Goal: Task Accomplishment & Management: Complete application form

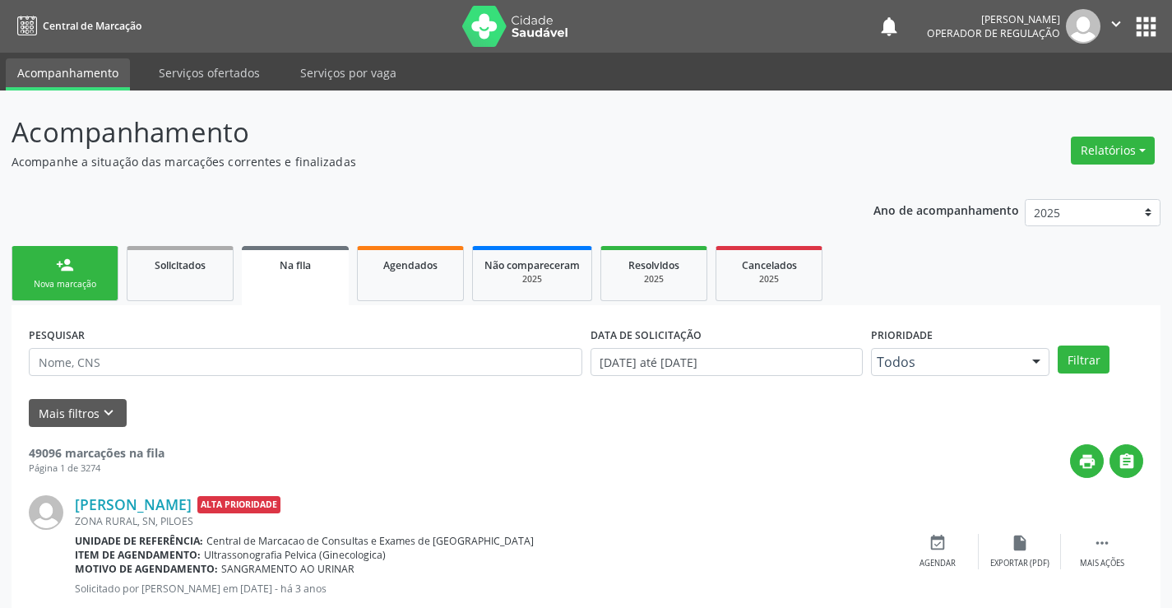
click at [86, 247] on link "person_add Nova marcação" at bounding box center [65, 273] width 107 height 55
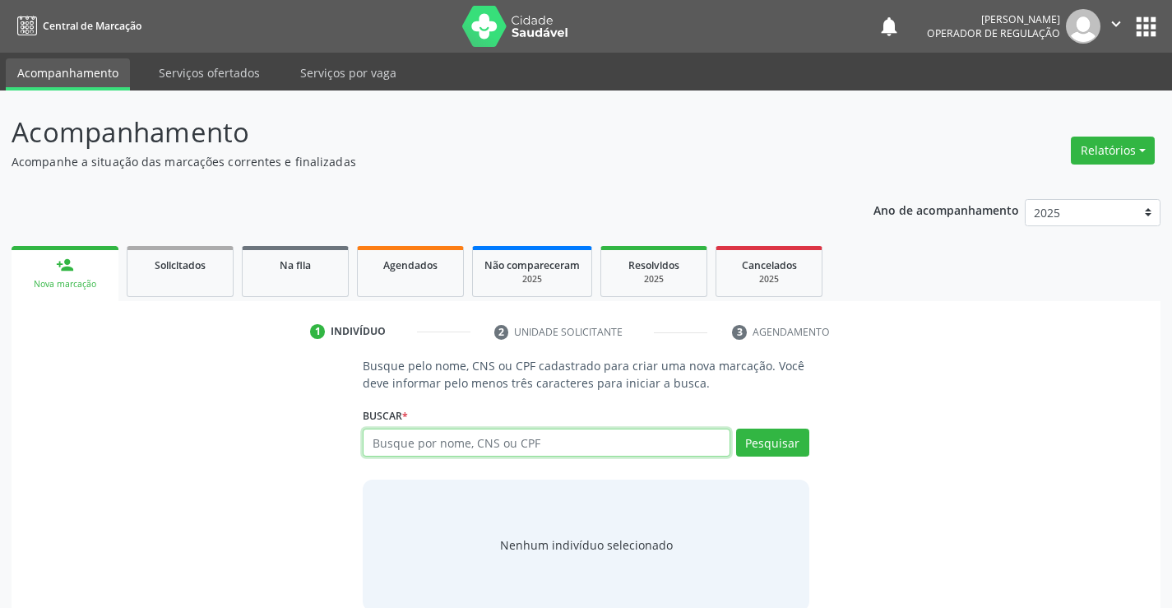
click at [540, 445] on input "text" at bounding box center [546, 443] width 367 height 28
type input "708108563150331"
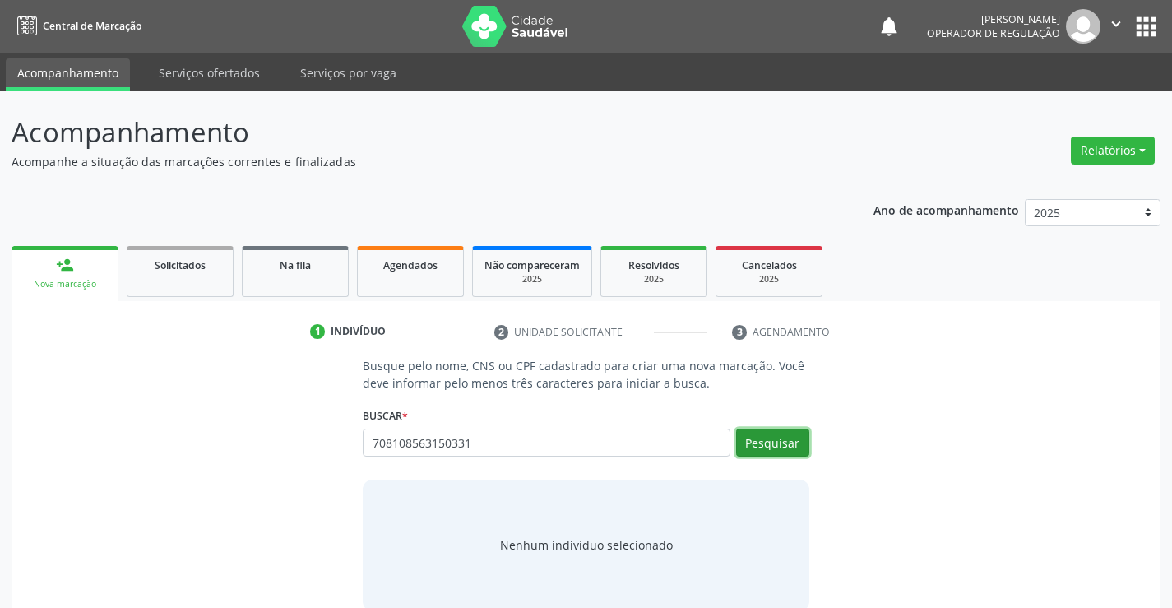
click at [782, 439] on button "Pesquisar" at bounding box center [772, 443] width 73 height 28
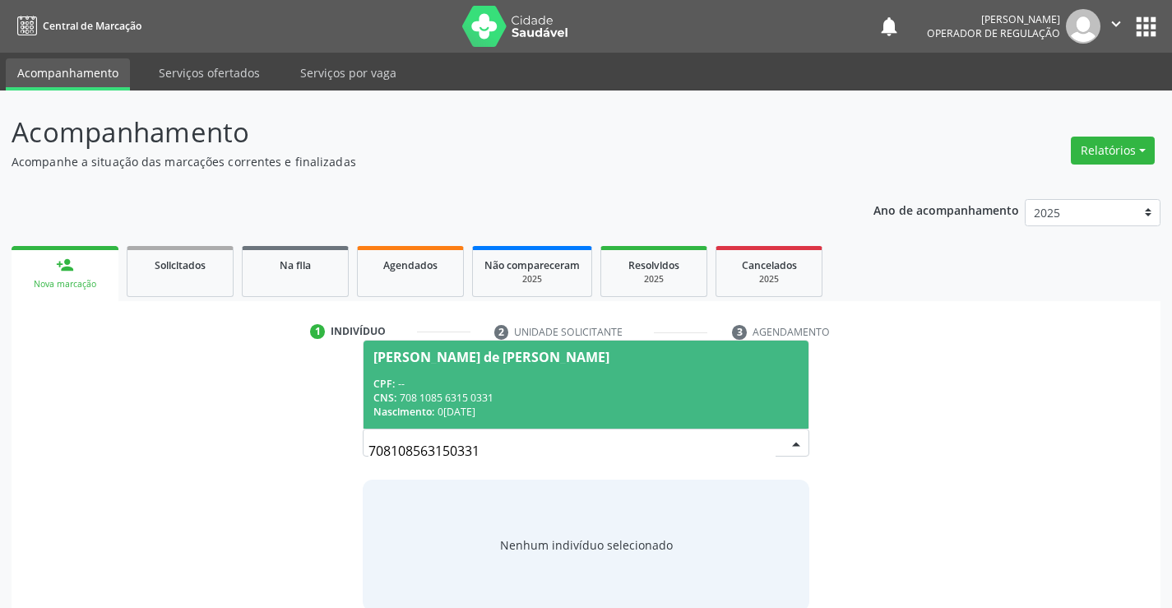
click at [516, 373] on span "Marcio Jardel de Jesus Silva CPF: -- CNS: 708 1085 6315 0331 Nascimento: 04/12/…" at bounding box center [586, 385] width 444 height 88
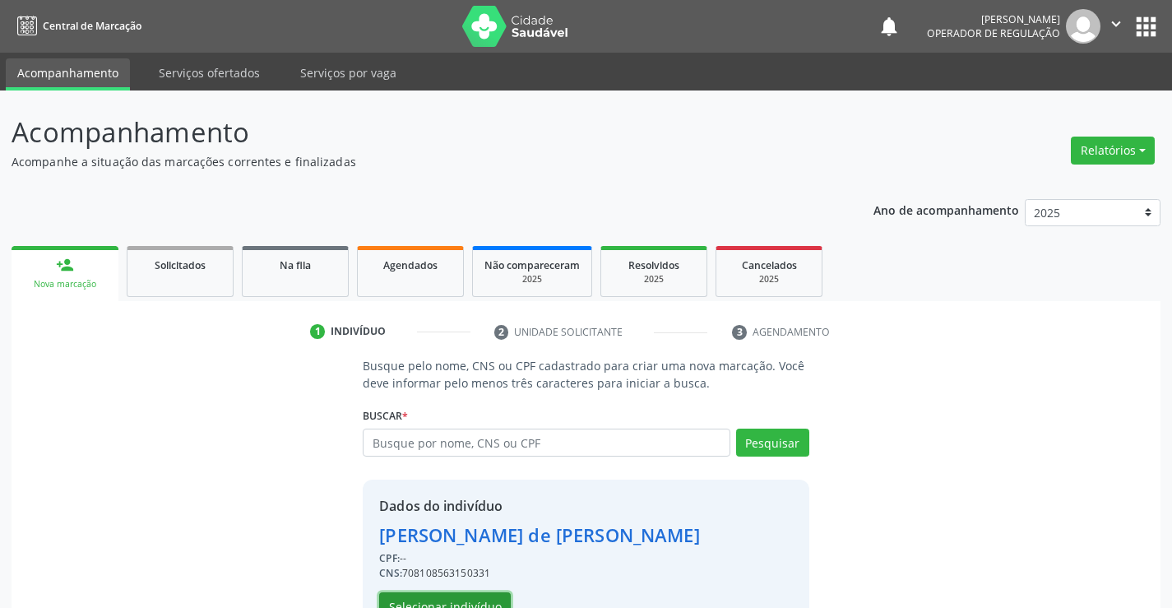
click at [438, 601] on button "Selecionar indivíduo" at bounding box center [445, 606] width 132 height 28
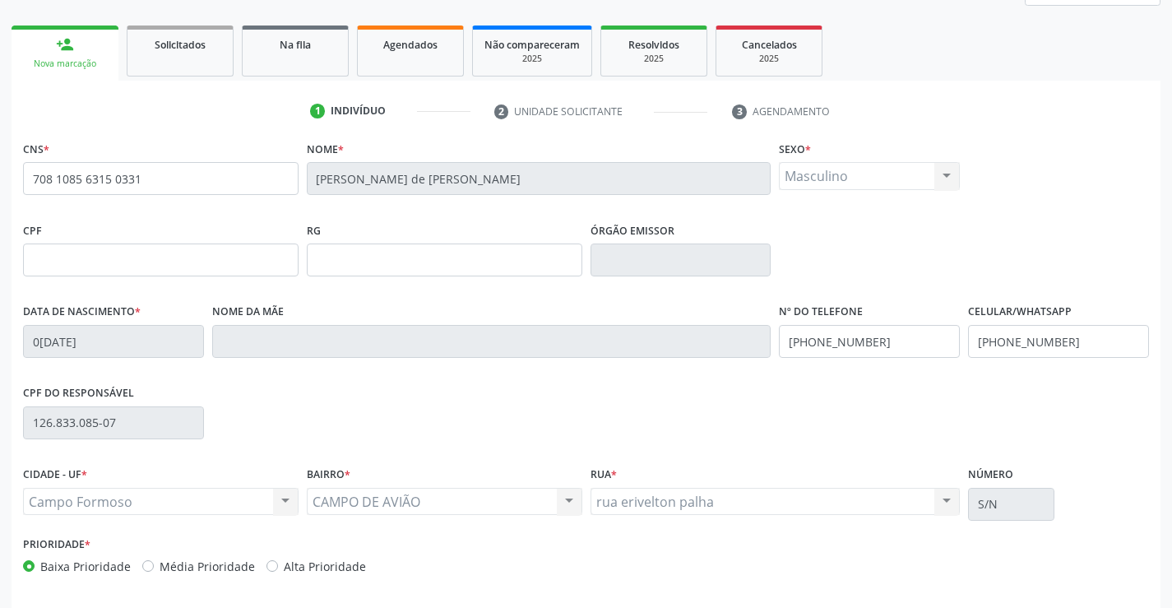
scroll to position [247, 0]
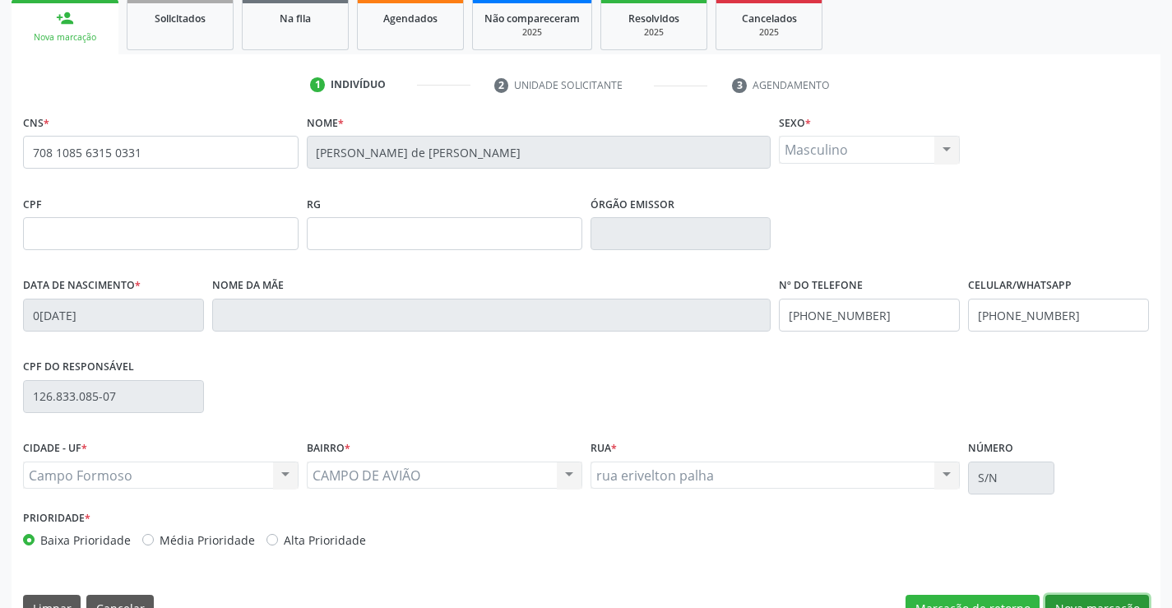
click at [1072, 602] on button "Nova marcação" at bounding box center [1097, 609] width 104 height 28
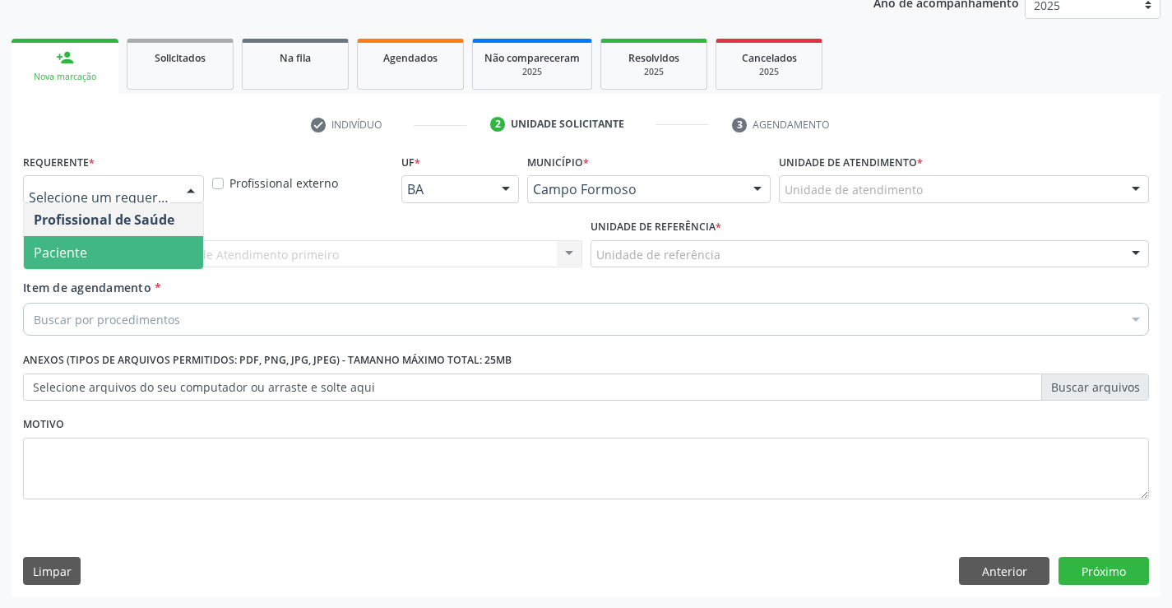
click at [64, 249] on span "Paciente" at bounding box center [60, 252] width 53 height 18
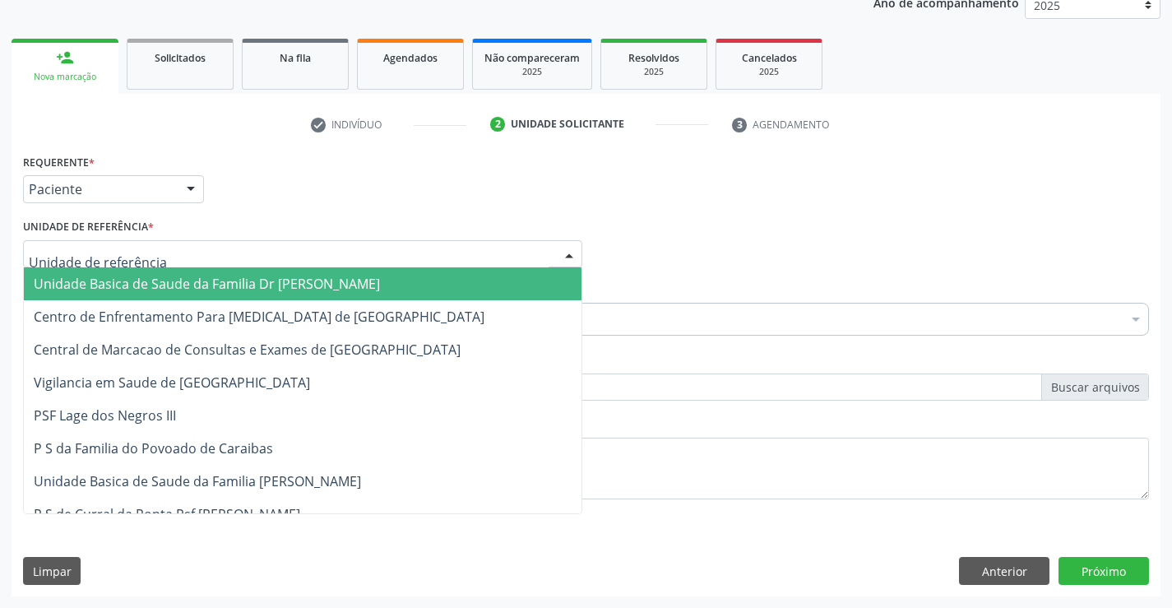
click at [120, 290] on span "Unidade Basica de Saude da Familia Dr [PERSON_NAME]" at bounding box center [207, 284] width 346 height 18
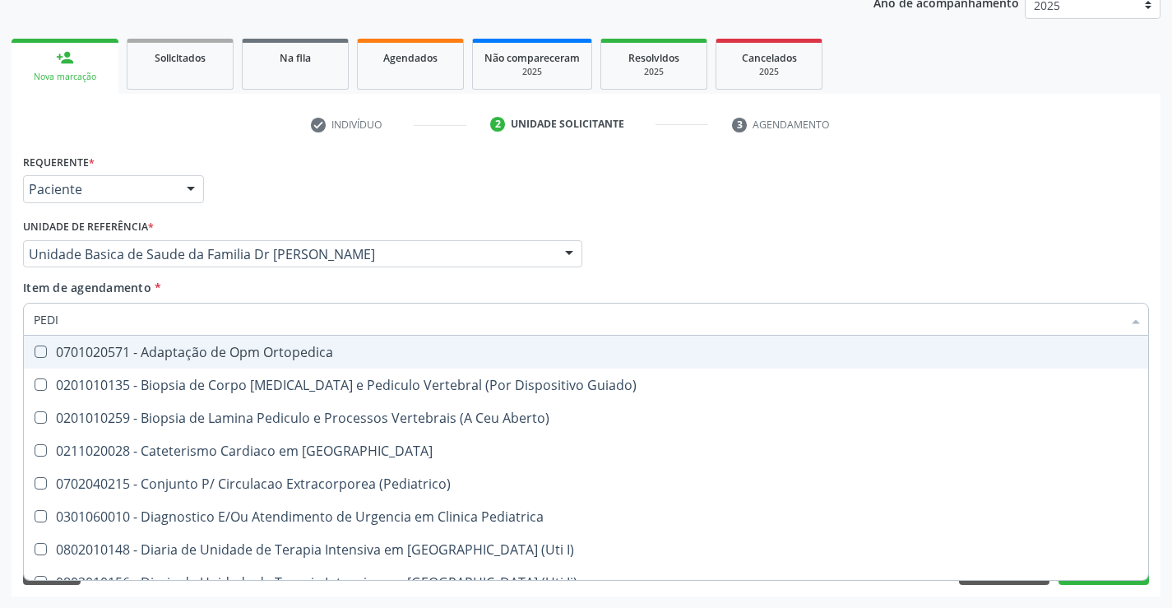
type input "PEDIA"
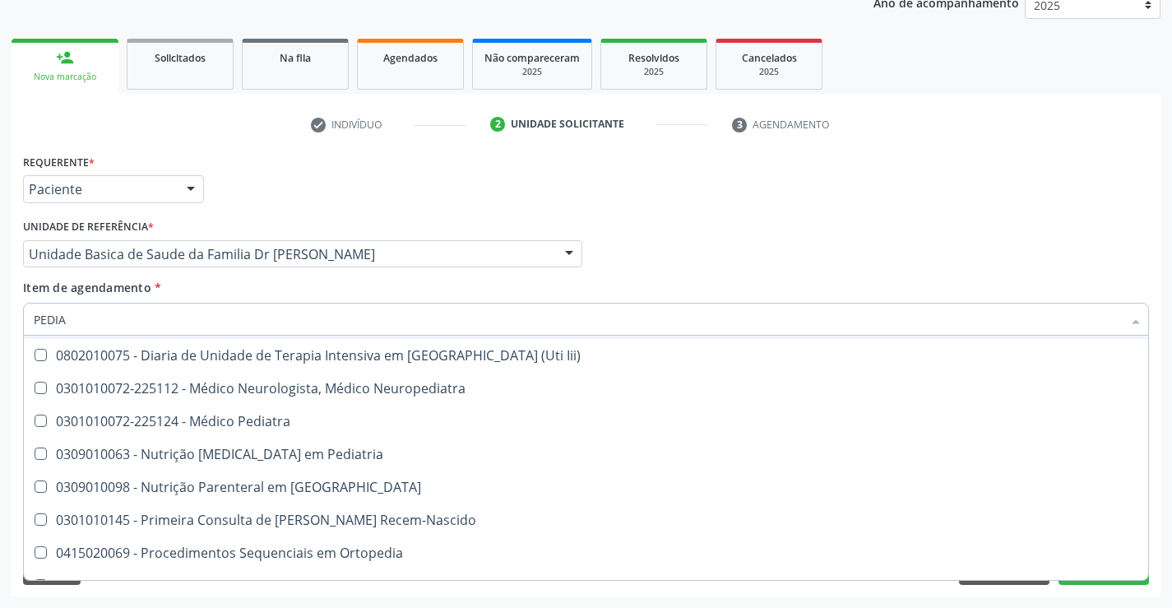
scroll to position [183, 0]
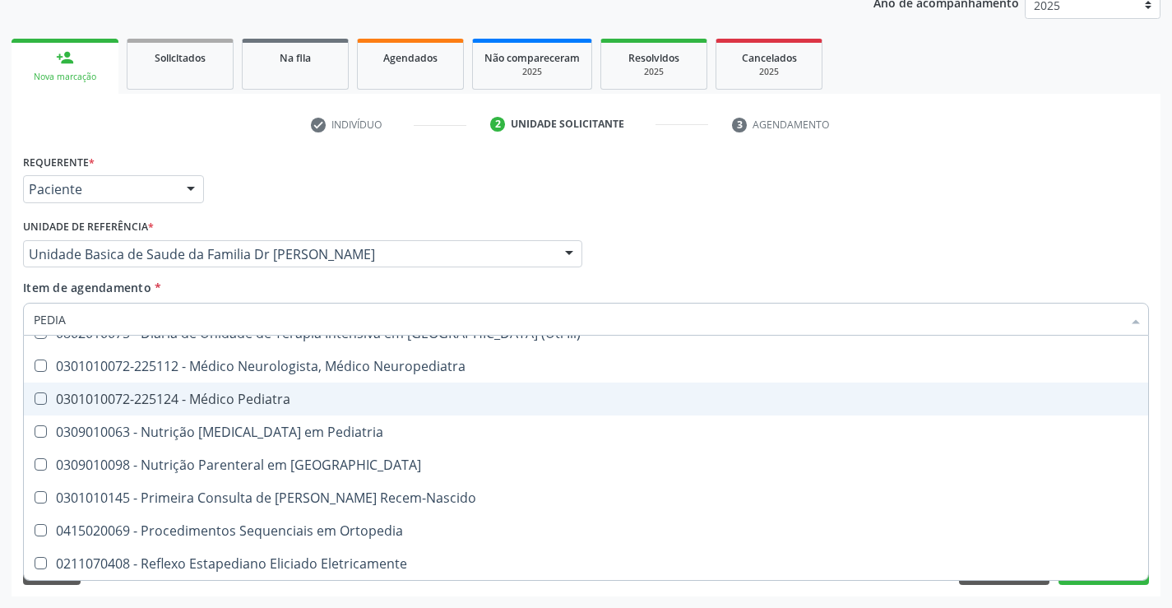
click at [271, 400] on div "0301010072-225124 - Médico Pediatra" at bounding box center [586, 398] width 1105 height 13
checkbox Pediatra "true"
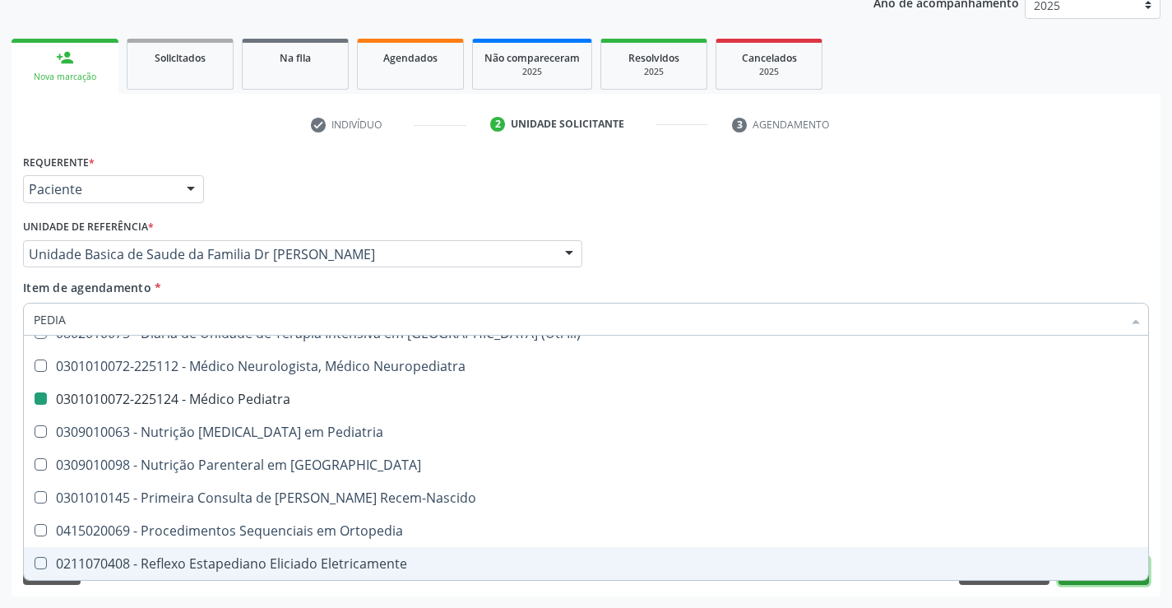
click at [1098, 583] on button "Próximo" at bounding box center [1104, 571] width 90 height 28
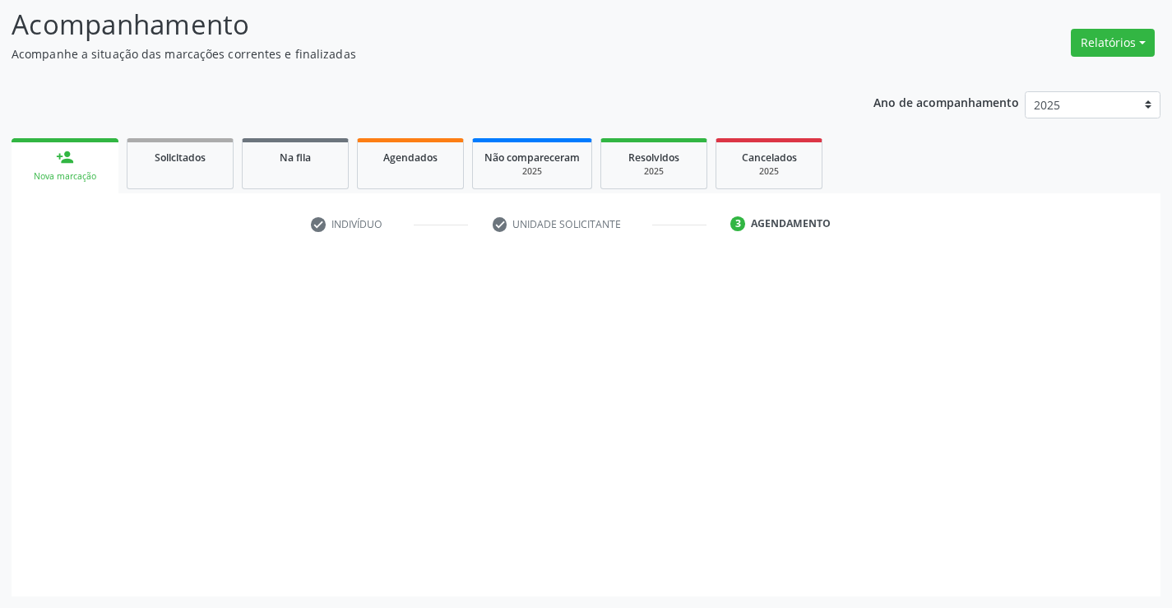
scroll to position [0, 0]
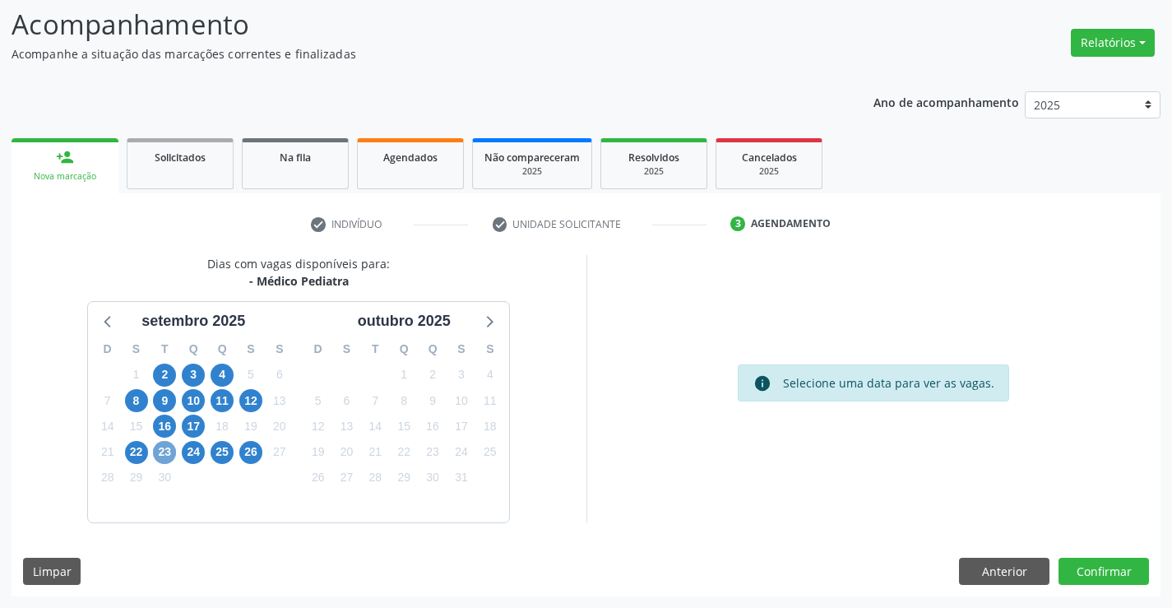
click at [169, 455] on span "23" at bounding box center [164, 452] width 23 height 23
click at [222, 452] on span "25" at bounding box center [222, 452] width 23 height 23
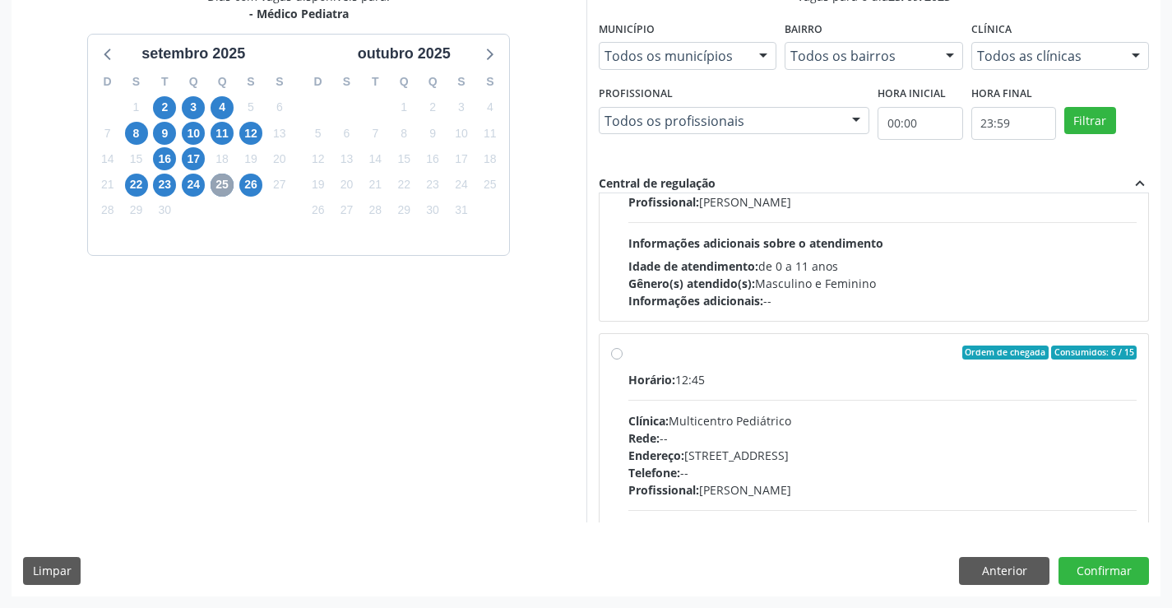
scroll to position [165, 0]
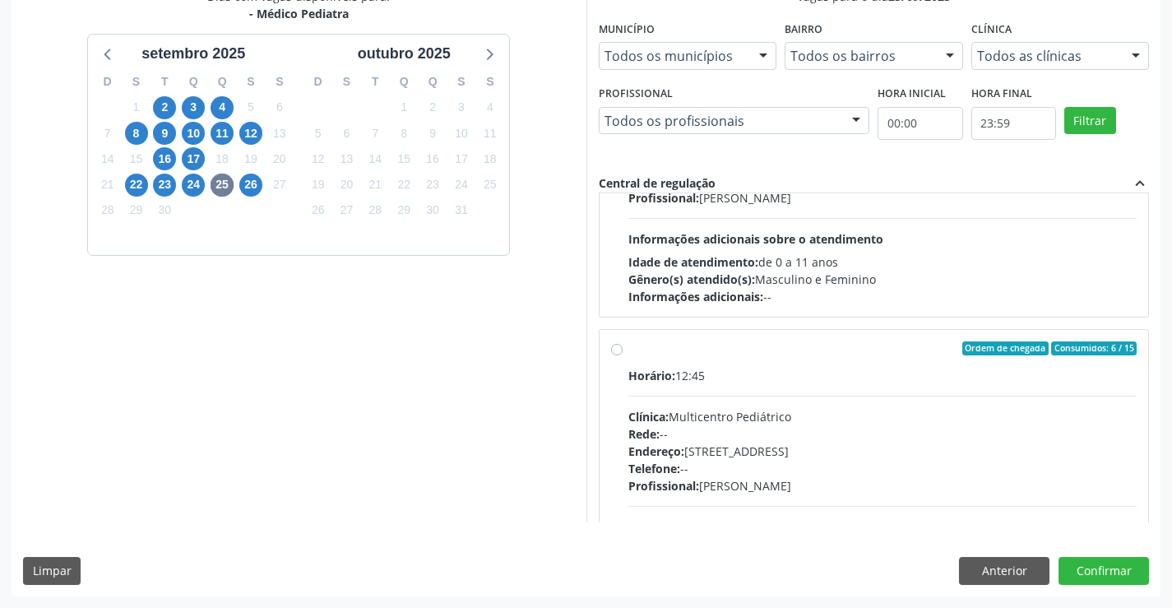
click at [628, 351] on label "Ordem de chegada Consumidos: 6 / 15 Horário: 12:45 Clínica: Multicentro Pediátr…" at bounding box center [882, 467] width 509 height 253
click at [614, 351] on input "Ordem de chegada Consumidos: 6 / 15 Horário: 12:45 Clínica: Multicentro Pediátr…" at bounding box center [617, 348] width 12 height 15
radio input "true"
click at [1092, 568] on button "Confirmar" at bounding box center [1104, 571] width 90 height 28
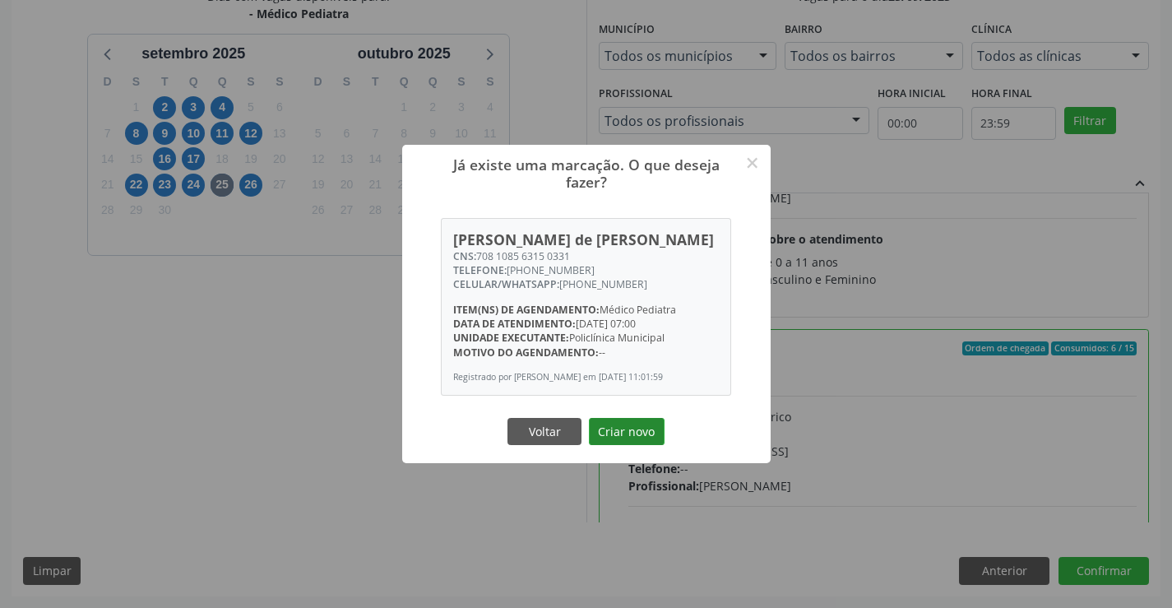
click at [617, 438] on button "Criar novo" at bounding box center [627, 432] width 76 height 28
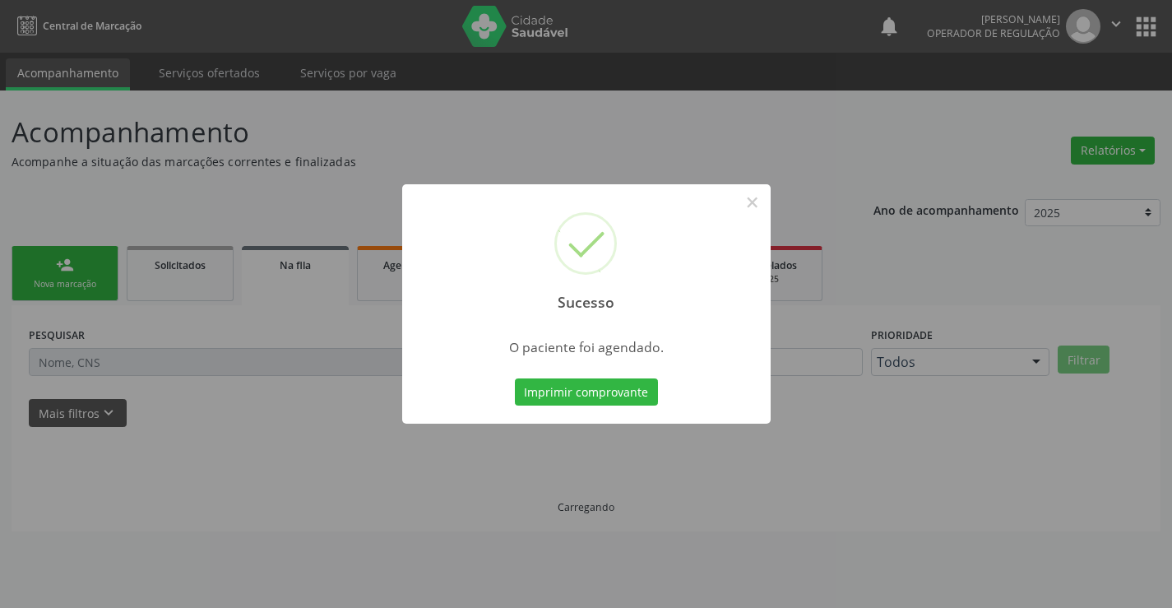
scroll to position [0, 0]
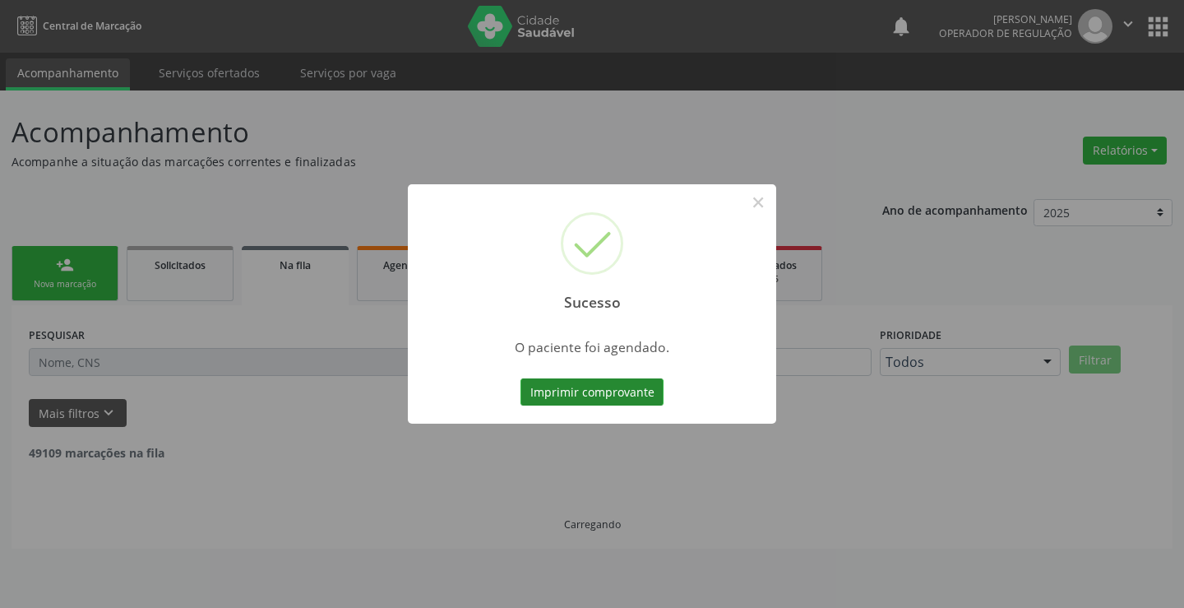
click at [570, 392] on button "Imprimir comprovante" at bounding box center [592, 392] width 143 height 28
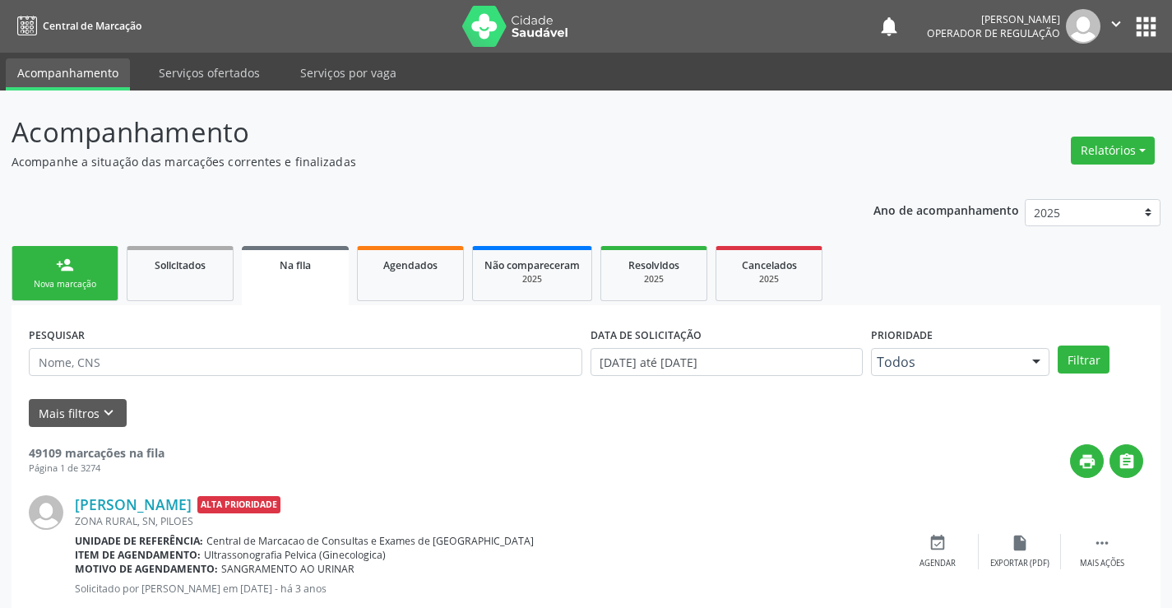
click at [95, 259] on link "person_add Nova marcação" at bounding box center [65, 273] width 107 height 55
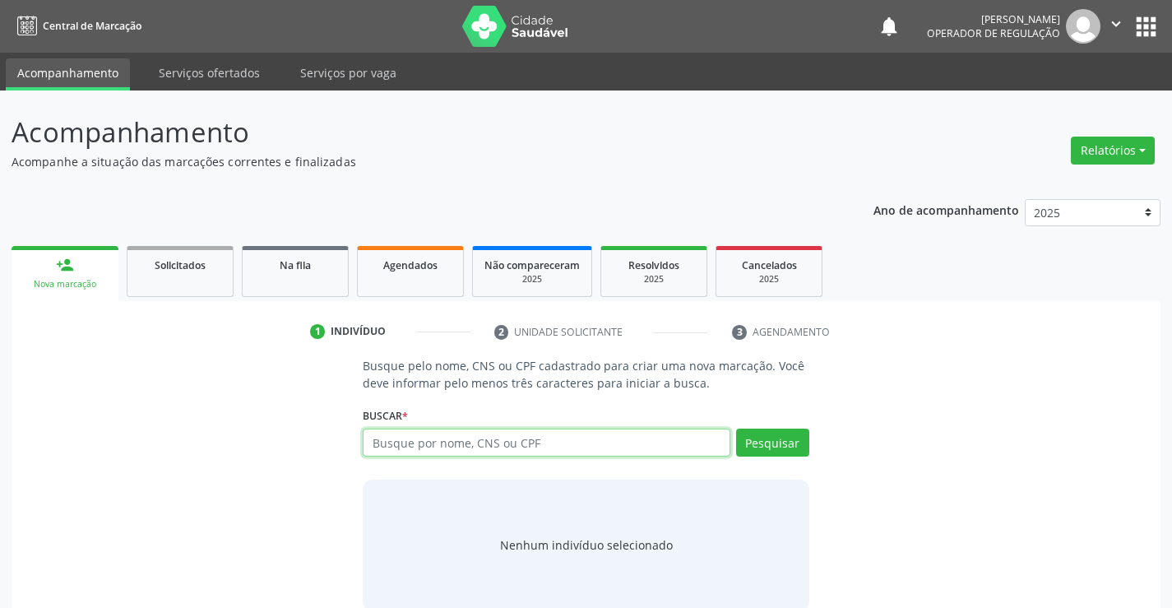
click at [456, 442] on input "text" at bounding box center [546, 443] width 367 height 28
type input "704304572460099"
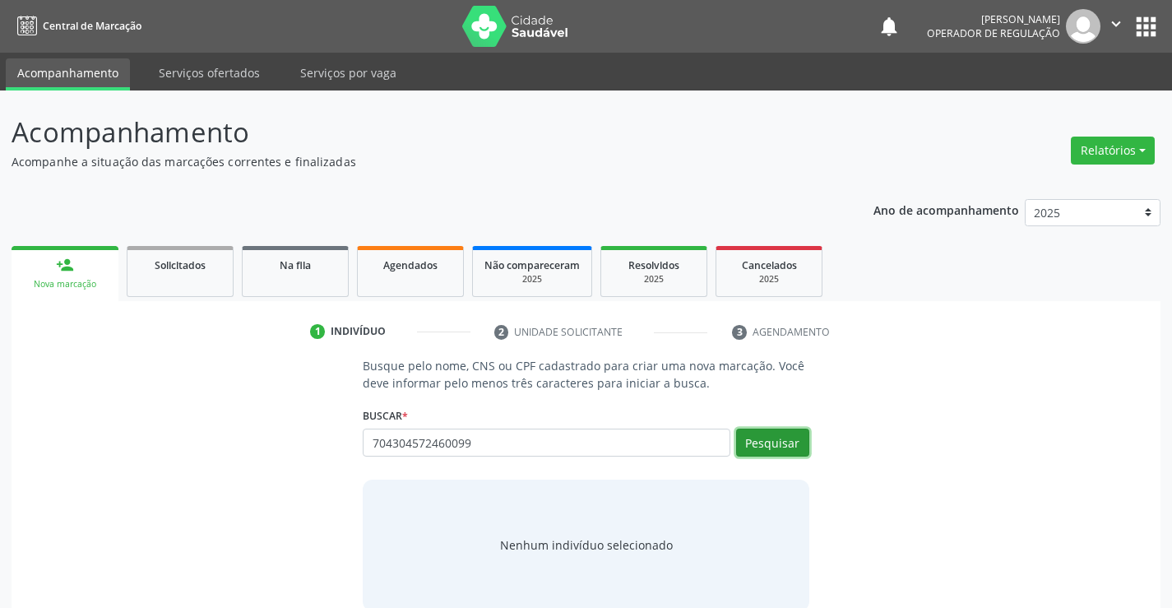
click at [751, 443] on button "Pesquisar" at bounding box center [772, 443] width 73 height 28
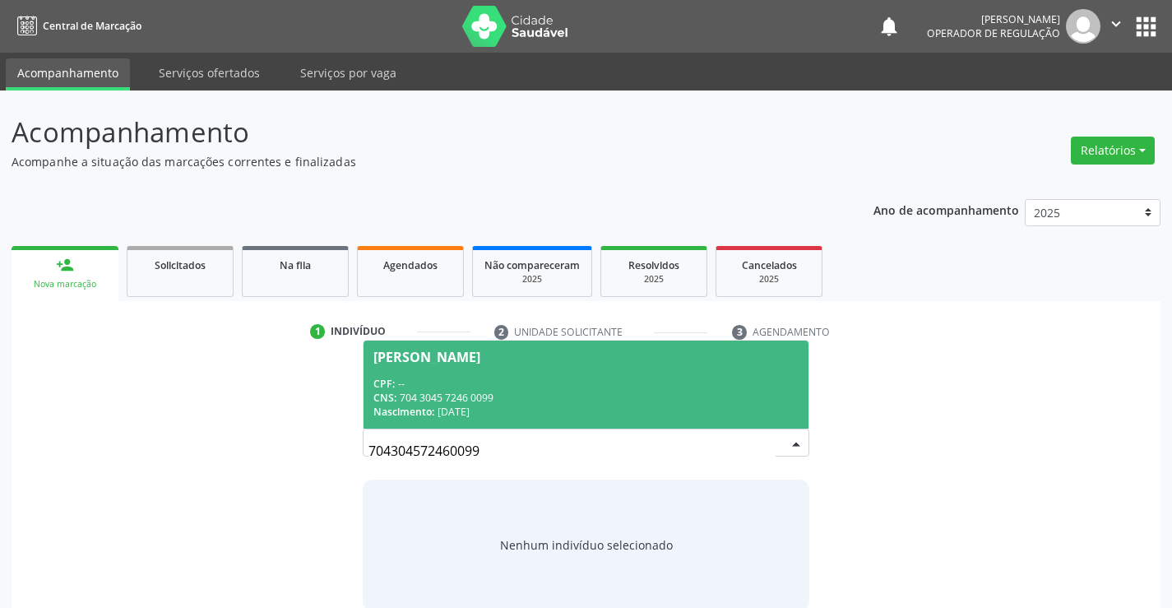
click at [517, 411] on div "Nascimento: 06/02/2021" at bounding box center [585, 412] width 424 height 14
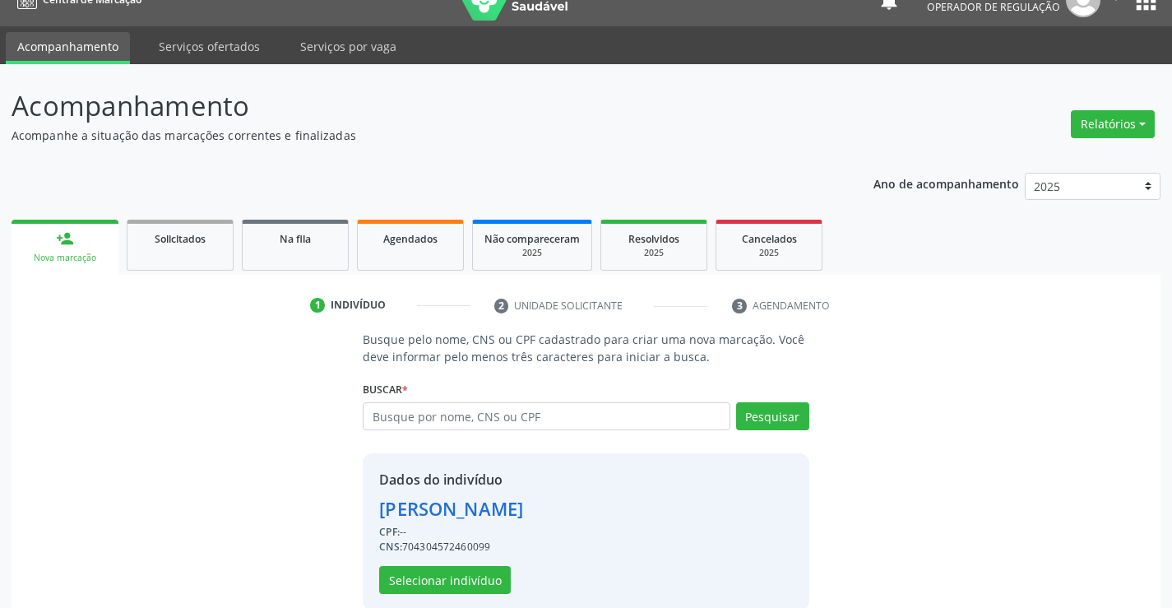
scroll to position [52, 0]
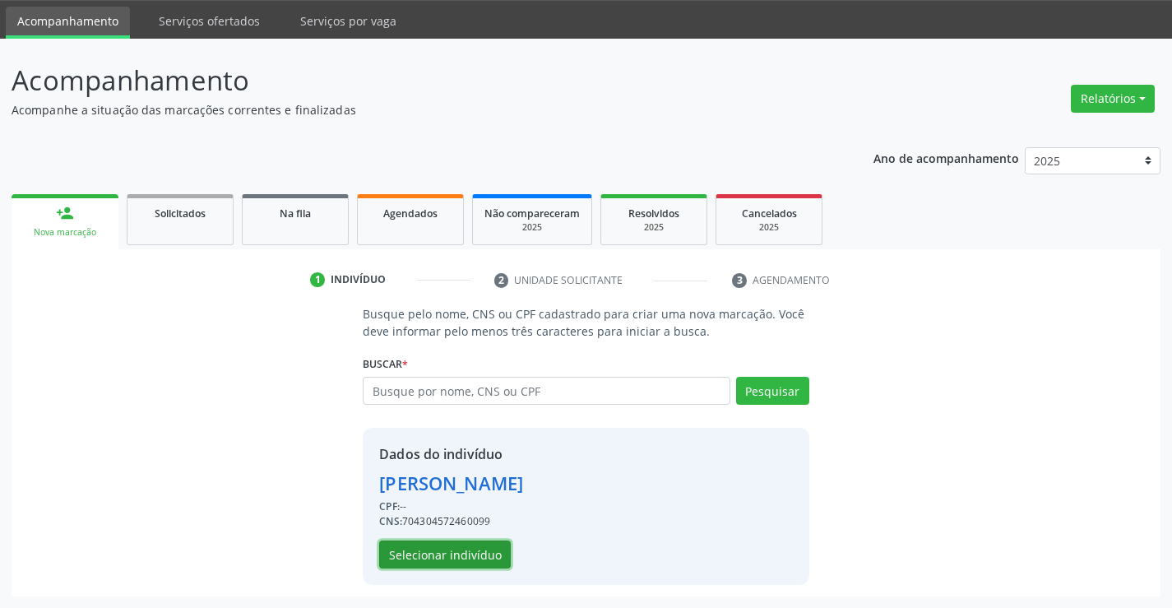
click at [466, 554] on button "Selecionar indivíduo" at bounding box center [445, 554] width 132 height 28
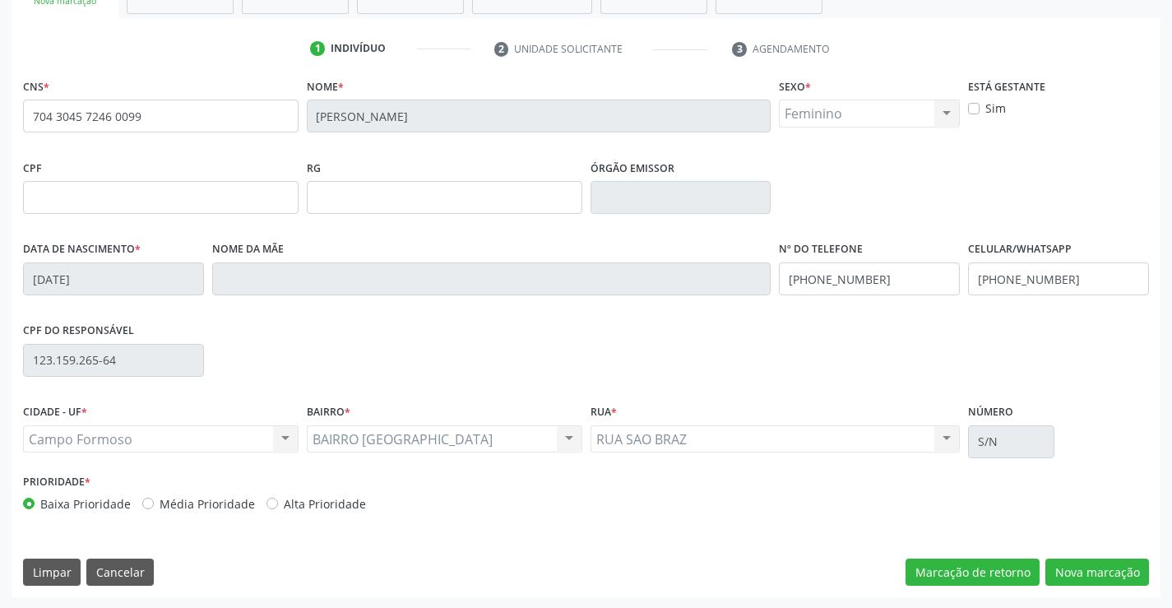
scroll to position [284, 0]
click at [1096, 576] on button "Nova marcação" at bounding box center [1097, 572] width 104 height 28
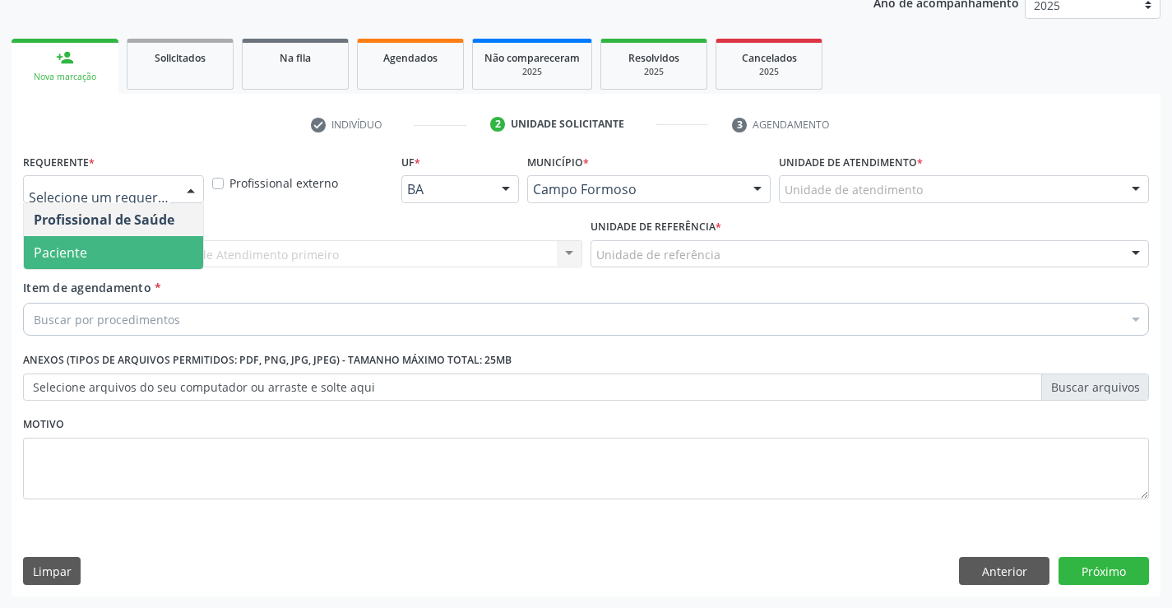
click at [81, 257] on span "Paciente" at bounding box center [60, 252] width 53 height 18
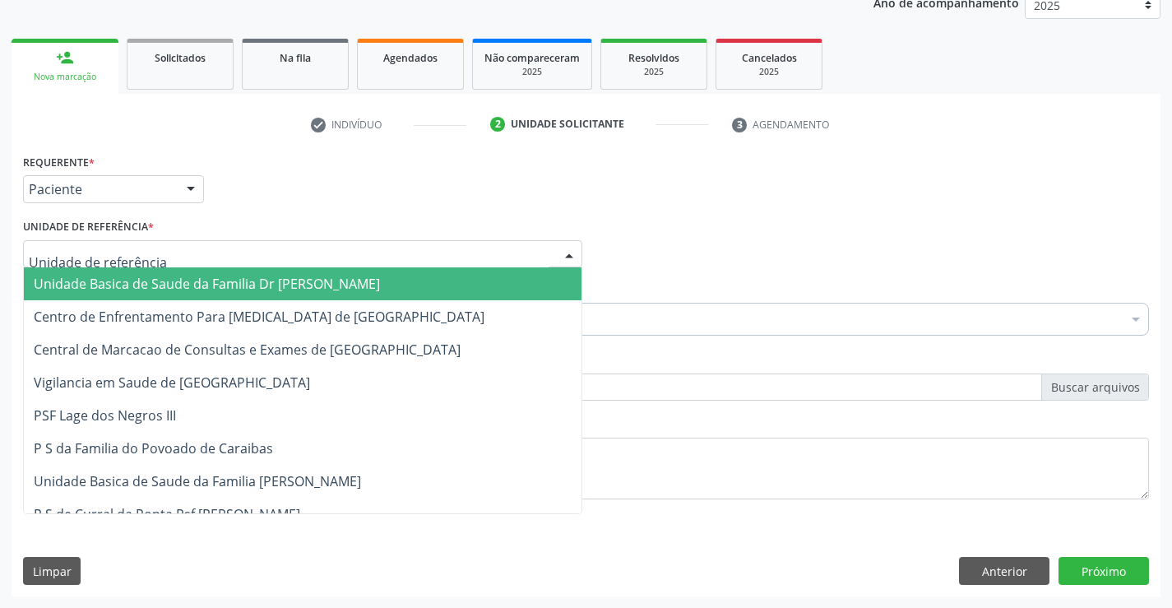
click at [83, 280] on span "Unidade Basica de Saude da Familia Dr [PERSON_NAME]" at bounding box center [207, 284] width 346 height 18
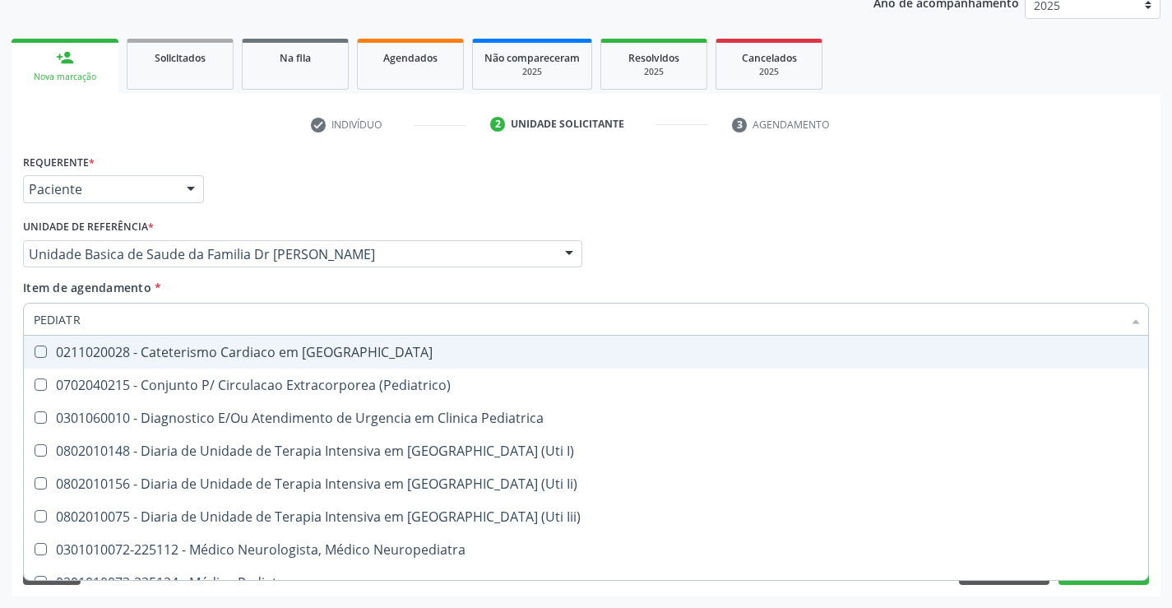
type input "PEDIATRA"
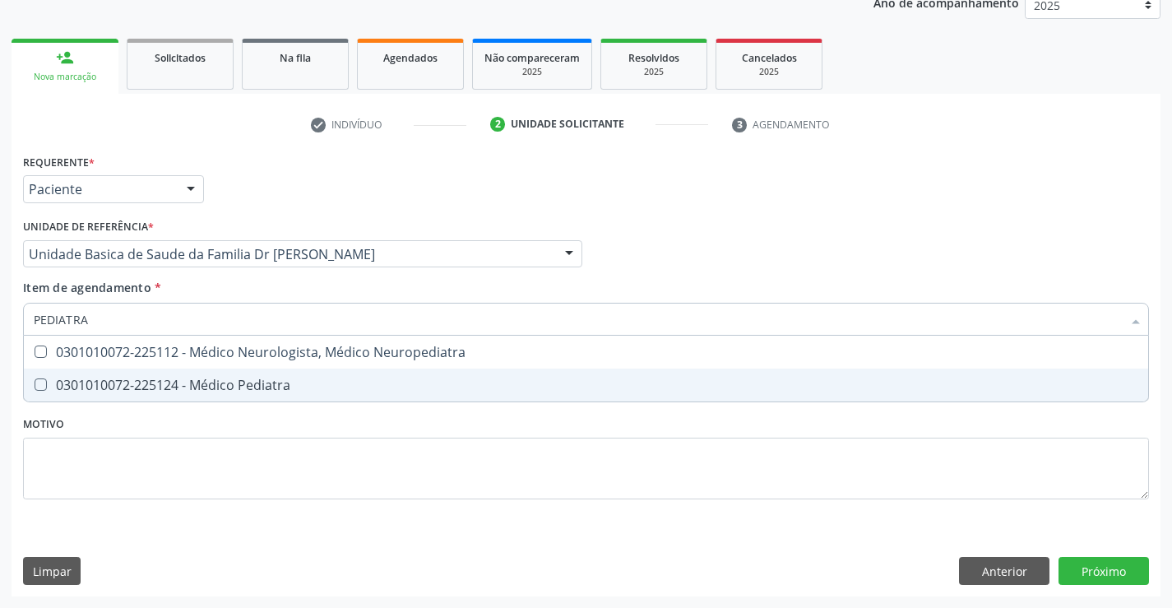
click at [158, 388] on div "0301010072-225124 - Médico Pediatra" at bounding box center [586, 384] width 1105 height 13
checkbox Pediatra "true"
click at [1100, 573] on div "Requerente * Paciente Profissional de Saúde Paciente Nenhum resultado encontrad…" at bounding box center [586, 373] width 1149 height 447
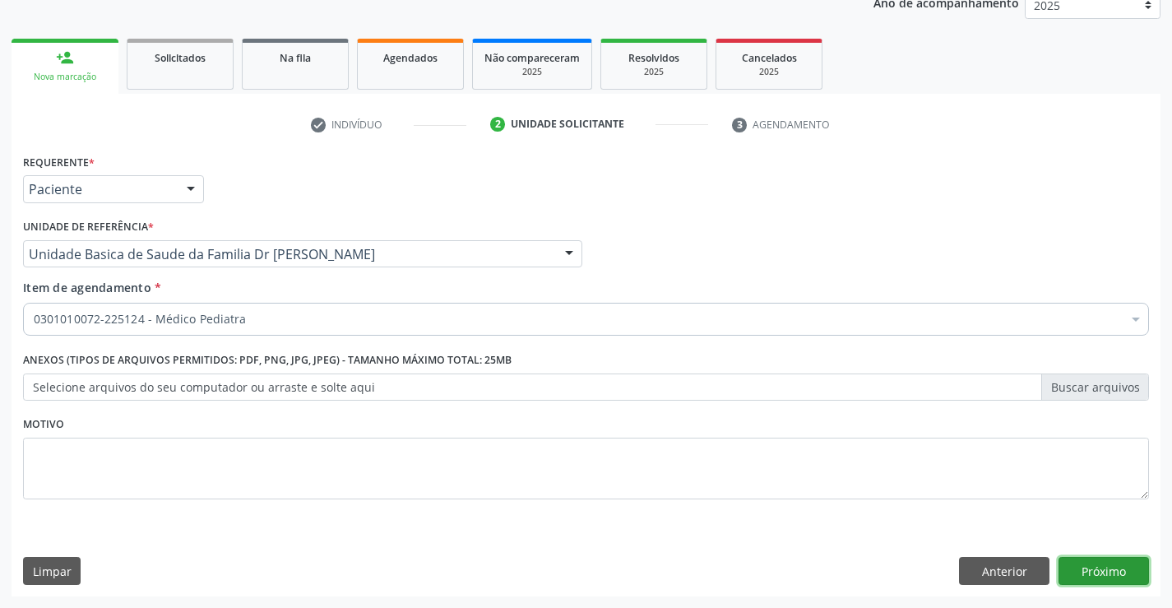
click at [1125, 573] on button "Próximo" at bounding box center [1104, 571] width 90 height 28
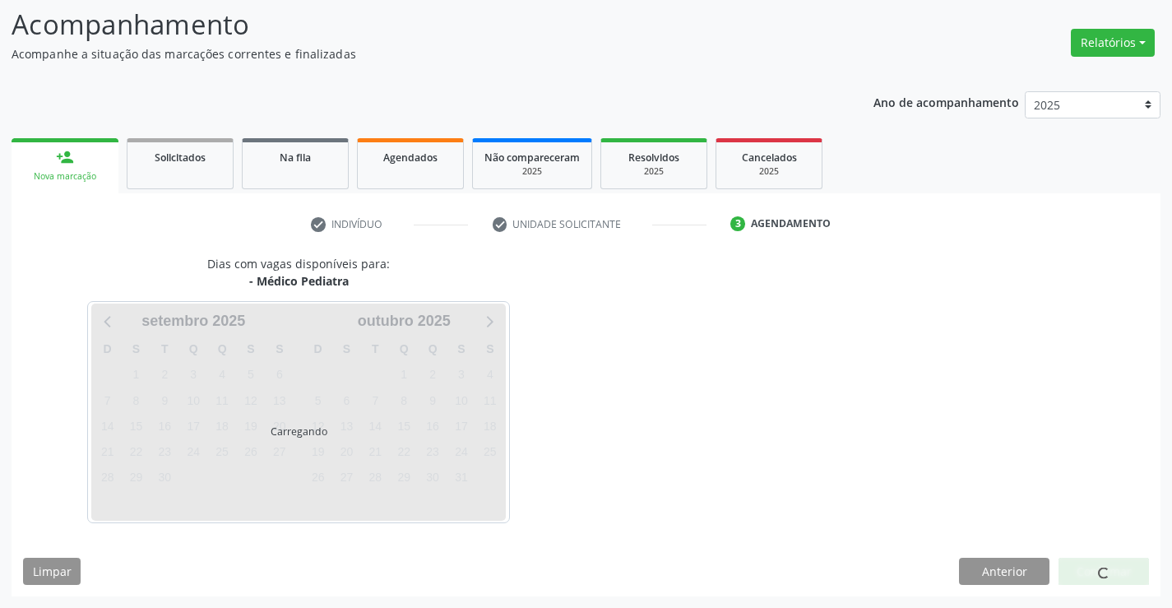
scroll to position [108, 0]
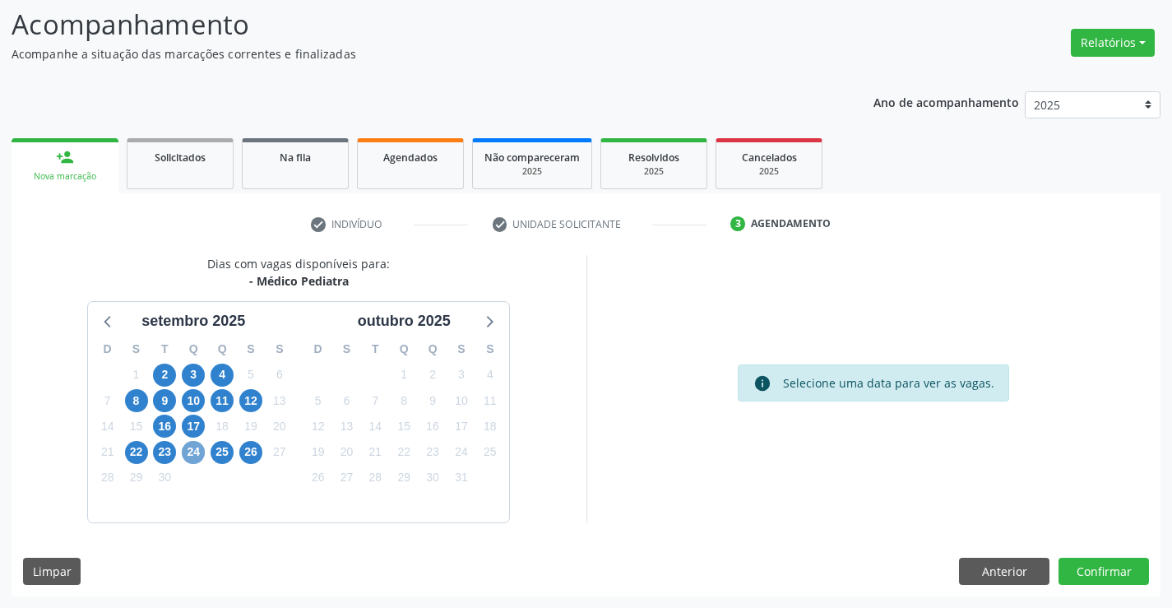
click at [190, 450] on span "24" at bounding box center [193, 452] width 23 height 23
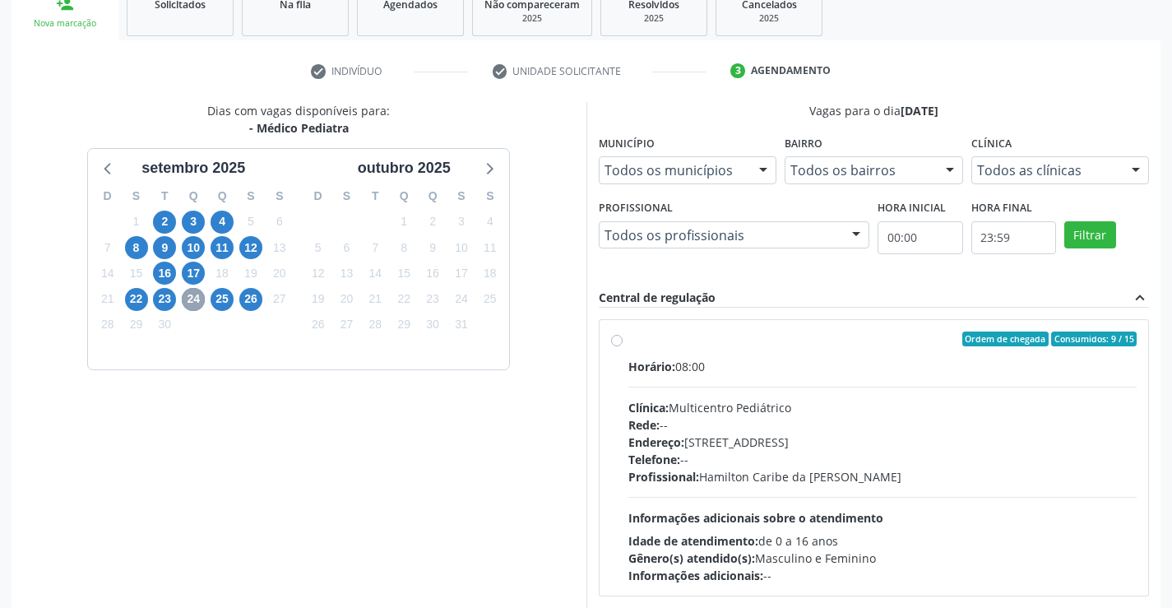
scroll to position [292, 0]
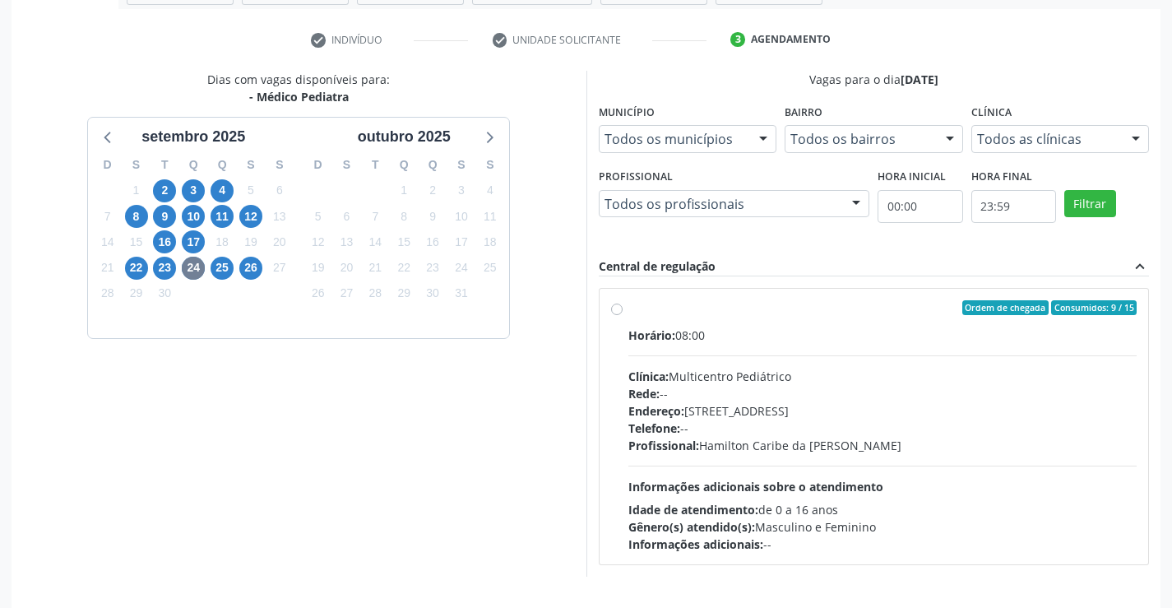
click at [628, 307] on label "Ordem de chegada Consumidos: 9 / 15 Horário: 08:00 Clínica: Multicentro Pediátr…" at bounding box center [882, 426] width 509 height 253
click at [619, 307] on input "Ordem de chegada Consumidos: 9 / 15 Horário: 08:00 Clínica: Multicentro Pediátr…" at bounding box center [617, 307] width 12 height 15
radio input "true"
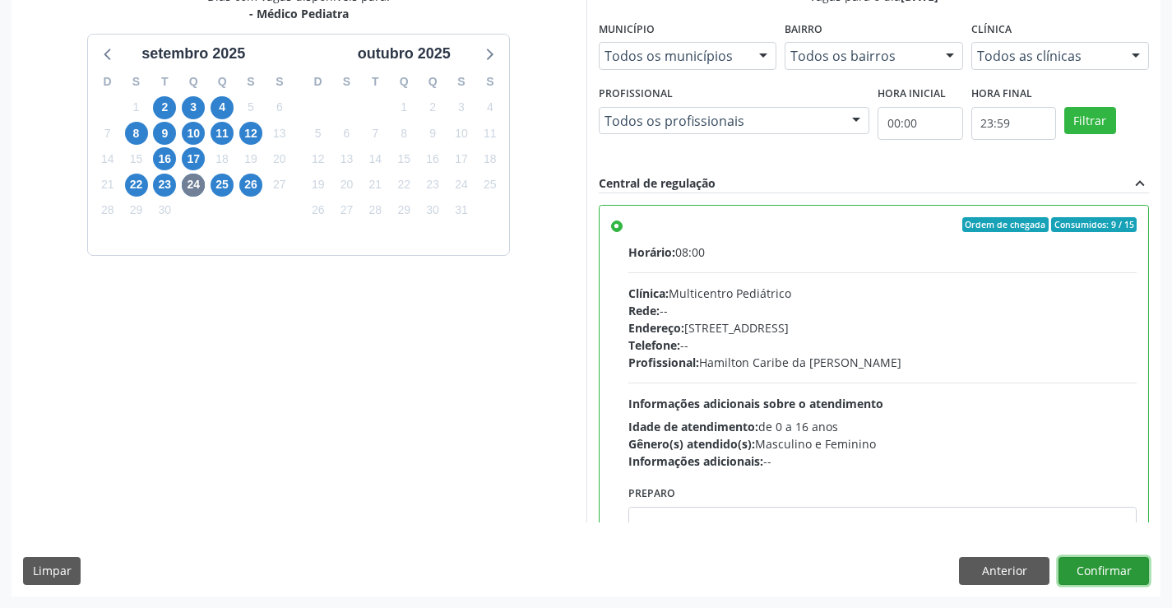
click at [1122, 567] on button "Confirmar" at bounding box center [1104, 571] width 90 height 28
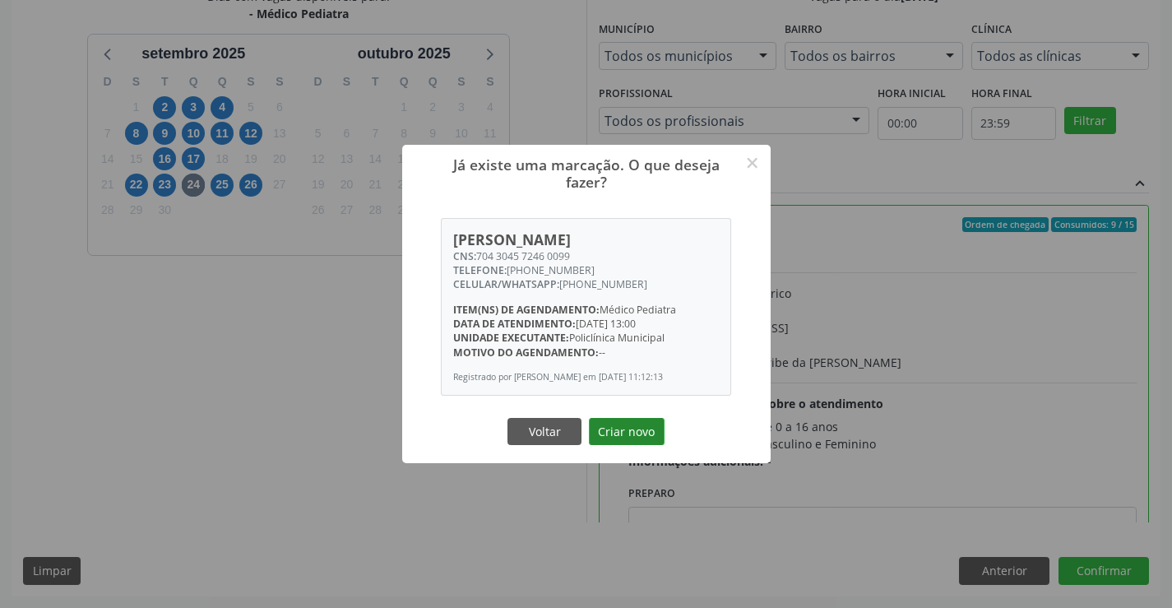
click at [642, 429] on button "Criar novo" at bounding box center [627, 432] width 76 height 28
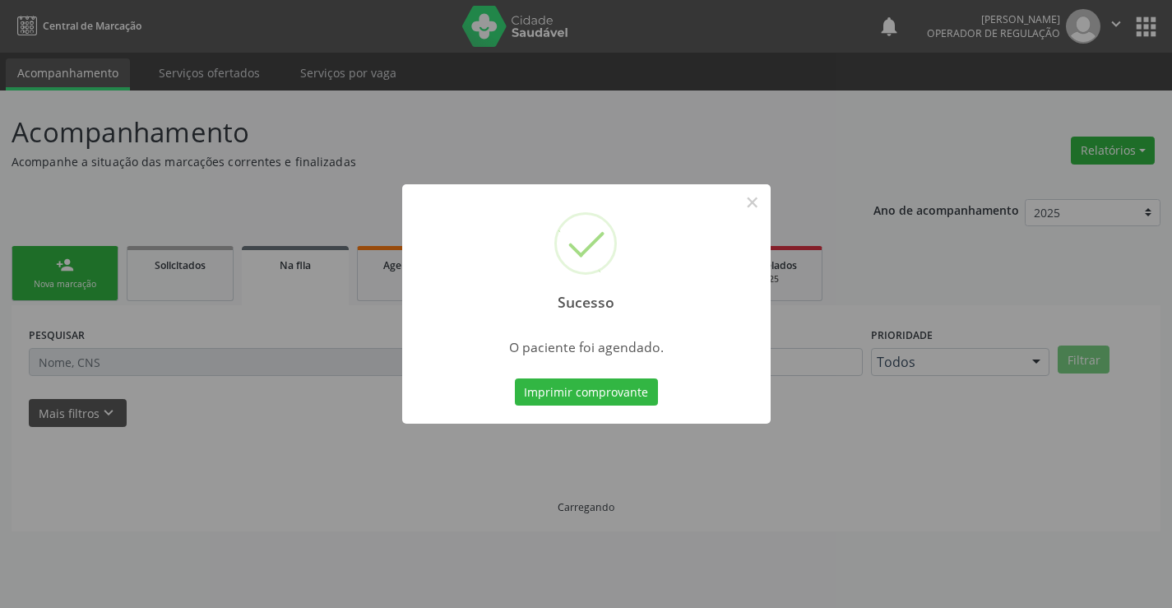
scroll to position [0, 0]
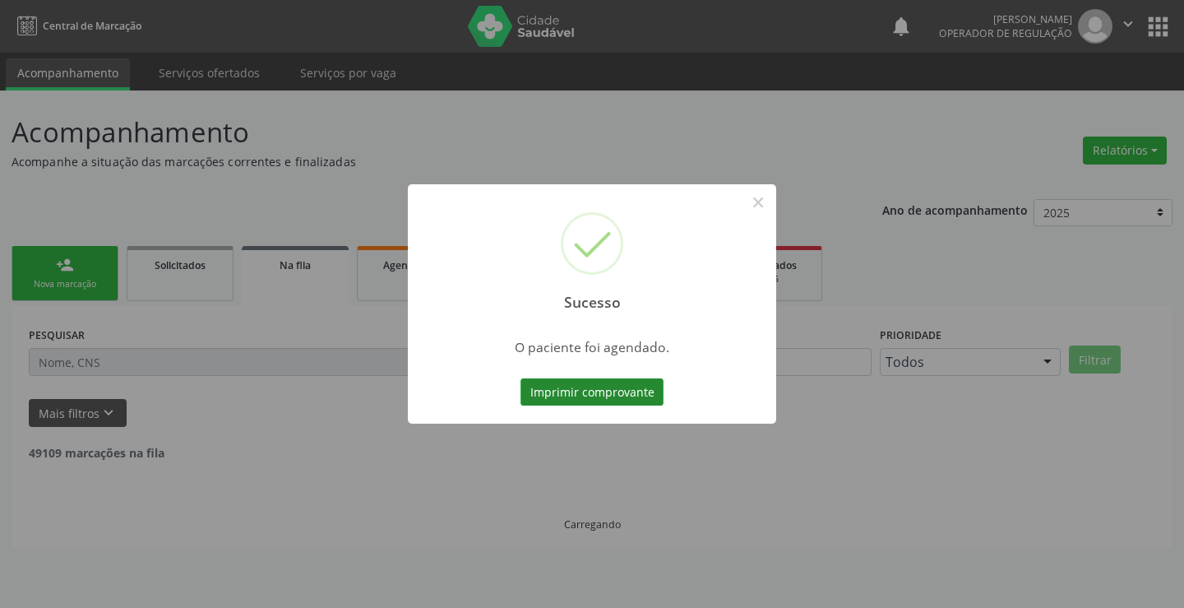
click at [623, 393] on button "Imprimir comprovante" at bounding box center [592, 392] width 143 height 28
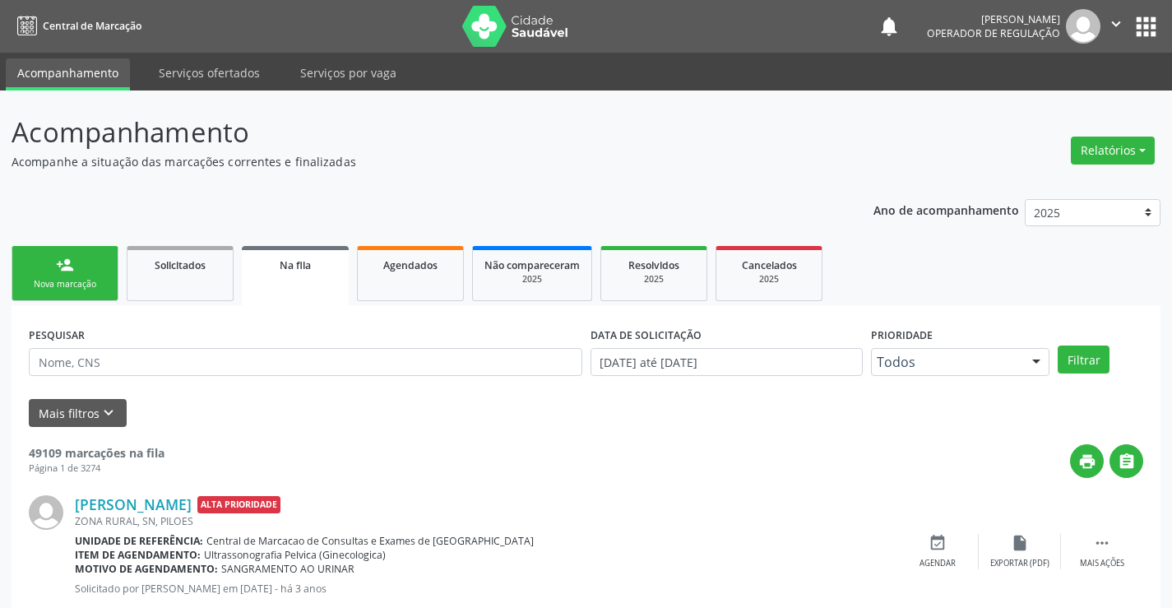
click at [72, 256] on div "person_add" at bounding box center [65, 265] width 18 height 18
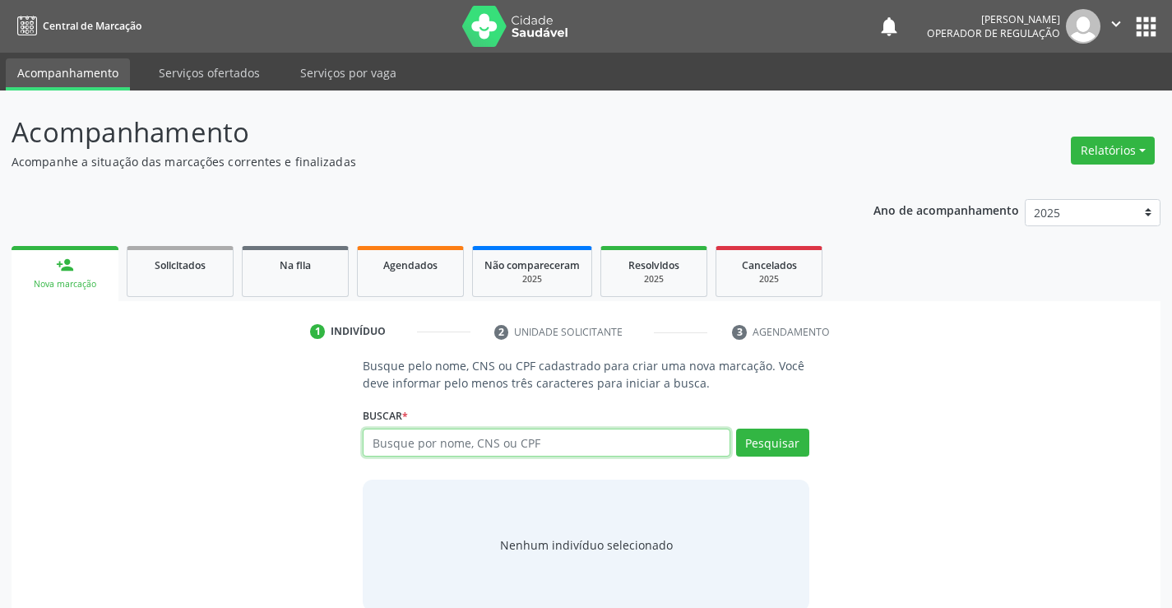
click at [563, 429] on input "text" at bounding box center [546, 443] width 367 height 28
type input "706302752642475"
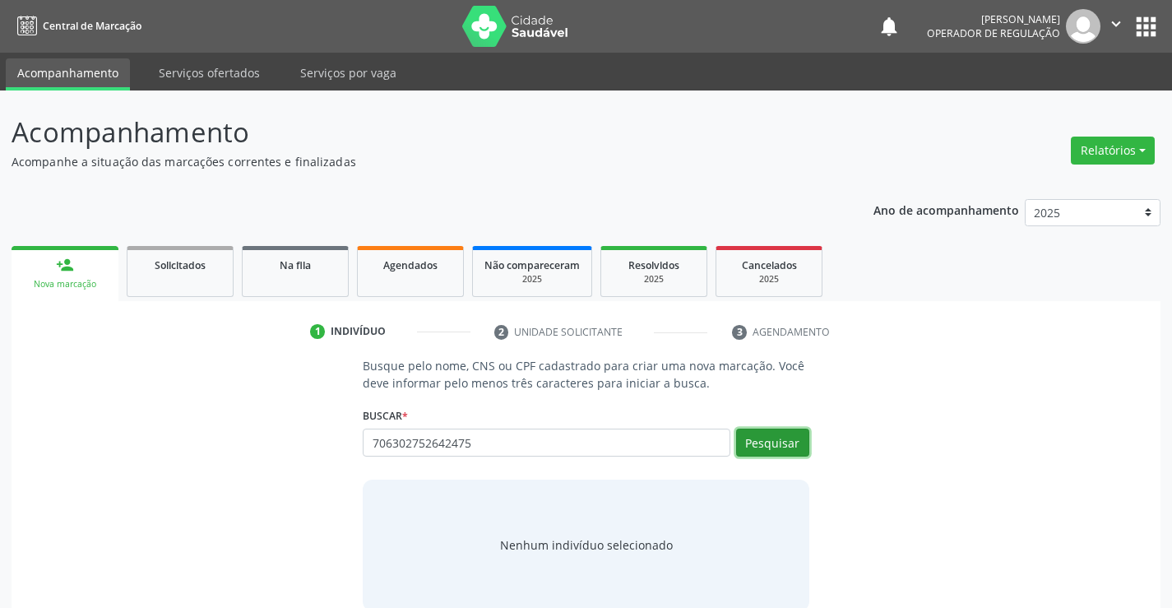
click at [786, 436] on button "Pesquisar" at bounding box center [772, 443] width 73 height 28
type input "706302752642475"
click at [777, 443] on div "706302752642475 Busque por nome, CNS ou CPF Lara Vitoria Silva Borges CPF: -- C…" at bounding box center [586, 448] width 446 height 39
click at [777, 443] on button "Pesquisar" at bounding box center [772, 443] width 73 height 28
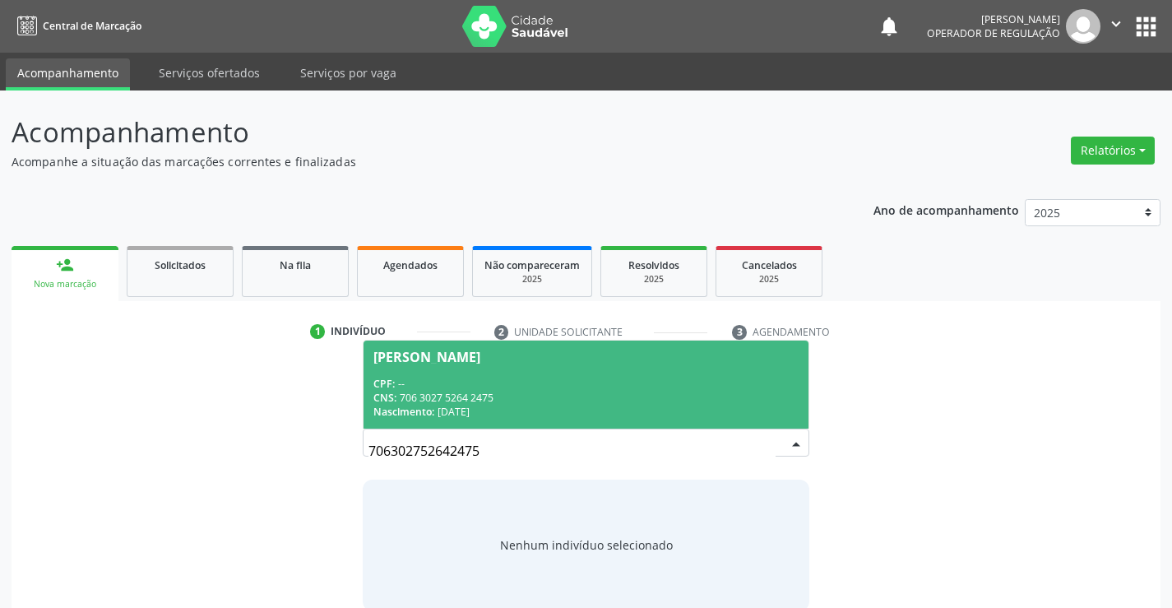
click at [559, 382] on div "CPF: --" at bounding box center [585, 384] width 424 height 14
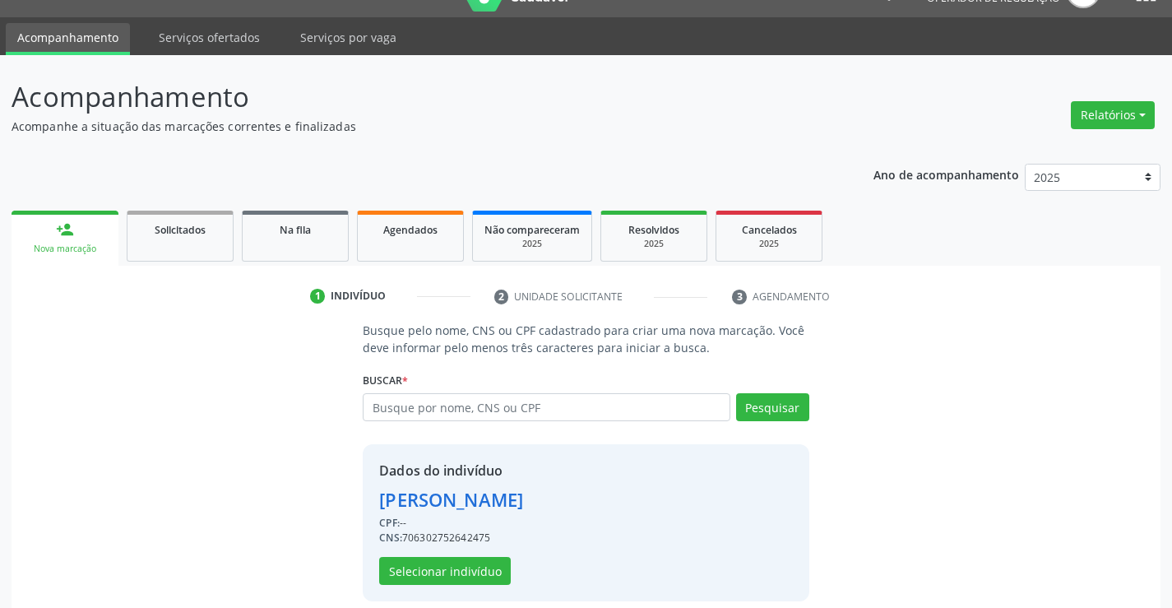
scroll to position [52, 0]
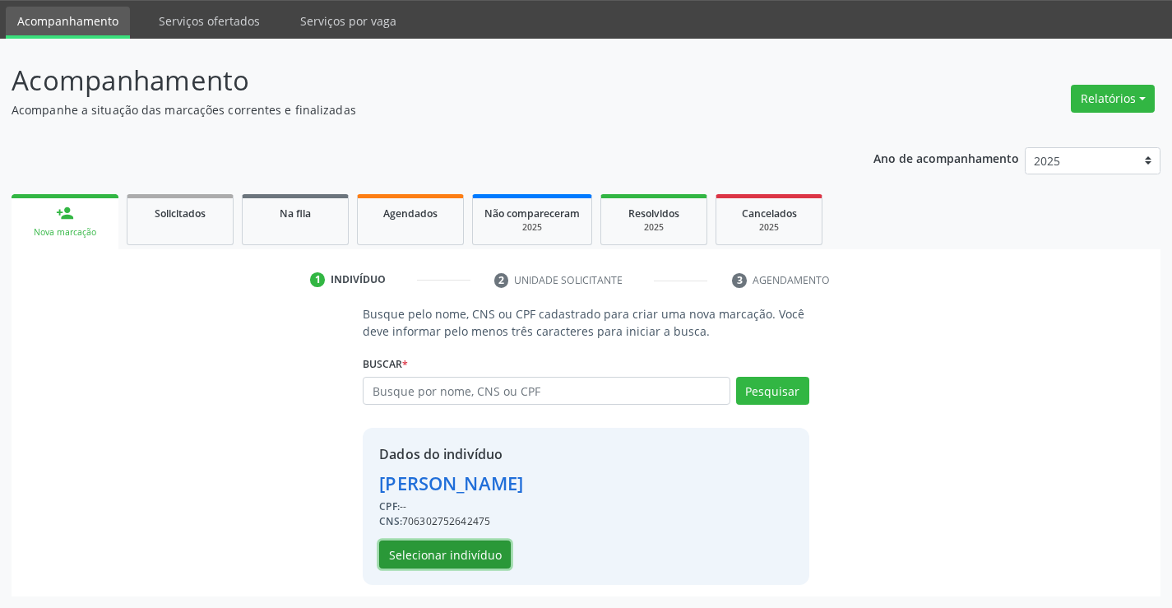
click at [443, 553] on button "Selecionar indivíduo" at bounding box center [445, 554] width 132 height 28
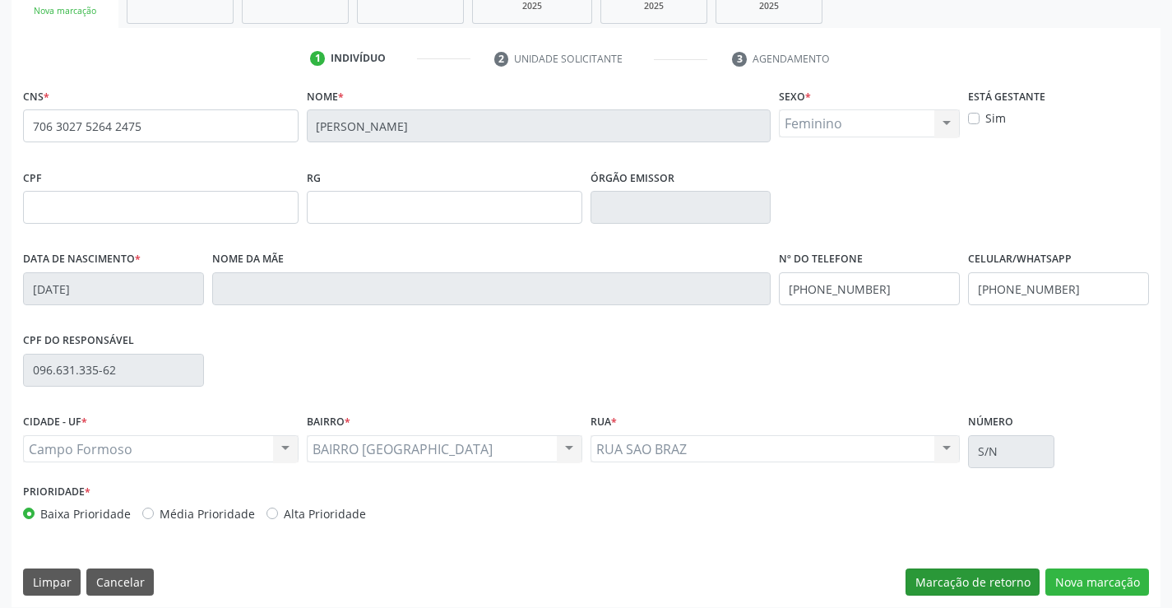
scroll to position [284, 0]
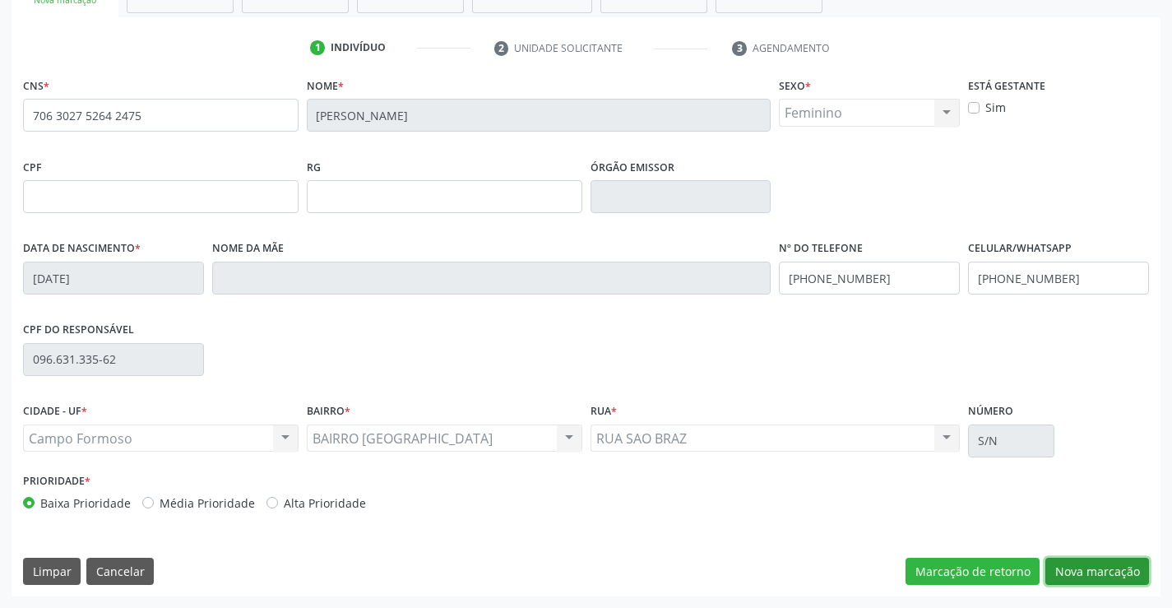
click at [1117, 567] on button "Nova marcação" at bounding box center [1097, 572] width 104 height 28
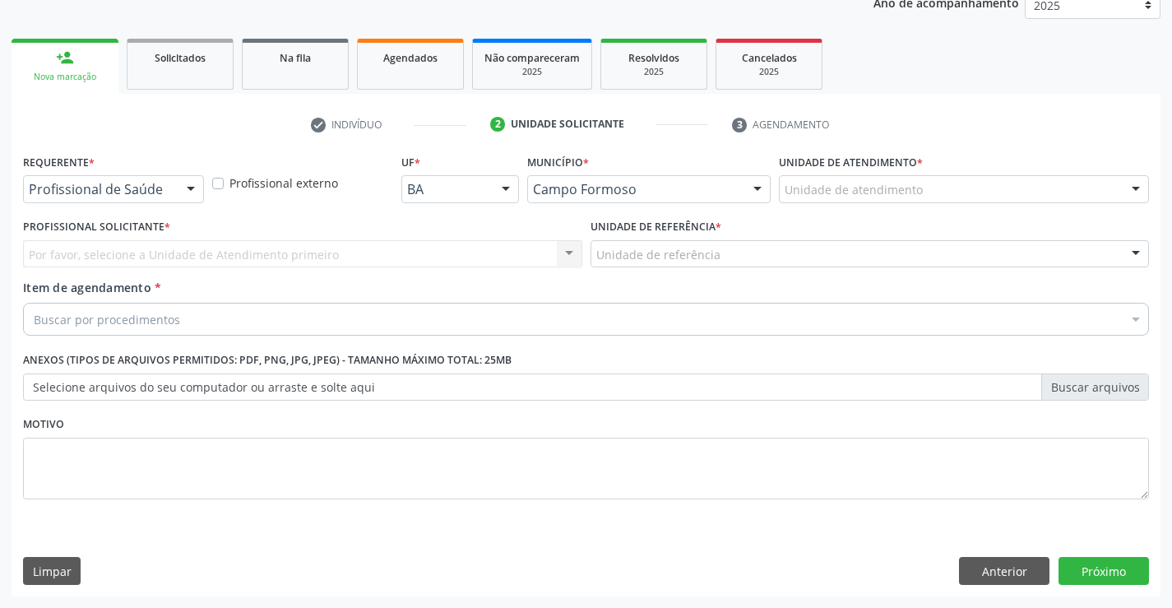
scroll to position [207, 0]
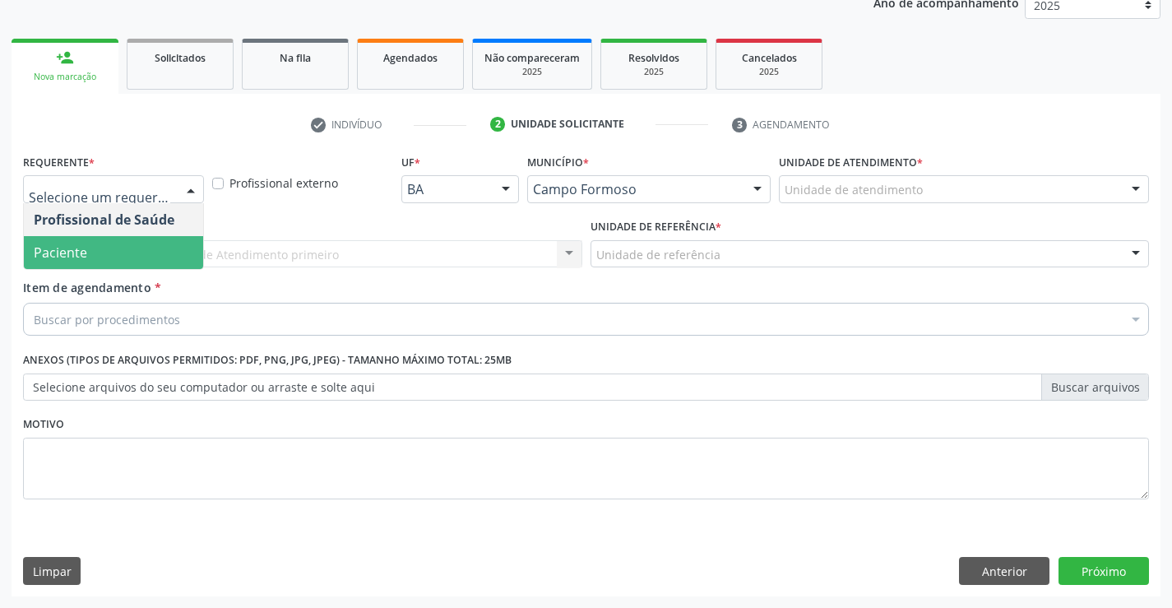
click at [109, 250] on span "Paciente" at bounding box center [113, 252] width 179 height 33
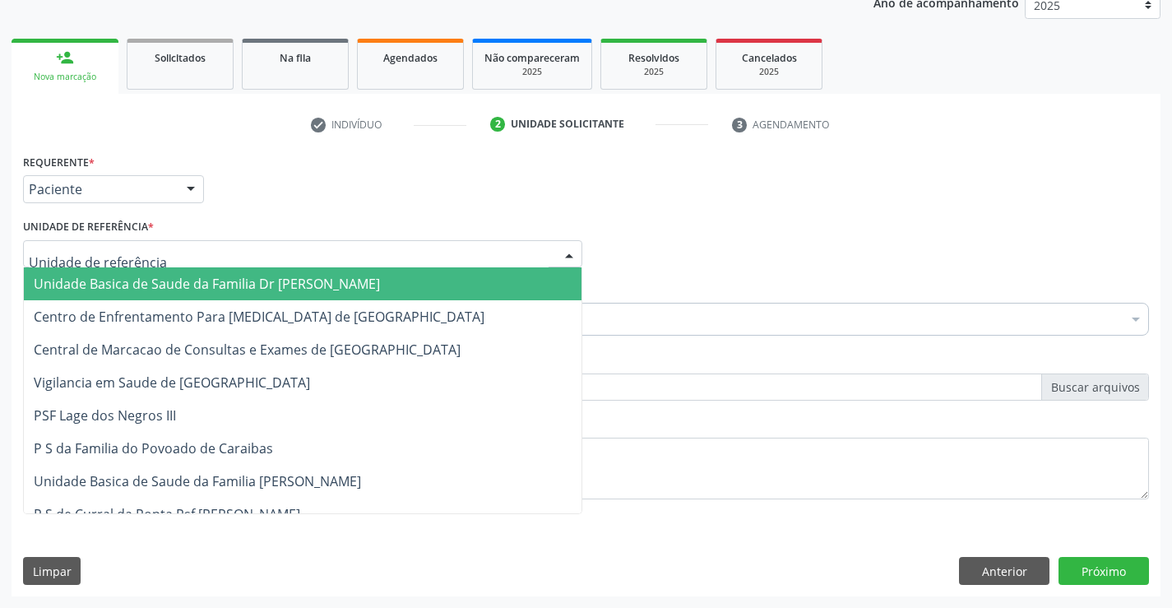
click at [152, 285] on span "Unidade Basica de Saude da Familia Dr [PERSON_NAME]" at bounding box center [207, 284] width 346 height 18
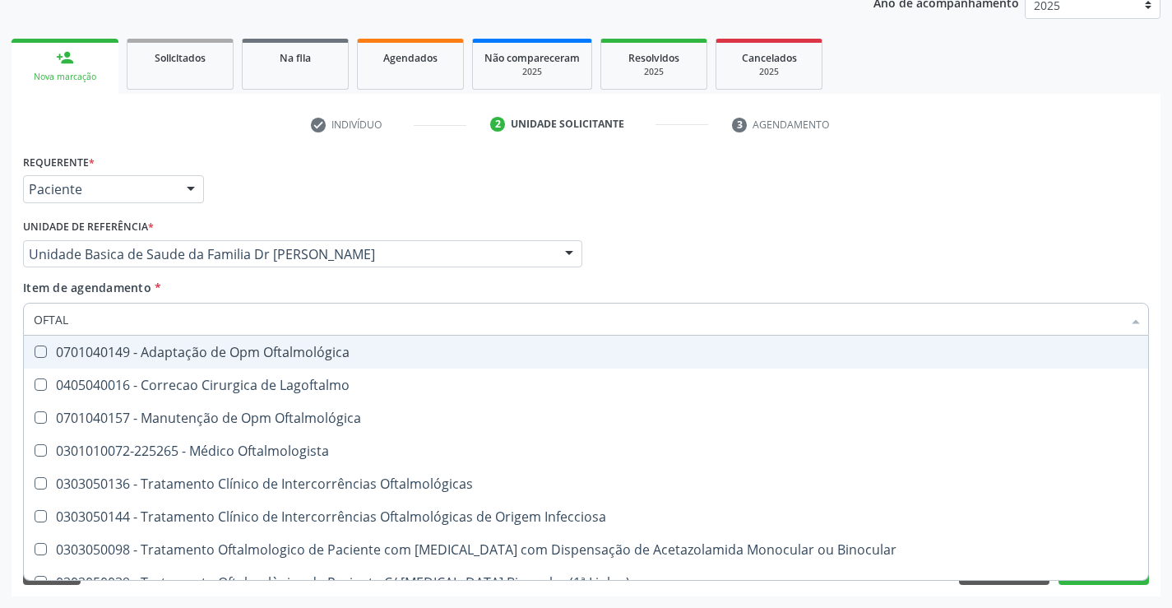
type input "OFTALM"
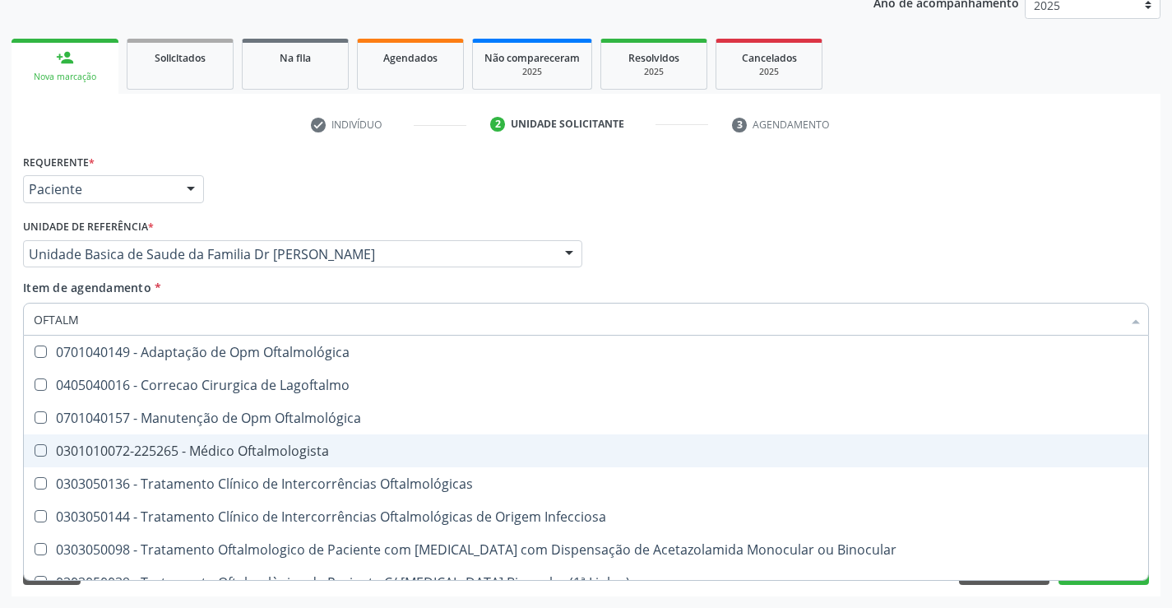
click at [304, 447] on div "0301010072-225265 - Médico Oftalmologista" at bounding box center [586, 450] width 1105 height 13
checkbox Oftalmologista "true"
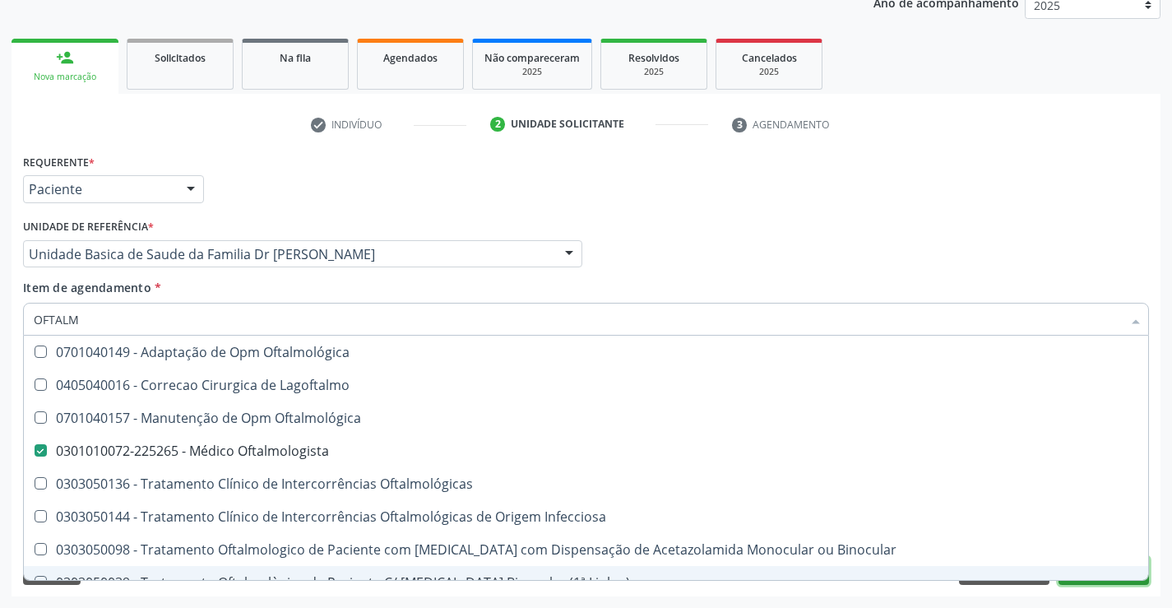
click at [1096, 584] on button "Próximo" at bounding box center [1104, 571] width 90 height 28
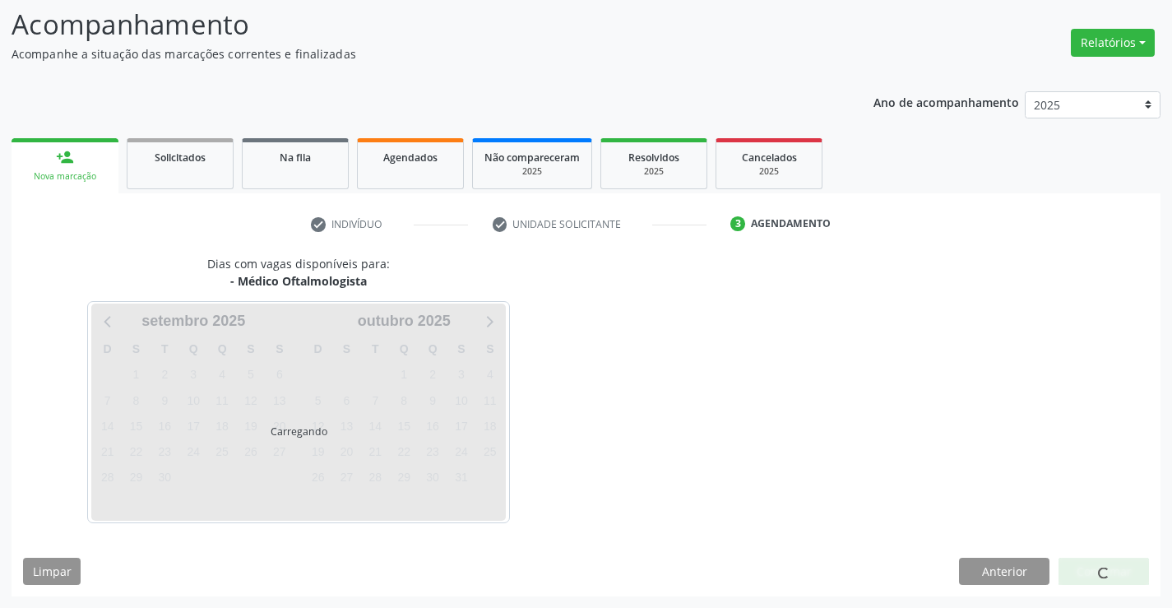
scroll to position [156, 0]
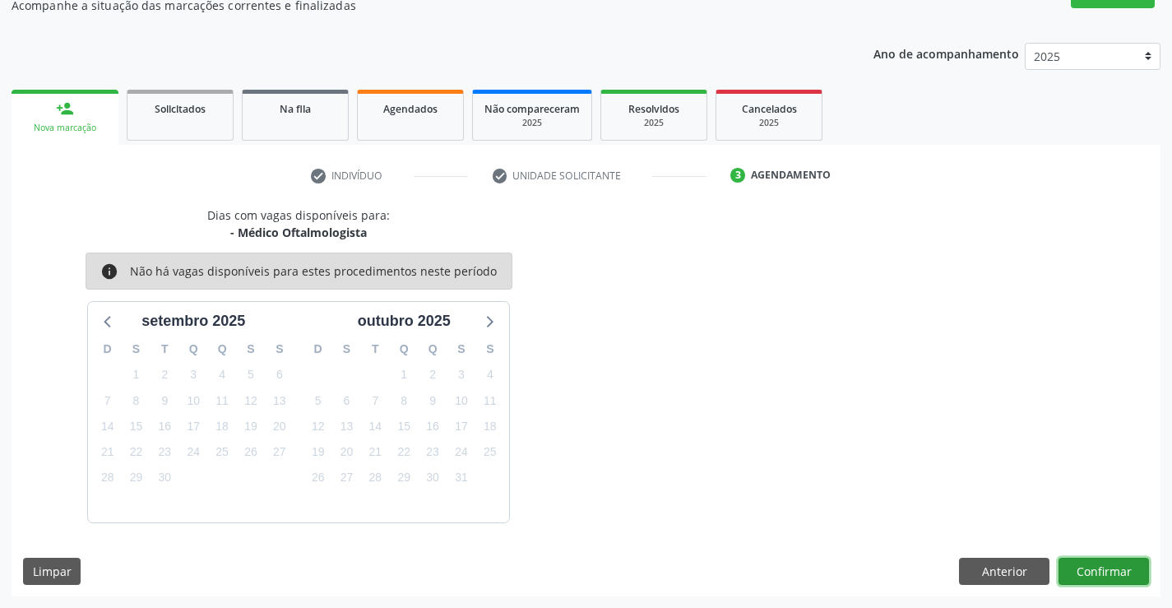
click at [1110, 571] on button "Confirmar" at bounding box center [1104, 572] width 90 height 28
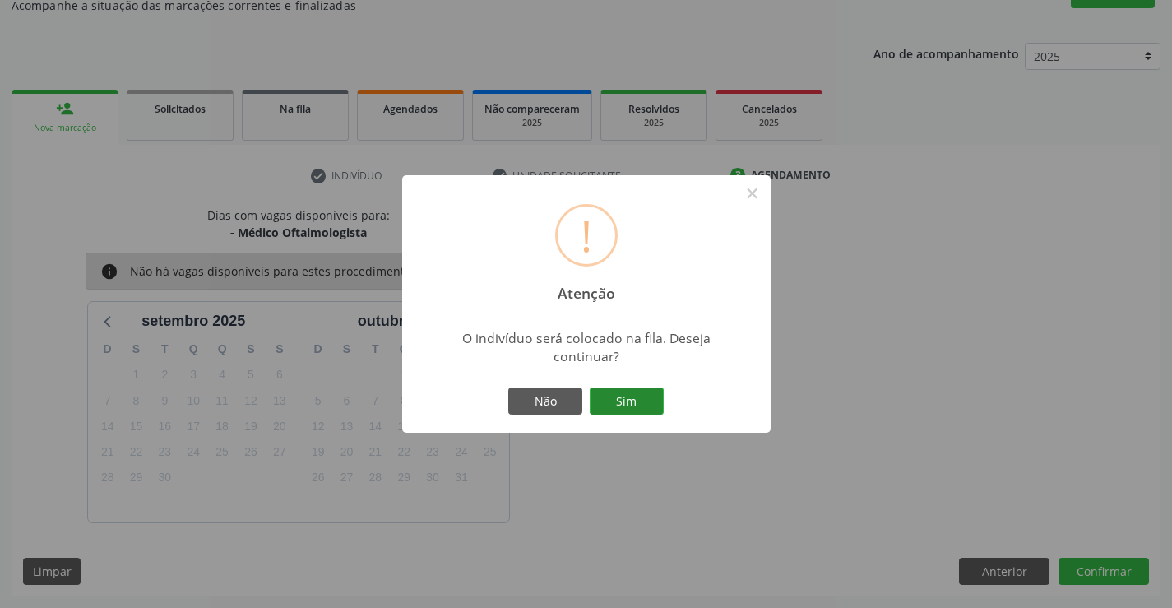
click at [629, 396] on button "Sim" at bounding box center [627, 401] width 74 height 28
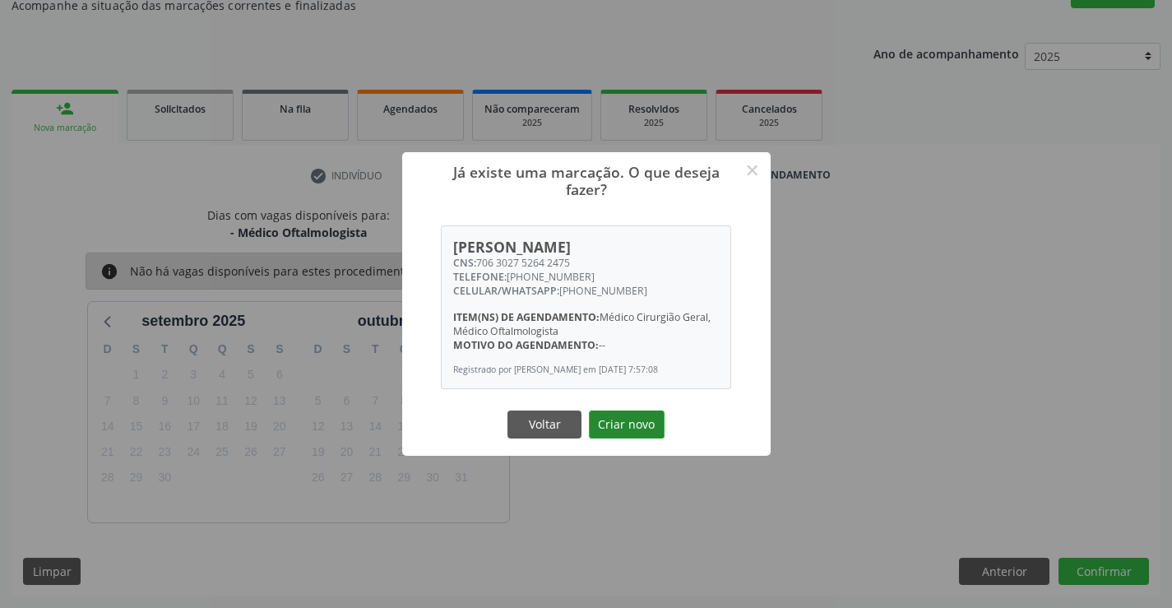
click at [624, 427] on button "Criar novo" at bounding box center [627, 424] width 76 height 28
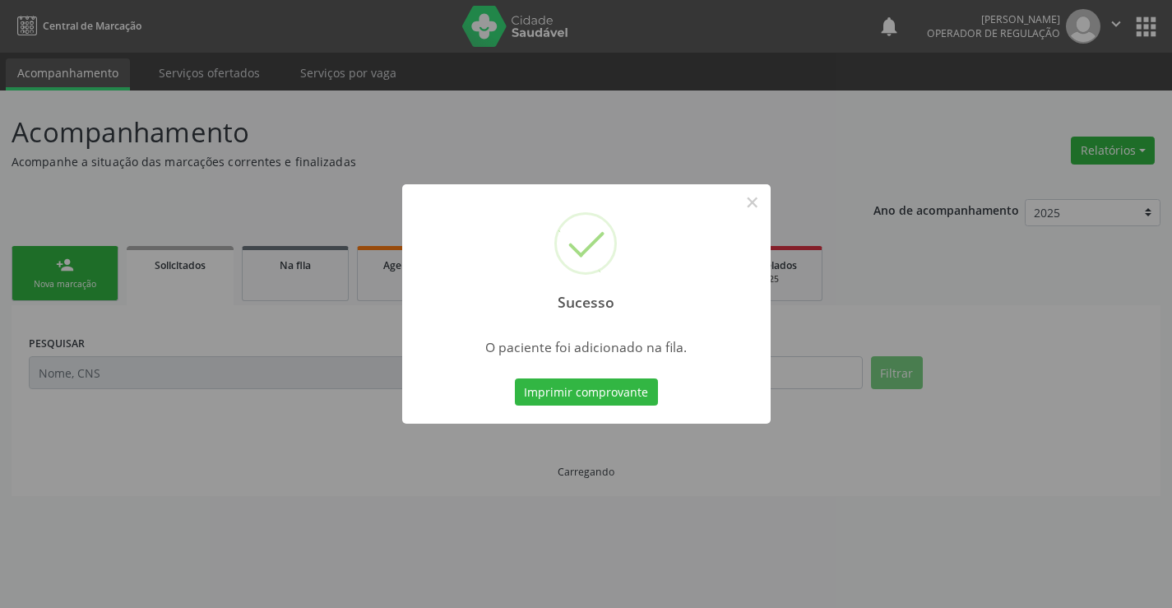
scroll to position [0, 0]
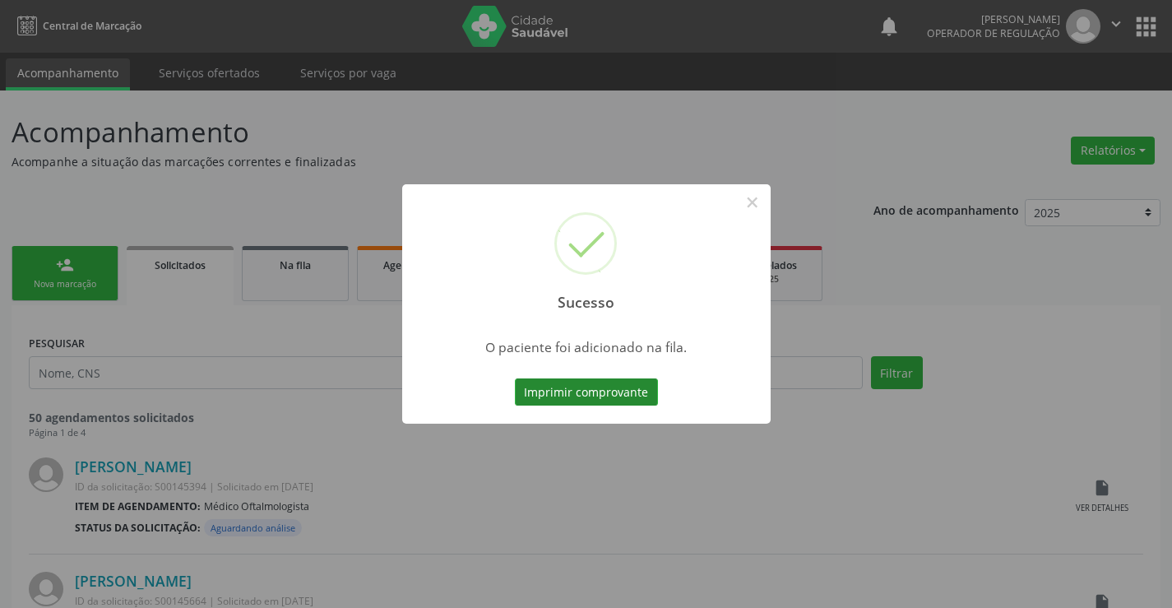
click at [629, 389] on button "Imprimir comprovante" at bounding box center [586, 392] width 143 height 28
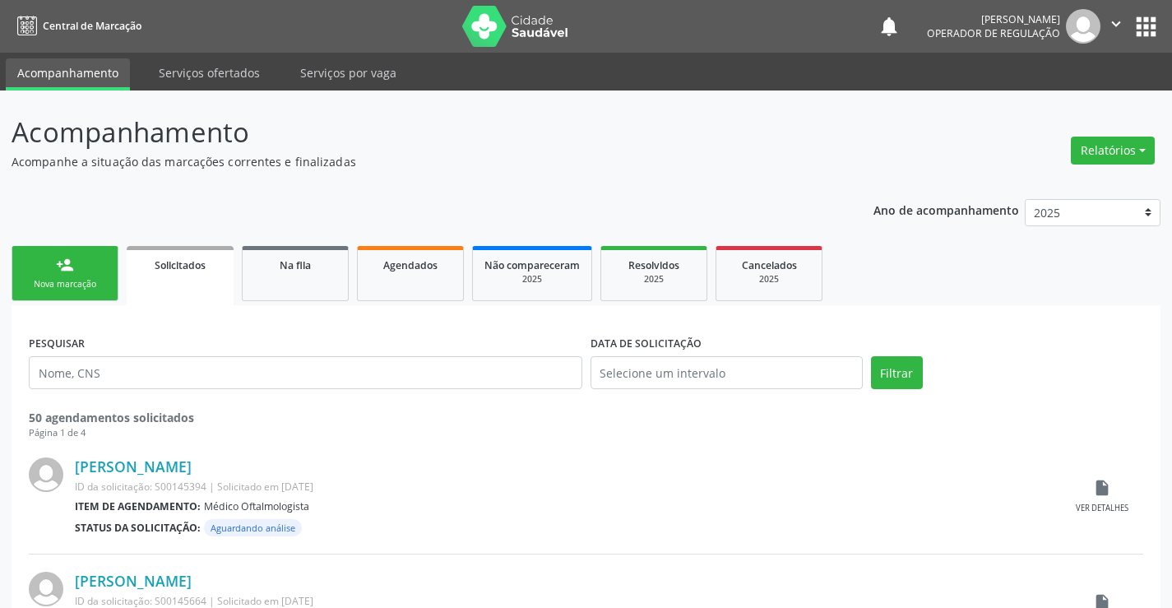
click at [89, 279] on div "Nova marcação" at bounding box center [65, 284] width 82 height 12
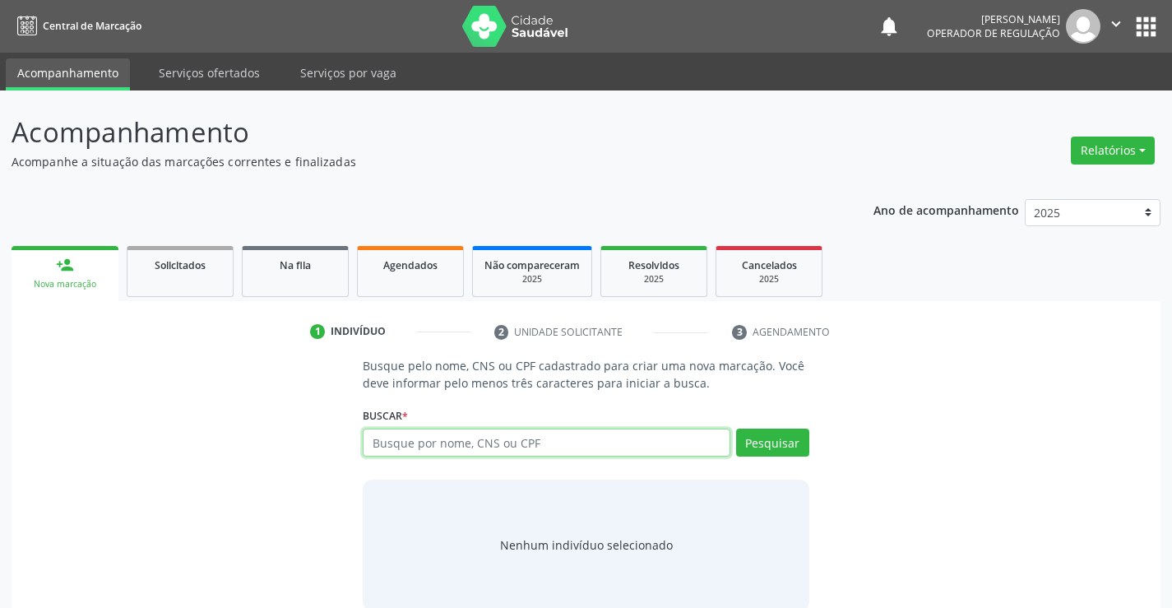
click at [494, 449] on input "text" at bounding box center [546, 443] width 367 height 28
type input "700509186524453"
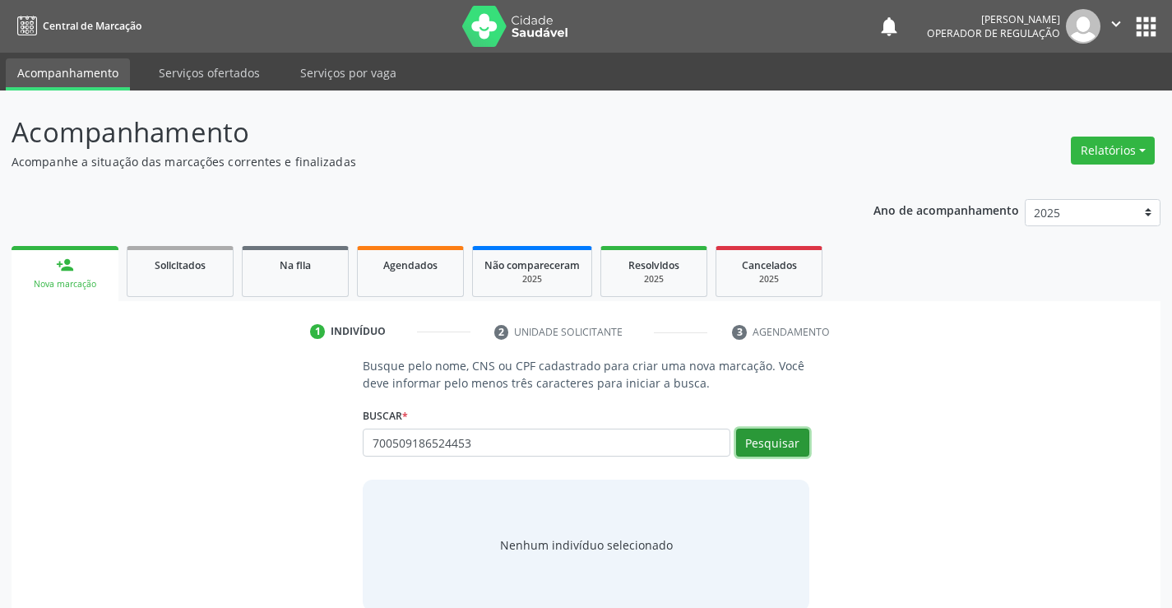
click at [781, 447] on button "Pesquisar" at bounding box center [772, 443] width 73 height 28
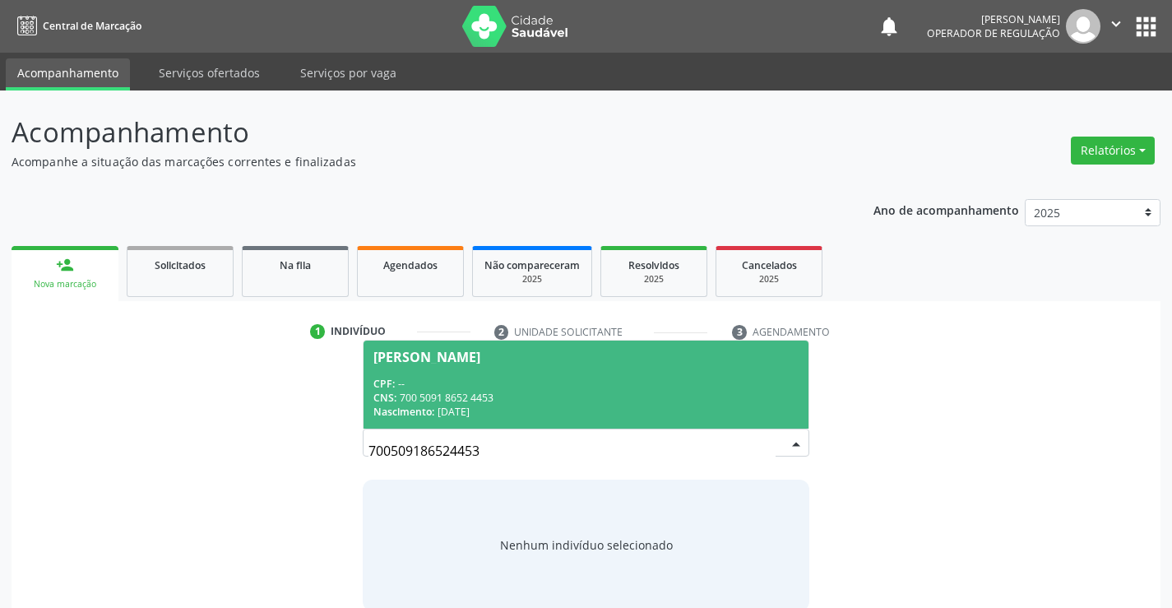
click at [545, 401] on div "CNS: 700 5091 8652 4453" at bounding box center [585, 398] width 424 height 14
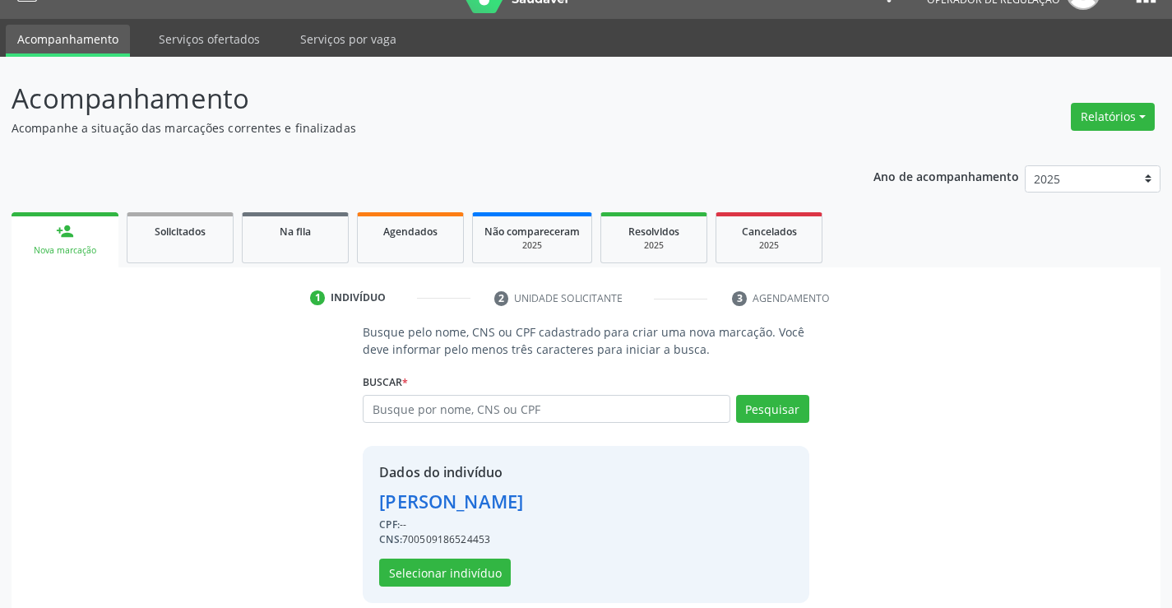
scroll to position [52, 0]
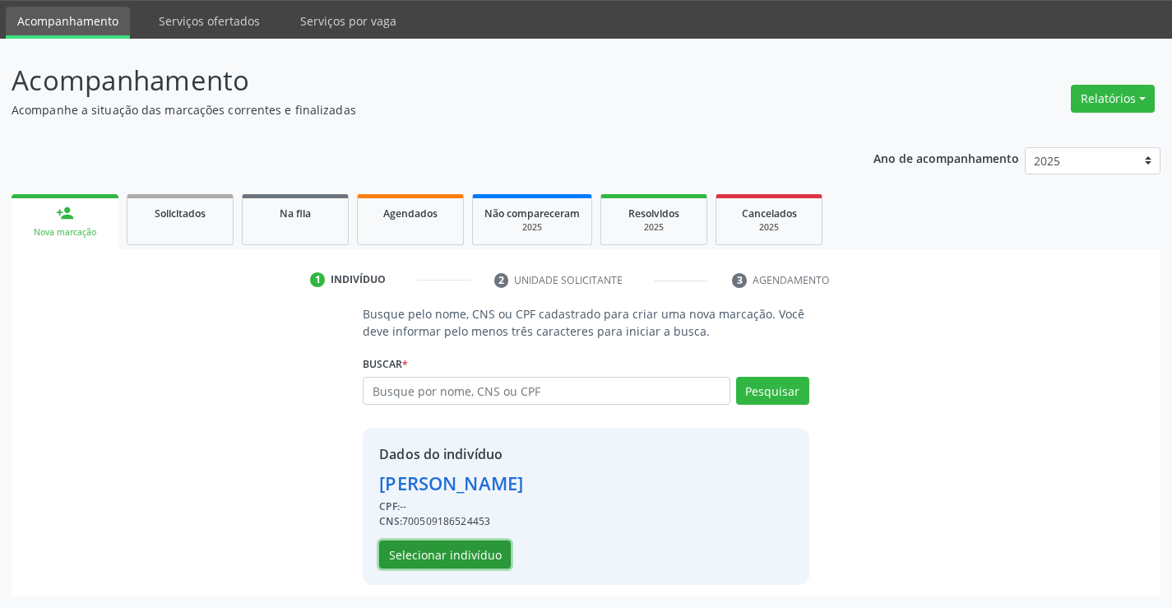
click at [446, 550] on button "Selecionar indivíduo" at bounding box center [445, 554] width 132 height 28
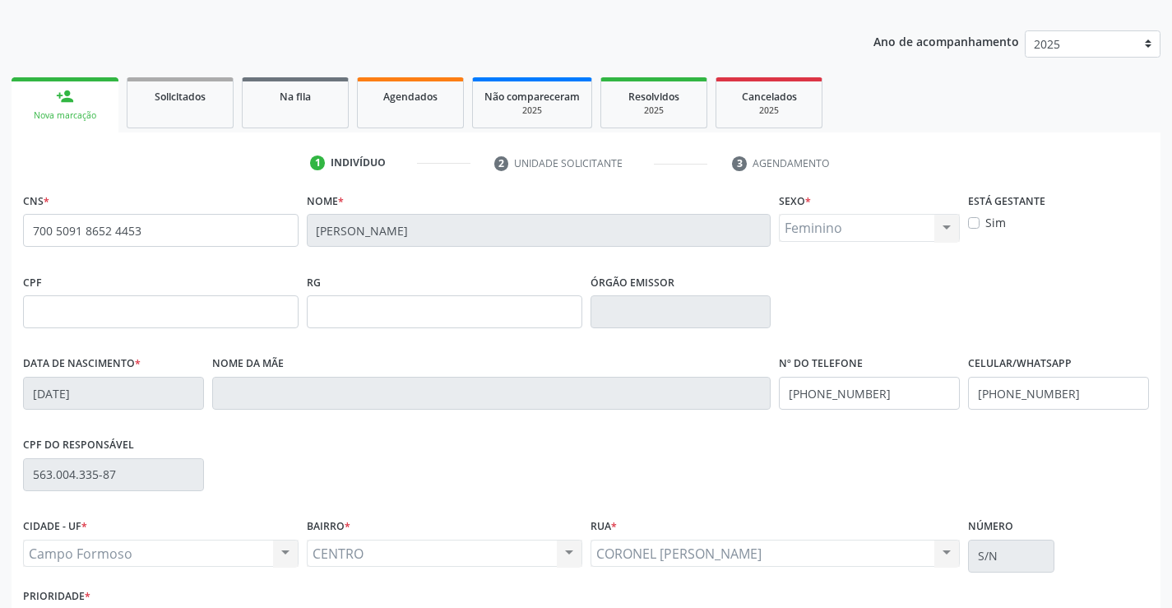
scroll to position [284, 0]
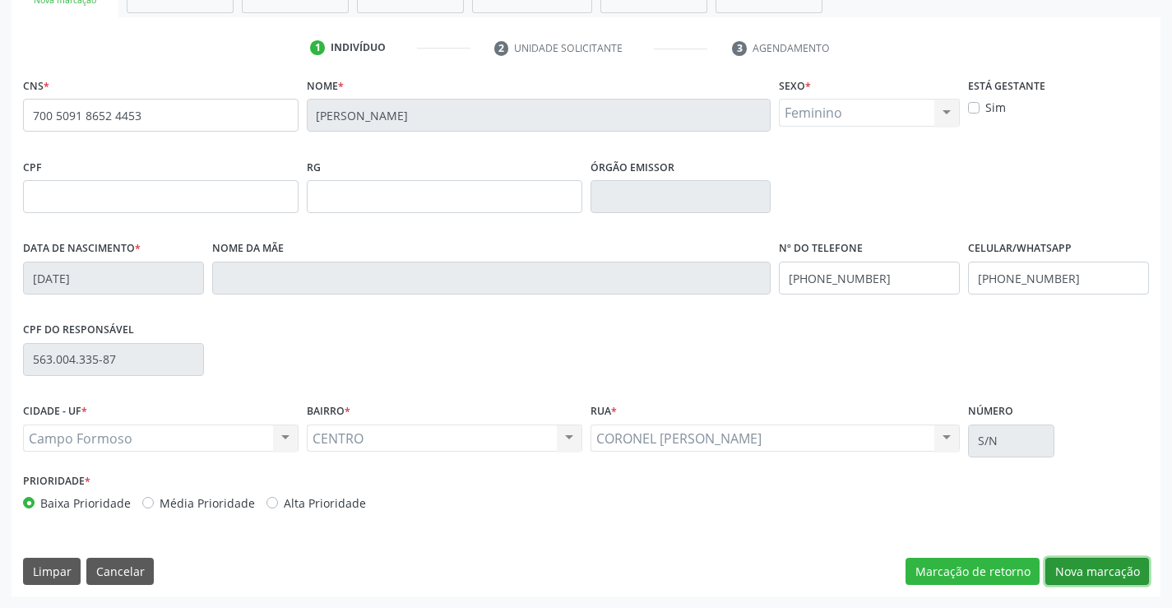
click at [1103, 571] on button "Nova marcação" at bounding box center [1097, 572] width 104 height 28
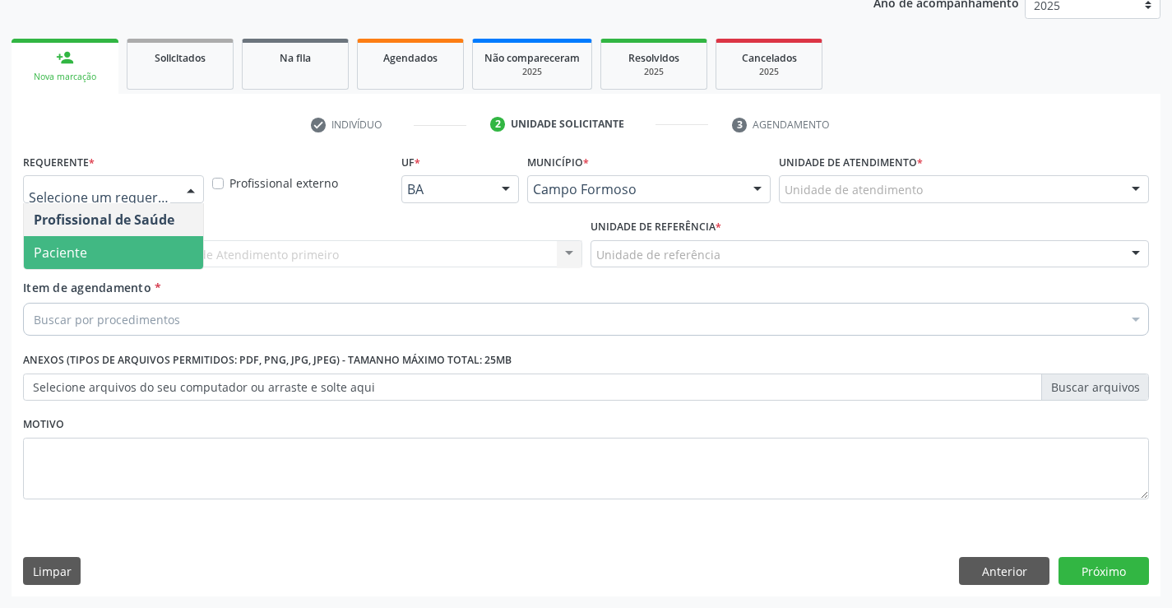
click at [106, 248] on span "Paciente" at bounding box center [113, 252] width 179 height 33
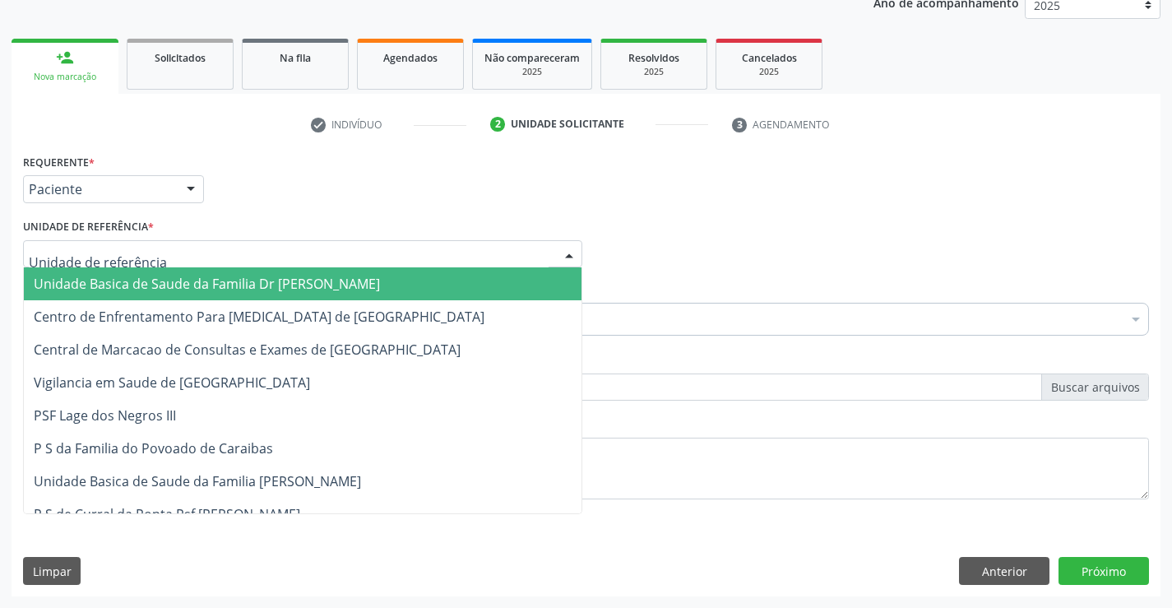
click at [141, 273] on span "Unidade Basica de Saude da Familia Dr [PERSON_NAME]" at bounding box center [303, 283] width 558 height 33
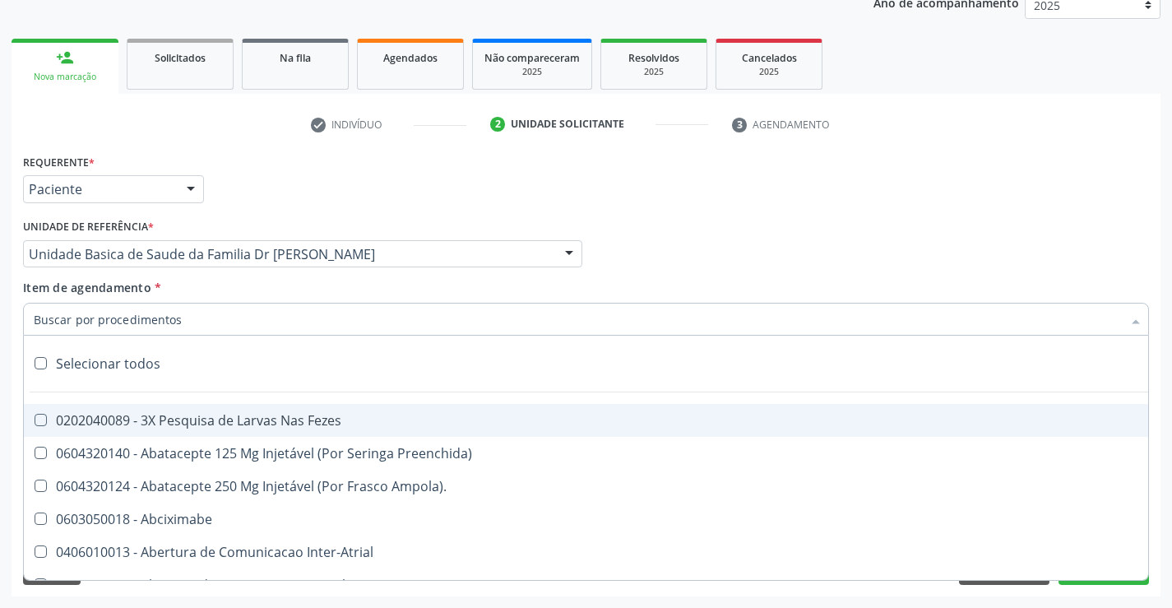
click at [131, 318] on input "Item de agendamento *" at bounding box center [578, 319] width 1088 height 33
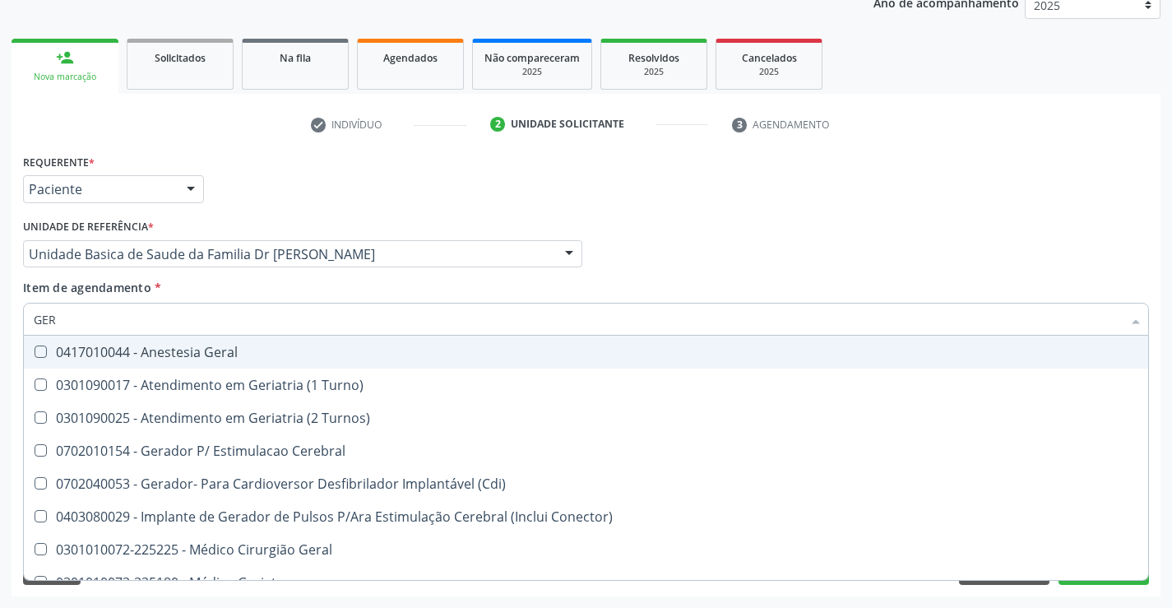
type input "GERA"
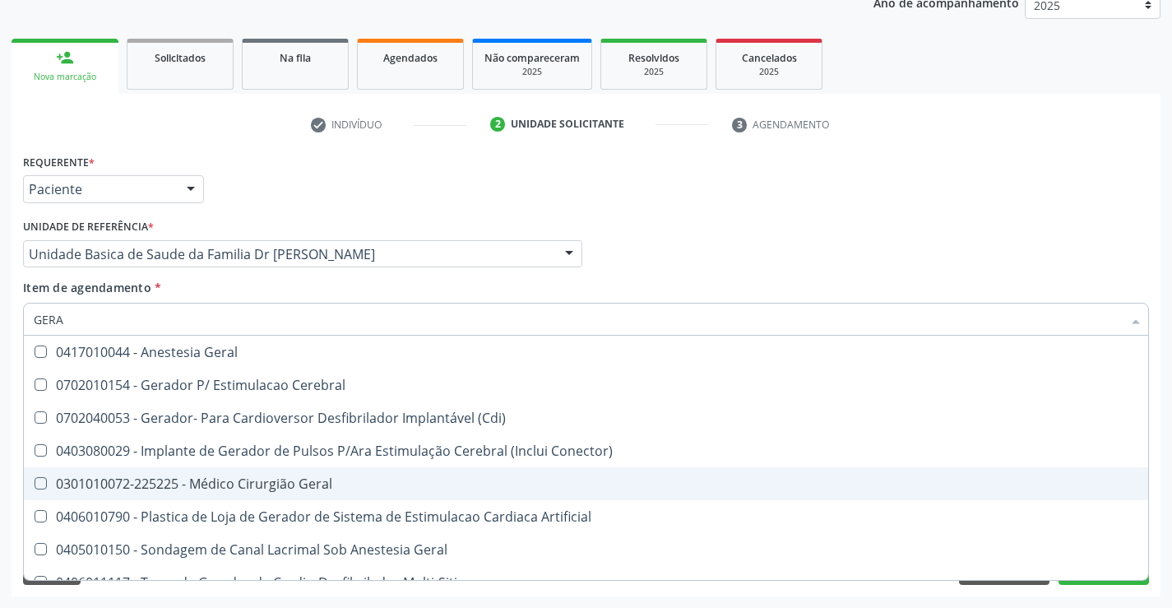
click at [294, 481] on div "0301010072-225225 - Médico Cirurgião Geral" at bounding box center [586, 483] width 1105 height 13
checkbox Geral "true"
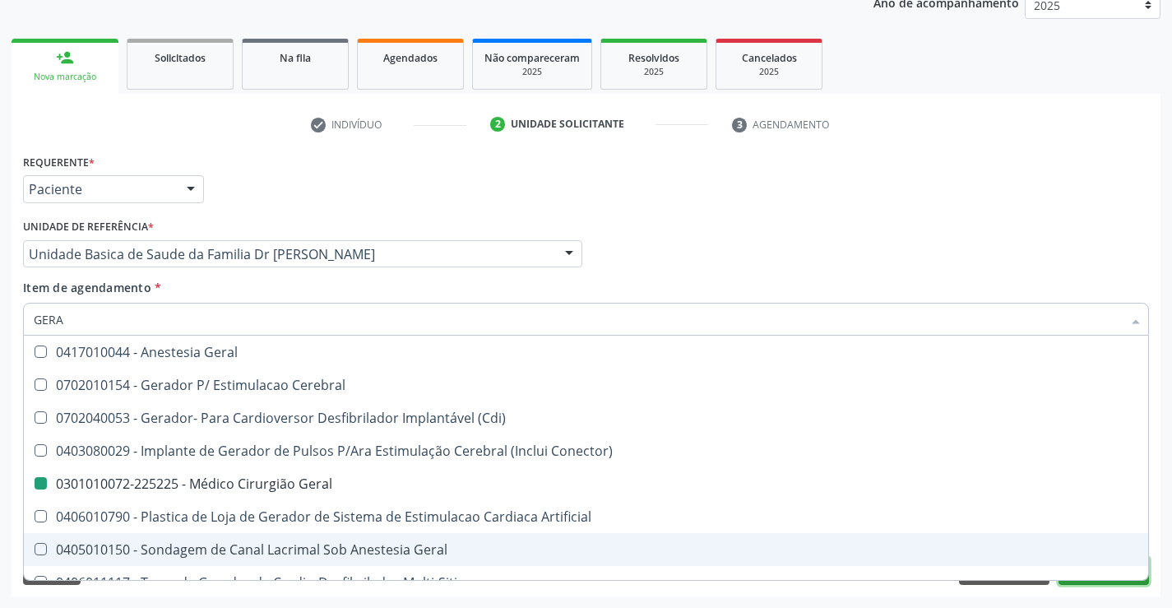
click at [1096, 584] on button "Próximo" at bounding box center [1104, 571] width 90 height 28
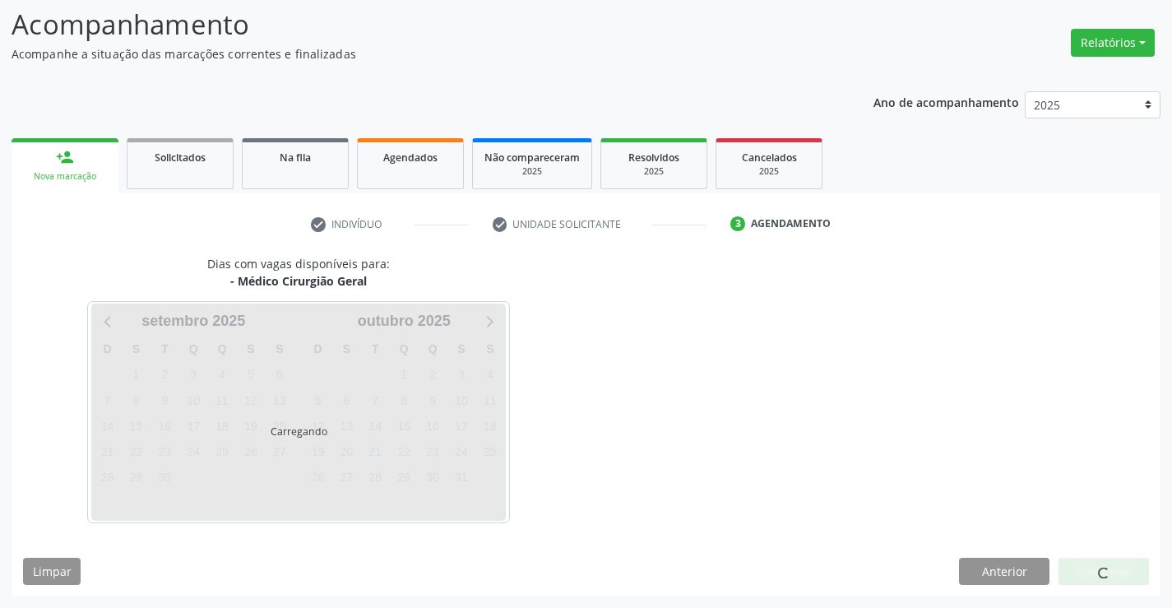
scroll to position [108, 0]
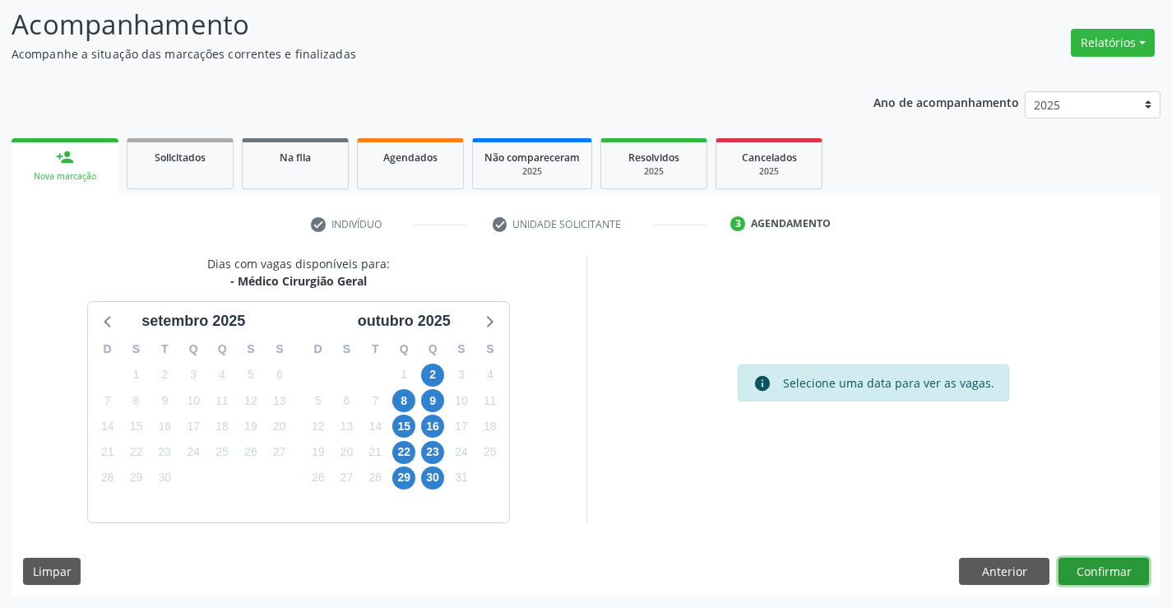
click at [1092, 570] on button "Confirmar" at bounding box center [1104, 572] width 90 height 28
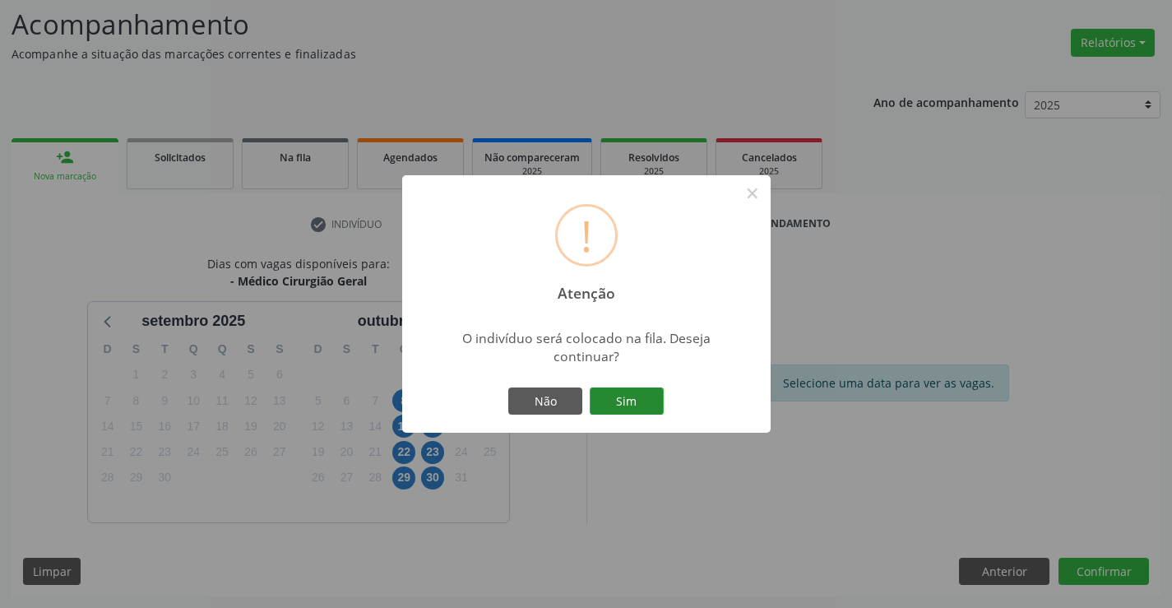
click at [644, 398] on button "Sim" at bounding box center [627, 401] width 74 height 28
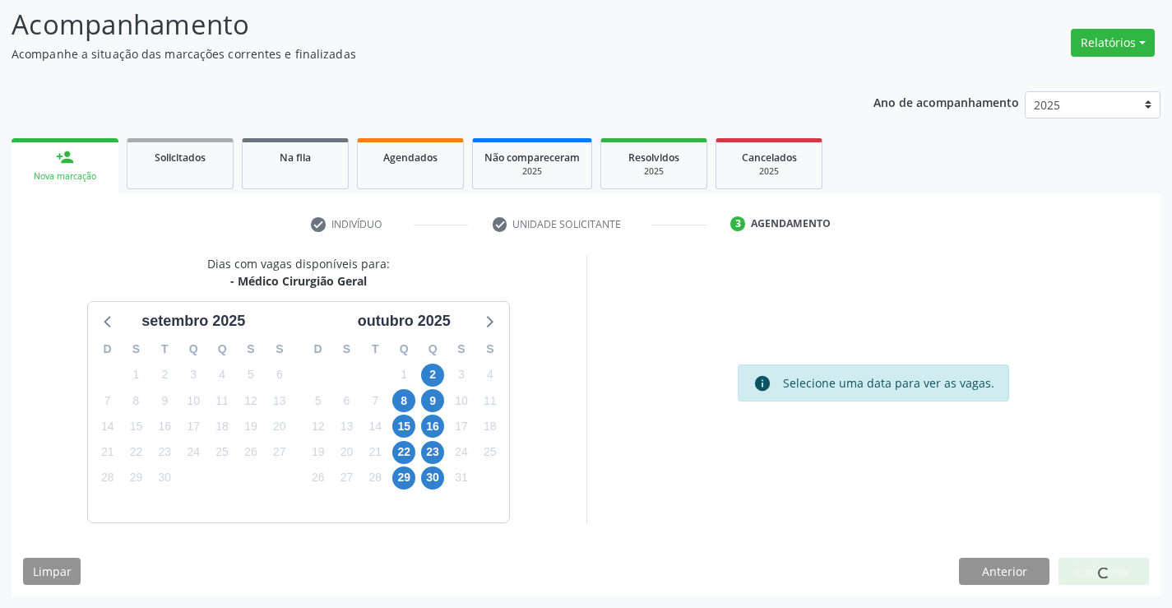
scroll to position [0, 0]
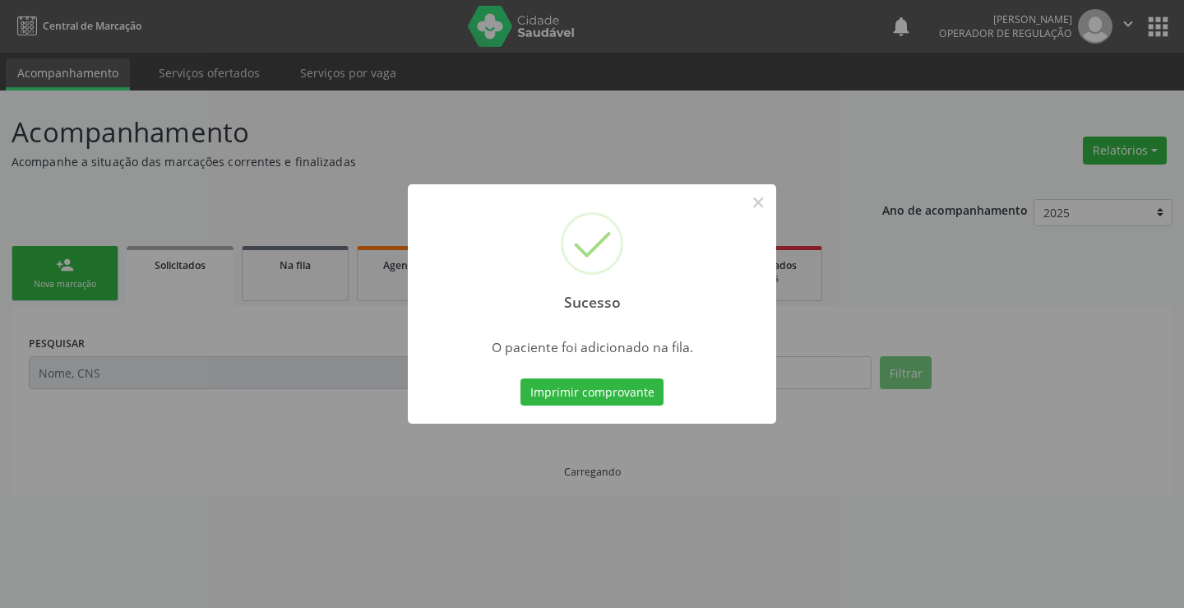
click at [644, 398] on button "Imprimir comprovante" at bounding box center [592, 392] width 143 height 28
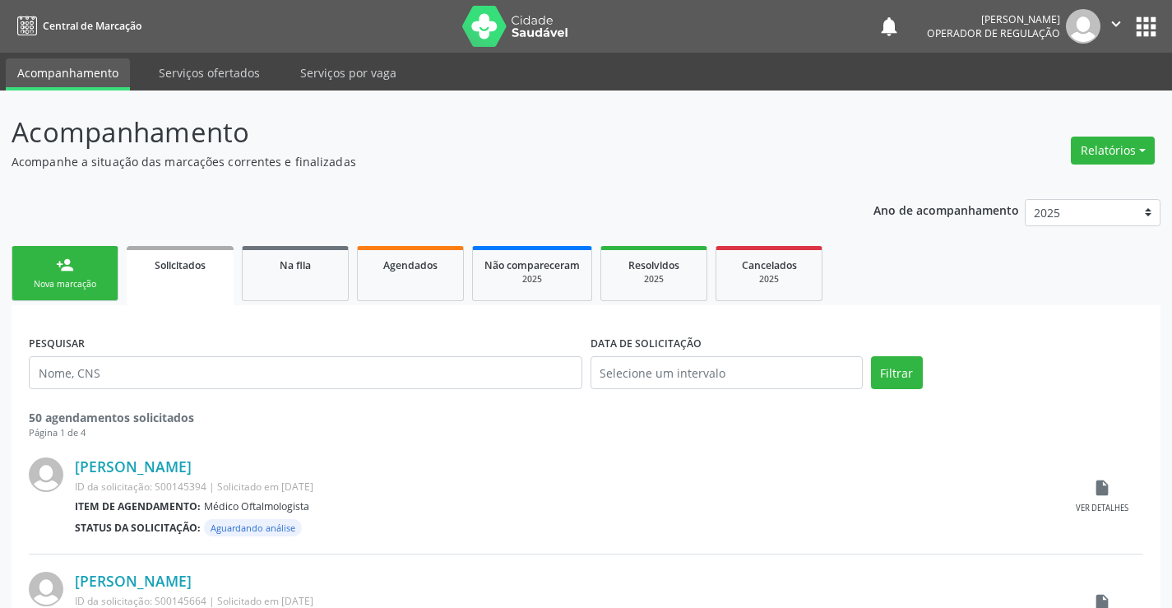
click at [81, 278] on div "Nova marcação" at bounding box center [65, 284] width 82 height 12
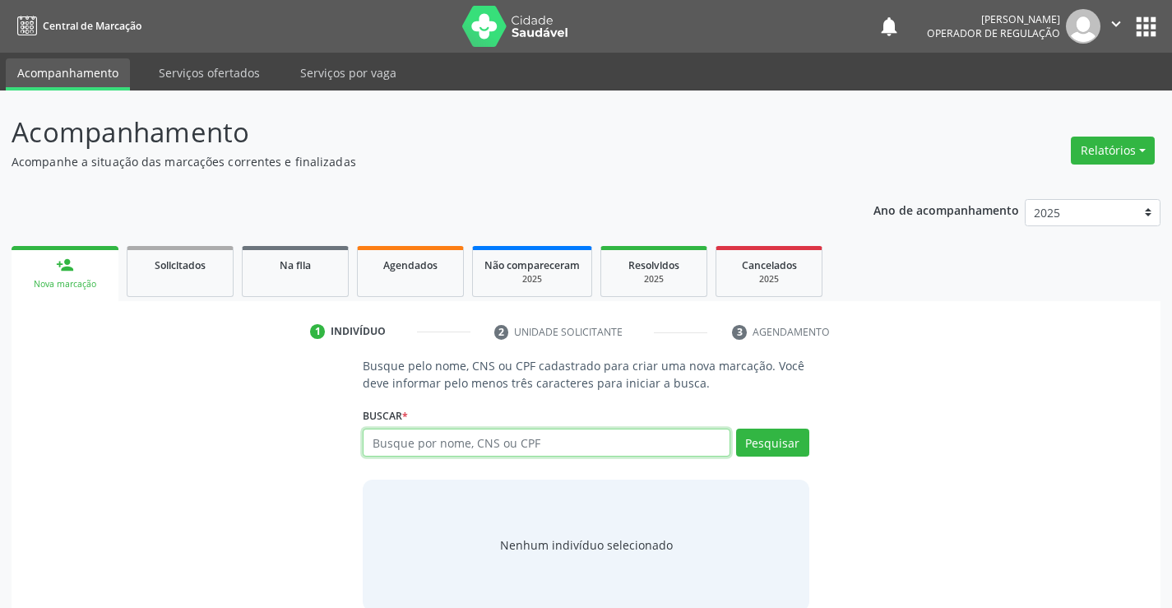
click at [428, 439] on input "text" at bounding box center [546, 443] width 367 height 28
type input "708905701121617"
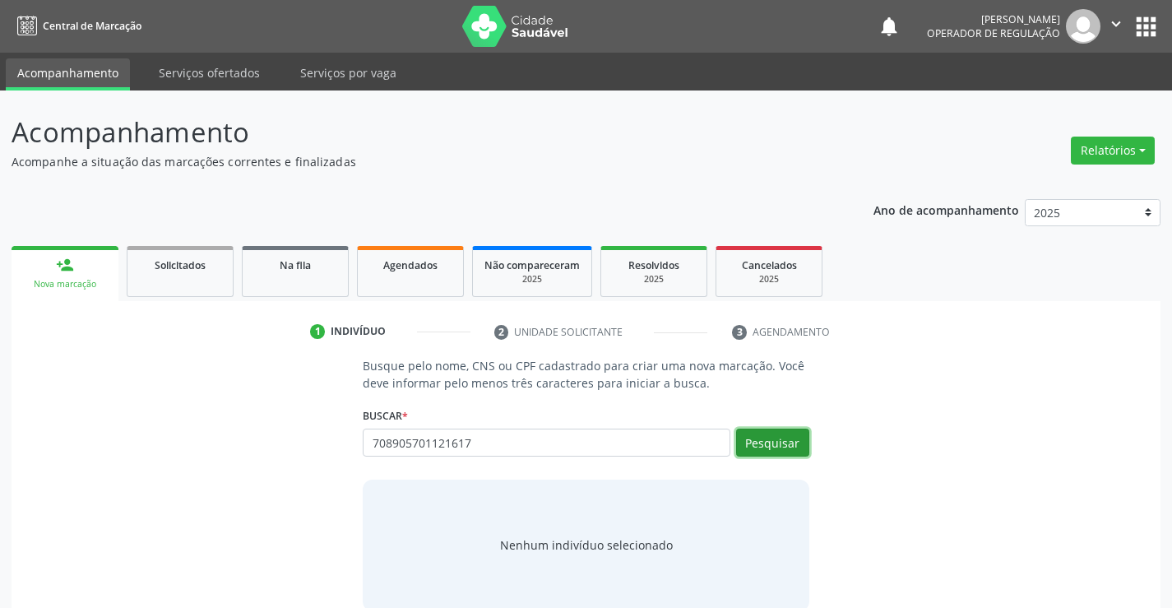
click at [790, 433] on button "Pesquisar" at bounding box center [772, 443] width 73 height 28
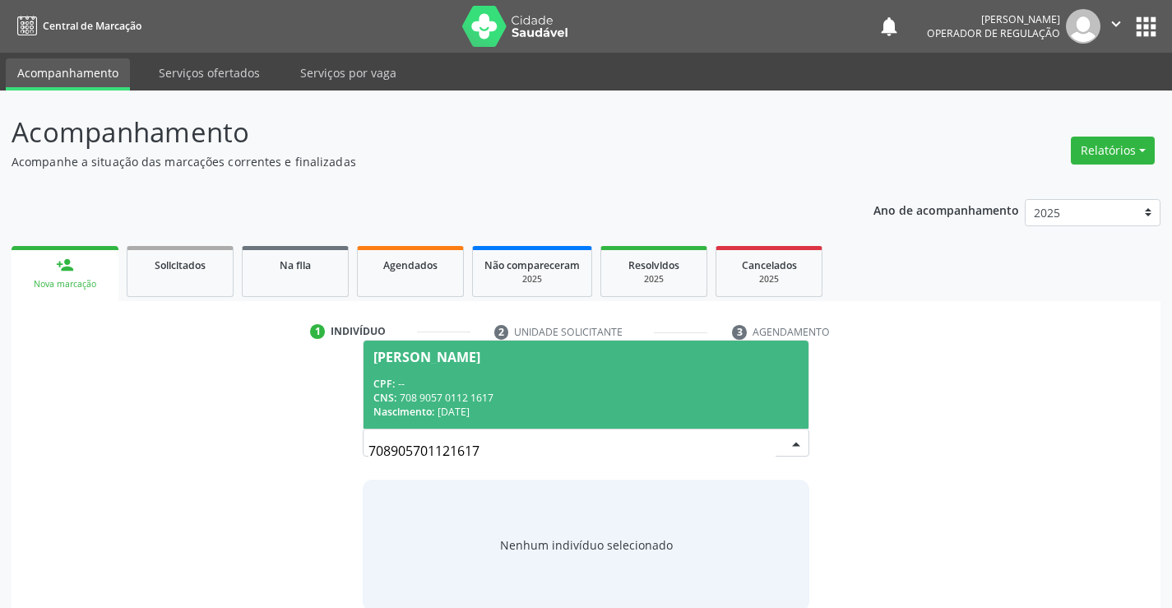
click at [512, 379] on div "CPF: --" at bounding box center [585, 384] width 424 height 14
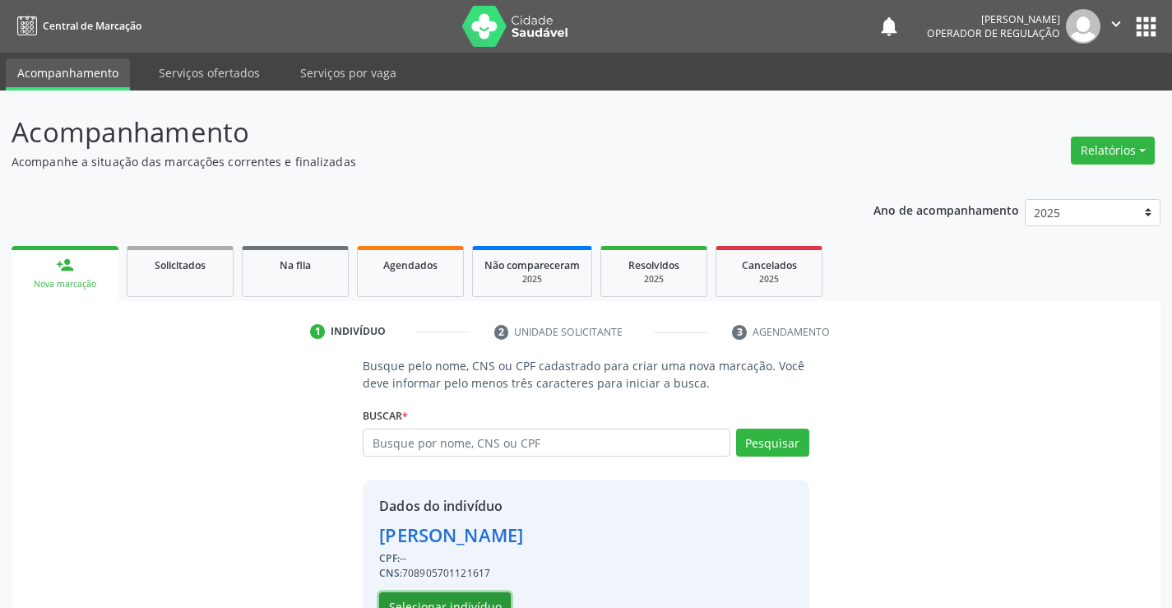
click at [463, 601] on button "Selecionar indivíduo" at bounding box center [445, 606] width 132 height 28
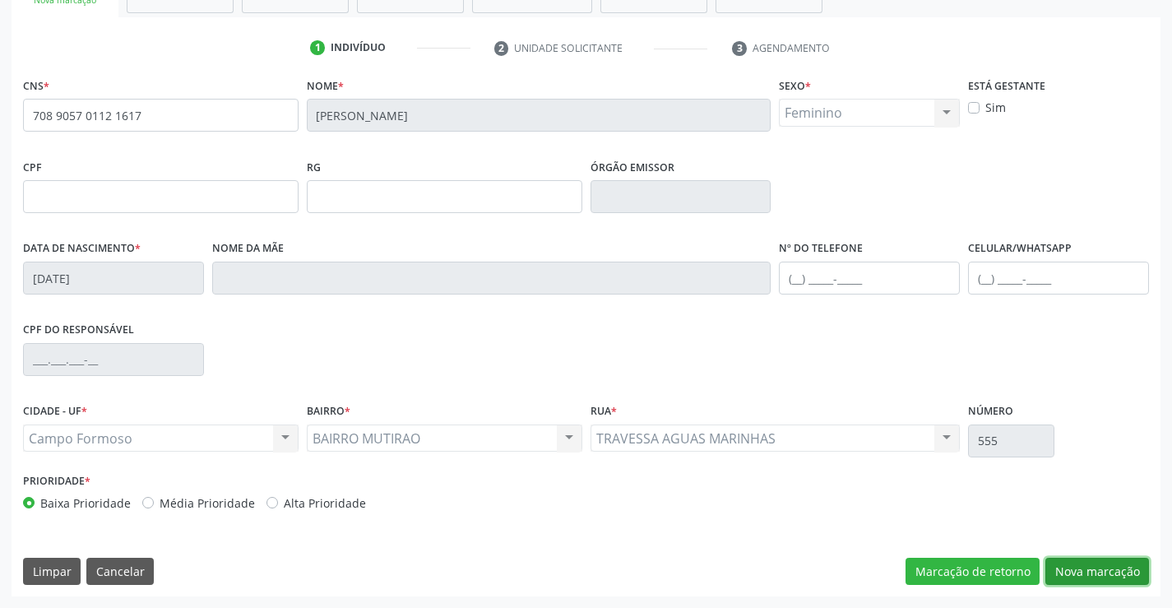
click at [1101, 574] on button "Nova marcação" at bounding box center [1097, 572] width 104 height 28
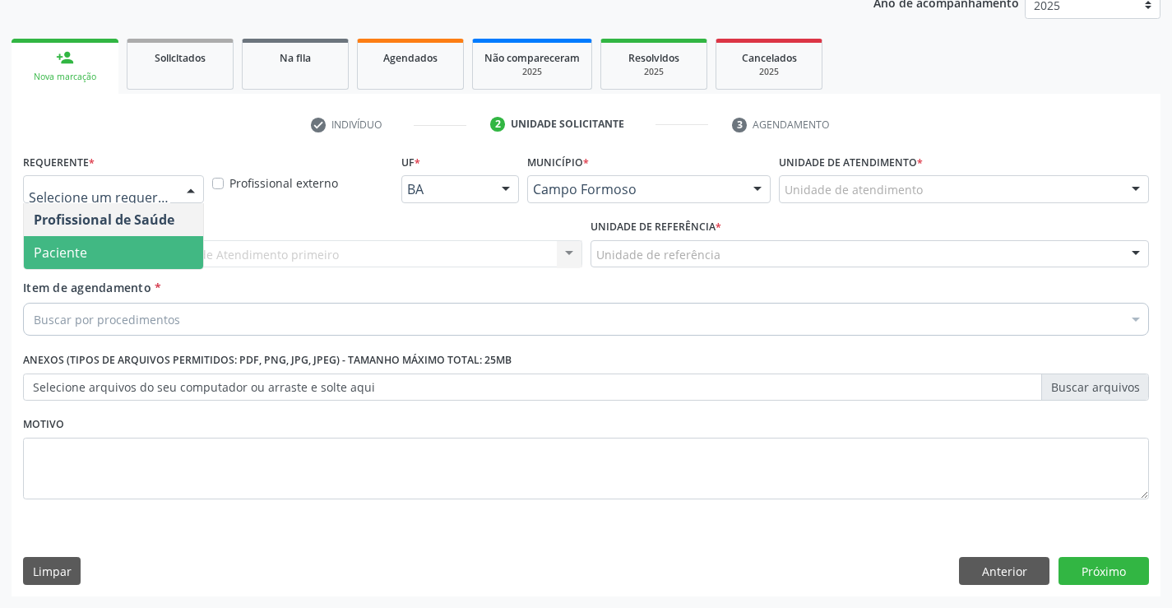
click at [103, 252] on span "Paciente" at bounding box center [113, 252] width 179 height 33
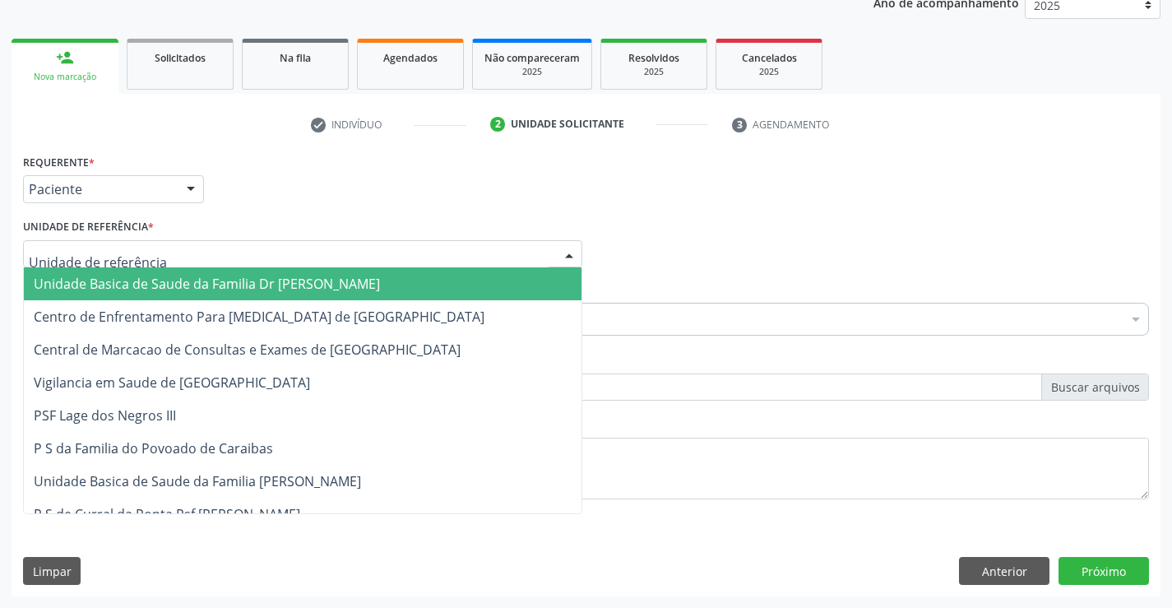
click at [122, 276] on span "Unidade Basica de Saude da Familia Dr [PERSON_NAME]" at bounding box center [207, 284] width 346 height 18
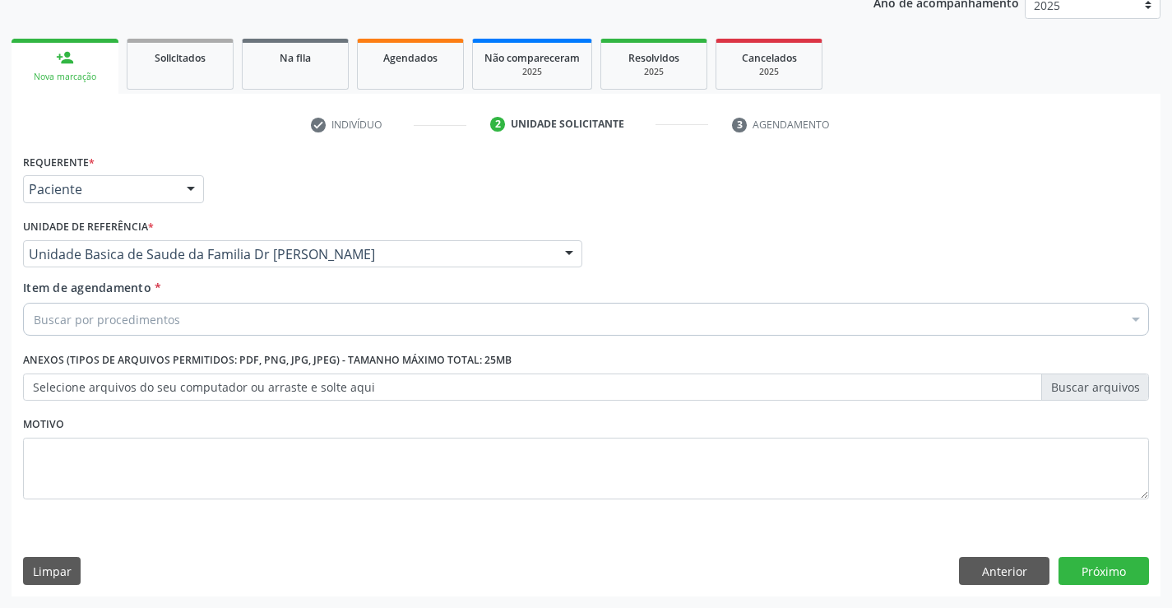
click at [34, 319] on input "Item de agendamento *" at bounding box center [34, 319] width 0 height 33
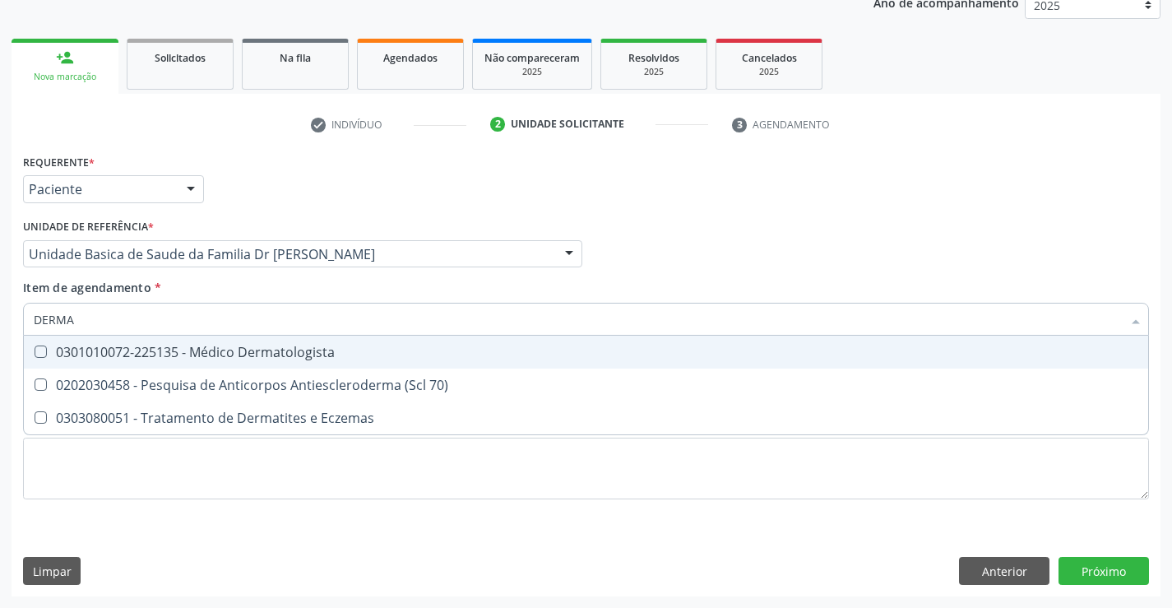
type input "DERMAT"
click at [232, 354] on div "0301010072-225135 - Médico Dermatologista" at bounding box center [586, 351] width 1105 height 13
click at [139, 347] on div "0301010072-225135 - Médico Dermatologista" at bounding box center [586, 351] width 1105 height 13
checkbox Dermatologista "true"
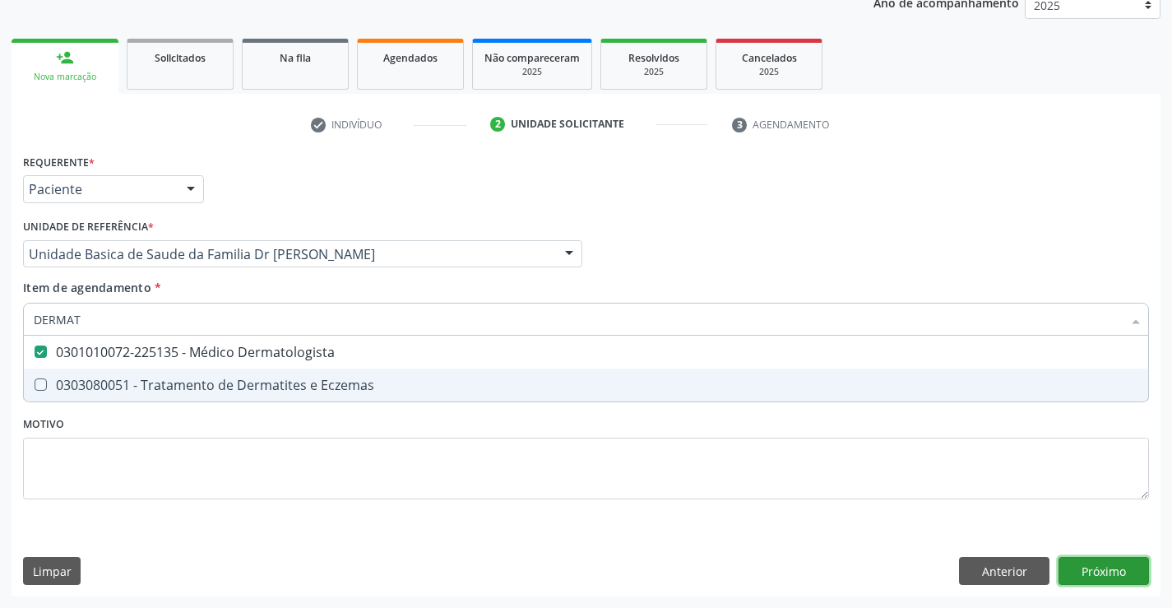
click at [1104, 567] on div "Requerente * Paciente Profissional de Saúde Paciente Nenhum resultado encontrad…" at bounding box center [586, 373] width 1149 height 447
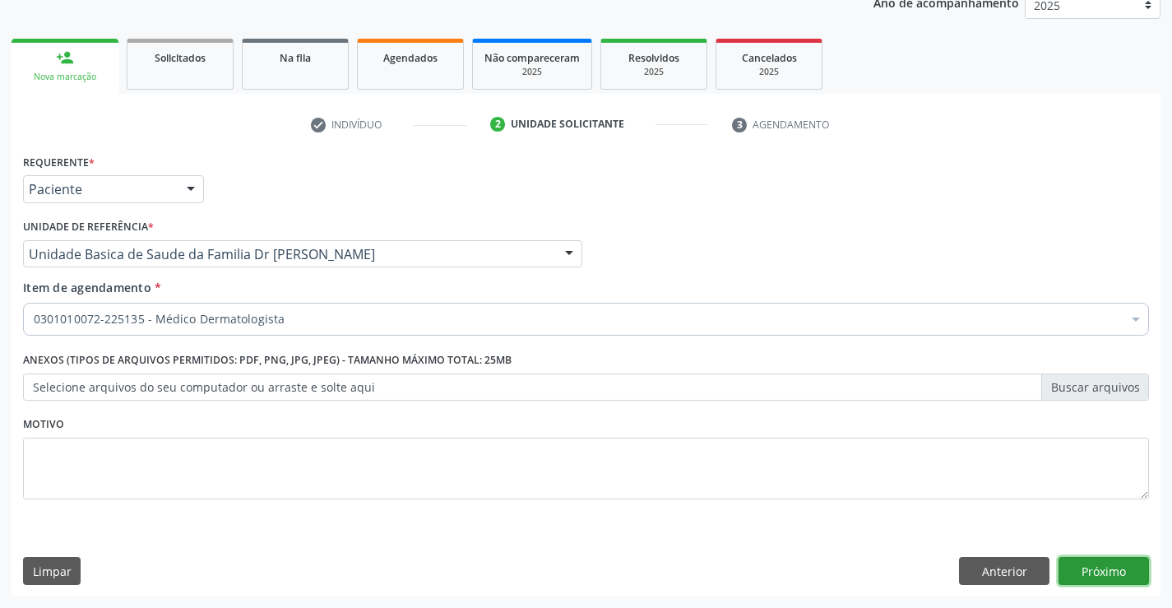
click at [1102, 571] on button "Próximo" at bounding box center [1104, 571] width 90 height 28
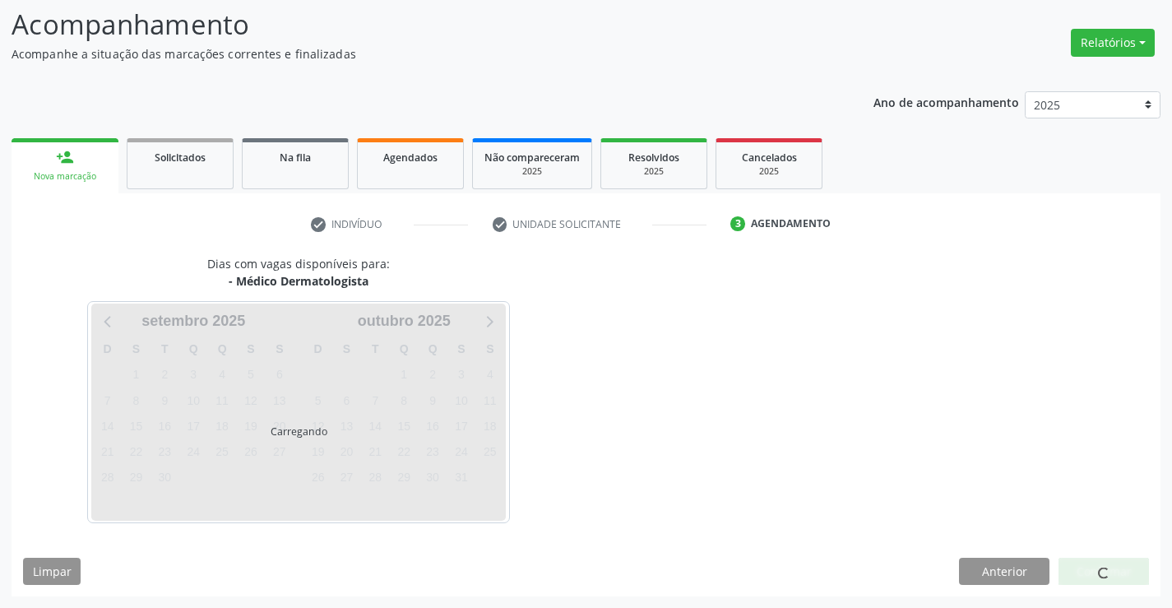
scroll to position [108, 0]
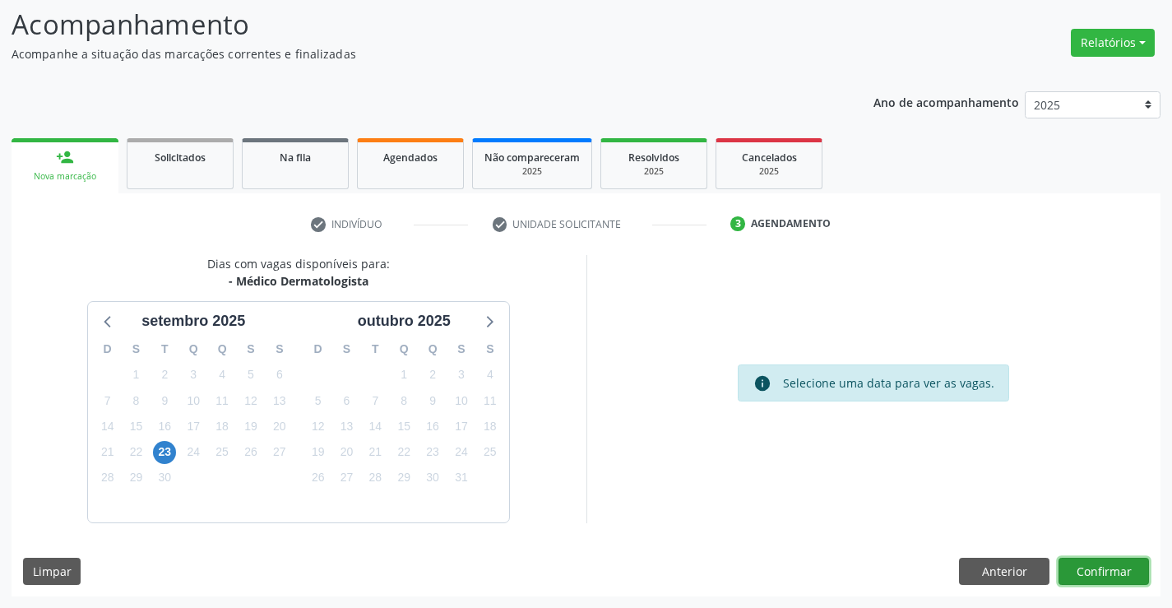
click at [1142, 574] on button "Confirmar" at bounding box center [1104, 572] width 90 height 28
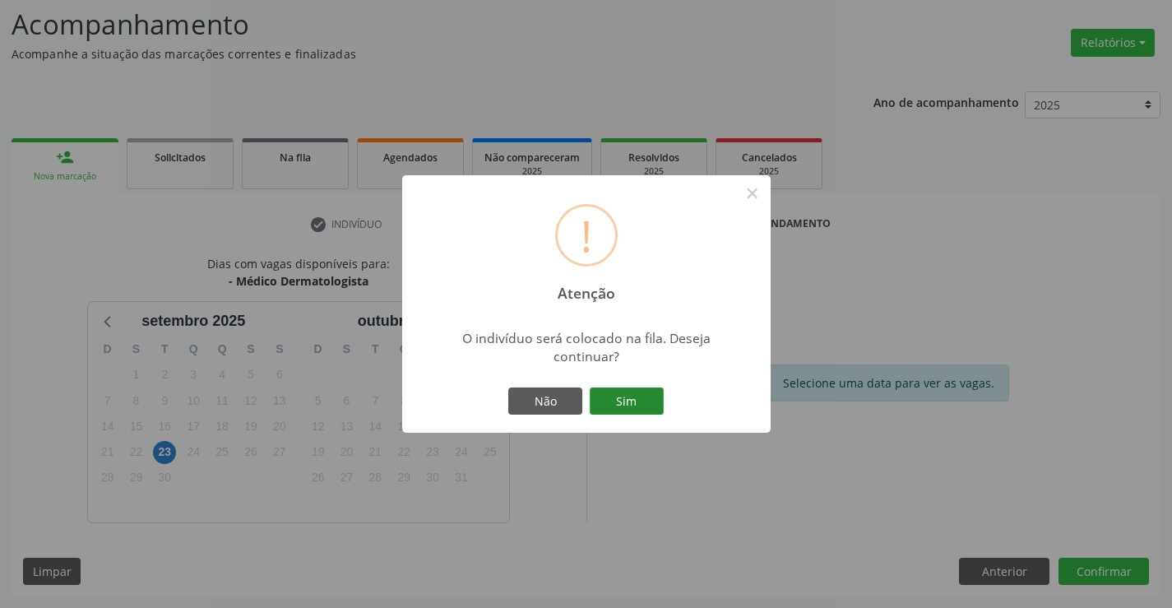
click at [632, 392] on button "Sim" at bounding box center [627, 401] width 74 height 28
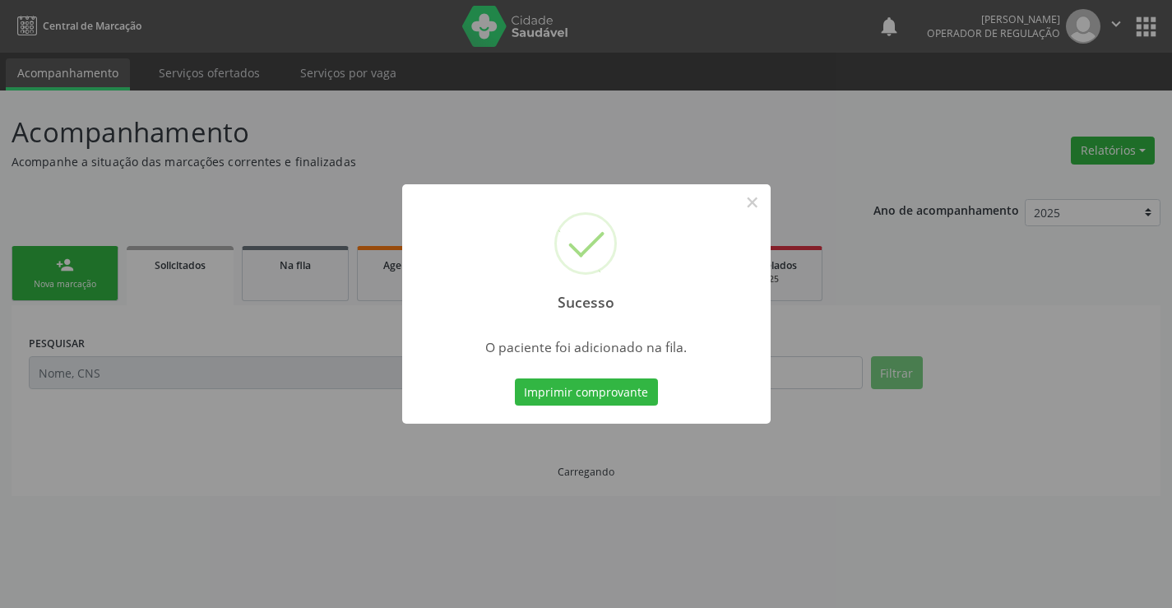
scroll to position [0, 0]
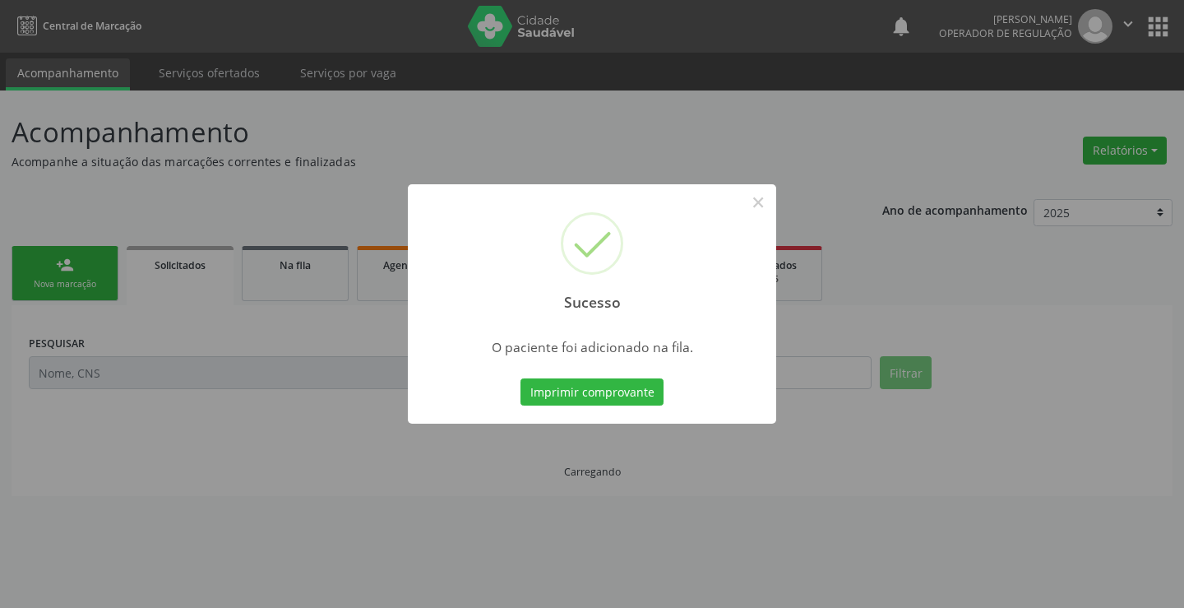
click at [632, 392] on button "Imprimir comprovante" at bounding box center [592, 392] width 143 height 28
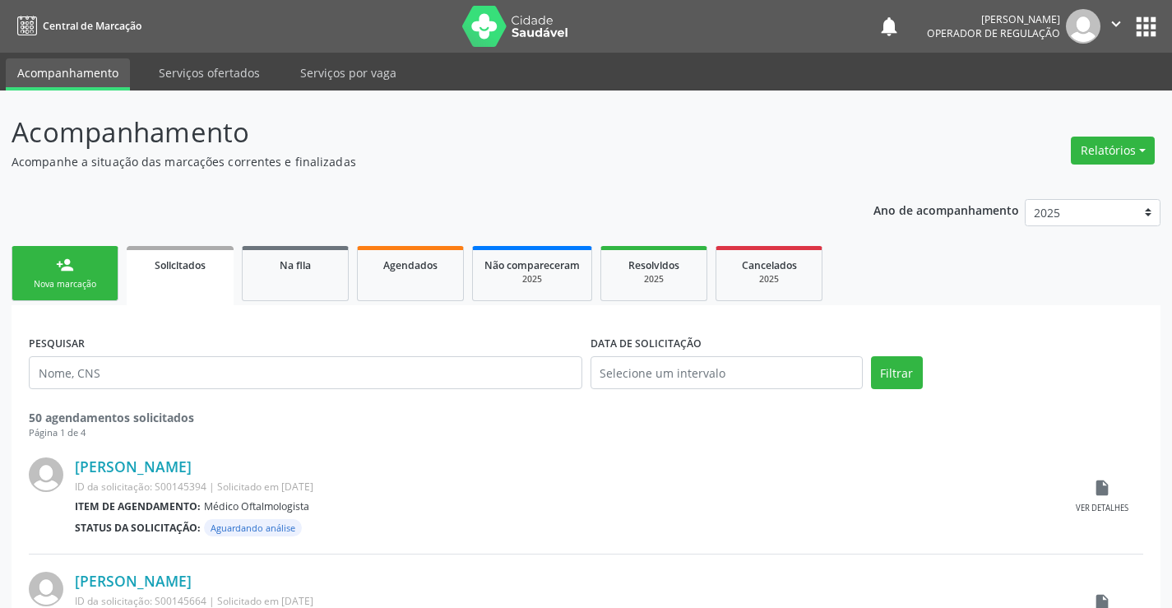
click at [81, 278] on div "Nova marcação" at bounding box center [65, 284] width 82 height 12
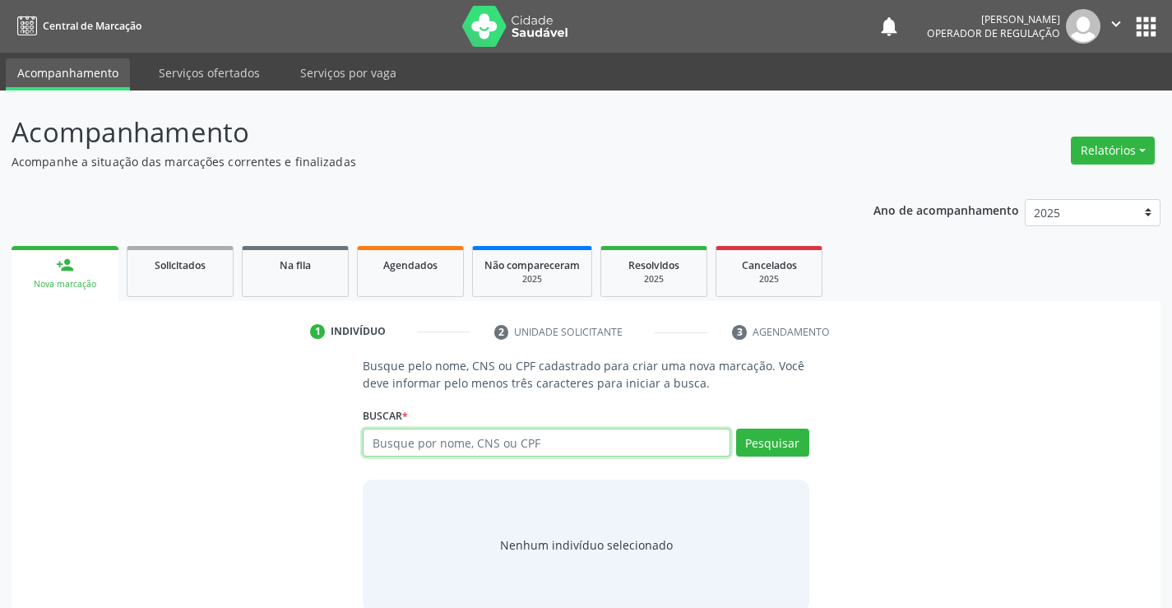
click at [522, 445] on input "text" at bounding box center [546, 443] width 367 height 28
type input "700802915447982"
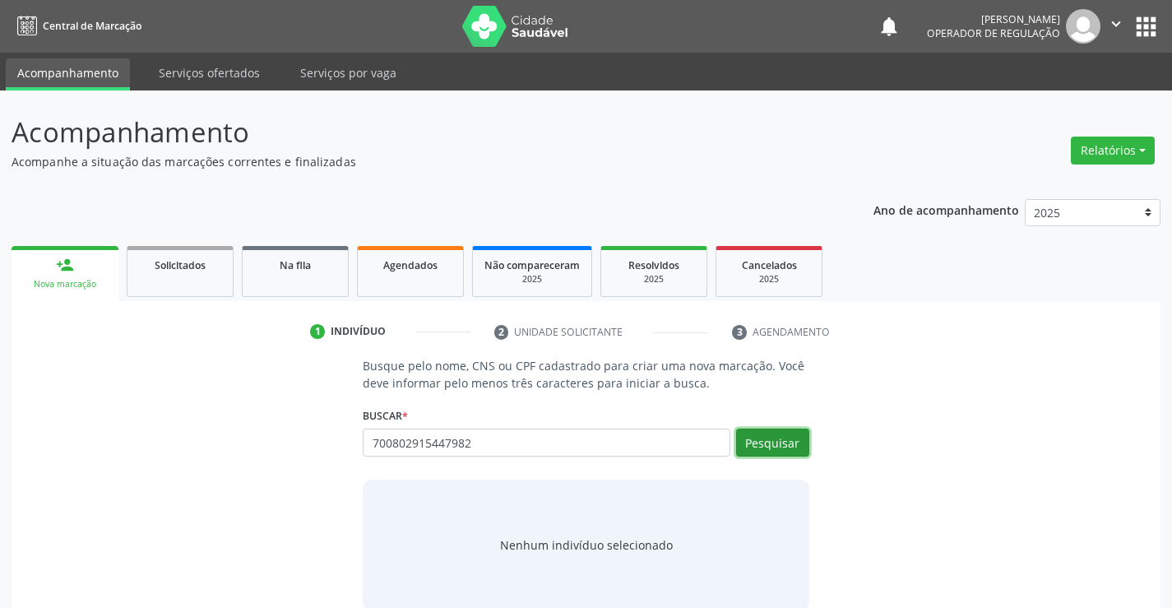
click at [773, 443] on button "Pesquisar" at bounding box center [772, 443] width 73 height 28
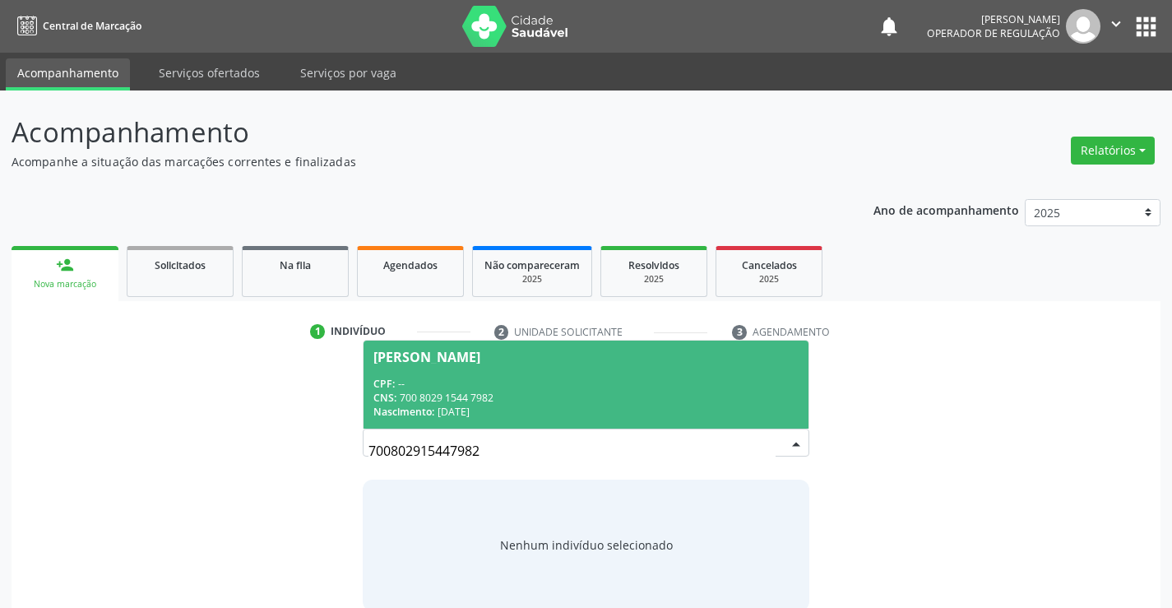
click at [599, 383] on div "CPF: --" at bounding box center [585, 384] width 424 height 14
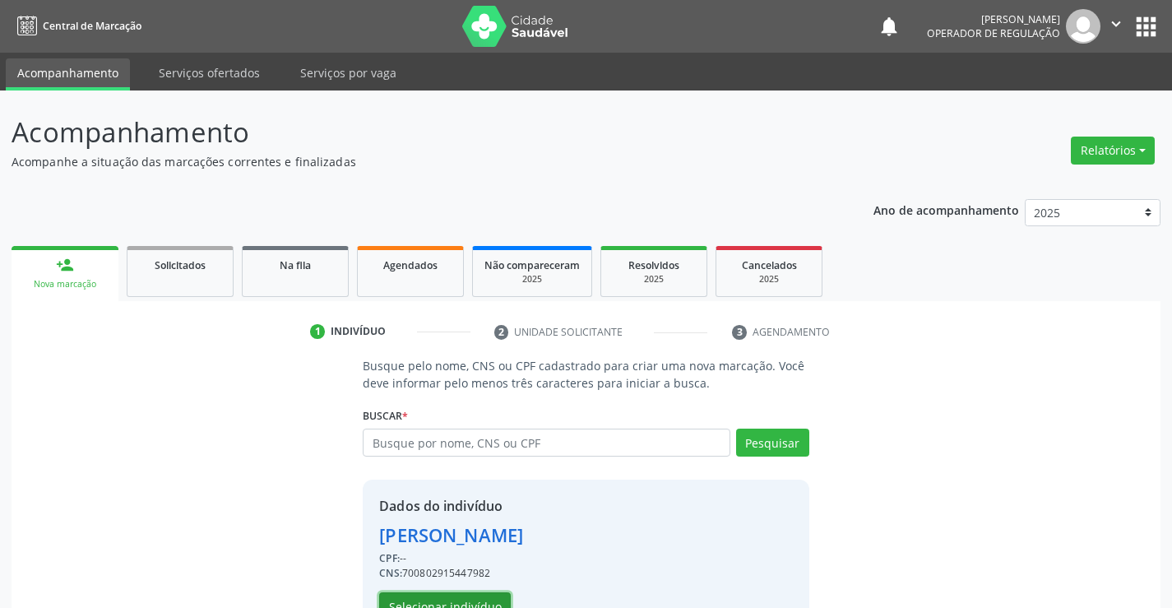
click at [461, 602] on button "Selecionar indivíduo" at bounding box center [445, 606] width 132 height 28
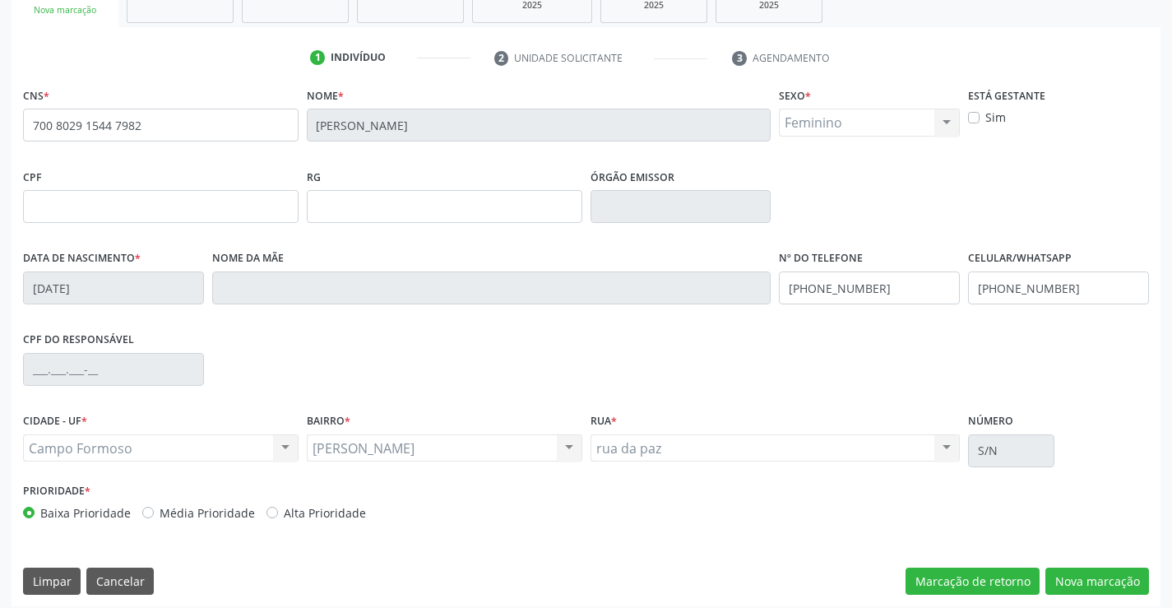
scroll to position [284, 0]
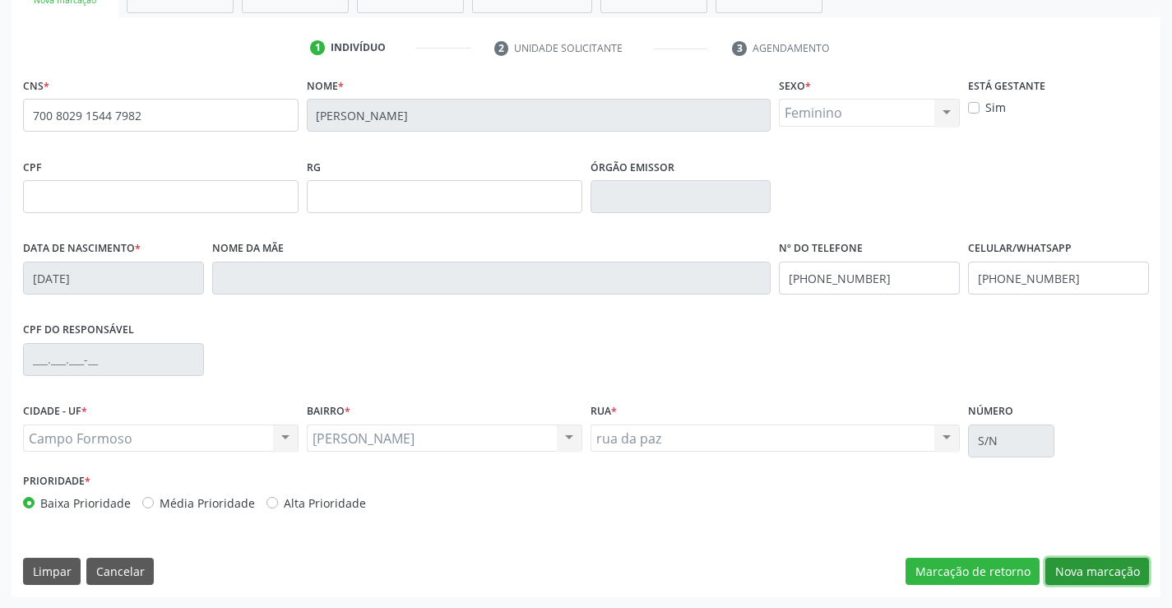
click at [1077, 574] on button "Nova marcação" at bounding box center [1097, 572] width 104 height 28
click at [0, 0] on button "Próximo" at bounding box center [0, 0] width 0 height 0
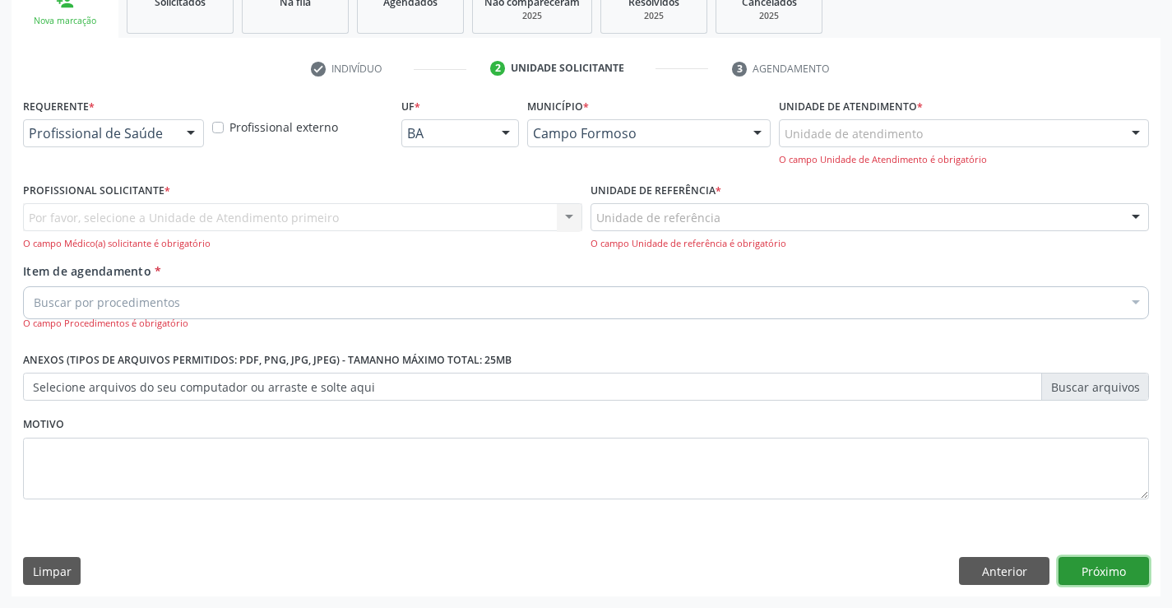
scroll to position [207, 0]
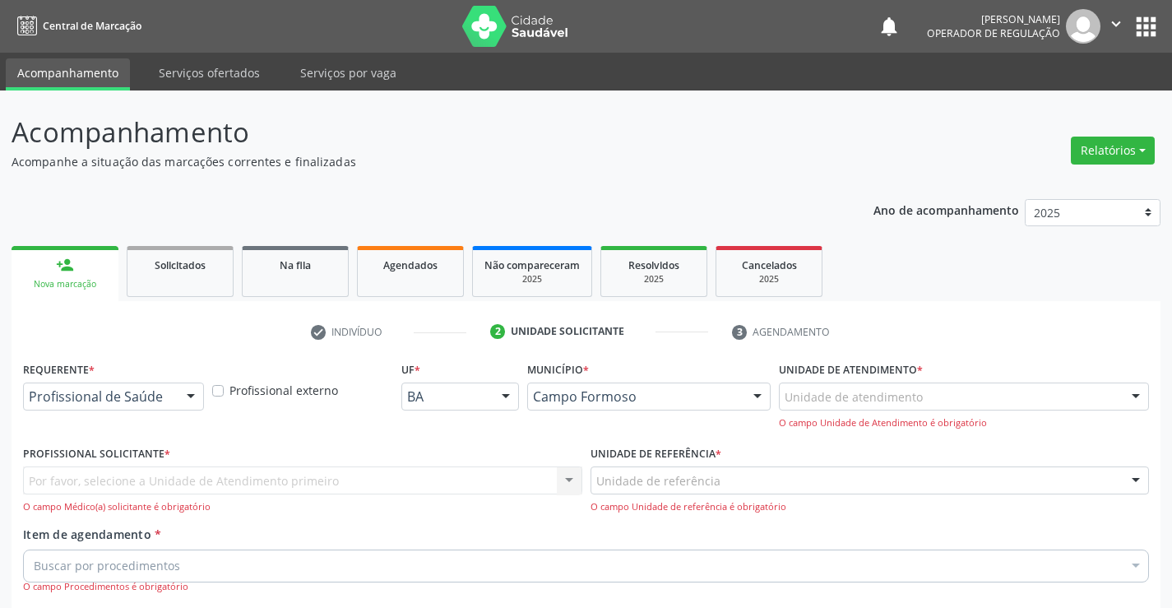
scroll to position [207, 0]
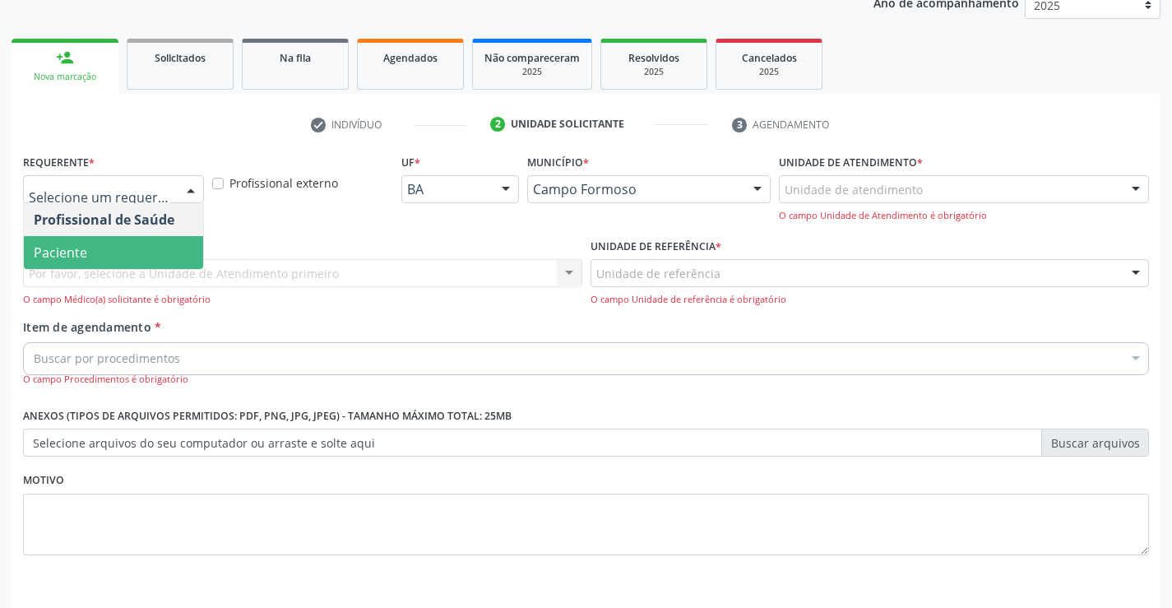
click at [96, 248] on span "Paciente" at bounding box center [113, 252] width 179 height 33
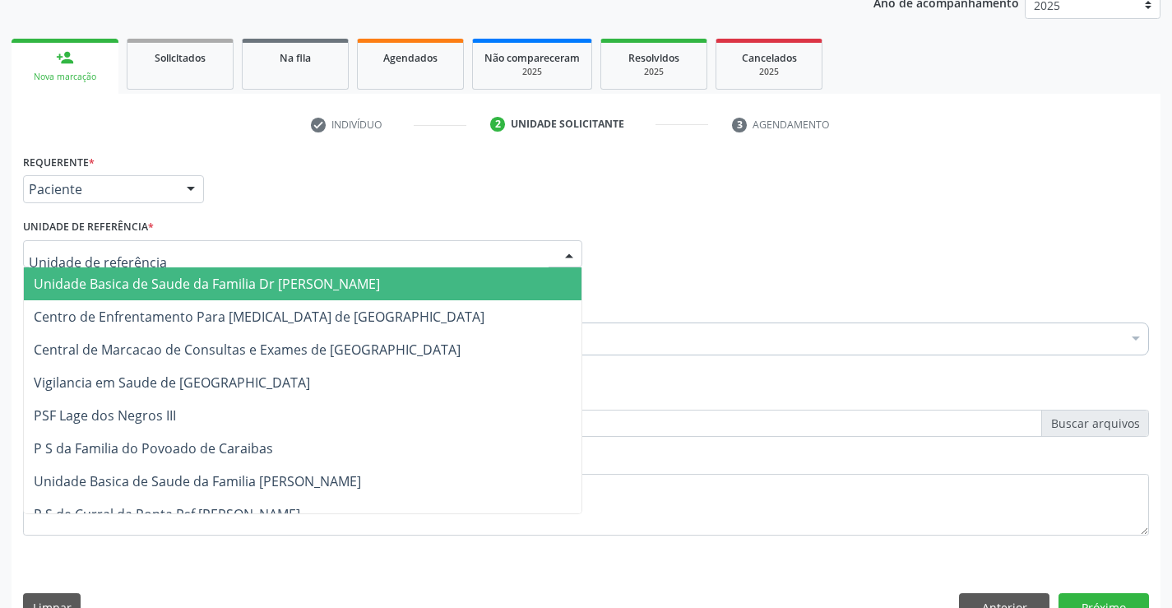
click at [115, 288] on span "Unidade Basica de Saude da Familia Dr [PERSON_NAME]" at bounding box center [207, 284] width 346 height 18
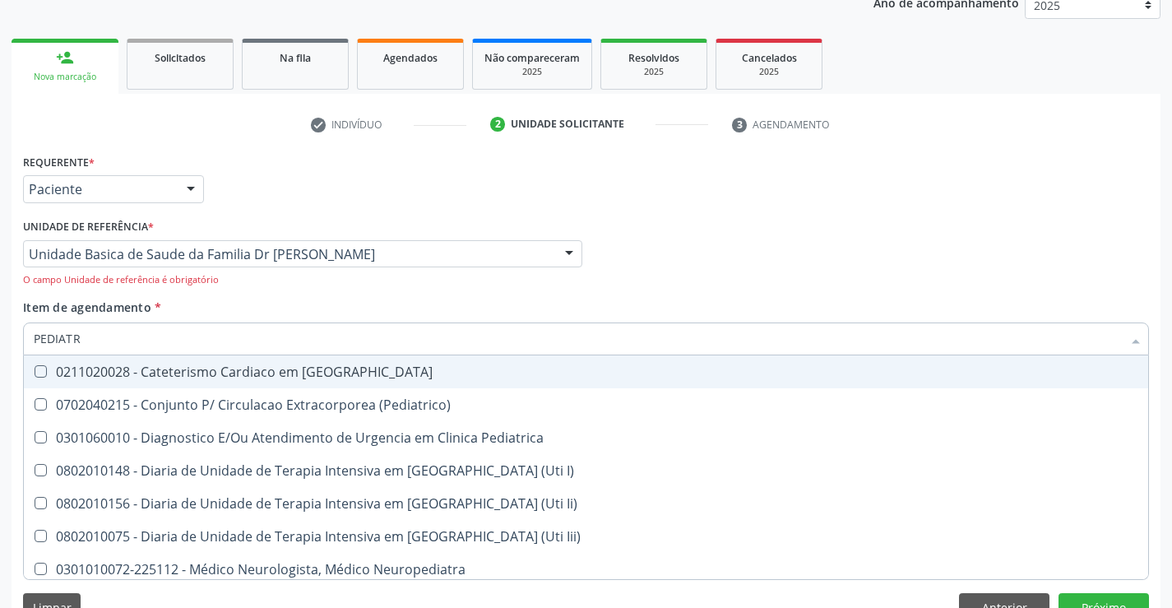
type input "PEDIATRA"
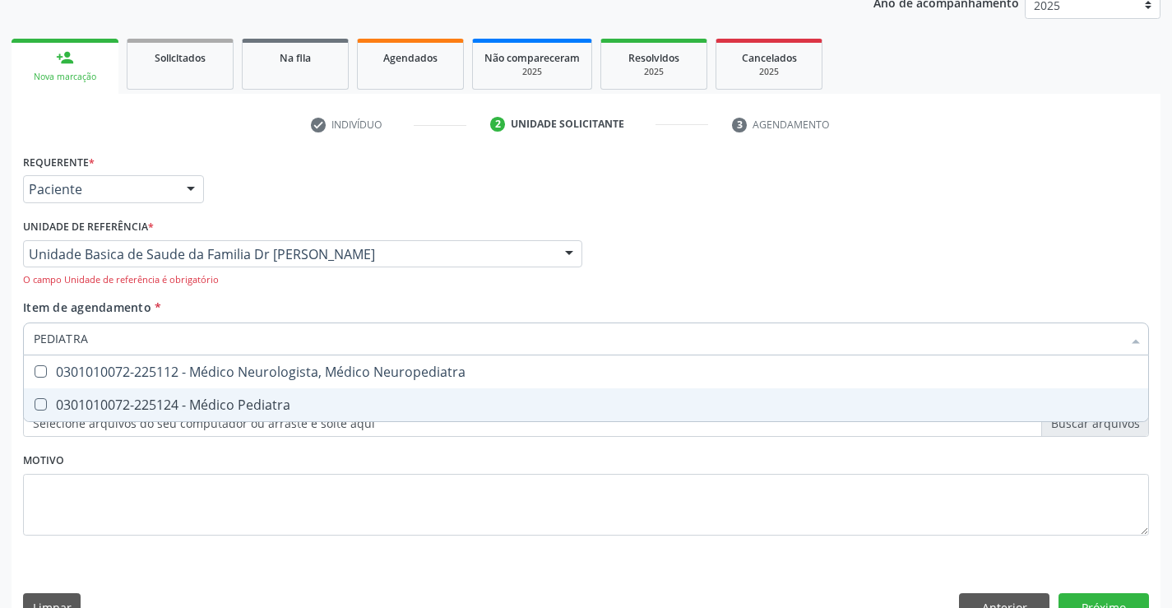
click at [207, 400] on div "0301010072-225124 - Médico Pediatra" at bounding box center [586, 404] width 1105 height 13
checkbox Pediatra "true"
click at [1110, 600] on button "Próximo" at bounding box center [1104, 607] width 90 height 28
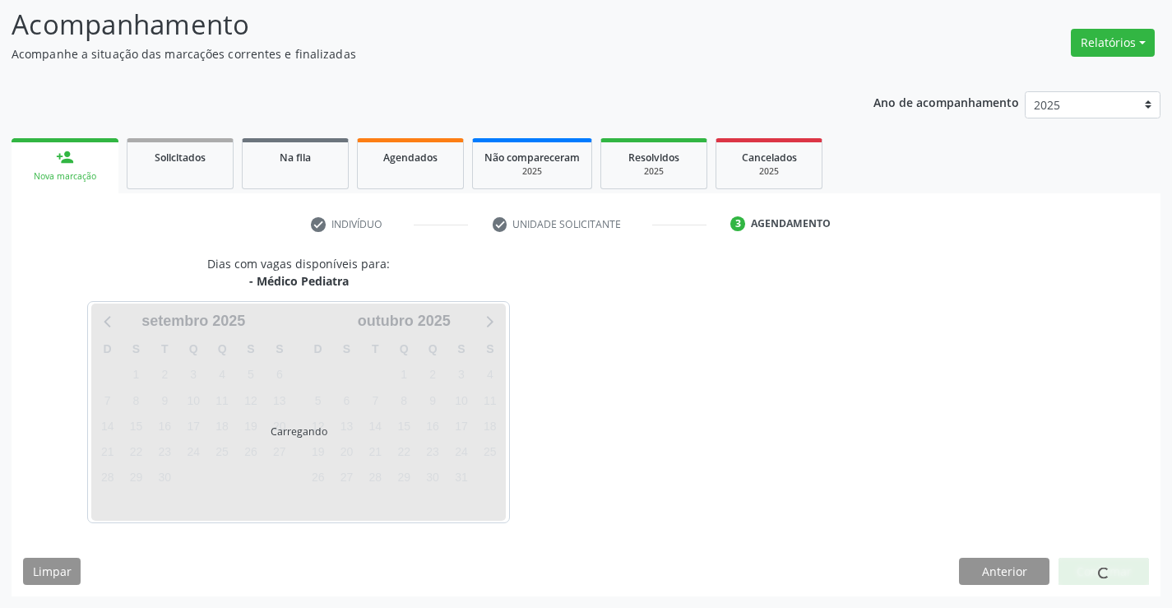
scroll to position [108, 0]
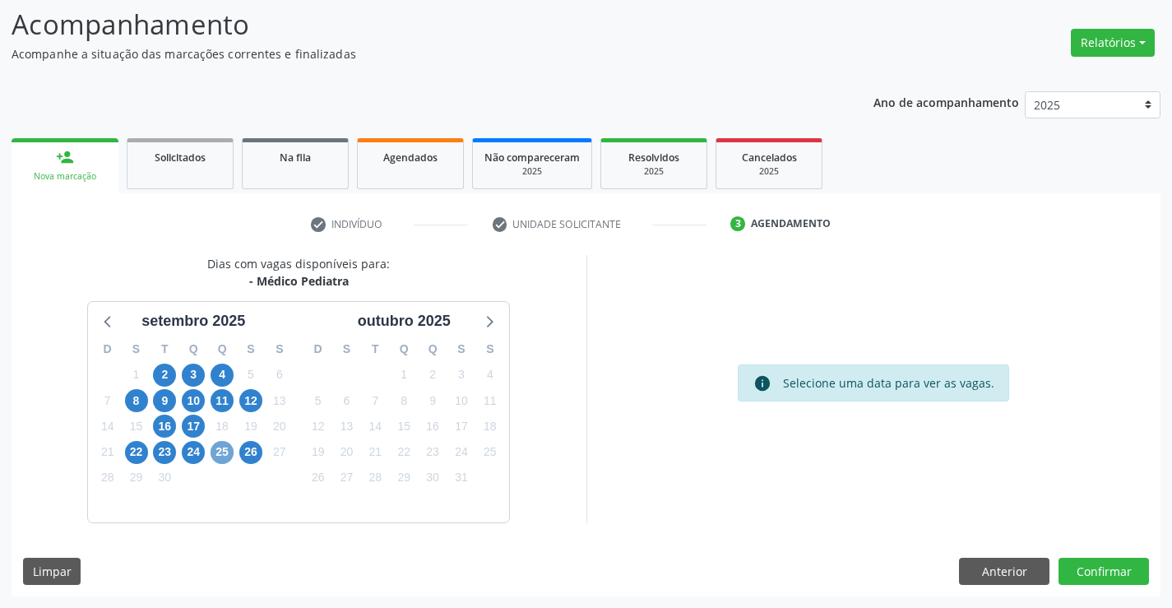
click at [219, 452] on span "25" at bounding box center [222, 452] width 23 height 23
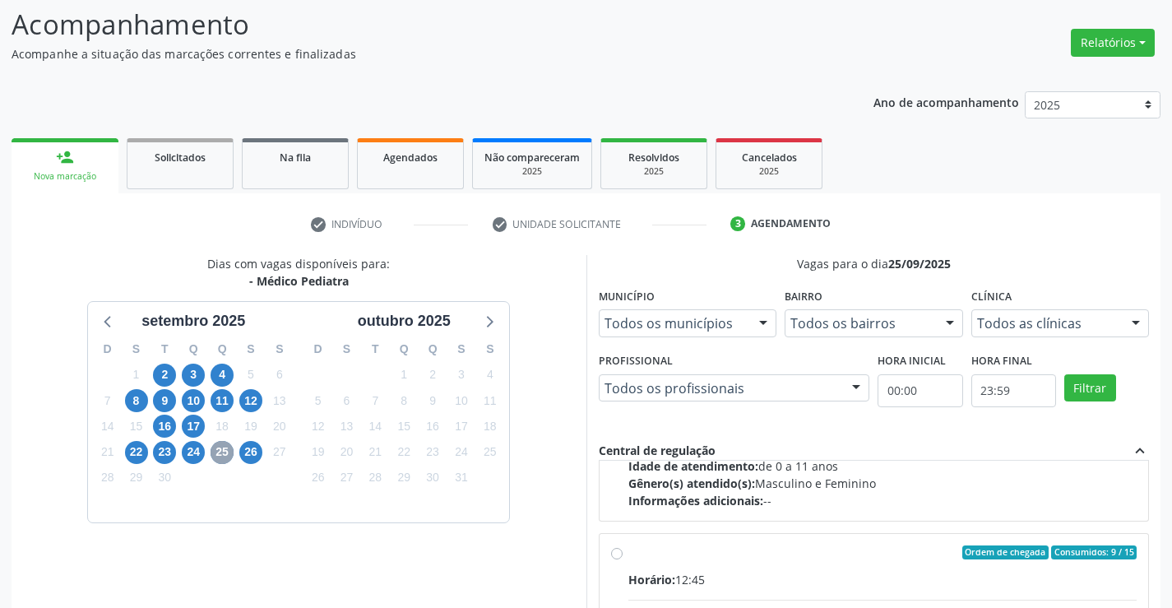
scroll to position [247, 0]
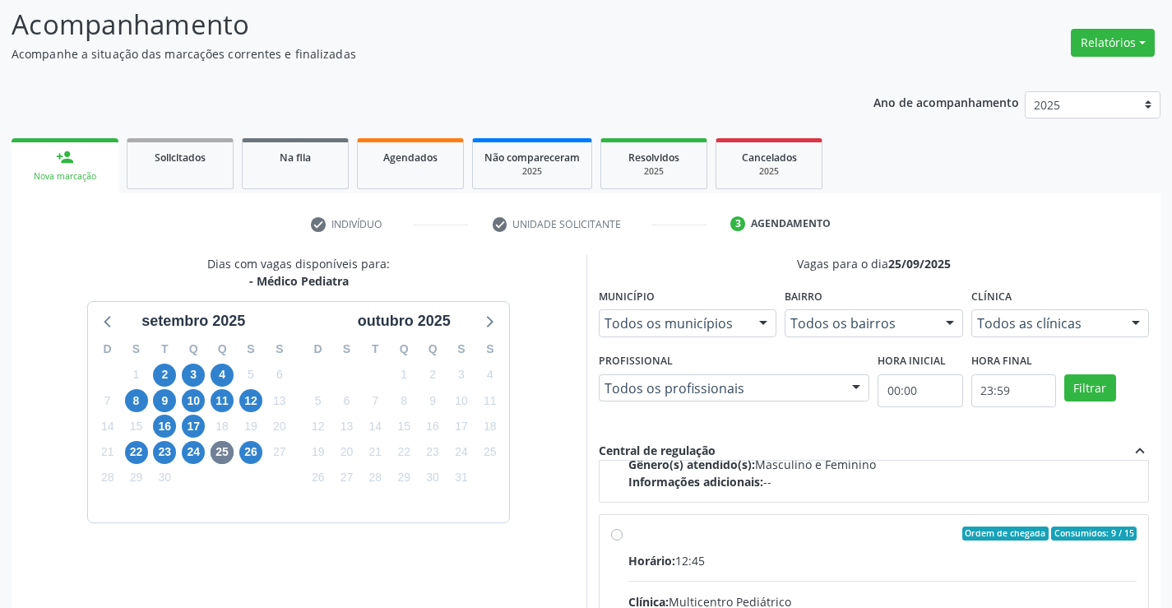
click at [616, 535] on input "Ordem de chegada Consumidos: 9 / 15 Horário: 12:45 Clínica: Multicentro Pediátr…" at bounding box center [617, 533] width 12 height 15
radio input "true"
click at [616, 535] on input "Ordem de chegada Consumidos: 9 / 15 Horário: 12:45 Clínica: Multicentro Pediátr…" at bounding box center [617, 533] width 12 height 15
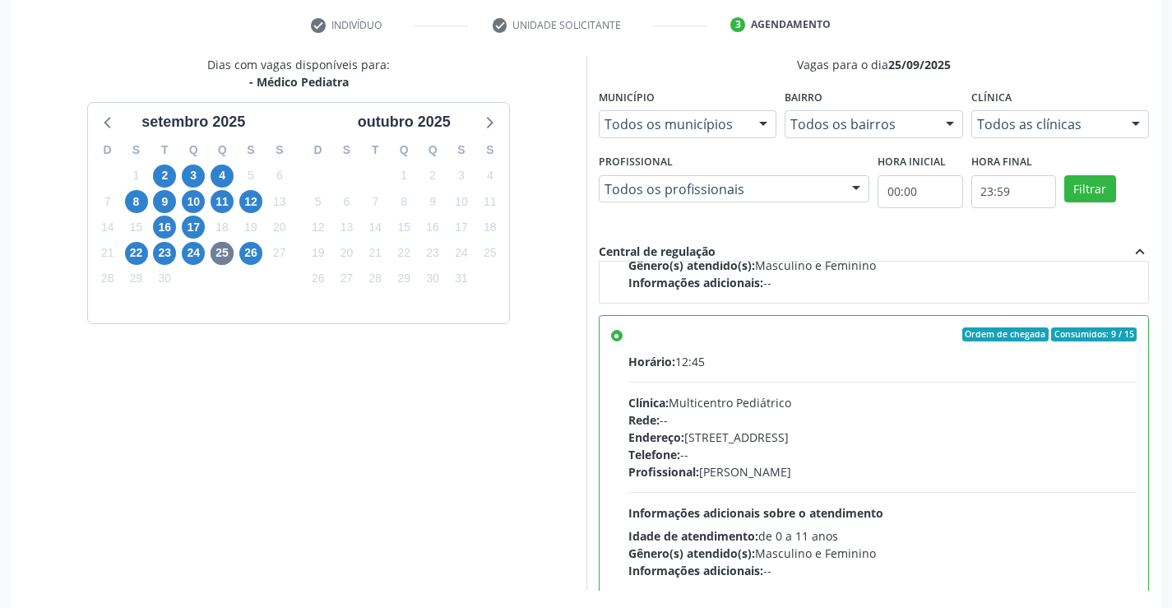
scroll to position [345, 0]
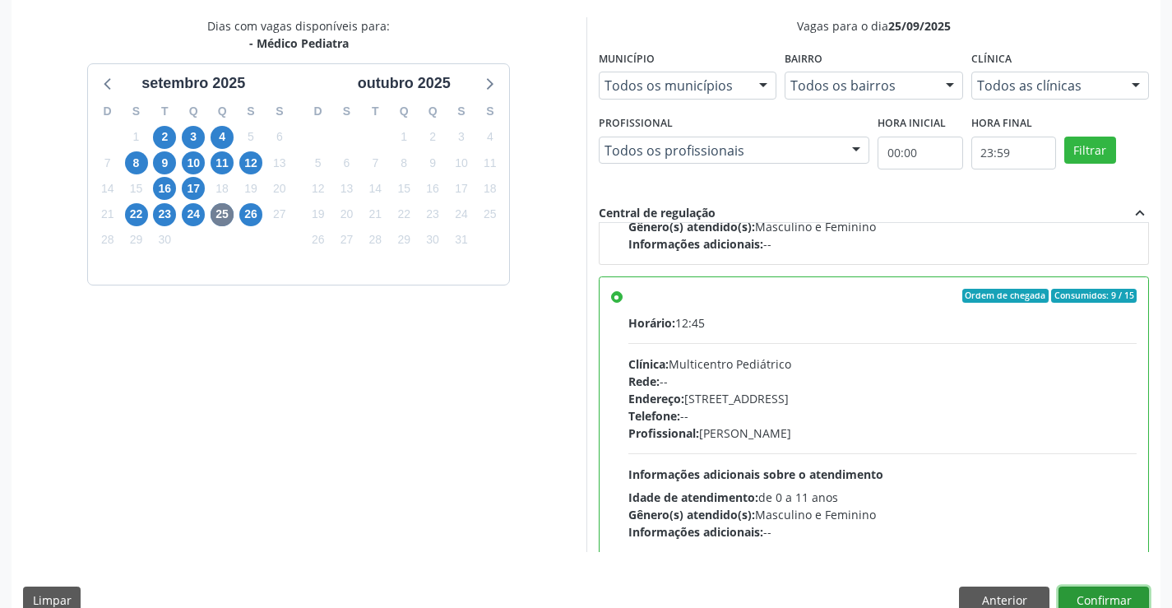
click at [1096, 591] on button "Confirmar" at bounding box center [1104, 600] width 90 height 28
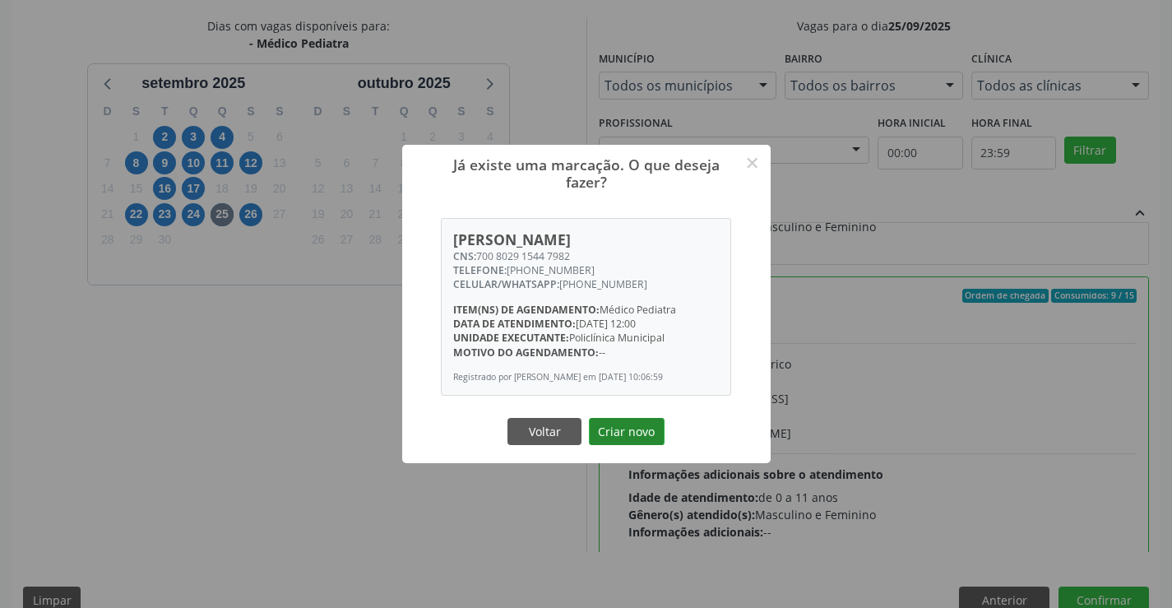
click at [633, 432] on button "Criar novo" at bounding box center [627, 432] width 76 height 28
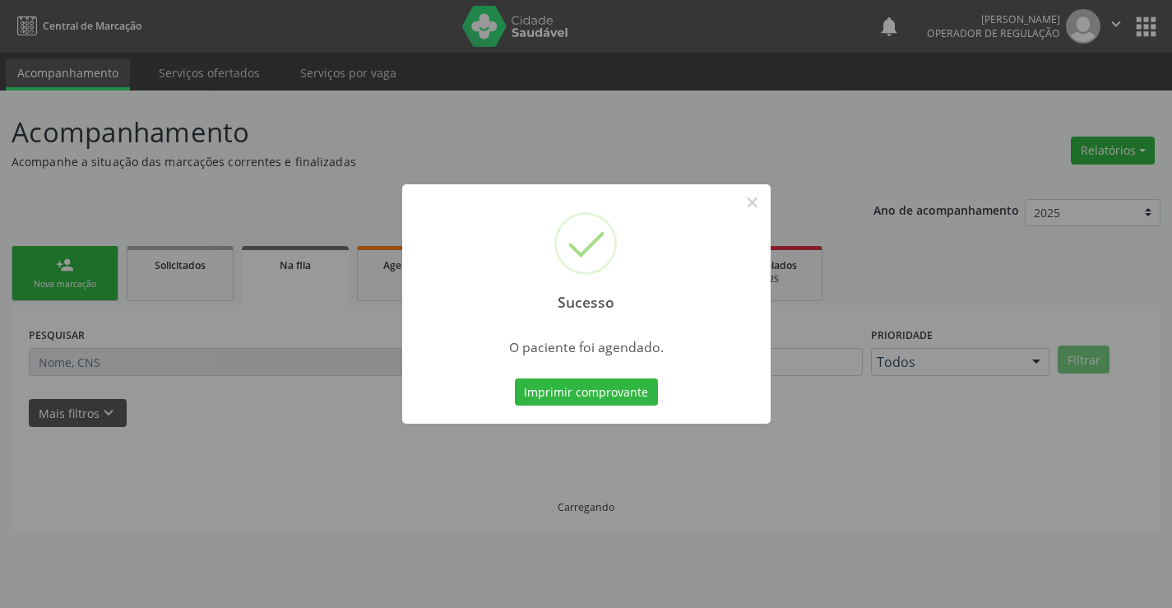
scroll to position [0, 0]
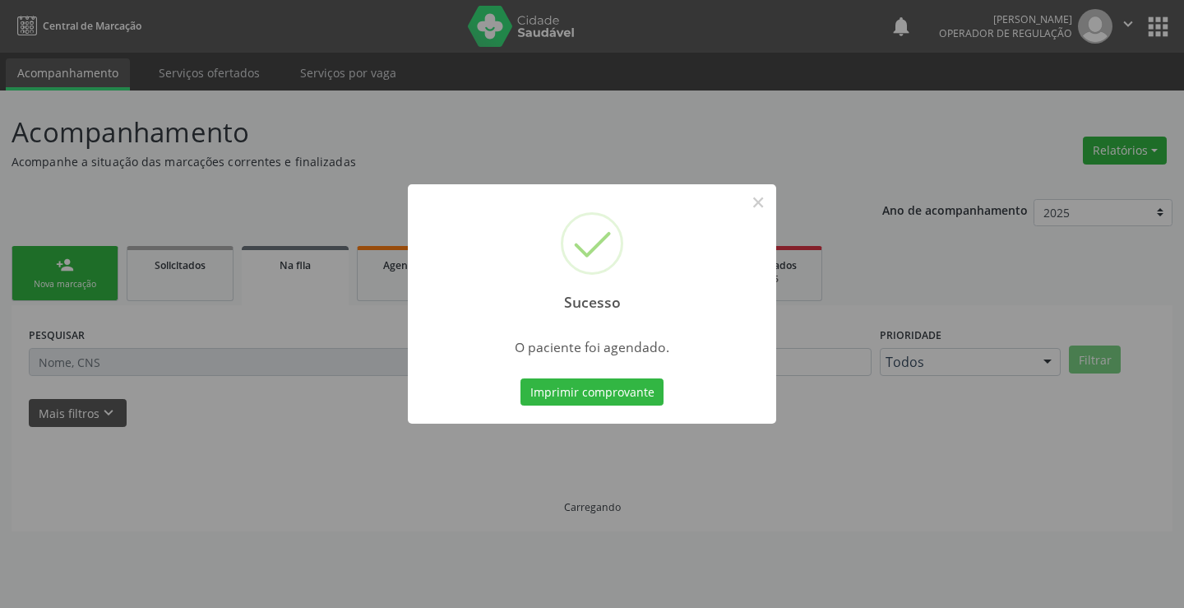
drag, startPoint x: 1173, startPoint y: 331, endPoint x: 1142, endPoint y: 377, distance: 55.0
click at [1157, 364] on div "Sucesso × O paciente foi agendado. Imprimir comprovante Cancel" at bounding box center [592, 304] width 1184 height 608
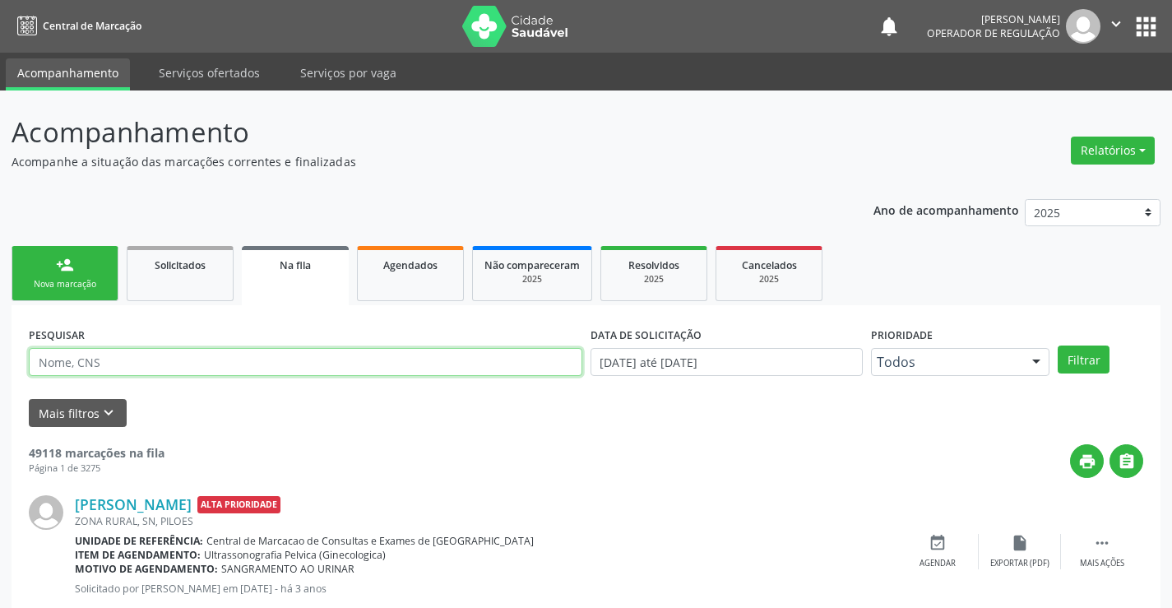
click at [254, 356] on input "text" at bounding box center [306, 362] width 554 height 28
click at [408, 276] on link "Agendados" at bounding box center [410, 273] width 107 height 55
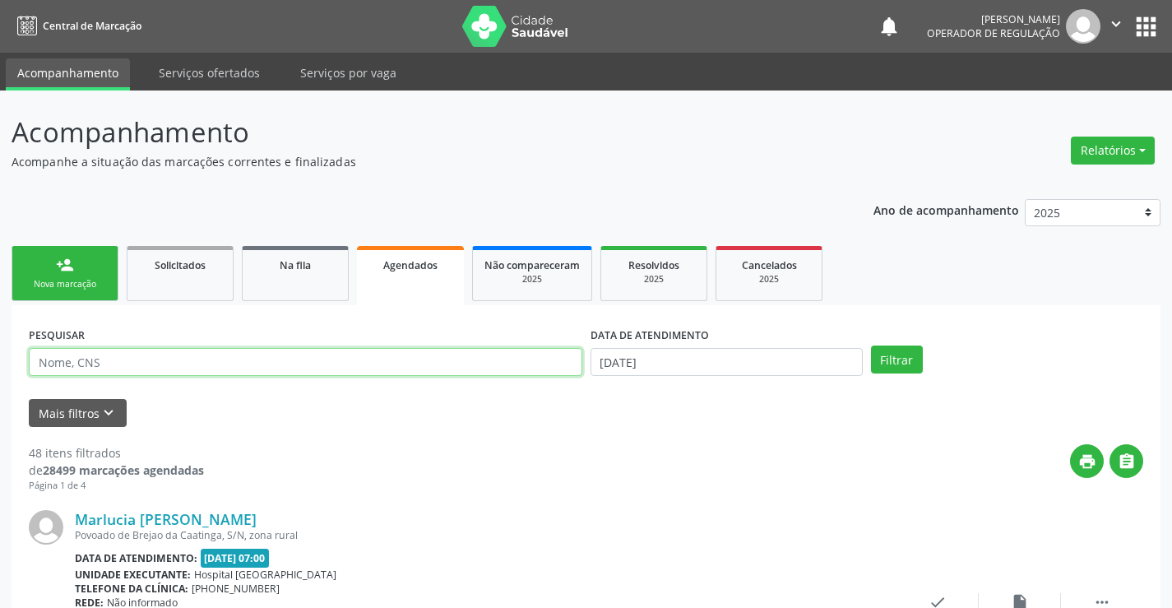
click at [170, 360] on input "text" at bounding box center [306, 362] width 554 height 28
type input "700802915447982"
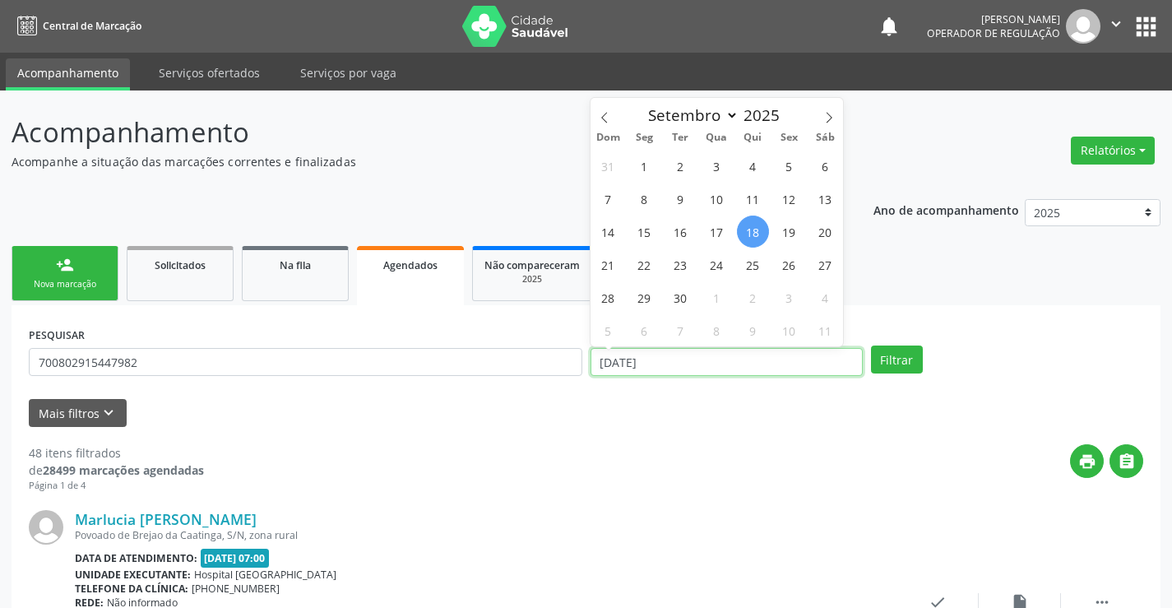
click at [754, 355] on input "[DATE]" at bounding box center [727, 362] width 272 height 28
click at [757, 274] on span "25" at bounding box center [753, 264] width 32 height 32
type input "25/09/2025"
click at [757, 274] on span "25" at bounding box center [753, 264] width 32 height 32
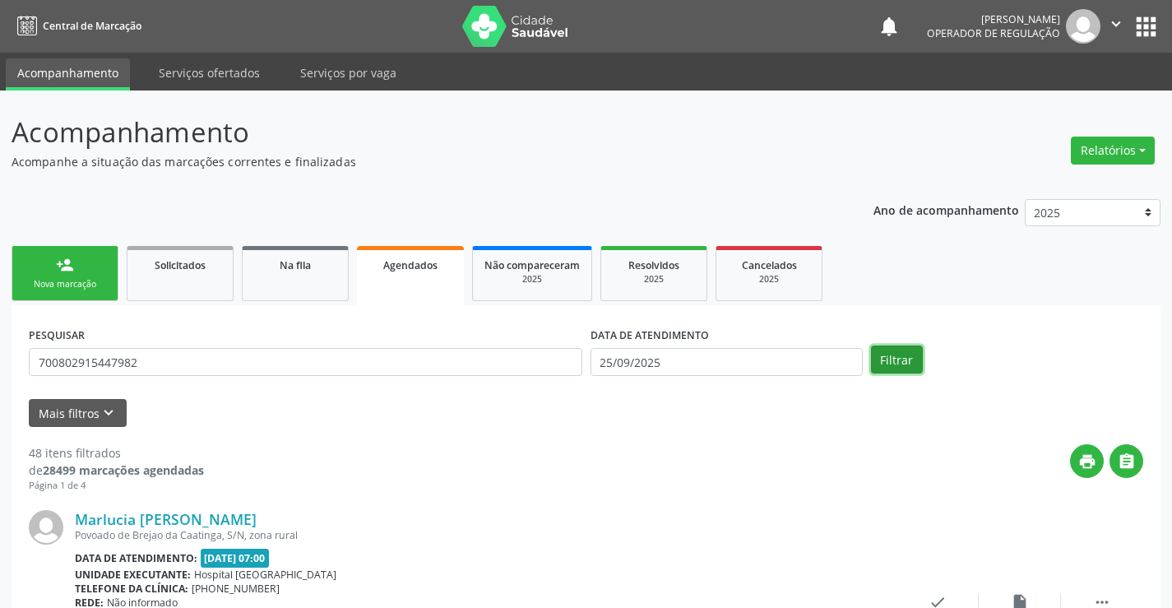
click at [891, 361] on button "Filtrar" at bounding box center [897, 359] width 52 height 28
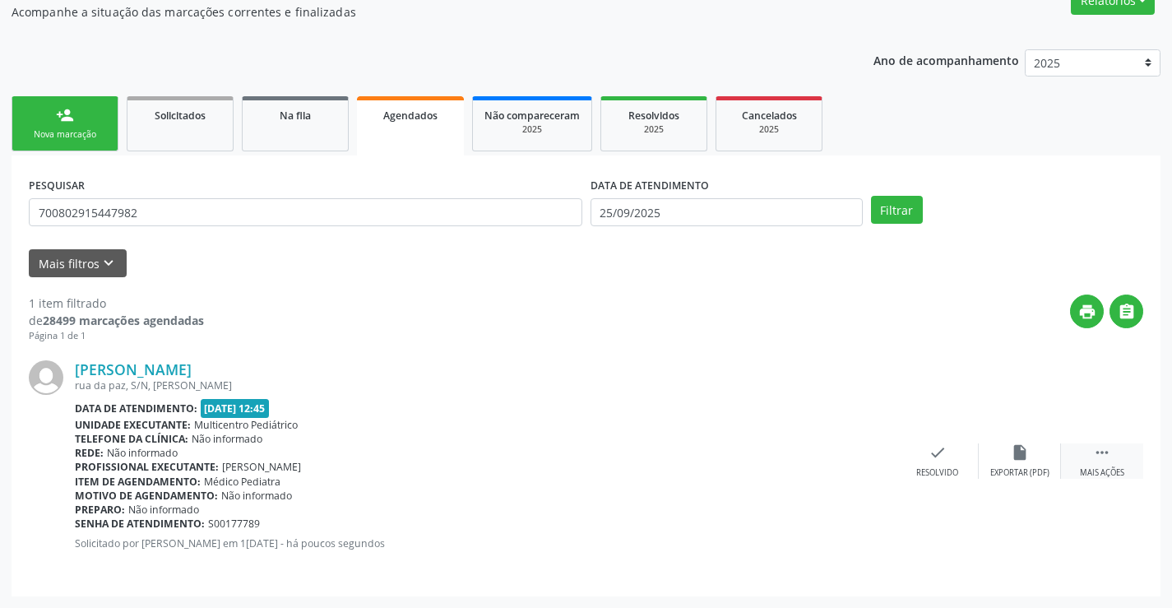
click at [1104, 455] on icon "" at bounding box center [1102, 452] width 18 height 18
click at [781, 457] on icon "print" at bounding box center [773, 452] width 18 height 18
click at [96, 126] on link "person_add Nova marcação" at bounding box center [65, 123] width 107 height 55
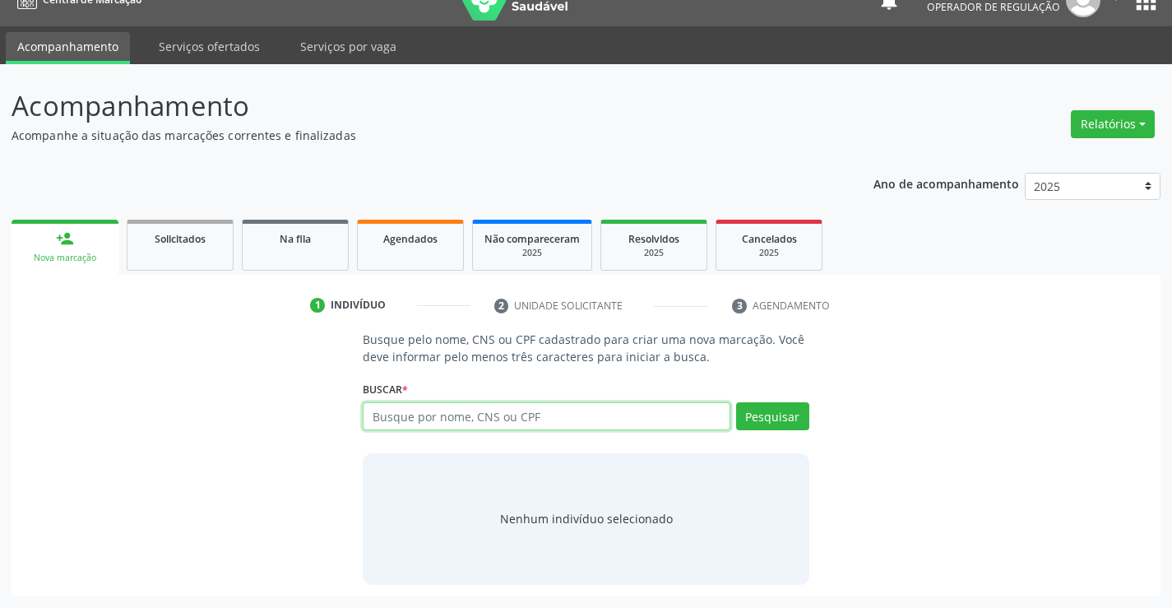
click at [455, 425] on input "text" at bounding box center [546, 416] width 367 height 28
type input "704808517679547"
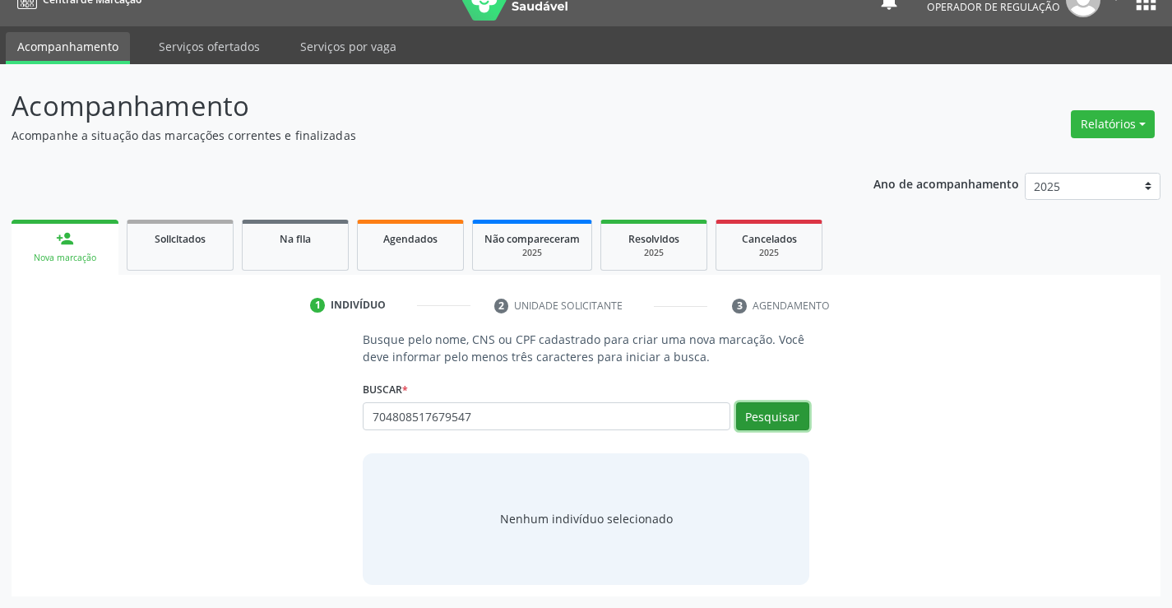
click at [770, 406] on button "Pesquisar" at bounding box center [772, 416] width 73 height 28
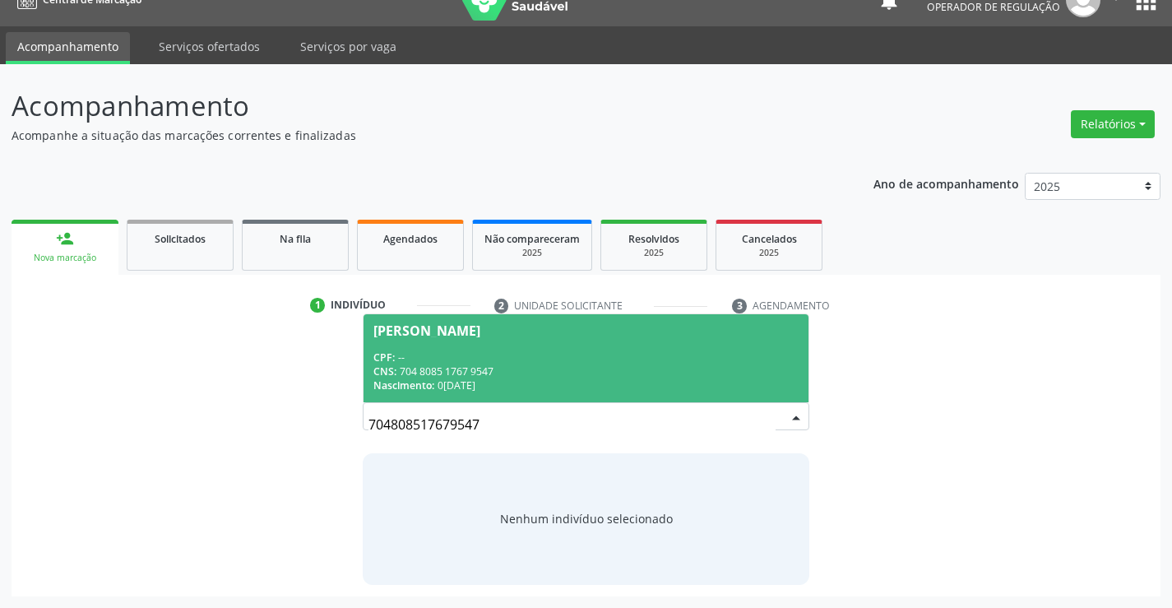
click at [627, 350] on div "CPF: --" at bounding box center [585, 357] width 424 height 14
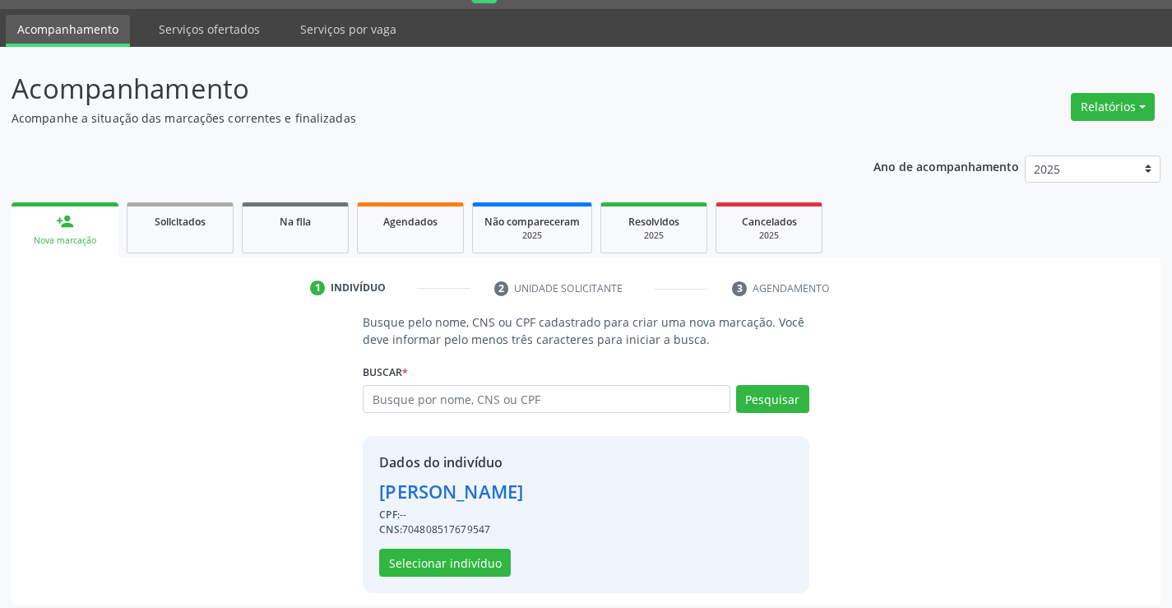
scroll to position [52, 0]
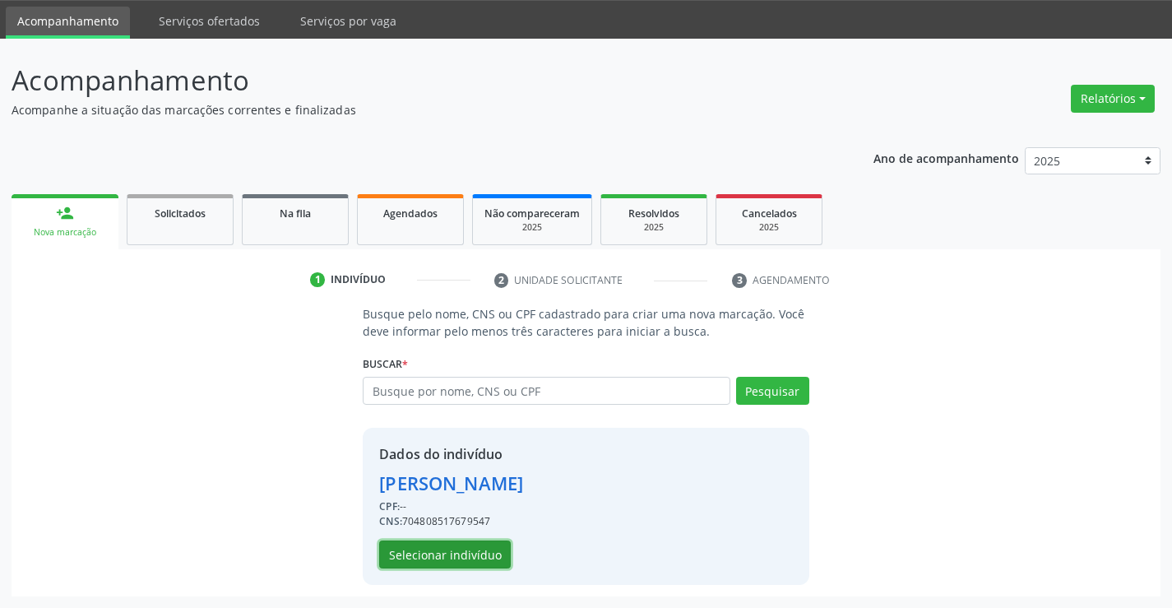
click at [459, 546] on button "Selecionar indivíduo" at bounding box center [445, 554] width 132 height 28
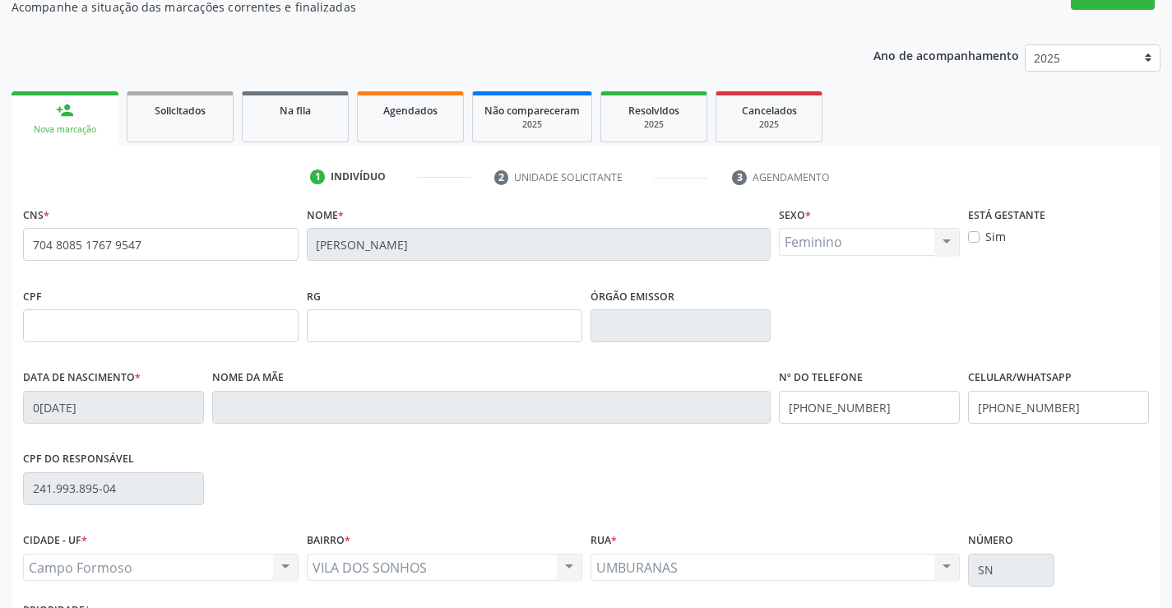
scroll to position [284, 0]
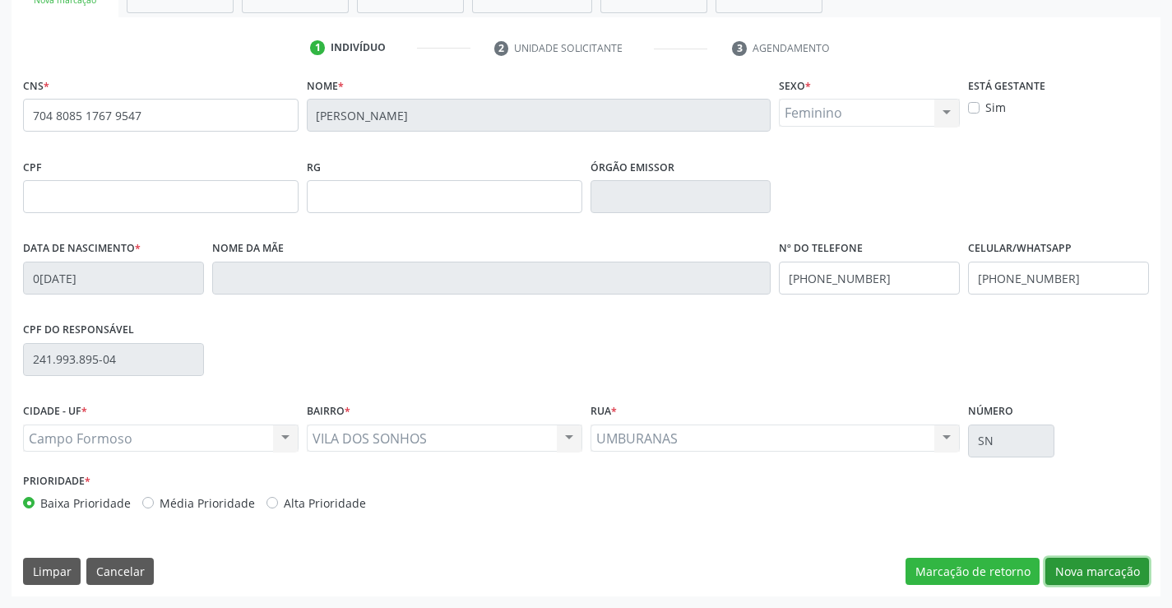
click at [1071, 568] on button "Nova marcação" at bounding box center [1097, 572] width 104 height 28
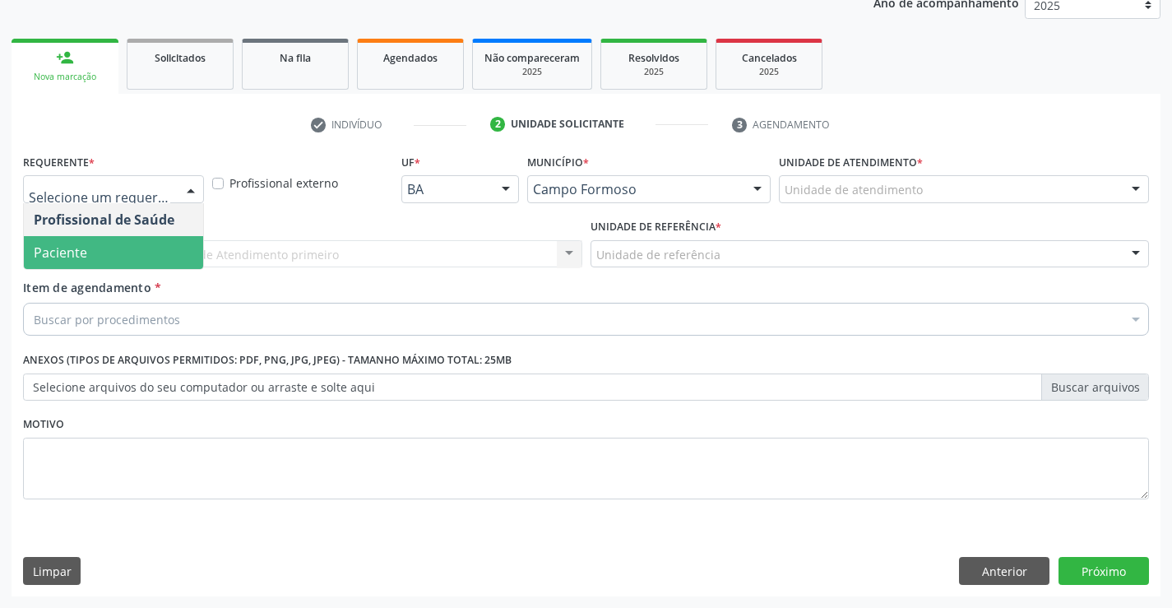
click at [112, 252] on span "Paciente" at bounding box center [113, 252] width 179 height 33
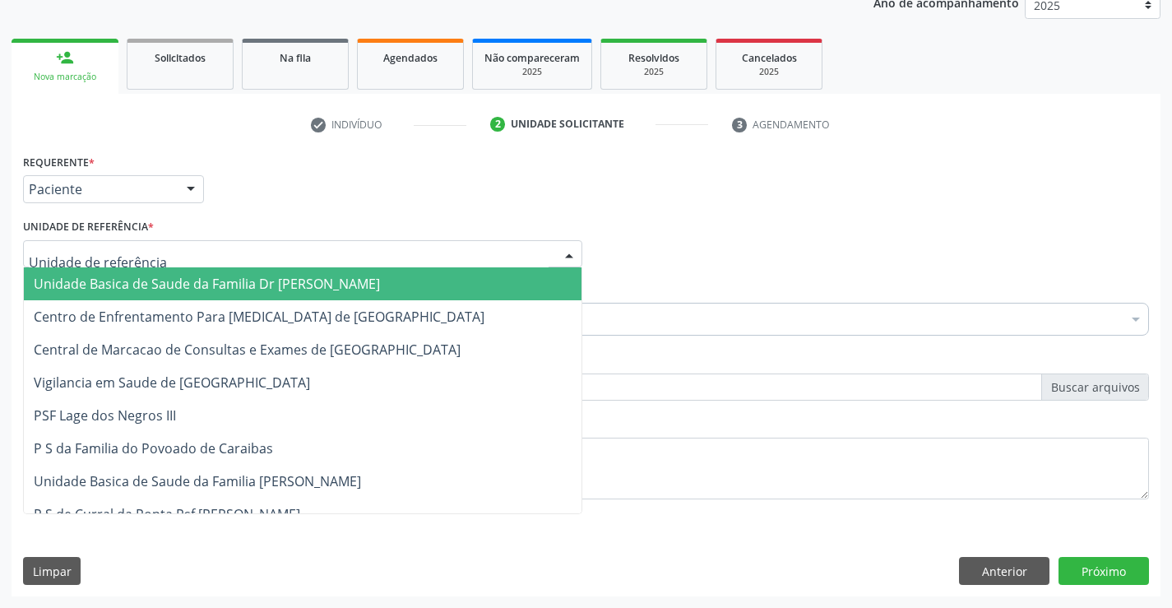
click at [144, 273] on span "Unidade Basica de Saude da Familia Dr [PERSON_NAME]" at bounding box center [303, 283] width 558 height 33
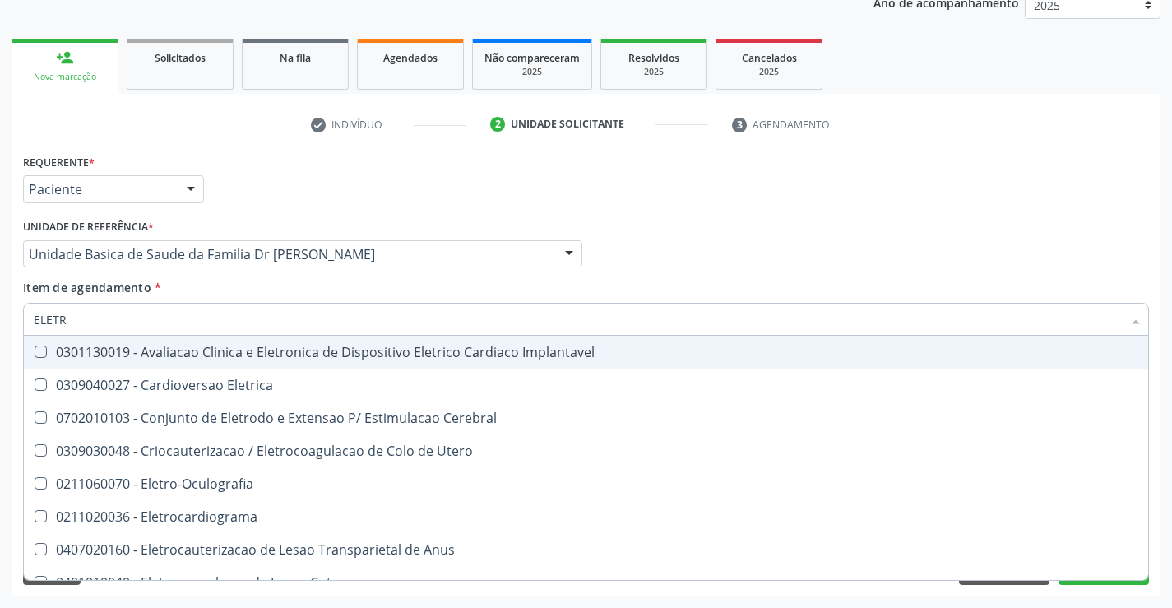
type input "ELETRO"
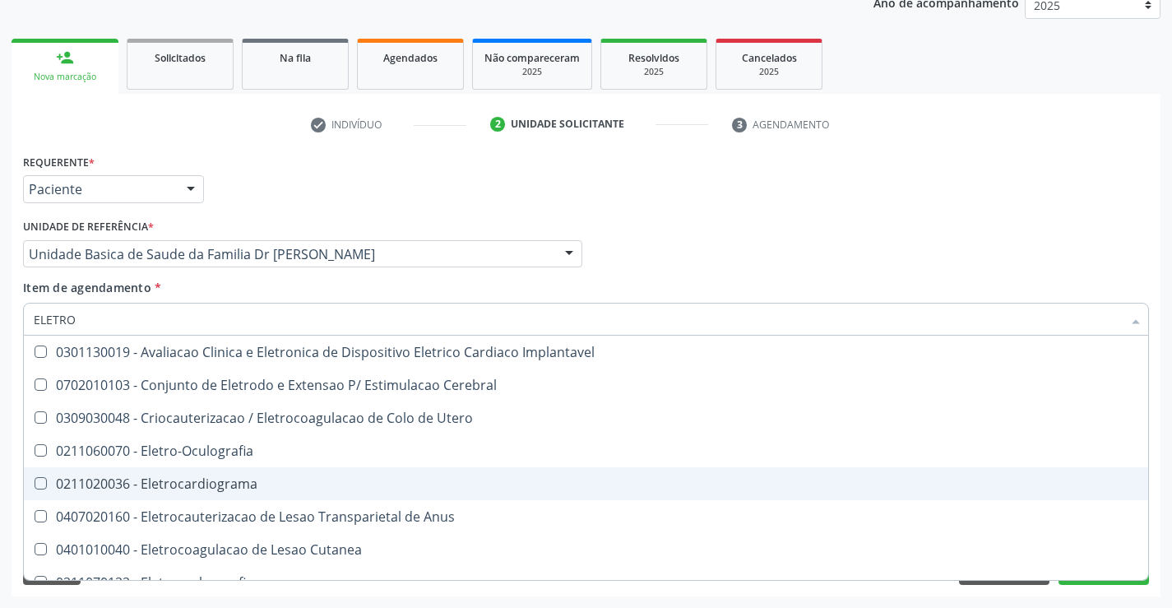
click at [240, 488] on div "0211020036 - Eletrocardiograma" at bounding box center [586, 483] width 1105 height 13
checkbox Eletrocardiograma "true"
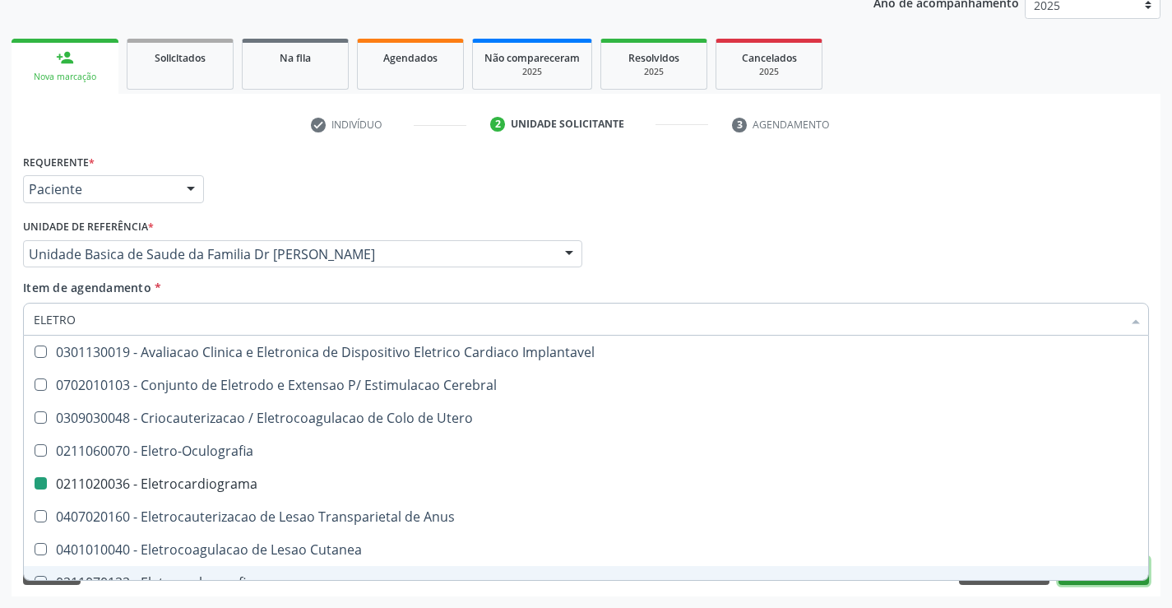
click at [1082, 584] on button "Próximo" at bounding box center [1104, 571] width 90 height 28
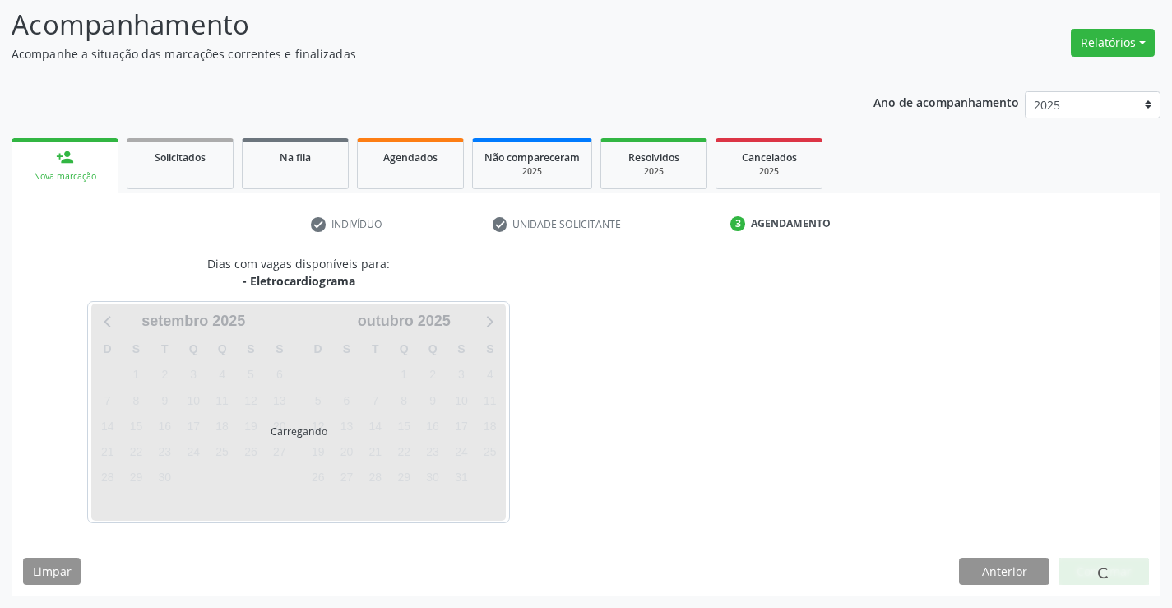
scroll to position [156, 0]
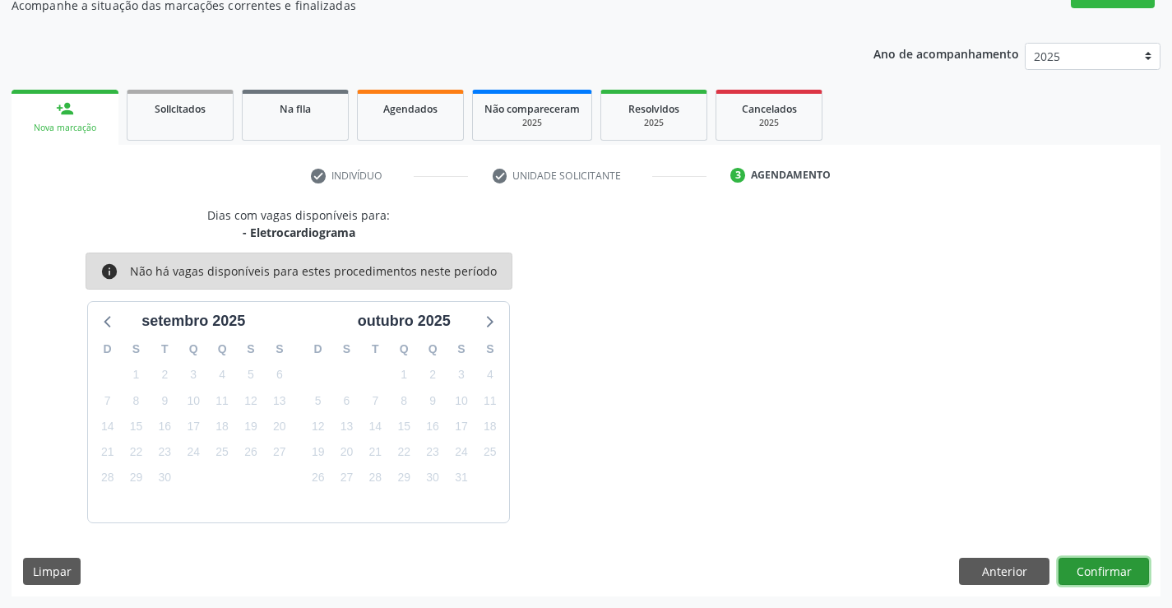
click at [1106, 572] on button "Confirmar" at bounding box center [1104, 572] width 90 height 28
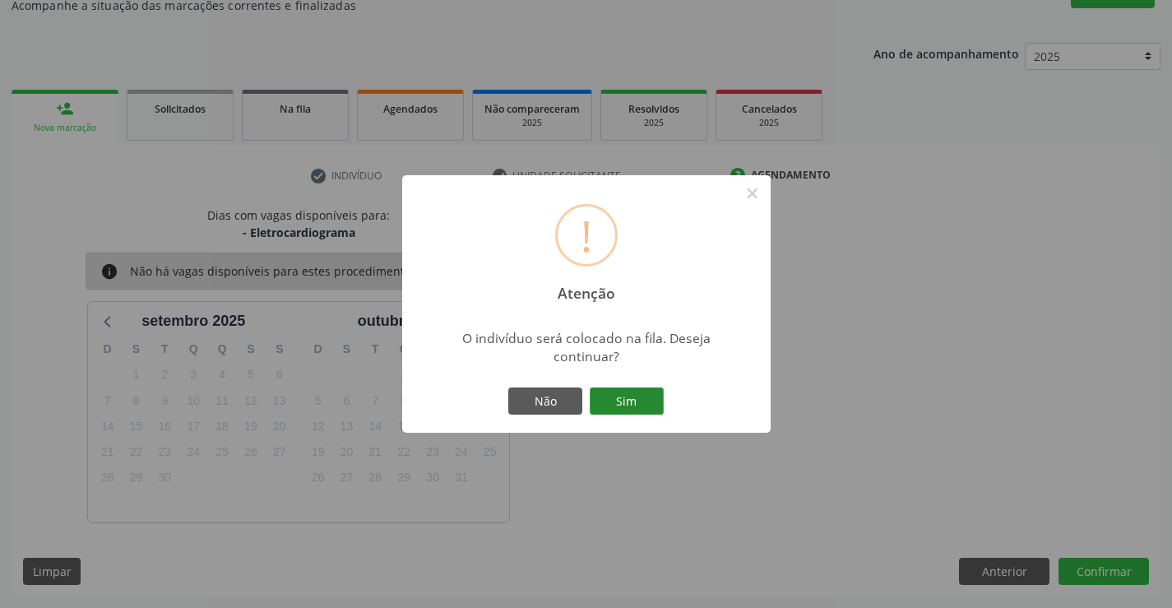
click at [637, 388] on button "Sim" at bounding box center [627, 401] width 74 height 28
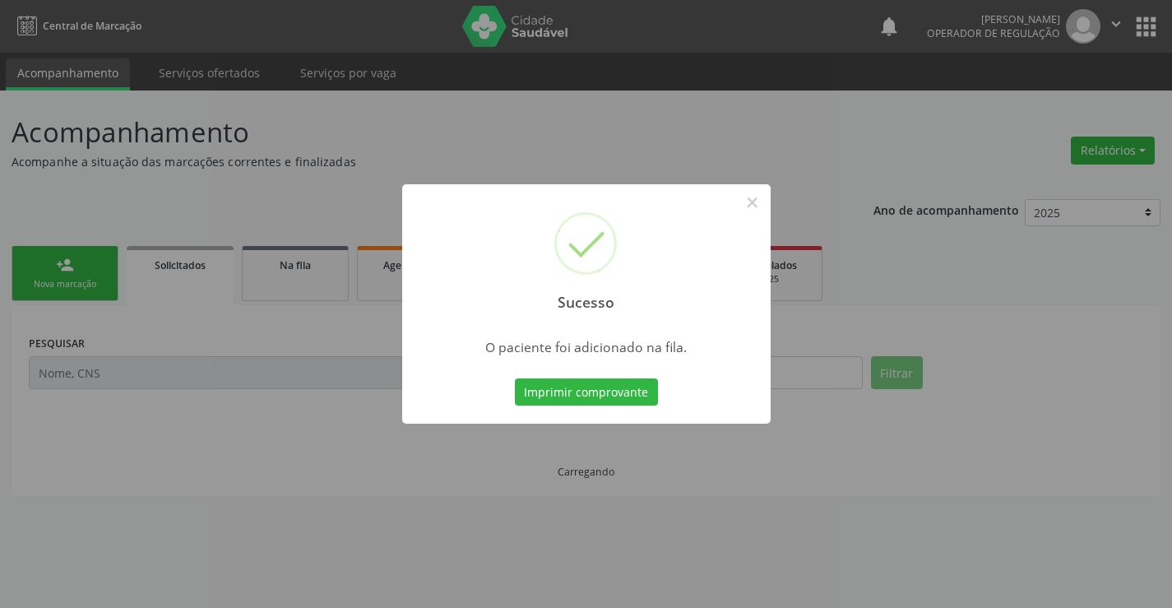
scroll to position [0, 0]
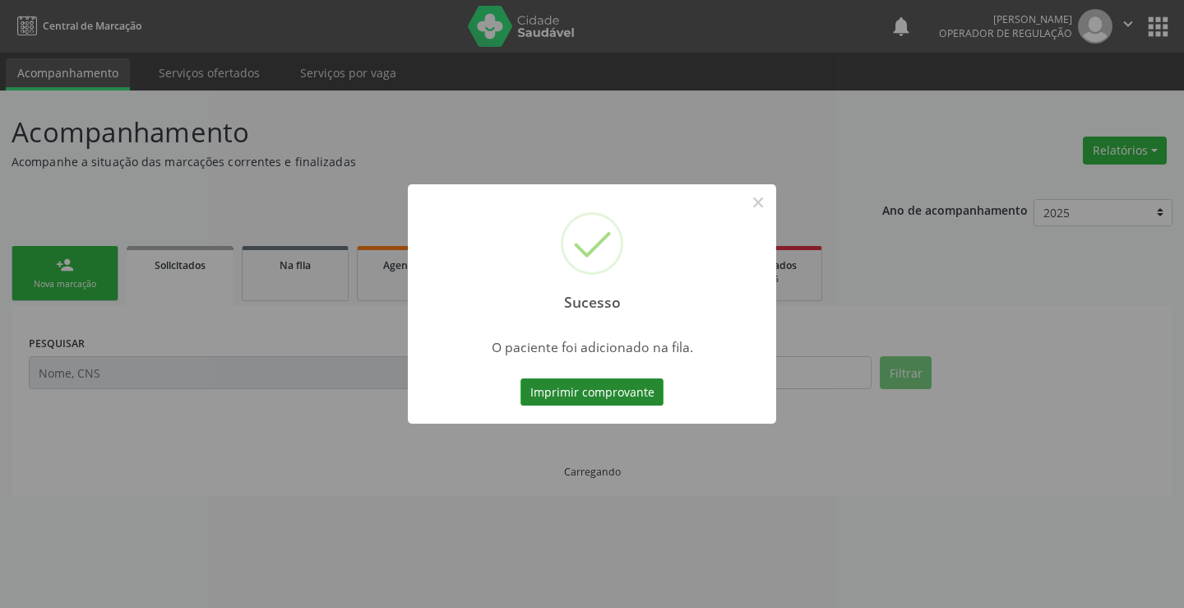
click at [625, 391] on button "Imprimir comprovante" at bounding box center [592, 392] width 143 height 28
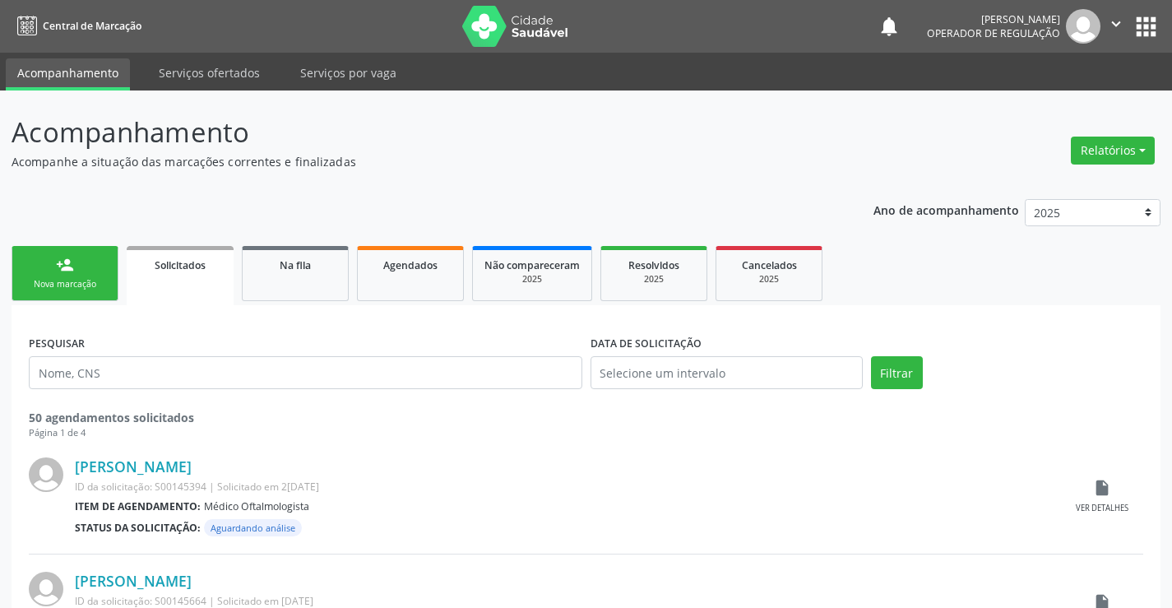
click at [81, 264] on link "person_add Nova marcação" at bounding box center [65, 273] width 107 height 55
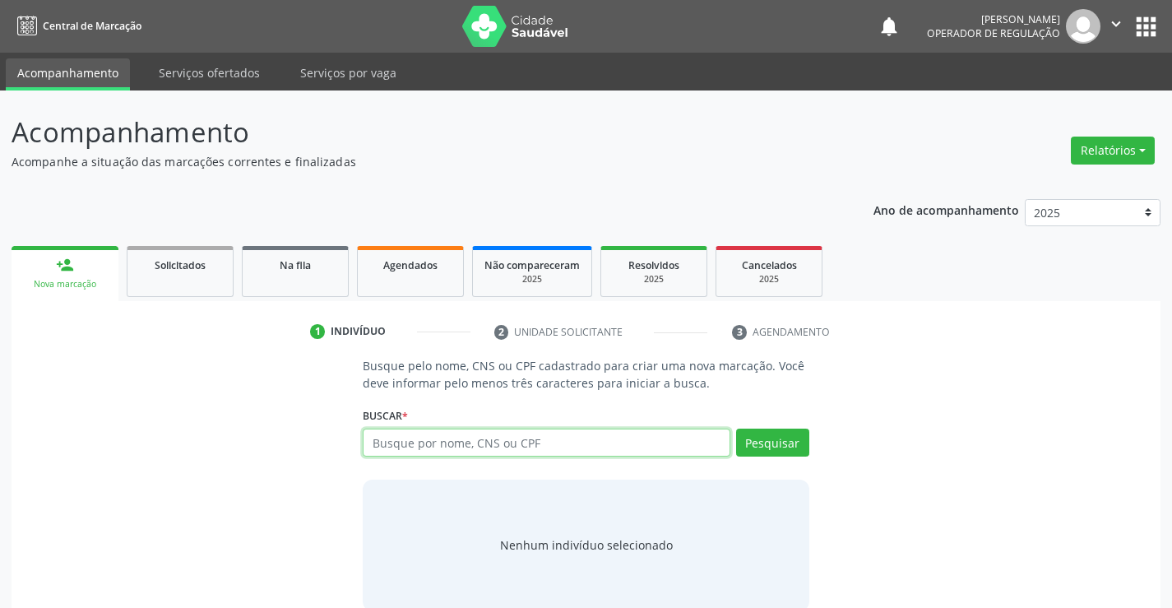
click at [458, 452] on input "text" at bounding box center [546, 443] width 367 height 28
type input "702601288977048"
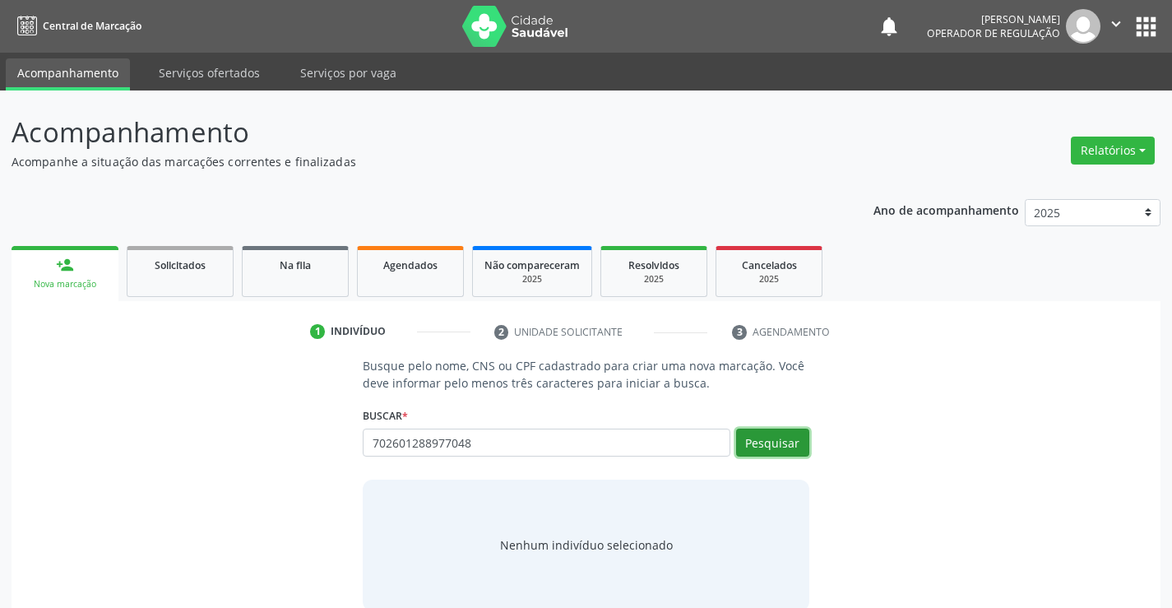
click at [776, 439] on button "Pesquisar" at bounding box center [772, 443] width 73 height 28
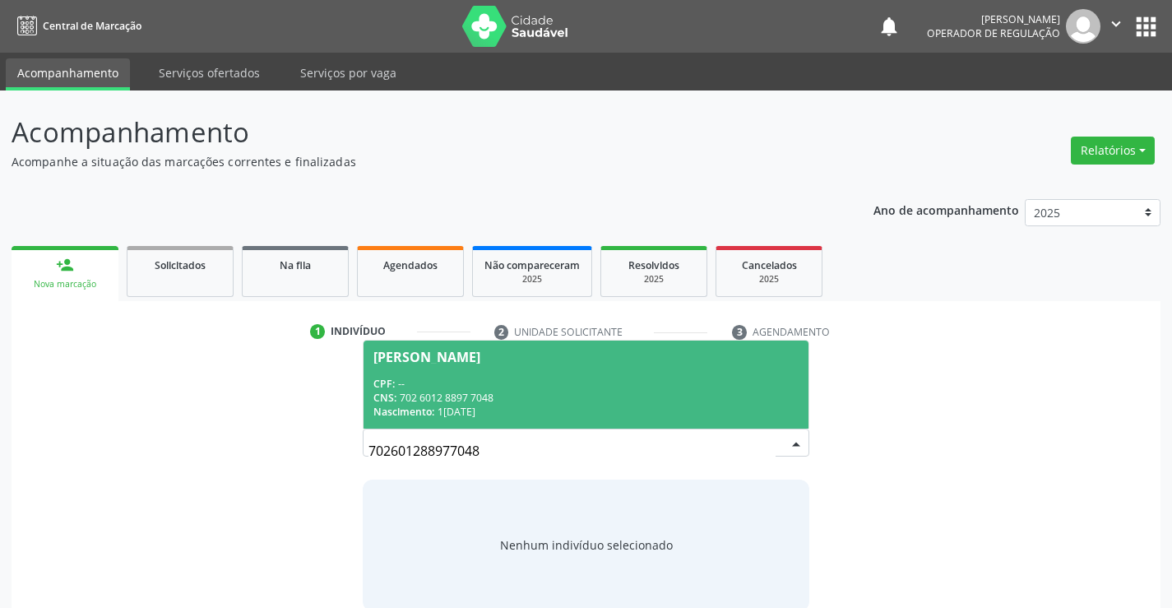
click at [639, 392] on div "CNS: 702 6012 8897 7048" at bounding box center [585, 398] width 424 height 14
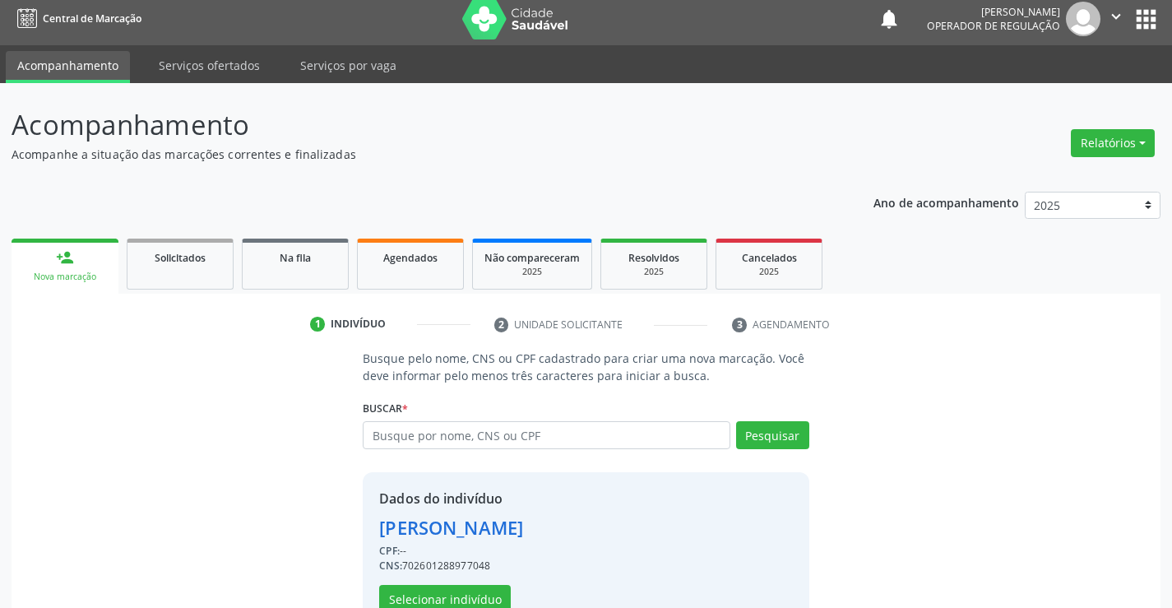
scroll to position [52, 0]
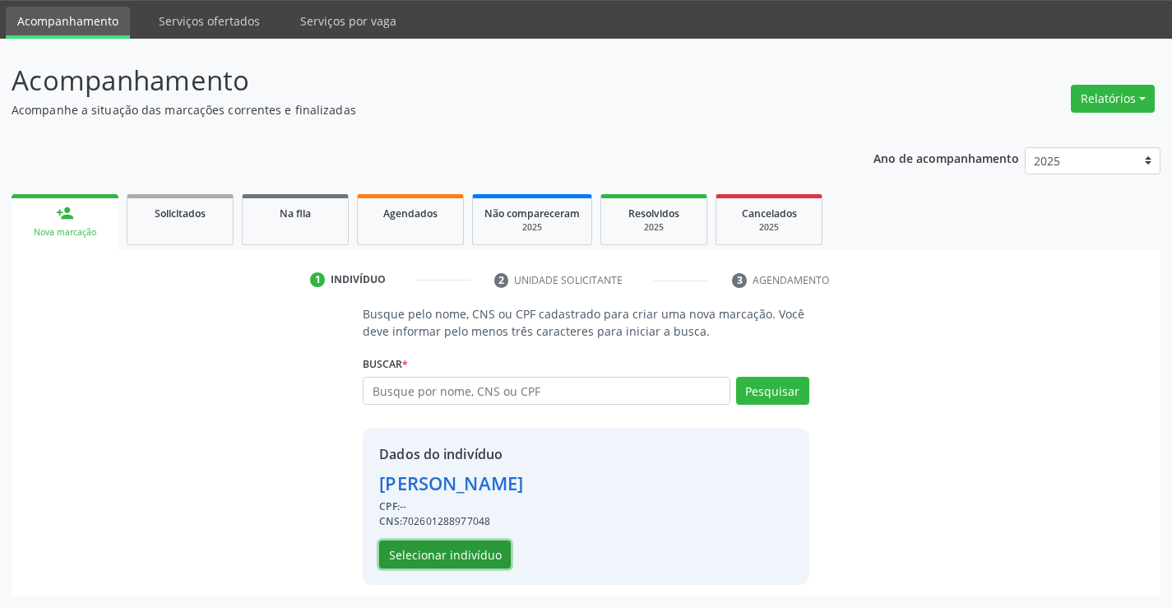
click at [462, 554] on button "Selecionar indivíduo" at bounding box center [445, 554] width 132 height 28
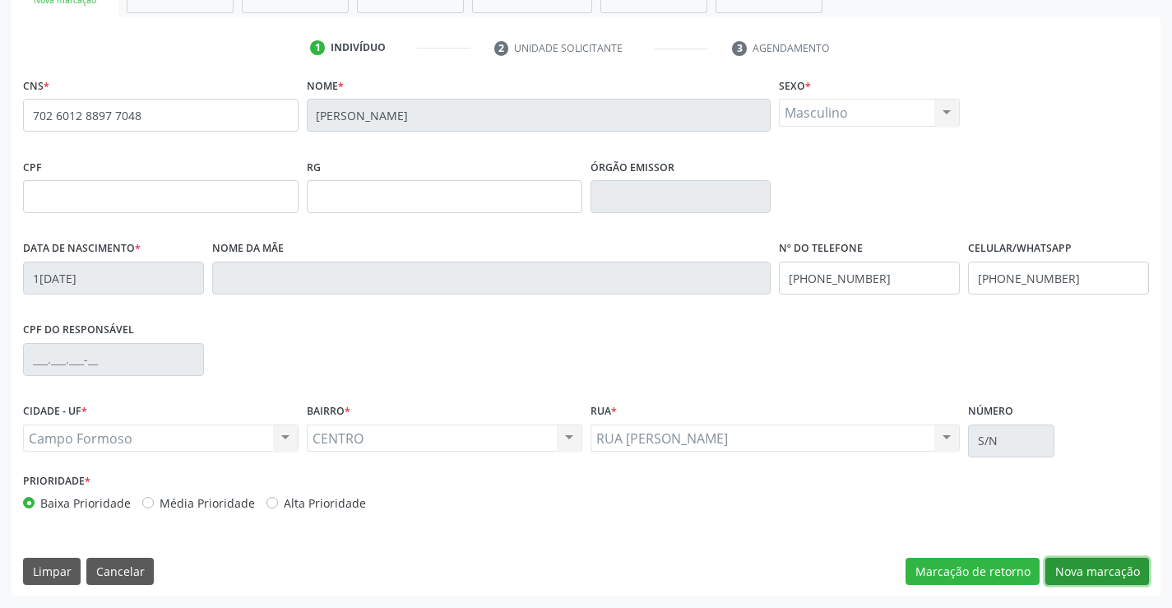
click at [1089, 570] on button "Nova marcação" at bounding box center [1097, 572] width 104 height 28
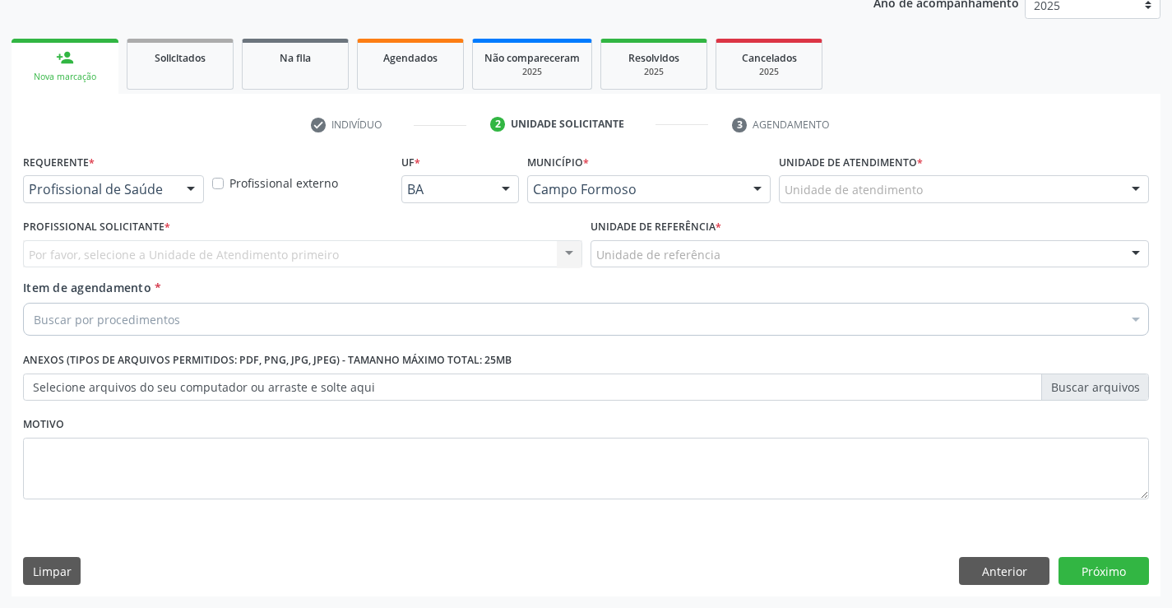
scroll to position [207, 0]
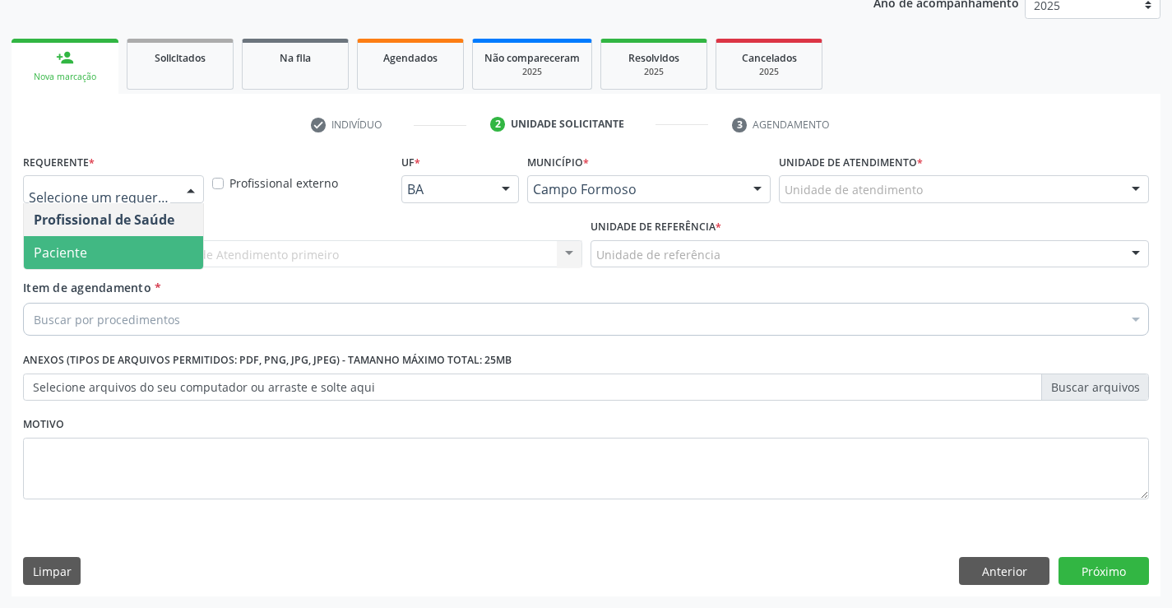
click at [90, 255] on span "Paciente" at bounding box center [113, 252] width 179 height 33
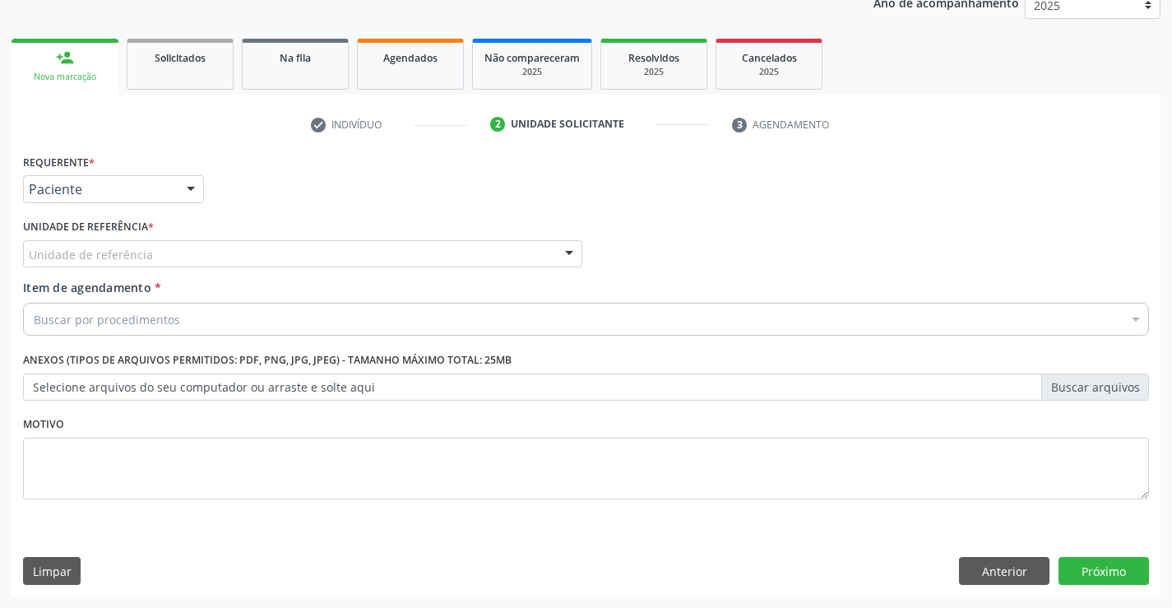
click at [29, 253] on input "text" at bounding box center [29, 262] width 0 height 33
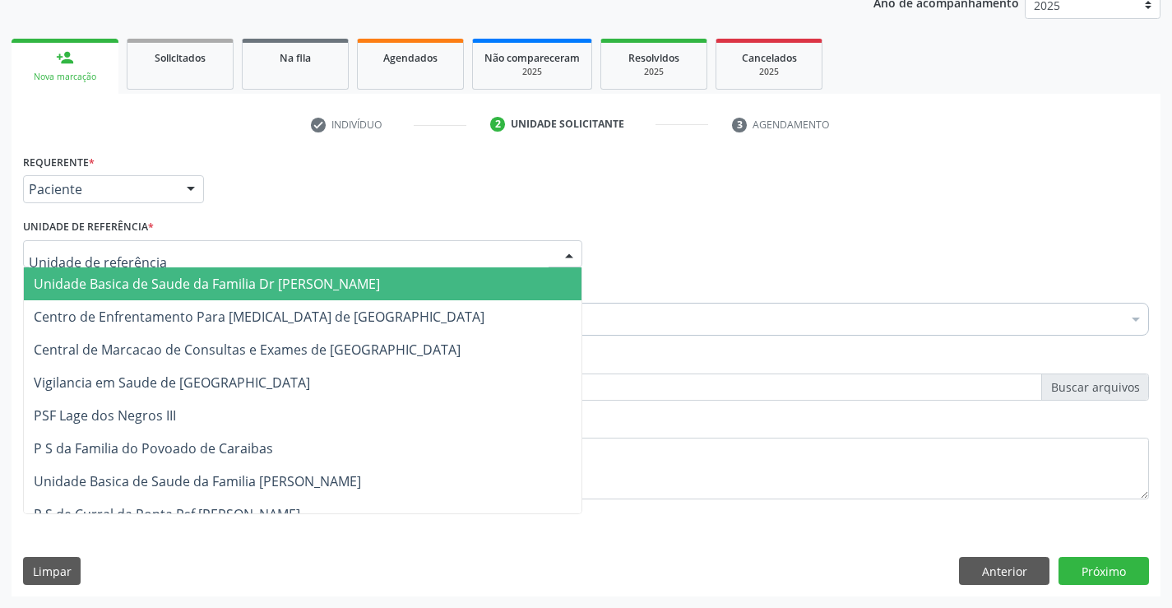
click at [120, 277] on span "Unidade Basica de Saude da Familia Dr [PERSON_NAME]" at bounding box center [207, 284] width 346 height 18
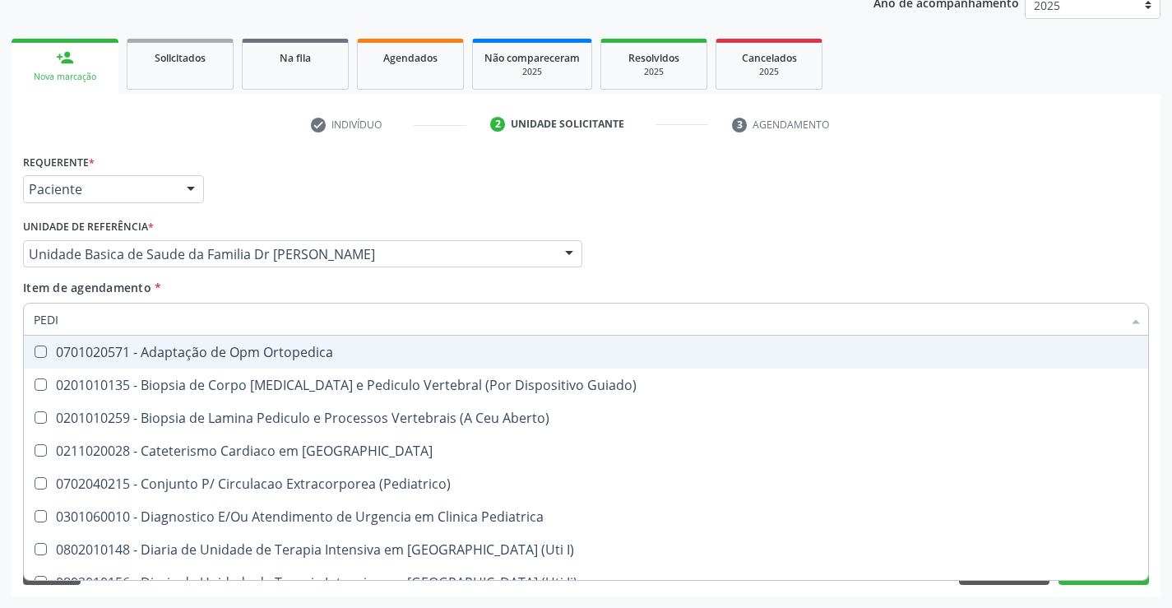
type input "PEDIA"
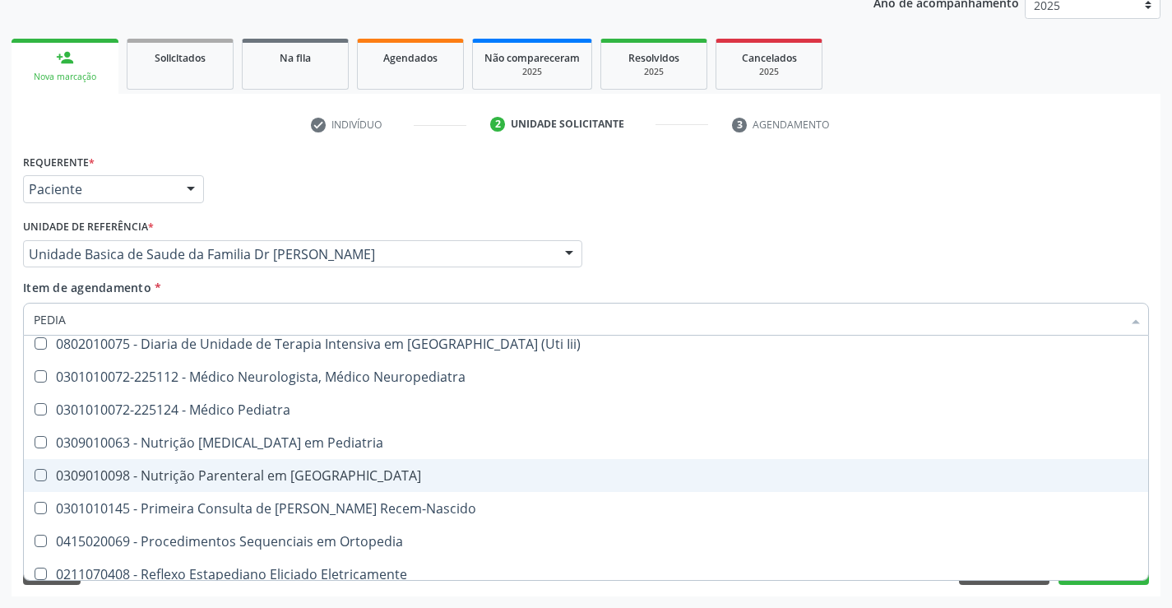
scroll to position [183, 0]
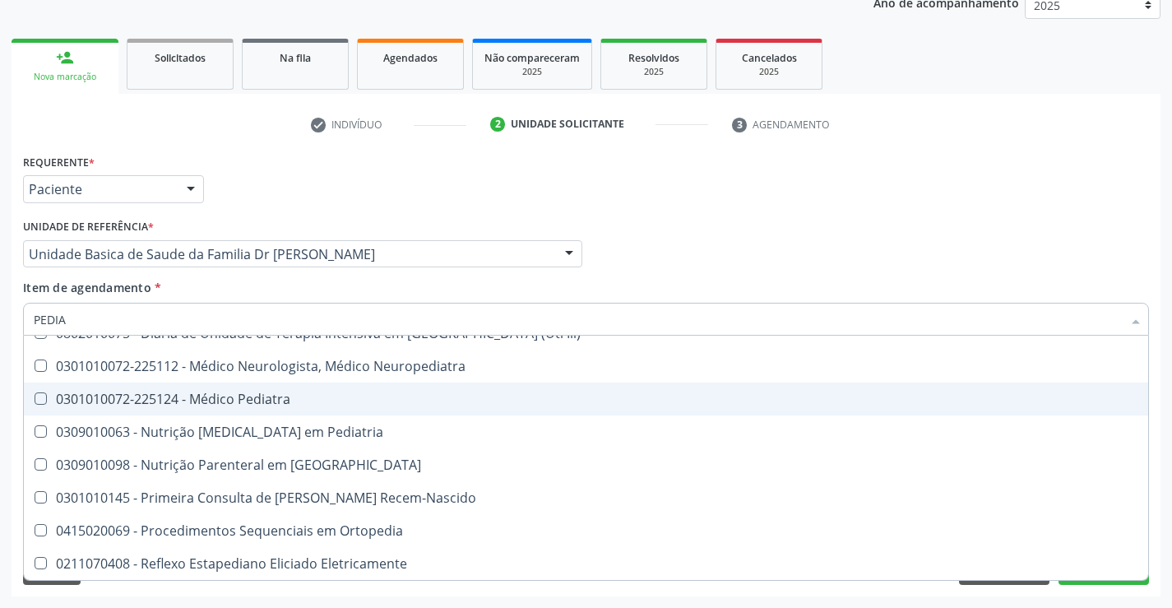
click at [348, 401] on div "0301010072-225124 - Médico Pediatra" at bounding box center [586, 398] width 1105 height 13
checkbox Pediatra "true"
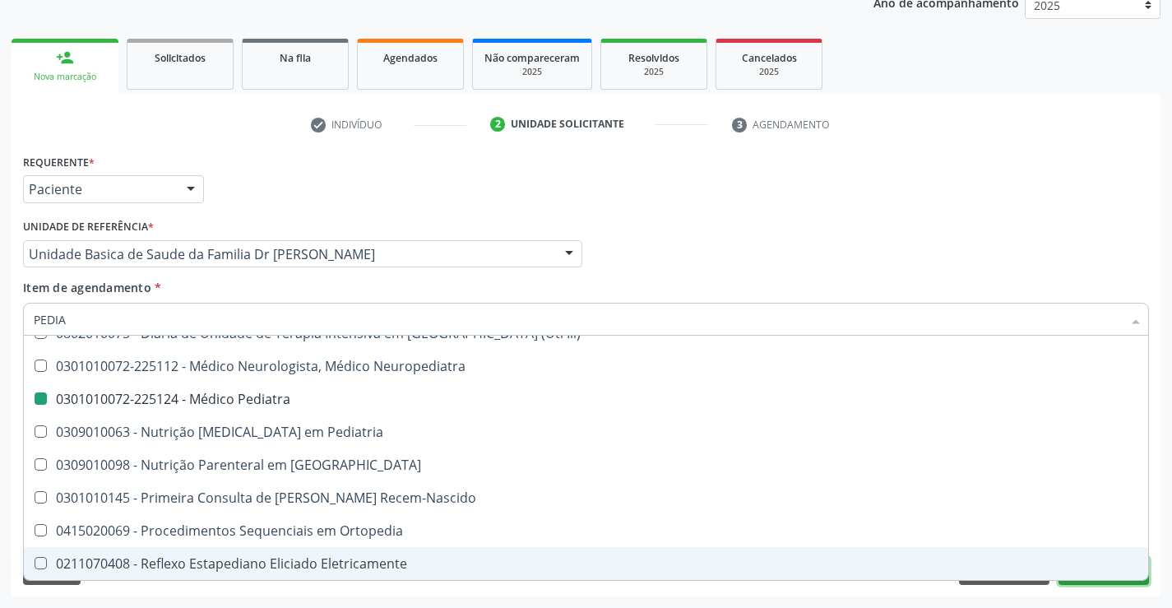
click at [1110, 581] on button "Próximo" at bounding box center [1104, 571] width 90 height 28
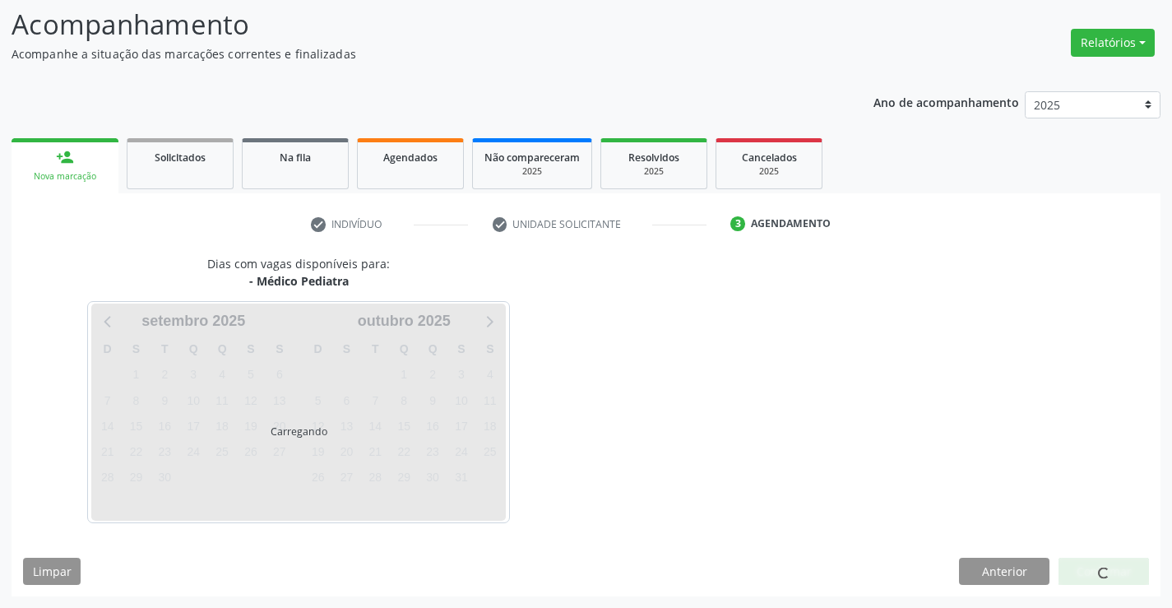
scroll to position [0, 0]
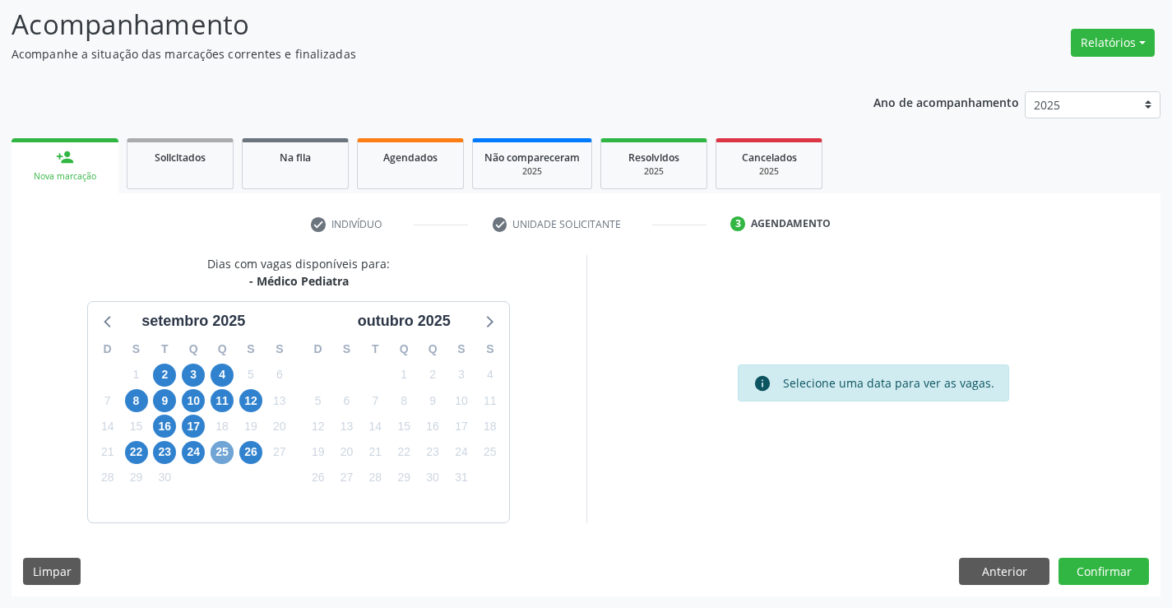
click at [216, 455] on span "25" at bounding box center [222, 452] width 23 height 23
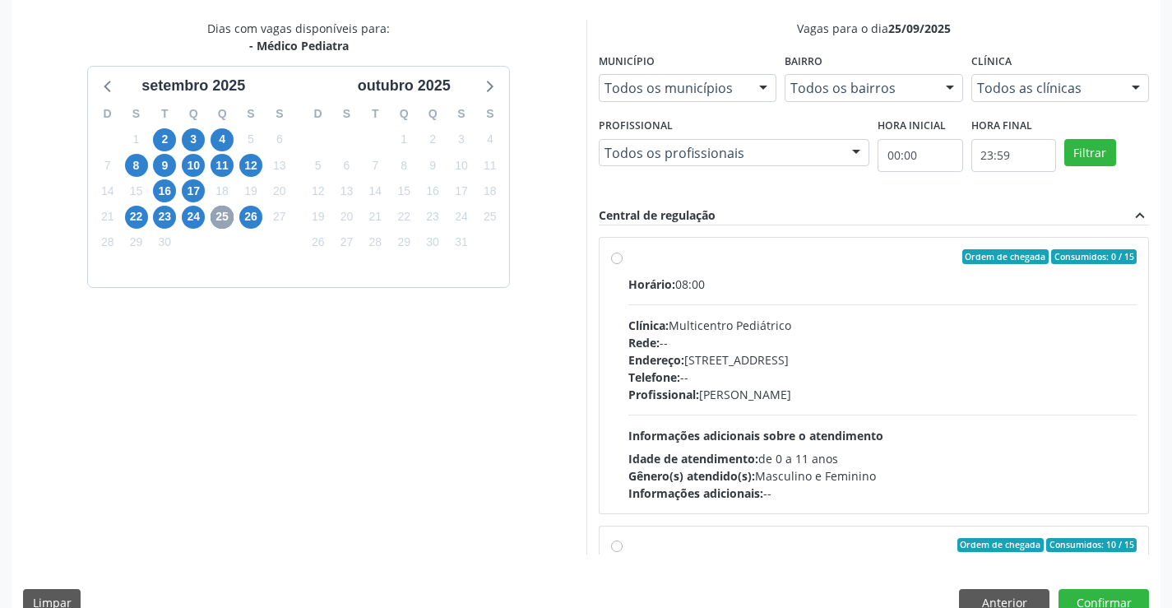
scroll to position [82, 0]
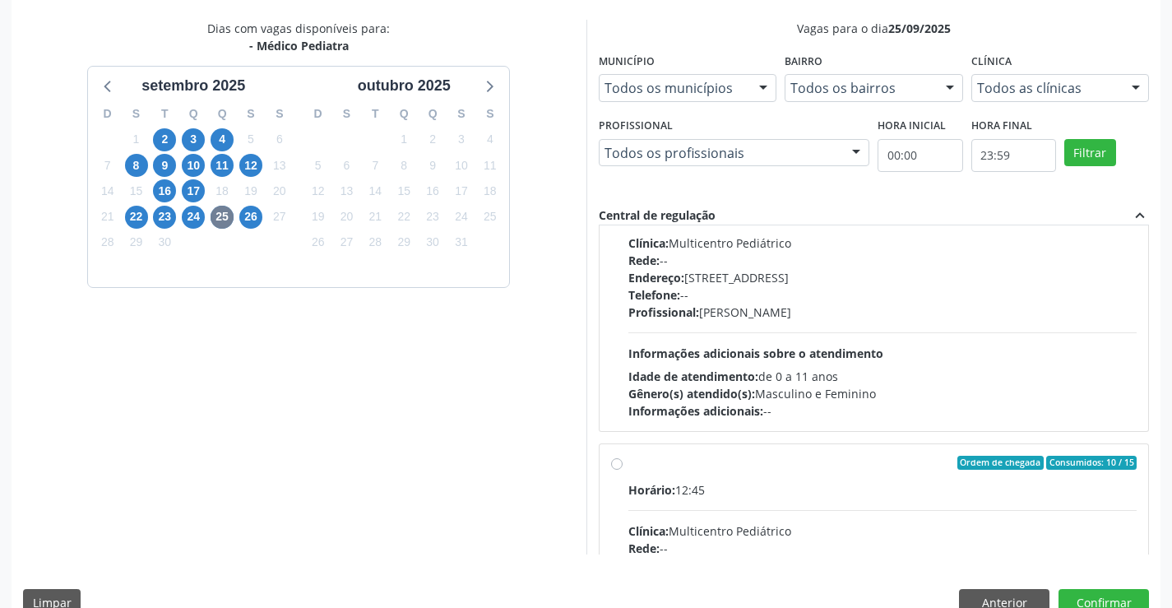
click at [628, 464] on label "Ordem de chegada Consumidos: 10 / 15 Horário: 12:45 Clínica: Multicentro Pediát…" at bounding box center [882, 582] width 509 height 253
click at [617, 464] on input "Ordem de chegada Consumidos: 10 / 15 Horário: 12:45 Clínica: Multicentro Pediát…" at bounding box center [617, 463] width 12 height 15
radio input "true"
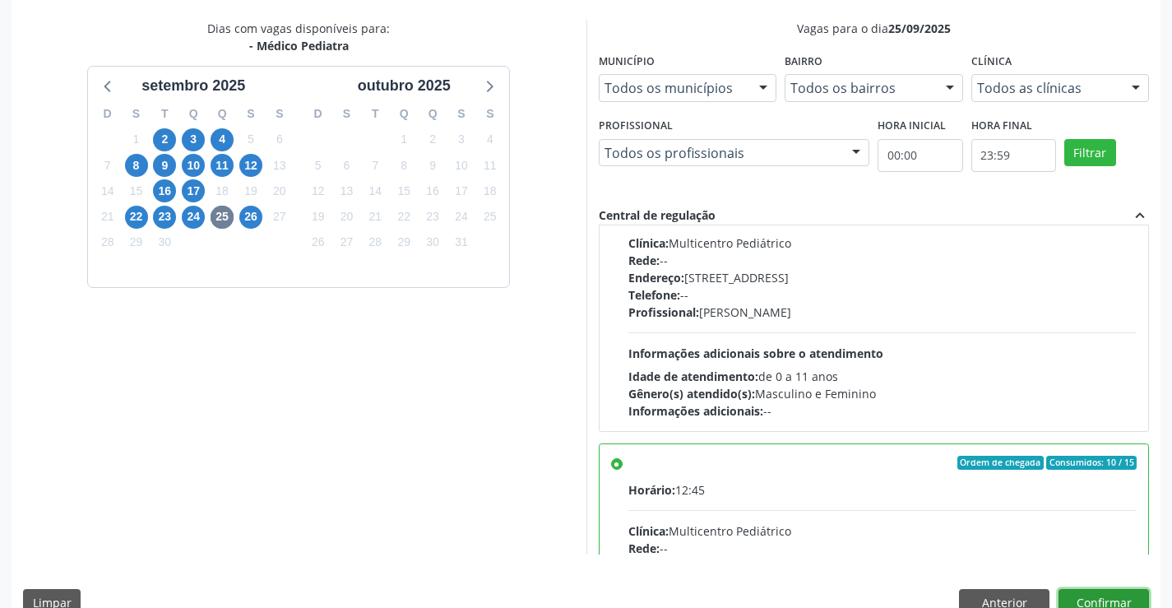
click at [1113, 601] on button "Confirmar" at bounding box center [1104, 603] width 90 height 28
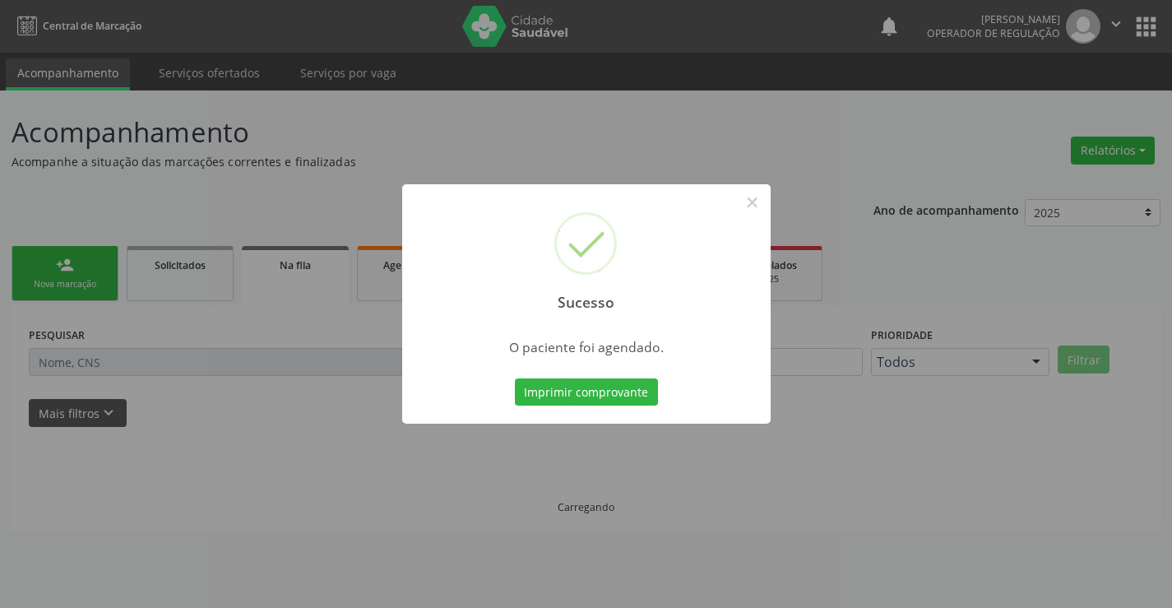
scroll to position [0, 0]
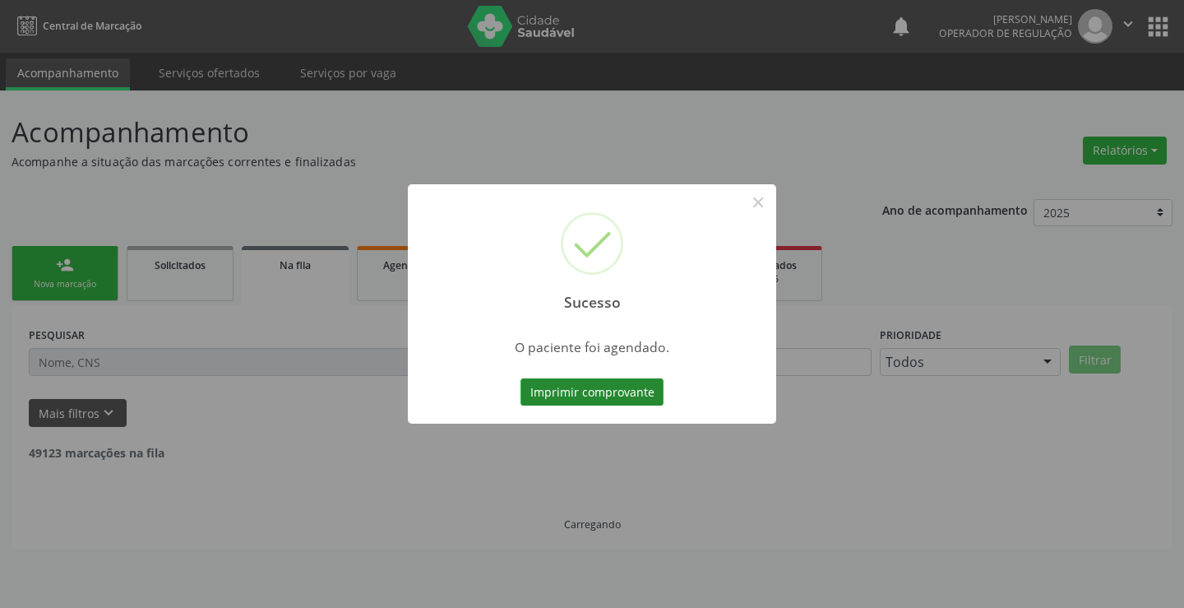
click at [607, 396] on button "Imprimir comprovante" at bounding box center [592, 392] width 143 height 28
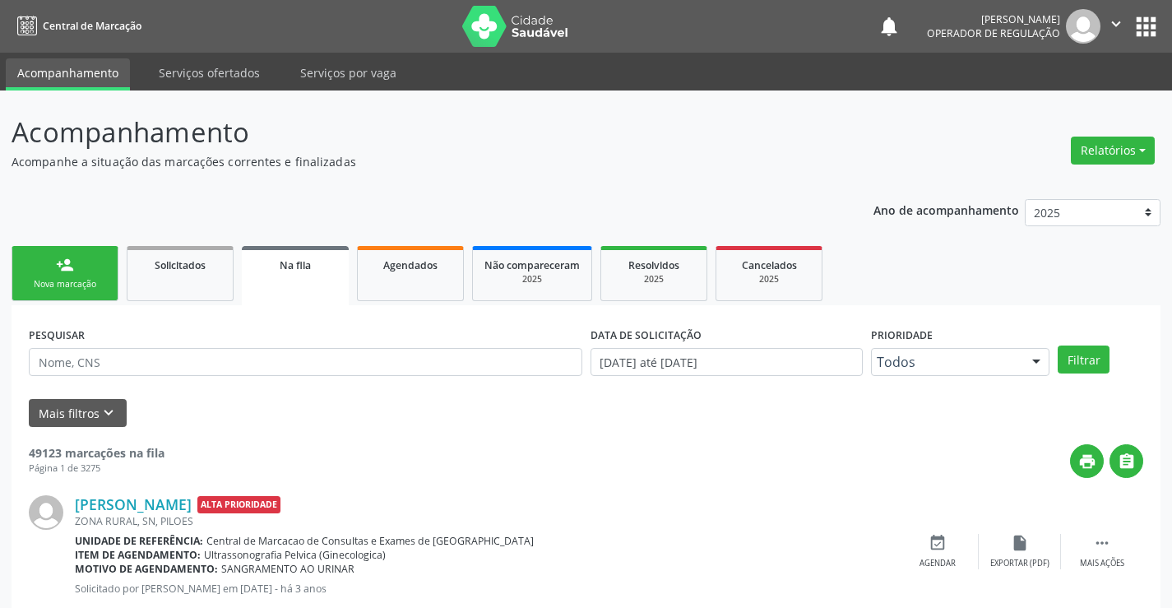
click at [105, 277] on link "person_add Nova marcação" at bounding box center [65, 273] width 107 height 55
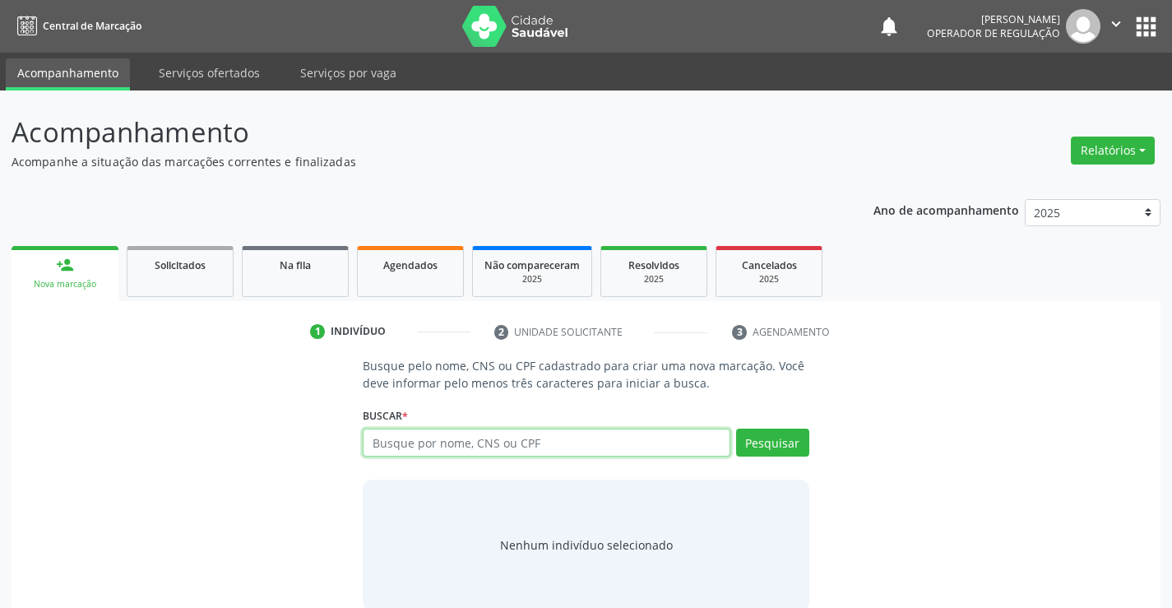
click at [552, 438] on input "text" at bounding box center [546, 443] width 367 height 28
type input "704704799336038"
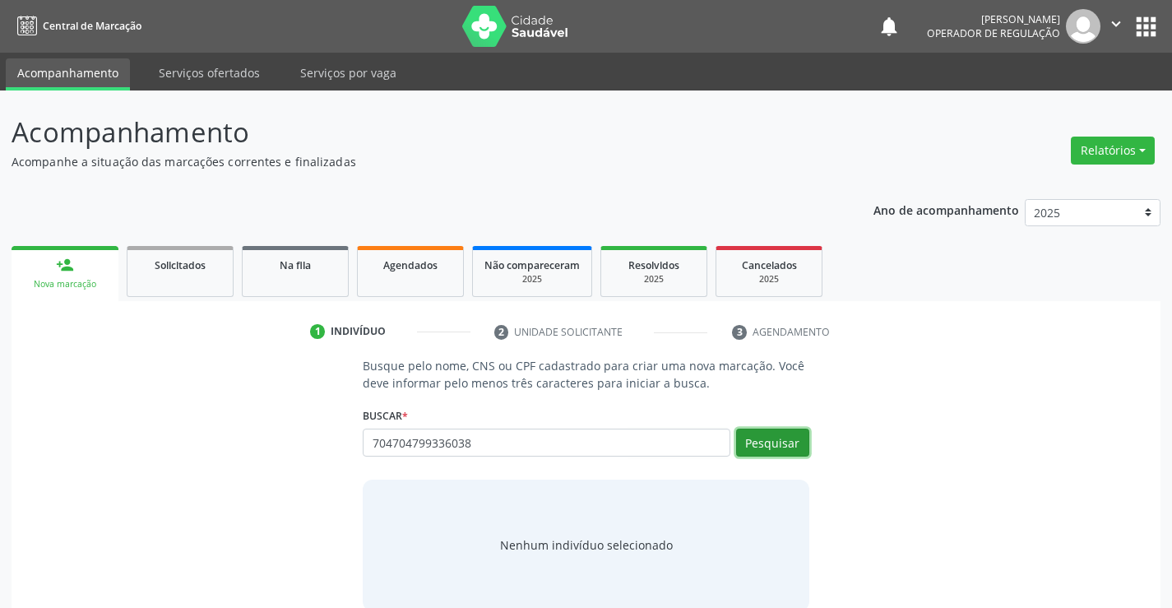
click at [783, 445] on button "Pesquisar" at bounding box center [772, 443] width 73 height 28
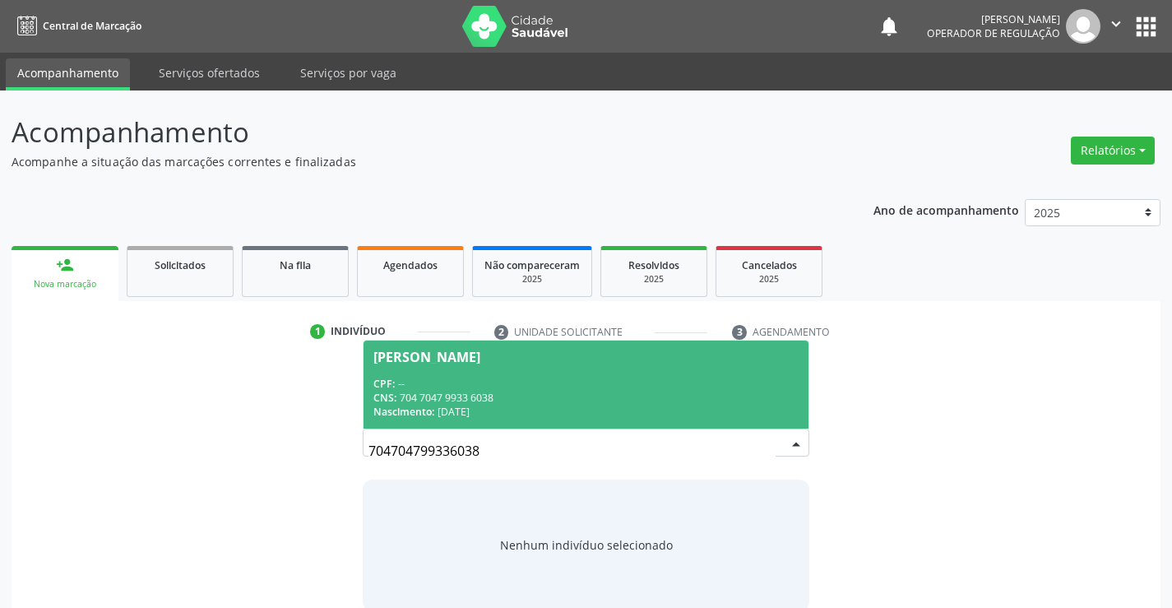
click at [543, 378] on div "CPF: --" at bounding box center [585, 384] width 424 height 14
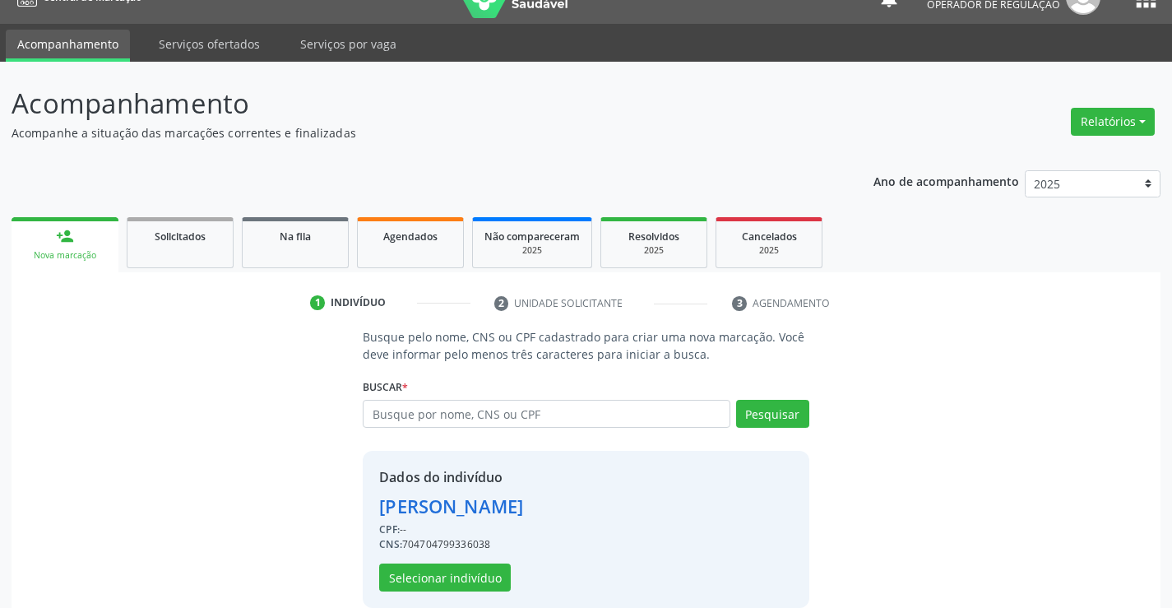
scroll to position [52, 0]
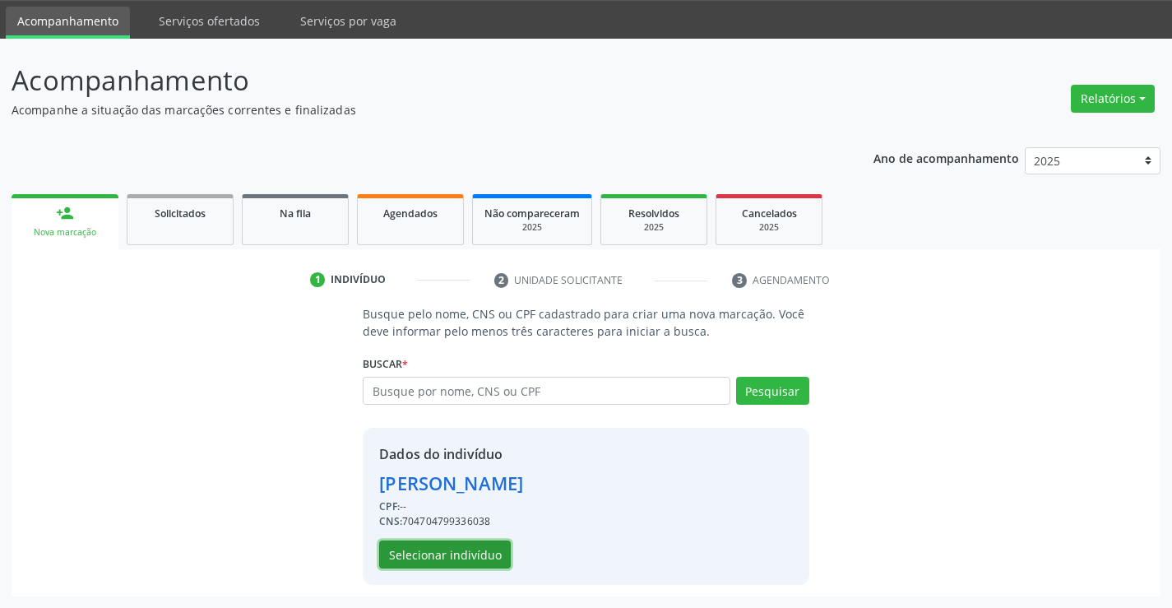
click at [472, 544] on button "Selecionar indivíduo" at bounding box center [445, 554] width 132 height 28
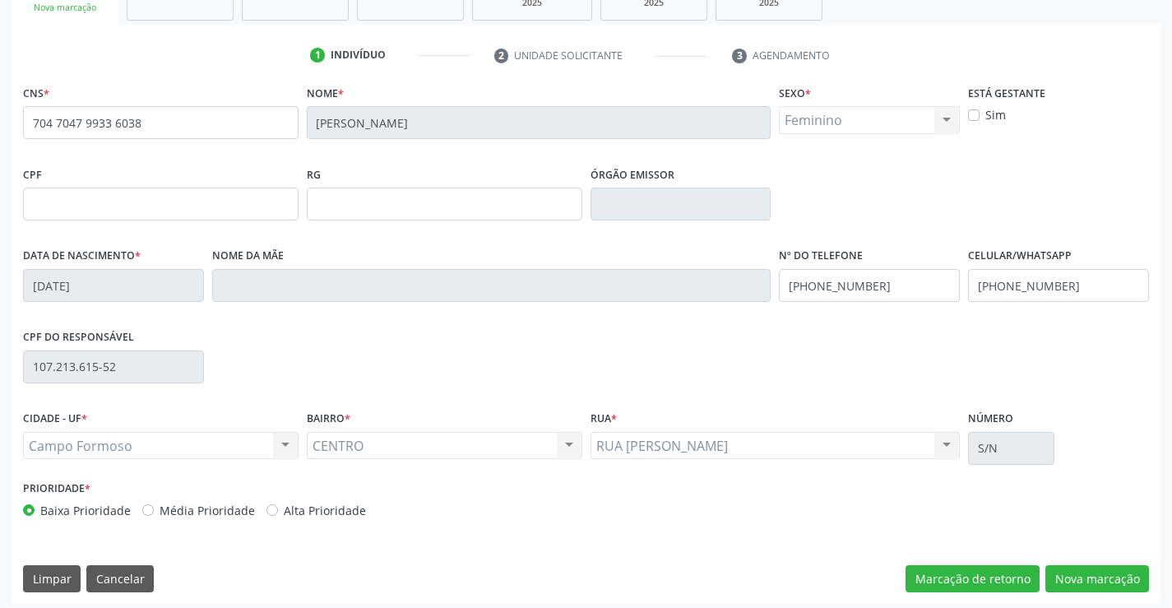
scroll to position [284, 0]
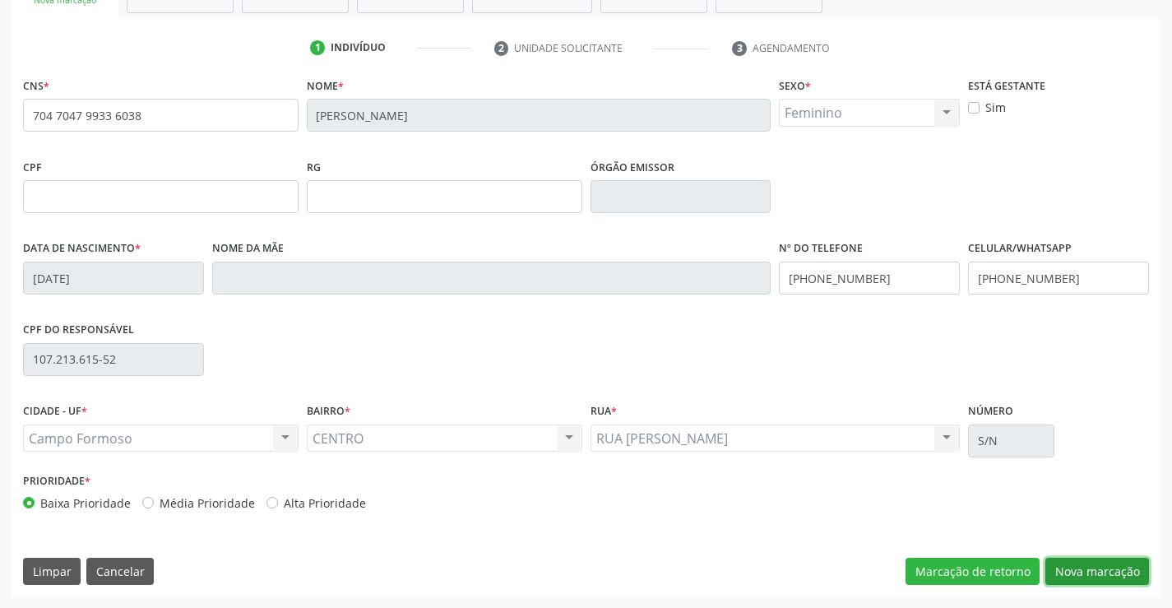
click at [1088, 568] on button "Nova marcação" at bounding box center [1097, 572] width 104 height 28
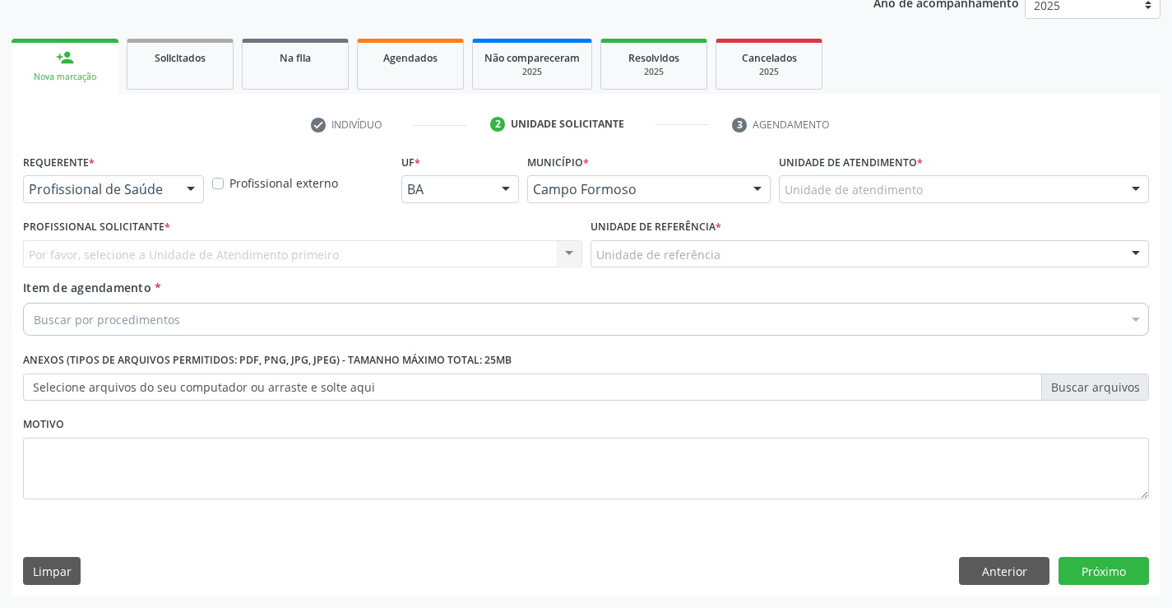
scroll to position [207, 0]
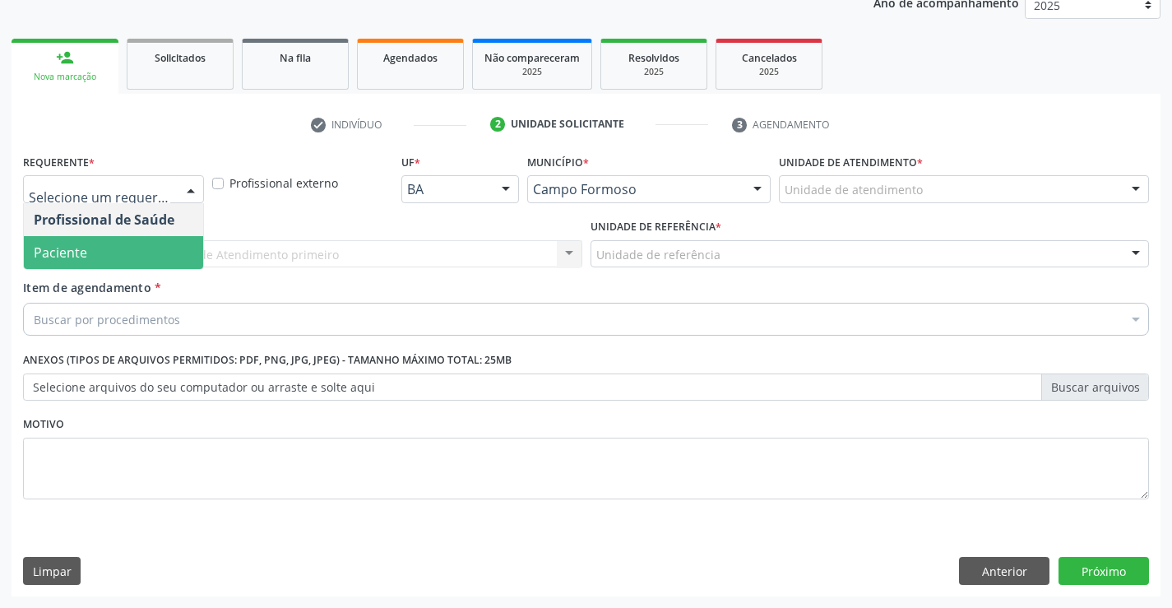
click at [130, 253] on span "Paciente" at bounding box center [113, 252] width 179 height 33
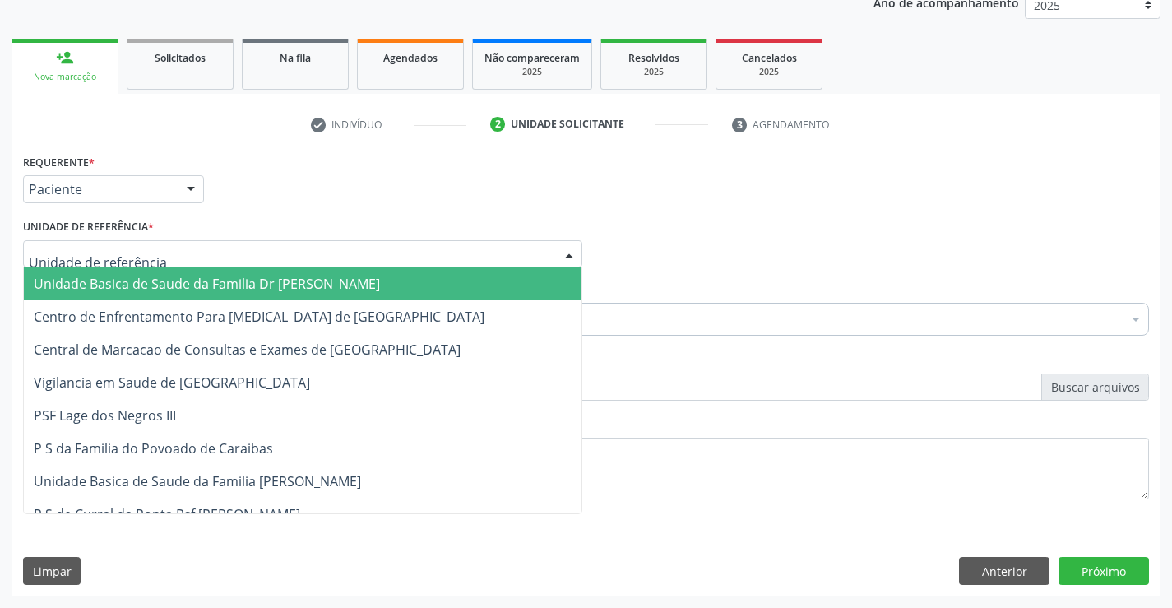
click at [150, 276] on span "Unidade Basica de Saude da Familia Dr [PERSON_NAME]" at bounding box center [207, 284] width 346 height 18
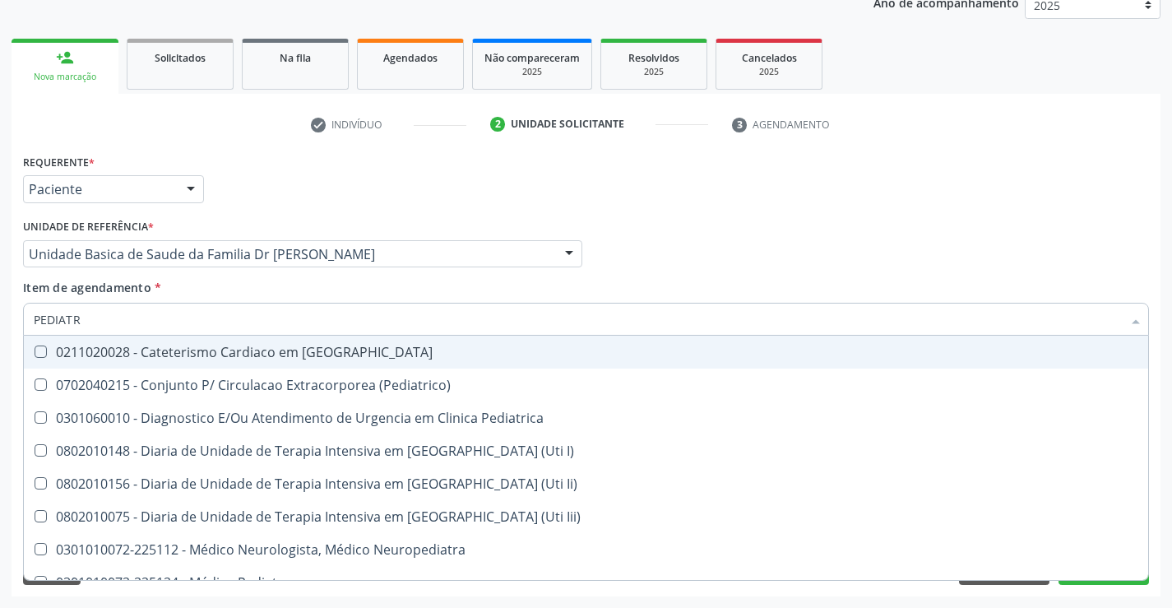
type input "PEDIATRA"
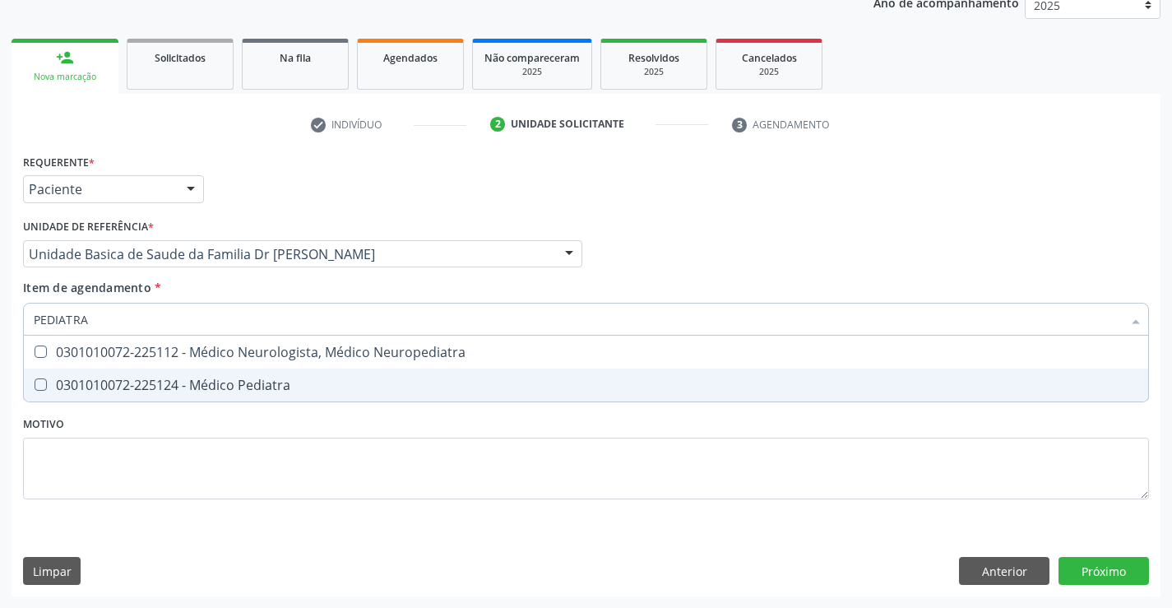
click at [224, 382] on div "0301010072-225124 - Médico Pediatra" at bounding box center [586, 384] width 1105 height 13
checkbox Pediatra "true"
click at [1110, 573] on div "Requerente * Paciente Profissional de Saúde Paciente Nenhum resultado encontrad…" at bounding box center [586, 373] width 1149 height 447
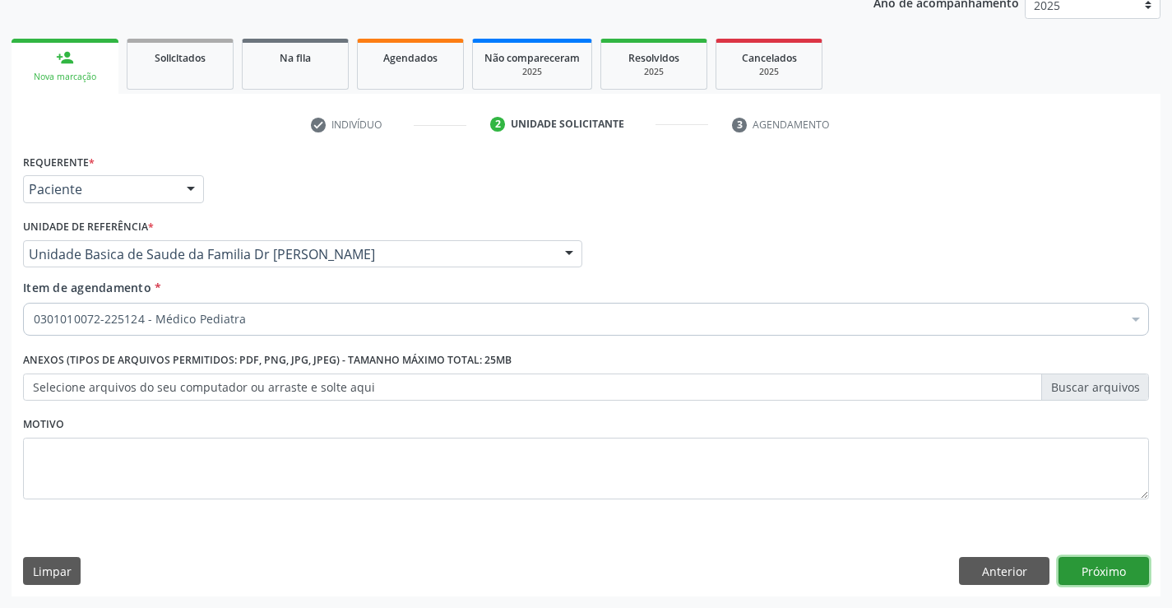
click at [1110, 573] on button "Próximo" at bounding box center [1104, 571] width 90 height 28
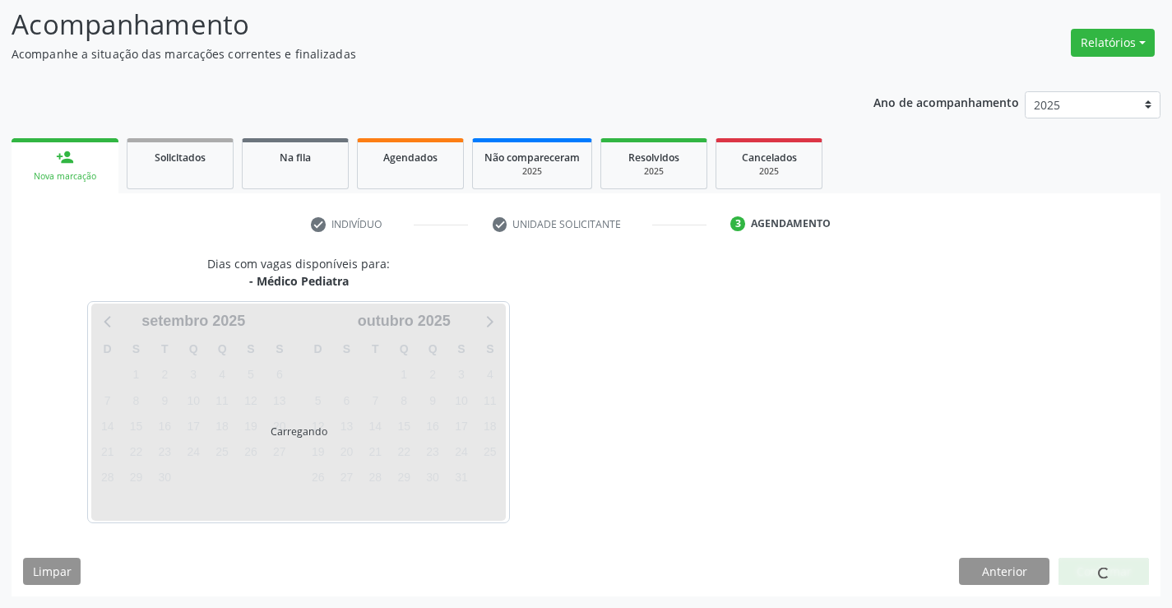
scroll to position [108, 0]
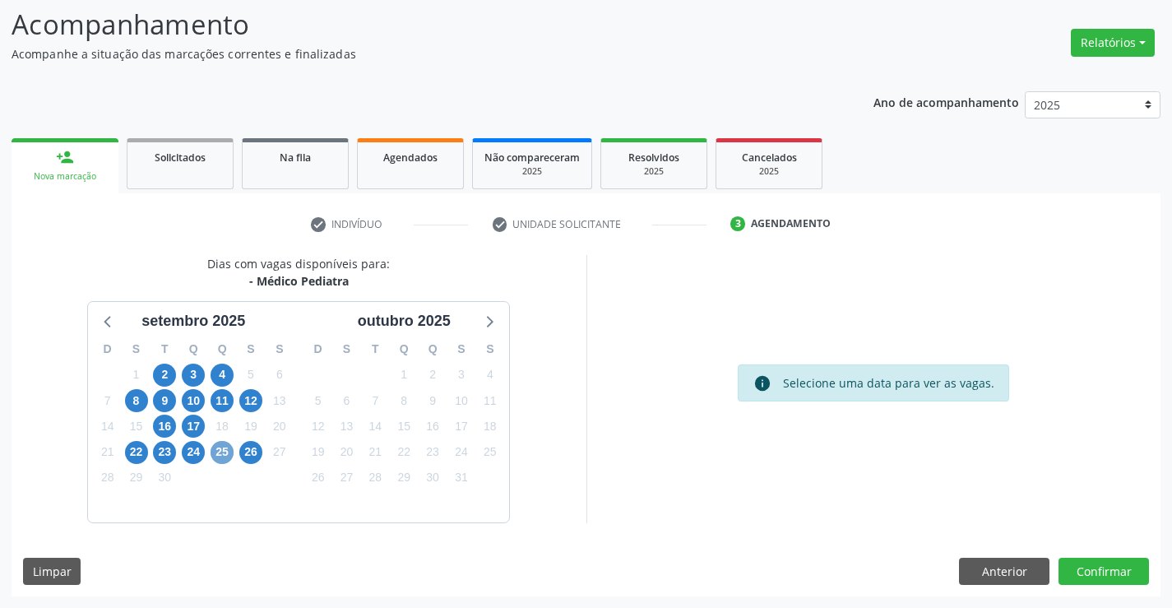
click at [220, 452] on span "25" at bounding box center [222, 452] width 23 height 23
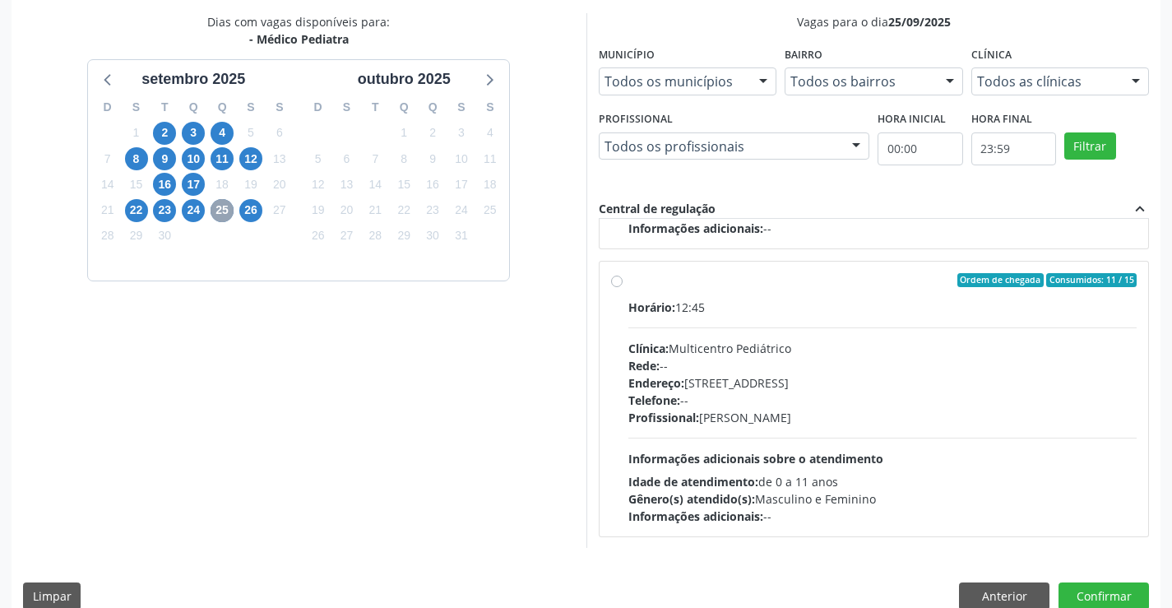
scroll to position [259, 0]
click at [628, 282] on label "Ordem de chegada Consumidos: 11 / 15 Horário: 12:45 Clínica: Multicentro Pediát…" at bounding box center [882, 398] width 509 height 253
click at [617, 282] on input "Ordem de chegada Consumidos: 11 / 15 Horário: 12:45 Clínica: Multicentro Pediát…" at bounding box center [617, 279] width 12 height 15
radio input "true"
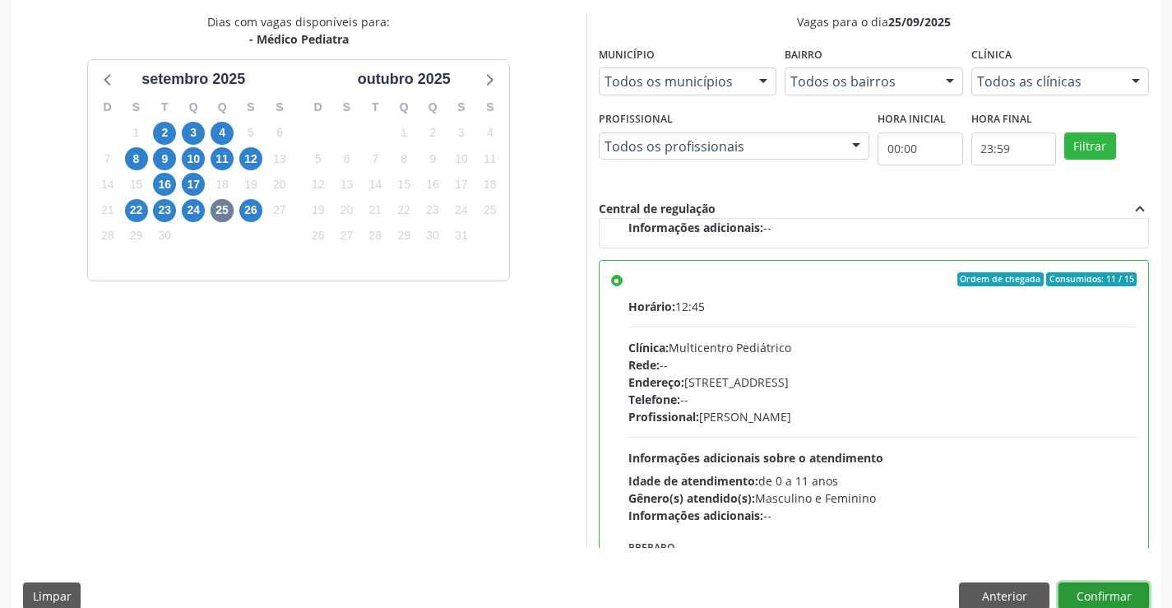
click at [1102, 589] on button "Confirmar" at bounding box center [1104, 596] width 90 height 28
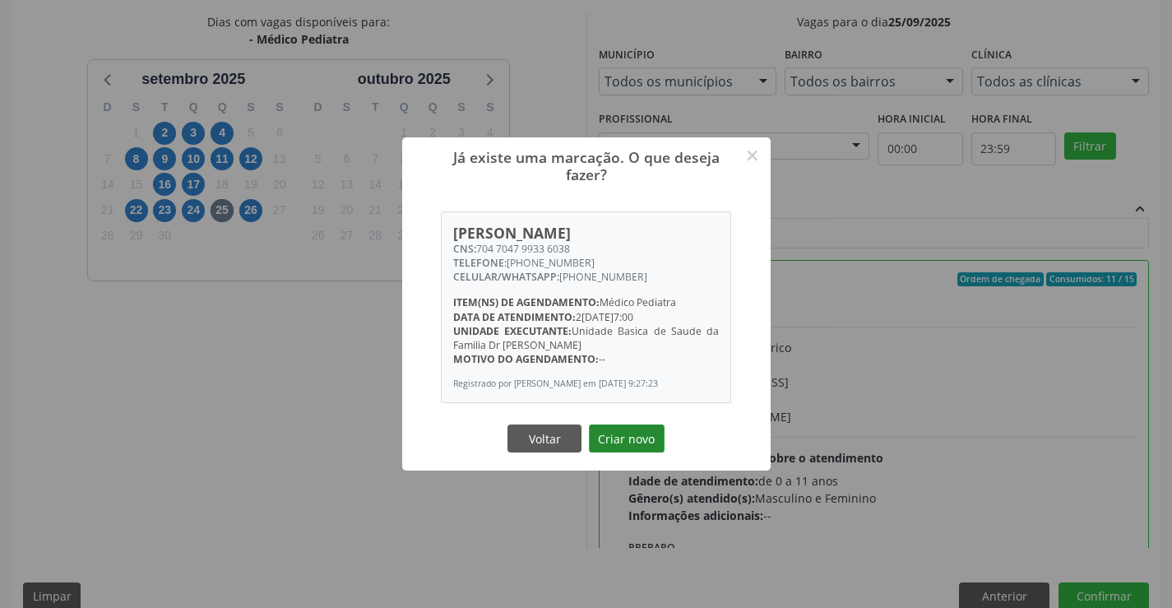
click at [635, 447] on button "Criar novo" at bounding box center [627, 438] width 76 height 28
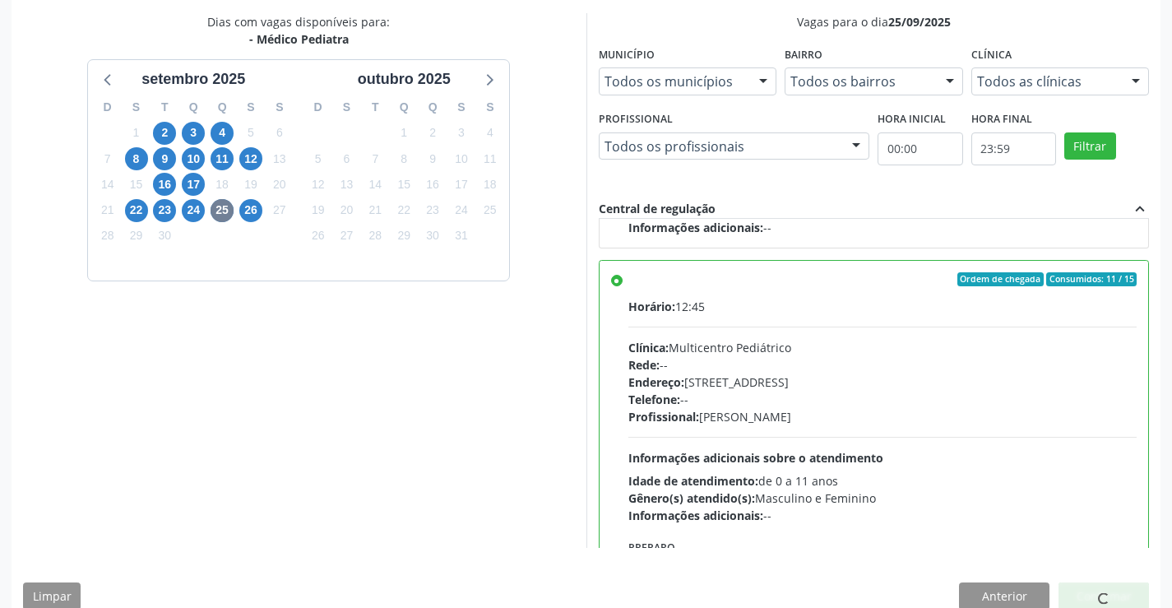
scroll to position [0, 0]
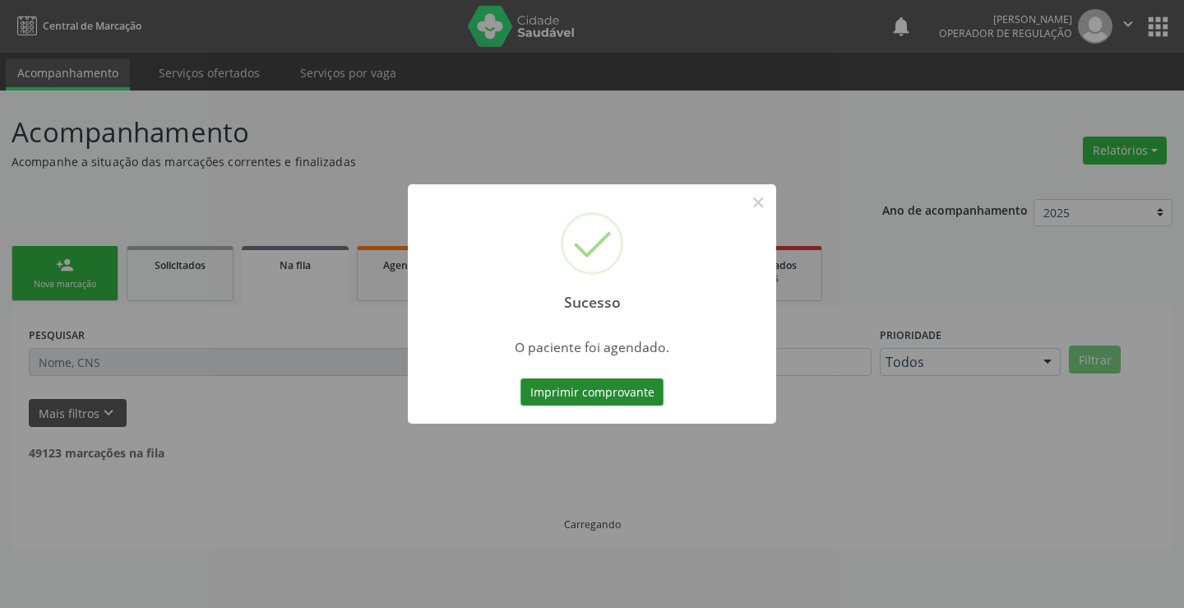
click at [630, 389] on button "Imprimir comprovante" at bounding box center [592, 392] width 143 height 28
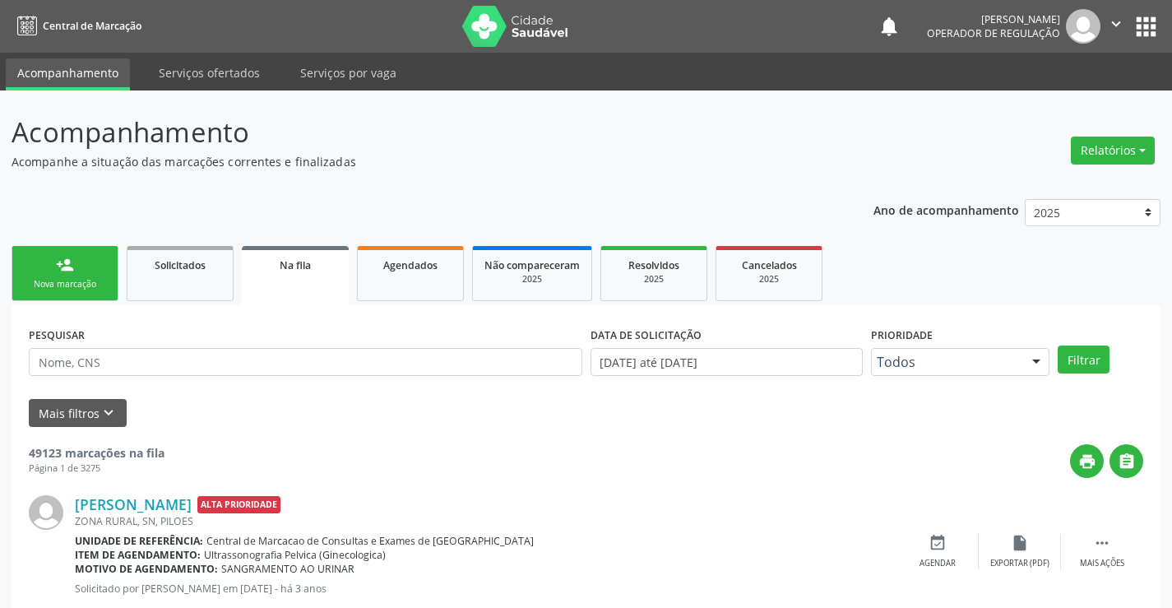
click at [93, 272] on link "person_add Nova marcação" at bounding box center [65, 273] width 107 height 55
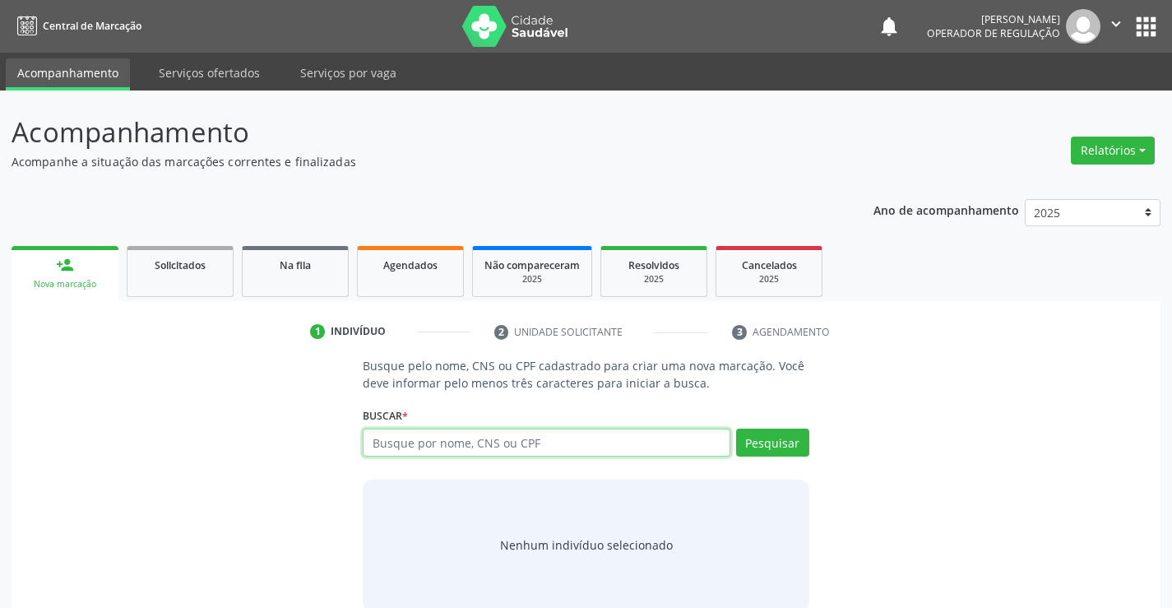
click at [517, 448] on input "text" at bounding box center [546, 443] width 367 height 28
type input "700004120551304"
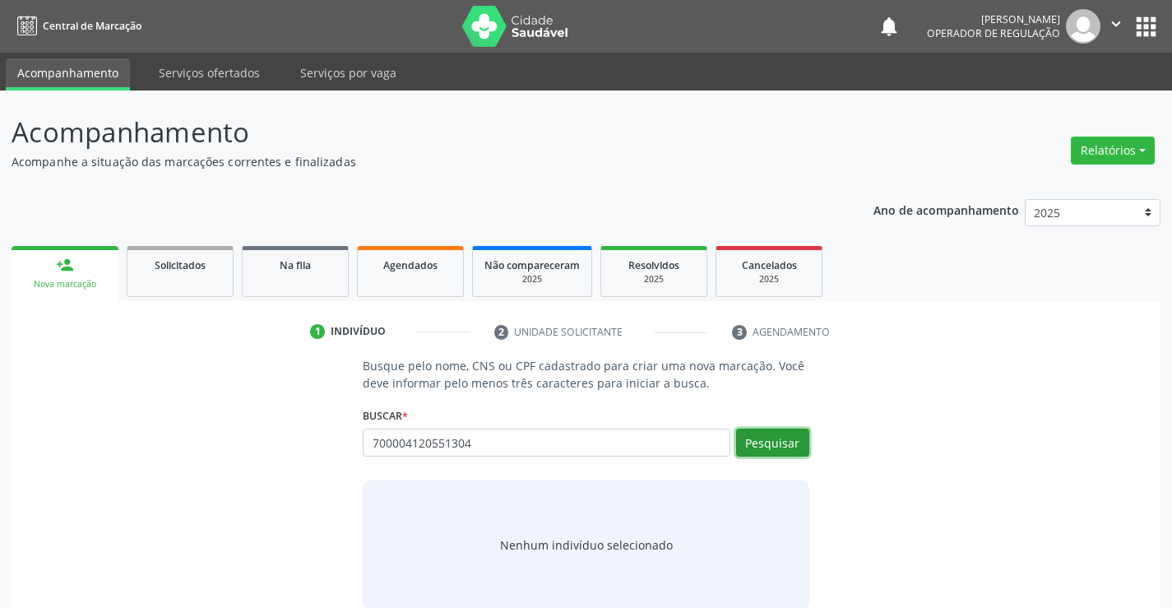
click at [777, 443] on button "Pesquisar" at bounding box center [772, 443] width 73 height 28
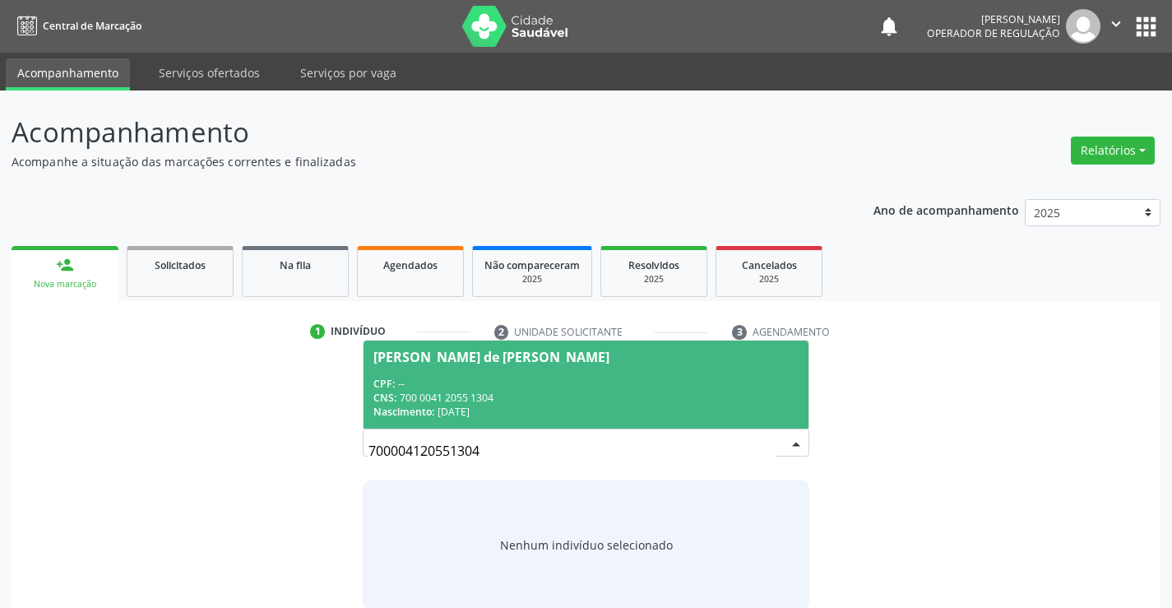
click at [682, 362] on div "[PERSON_NAME] de [PERSON_NAME]" at bounding box center [585, 356] width 424 height 13
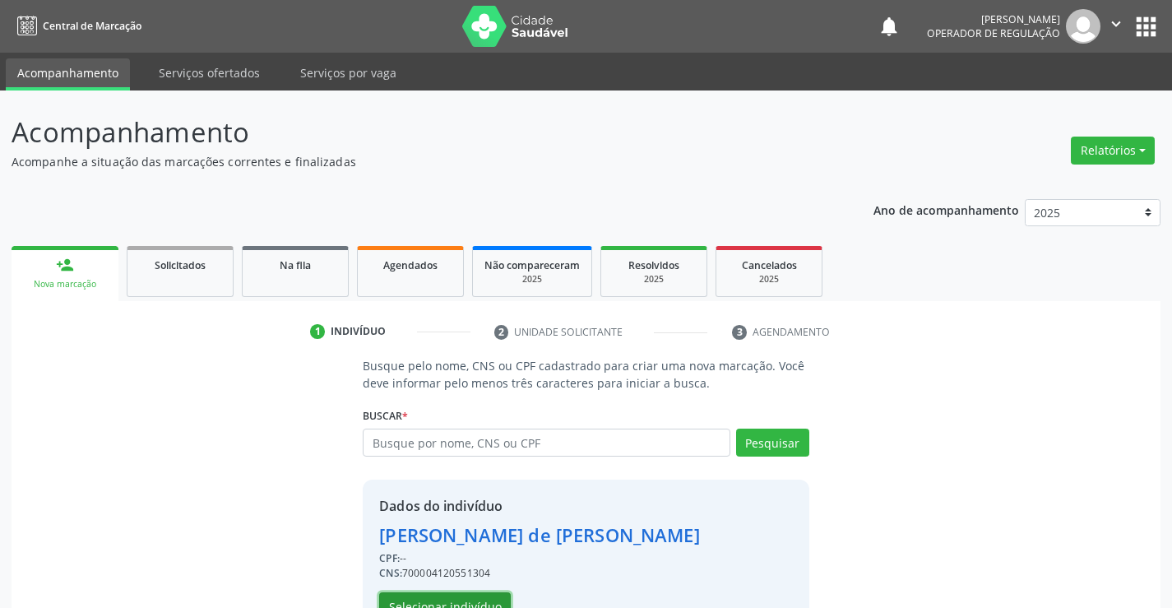
click at [455, 598] on button "Selecionar indivíduo" at bounding box center [445, 606] width 132 height 28
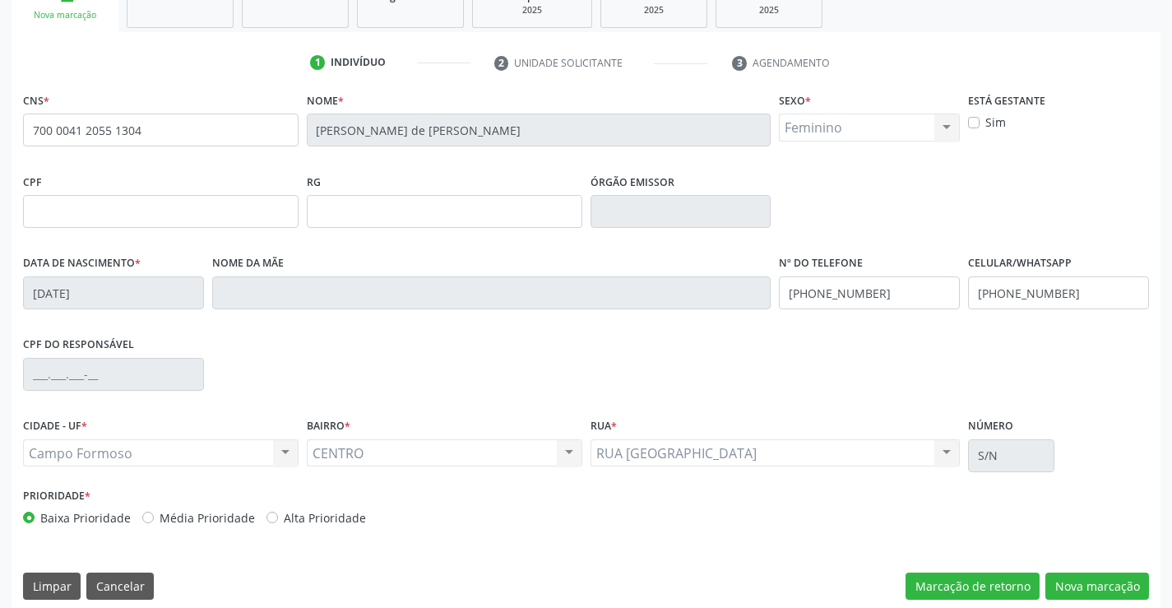
scroll to position [284, 0]
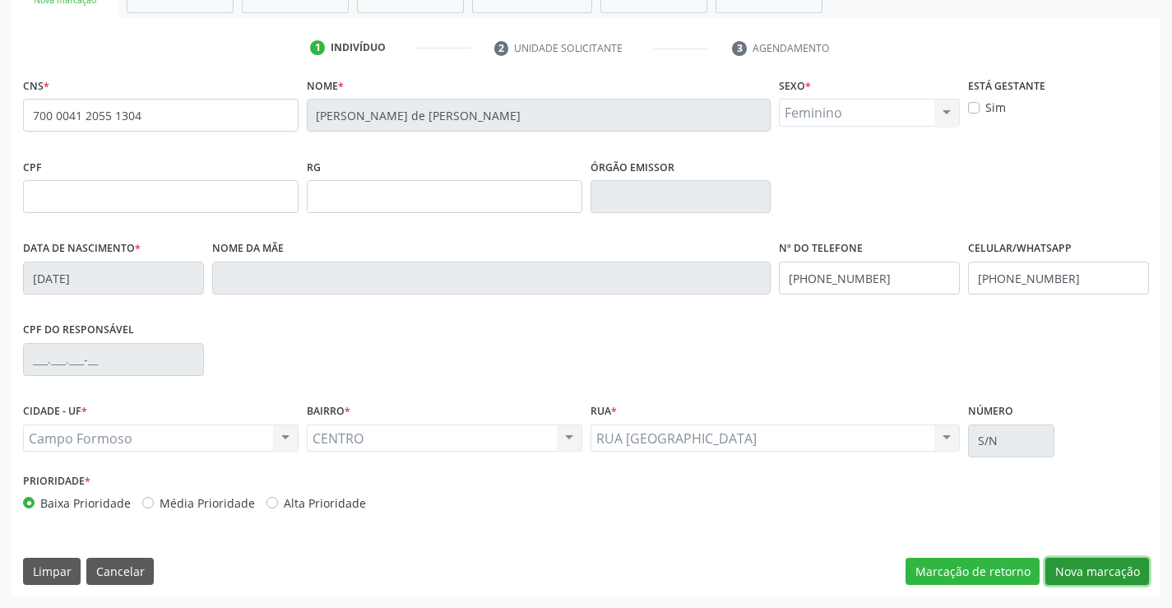
click at [1093, 569] on button "Nova marcação" at bounding box center [1097, 572] width 104 height 28
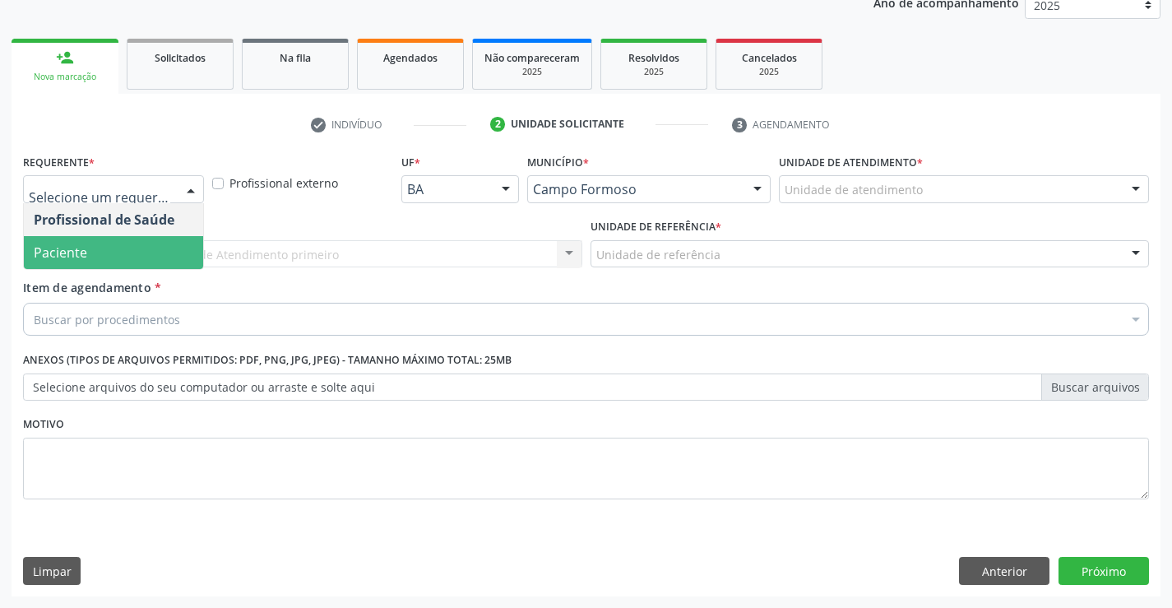
click at [121, 267] on span "Paciente" at bounding box center [113, 252] width 179 height 33
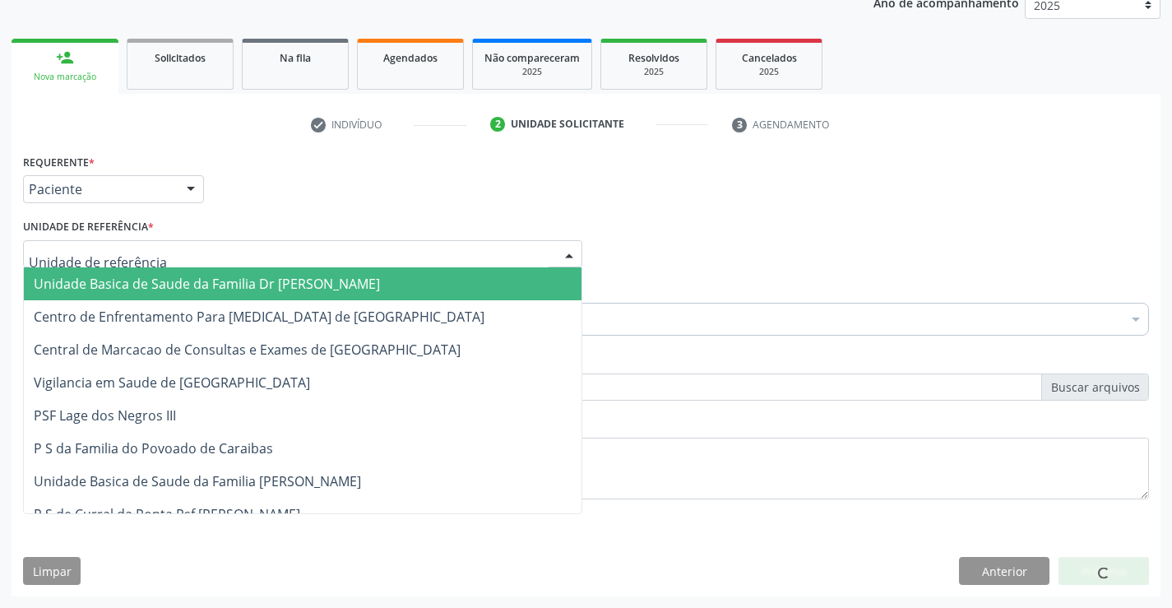
click at [147, 272] on span "Unidade Basica de Saude da Familia Dr [PERSON_NAME]" at bounding box center [303, 283] width 558 height 33
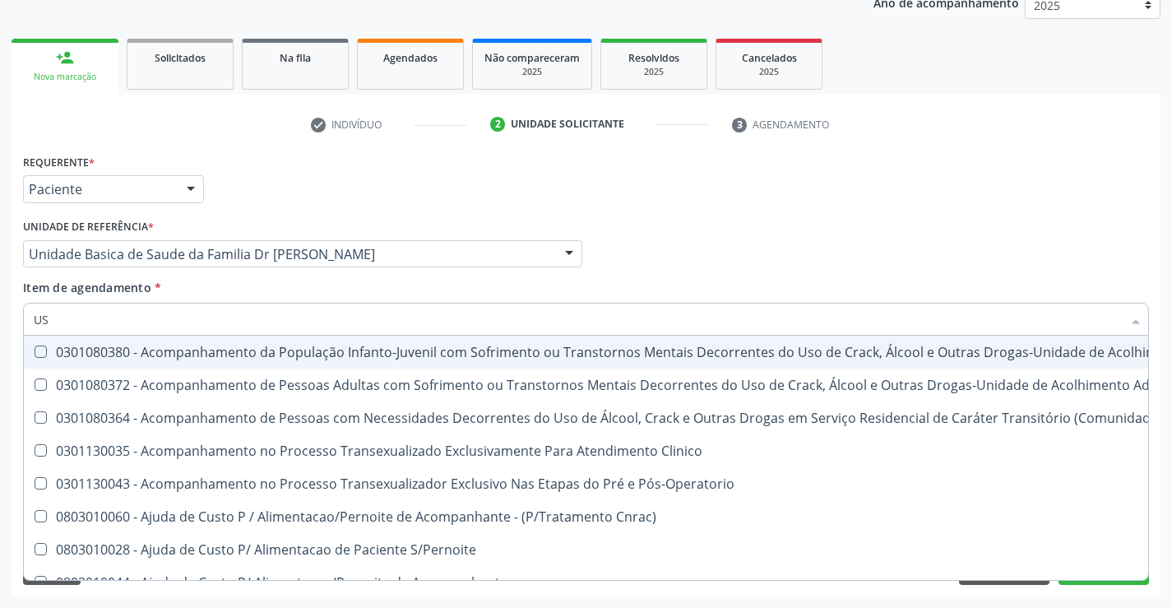
type input "USG"
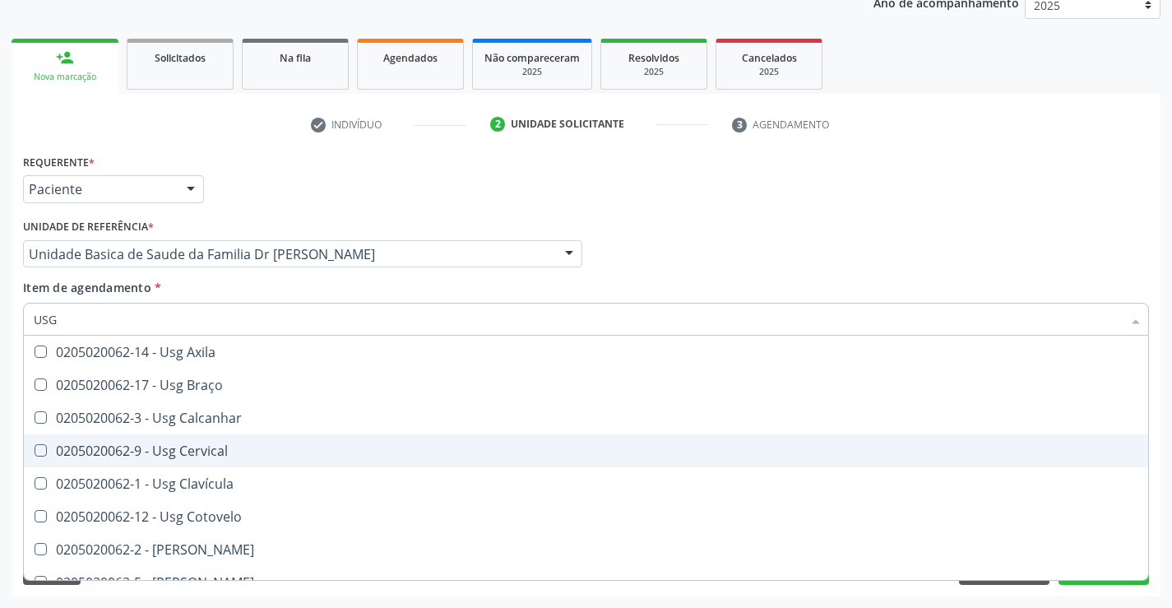
scroll to position [82, 0]
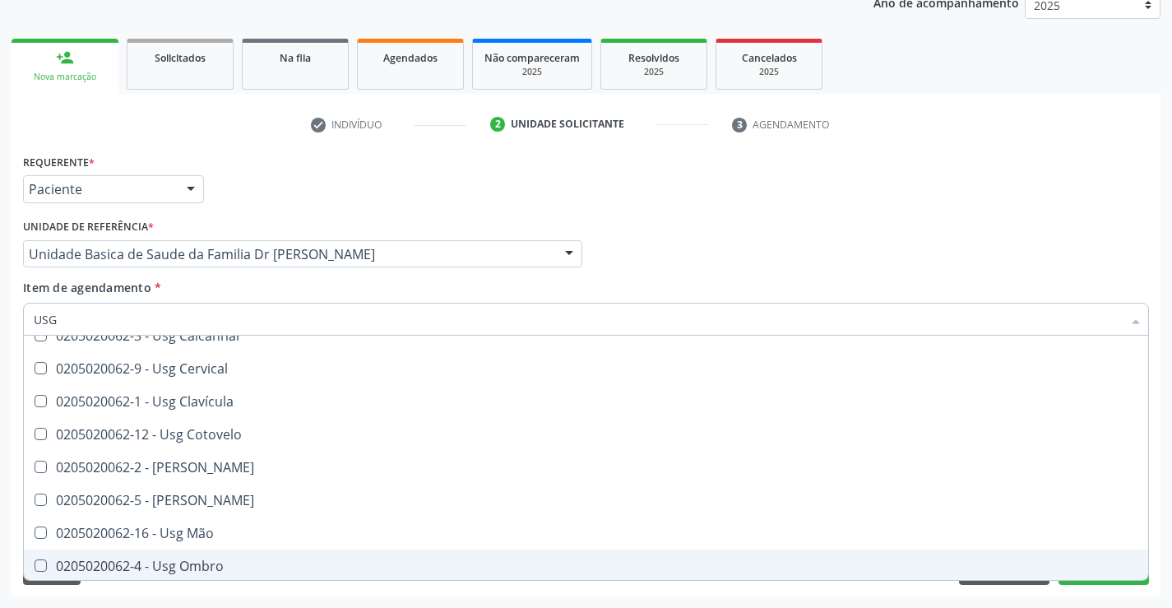
click at [235, 567] on div "0205020062-4 - Usg Ombro" at bounding box center [586, 565] width 1105 height 13
checkbox Ombro "true"
click at [1108, 582] on button "Próximo" at bounding box center [1104, 571] width 90 height 28
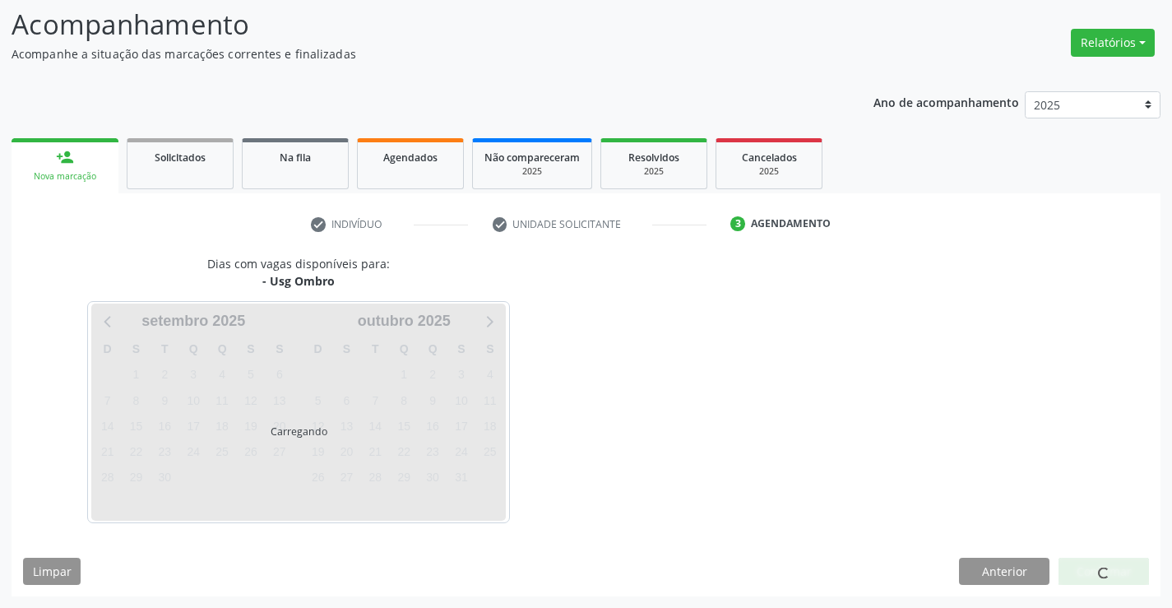
scroll to position [0, 0]
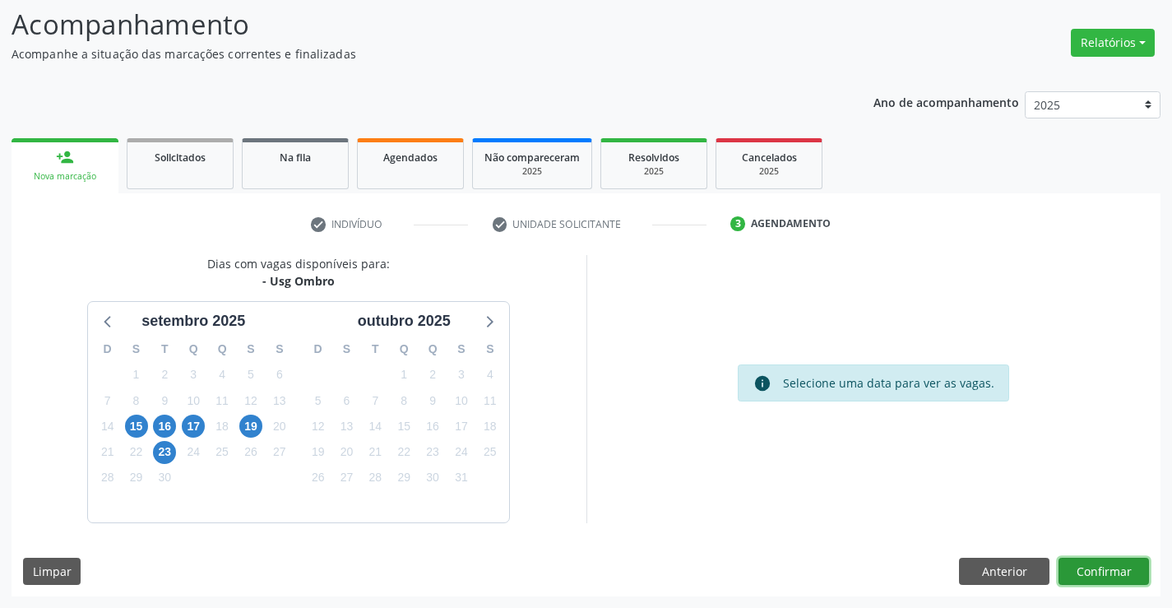
click at [1083, 568] on button "Confirmar" at bounding box center [1104, 572] width 90 height 28
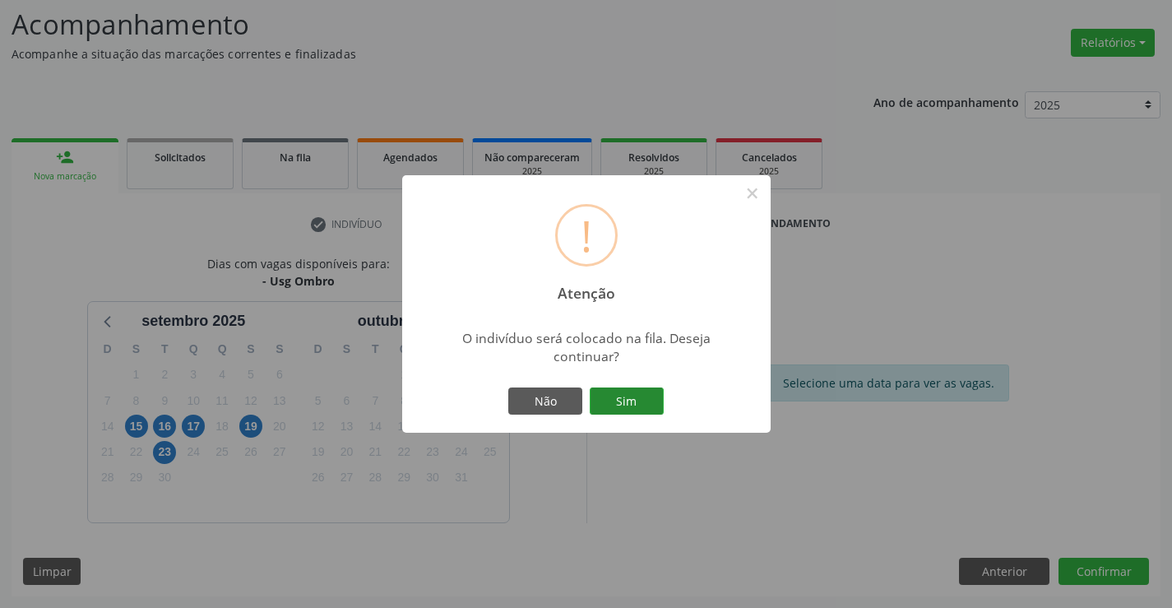
click at [656, 408] on button "Sim" at bounding box center [627, 401] width 74 height 28
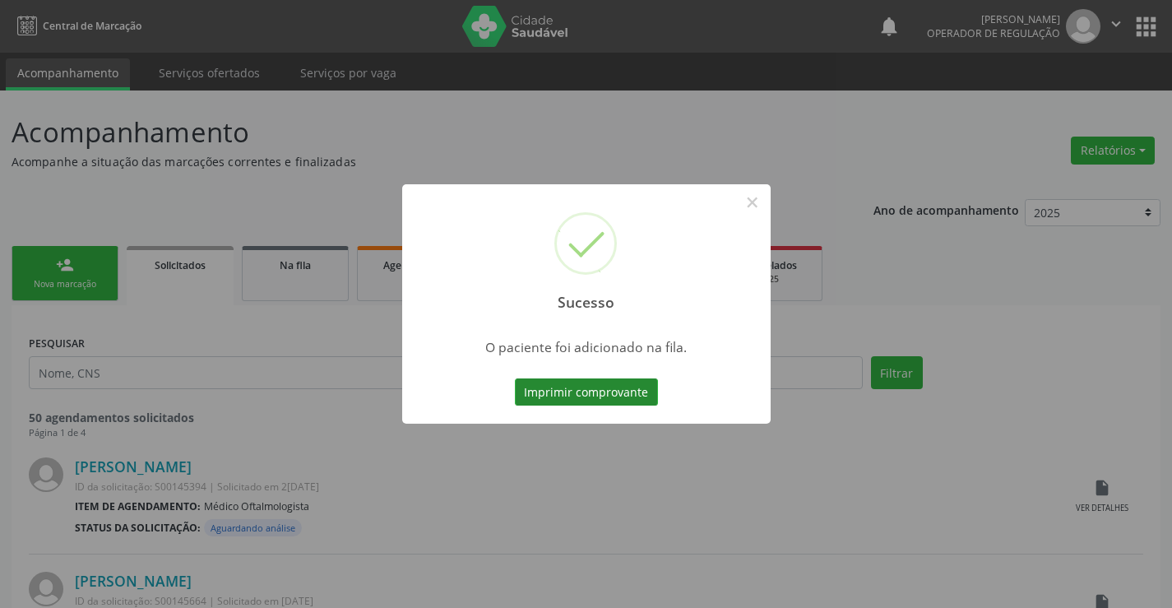
click at [642, 392] on button "Imprimir comprovante" at bounding box center [586, 392] width 143 height 28
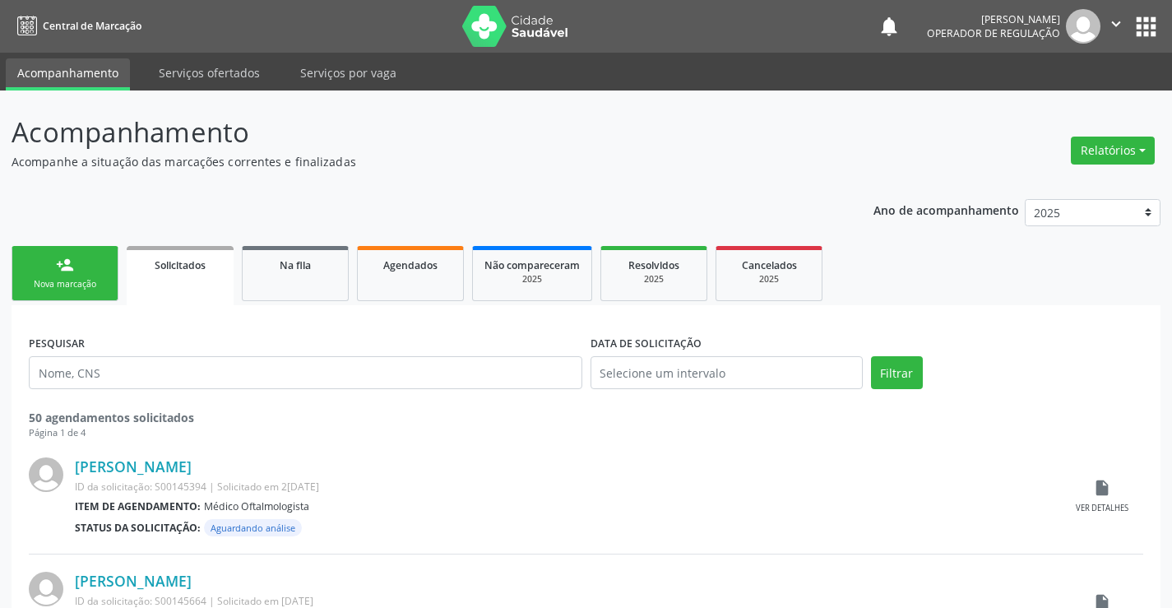
click at [89, 277] on link "person_add Nova marcação" at bounding box center [65, 273] width 107 height 55
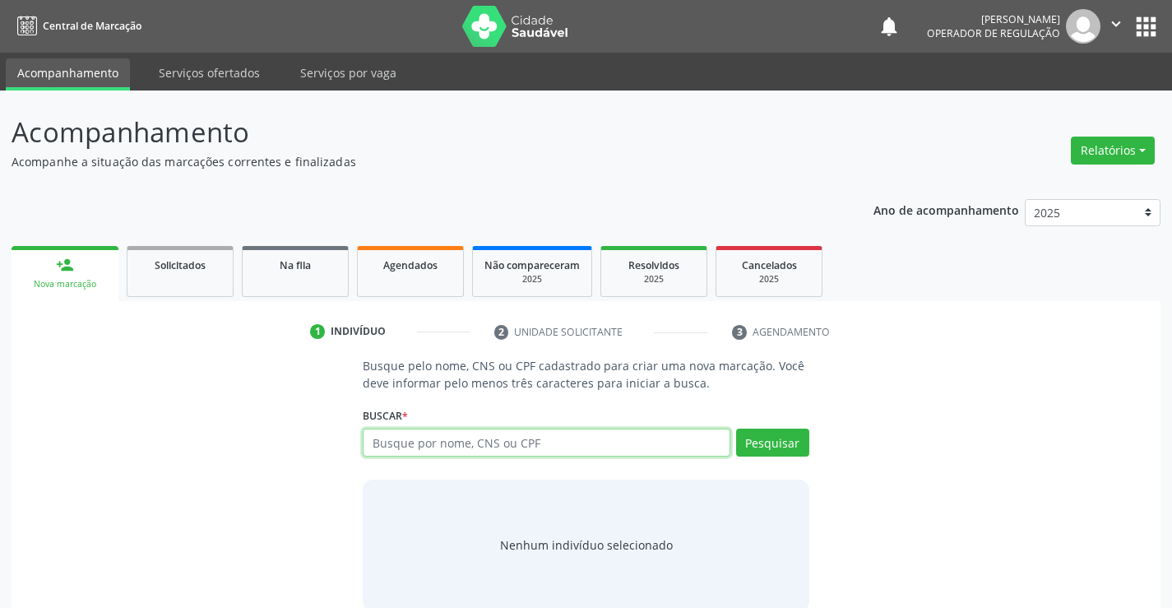
click at [418, 438] on input "text" at bounding box center [546, 443] width 367 height 28
type input "704206714469883"
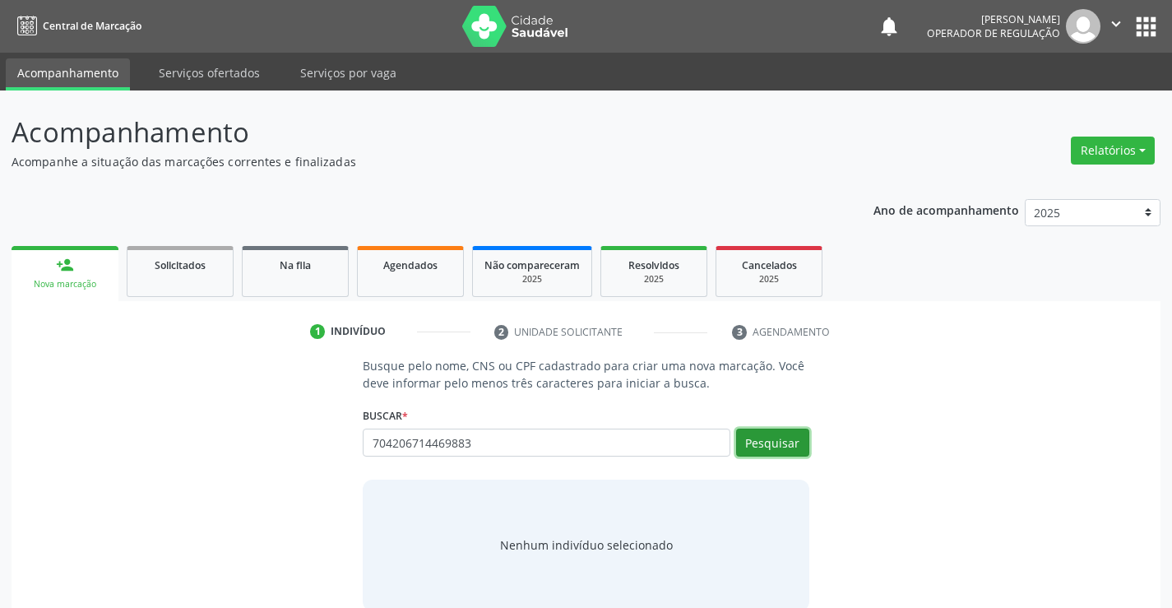
click at [786, 443] on button "Pesquisar" at bounding box center [772, 443] width 73 height 28
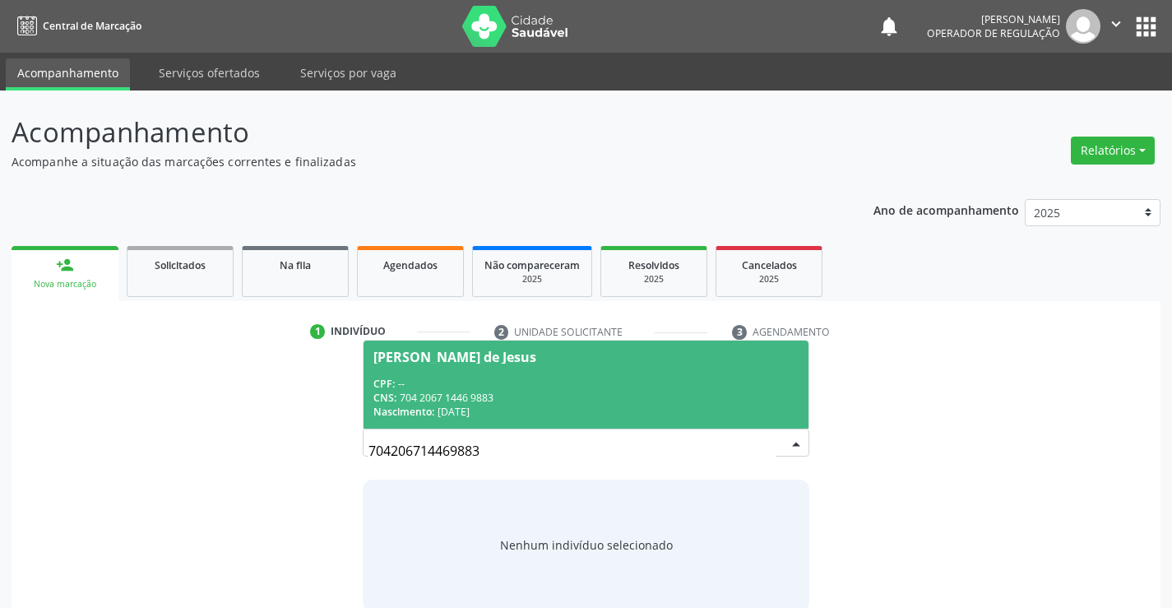
click at [663, 382] on div "CPF: --" at bounding box center [585, 384] width 424 height 14
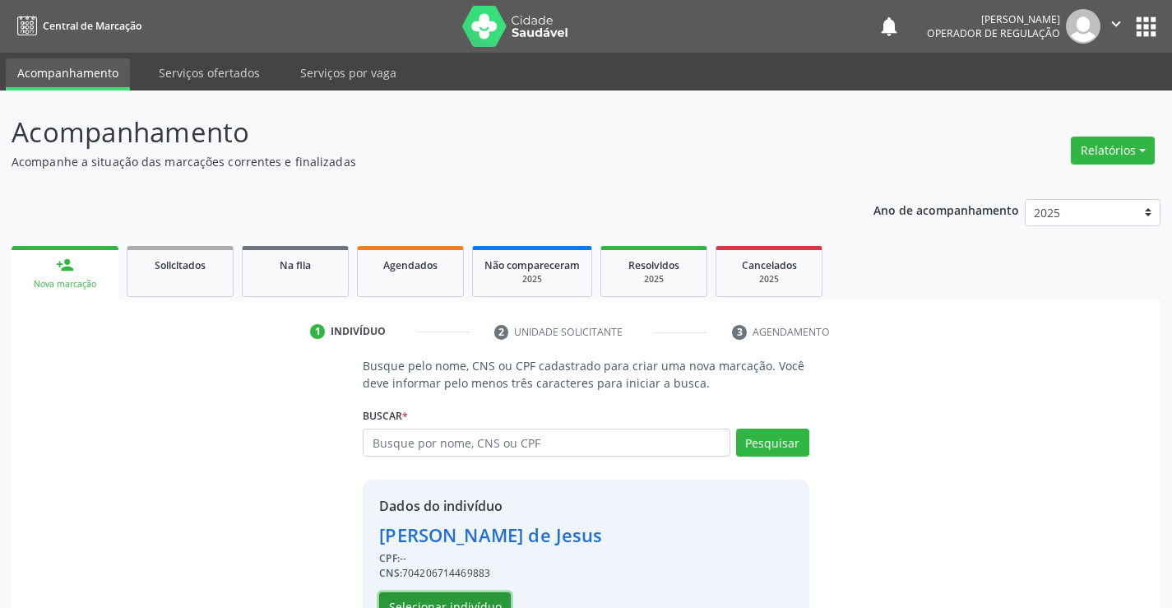
click at [458, 601] on button "Selecionar indivíduo" at bounding box center [445, 606] width 132 height 28
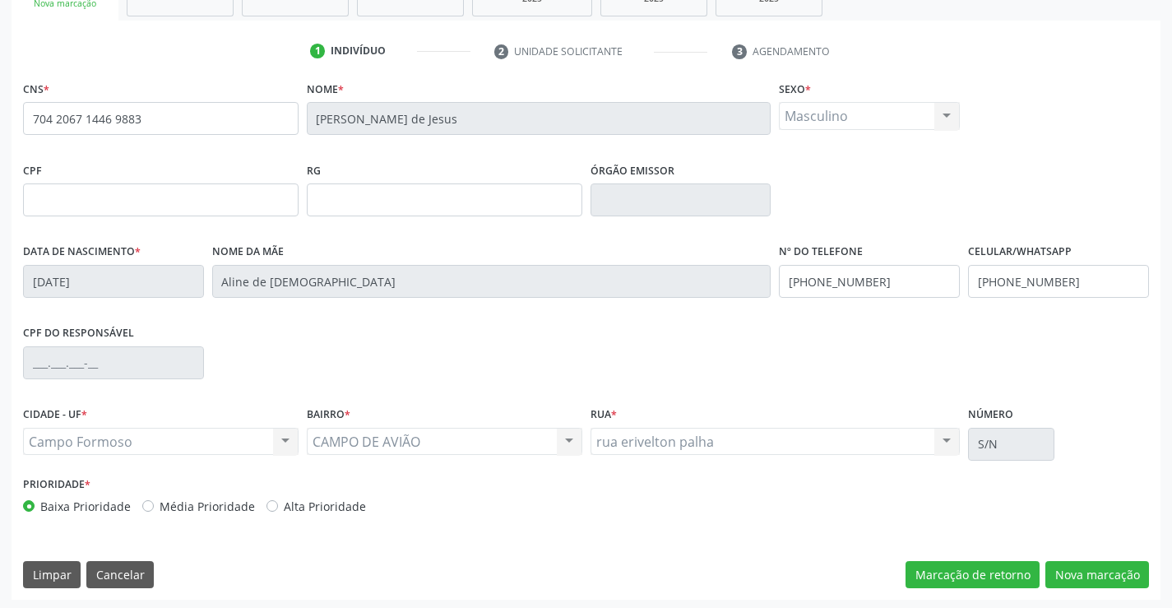
scroll to position [284, 0]
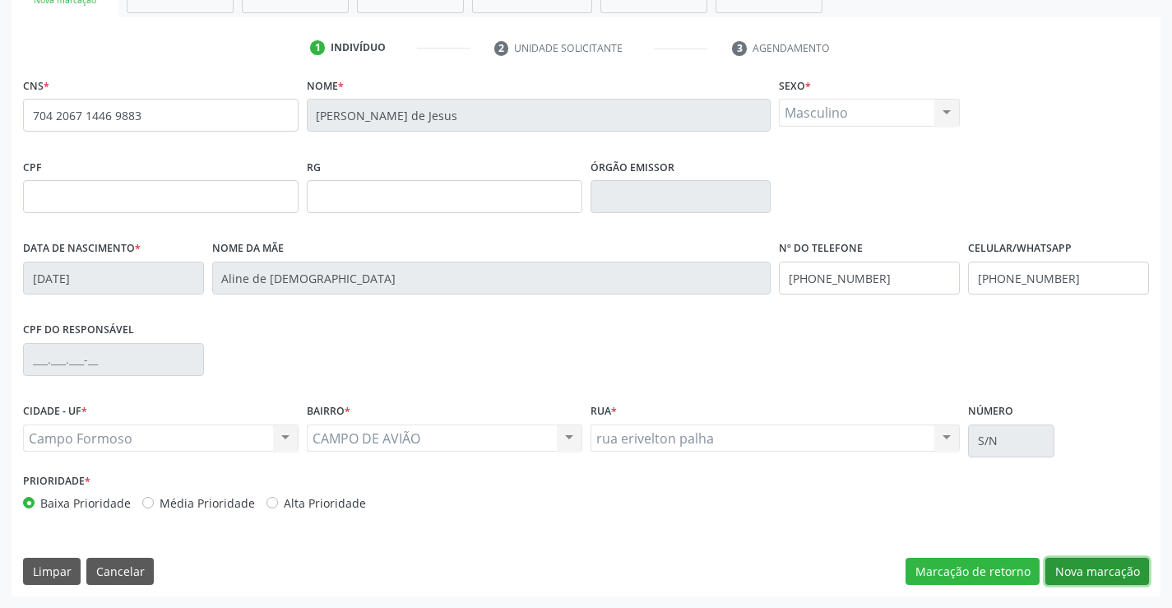
click at [1060, 572] on button "Nova marcação" at bounding box center [1097, 572] width 104 height 28
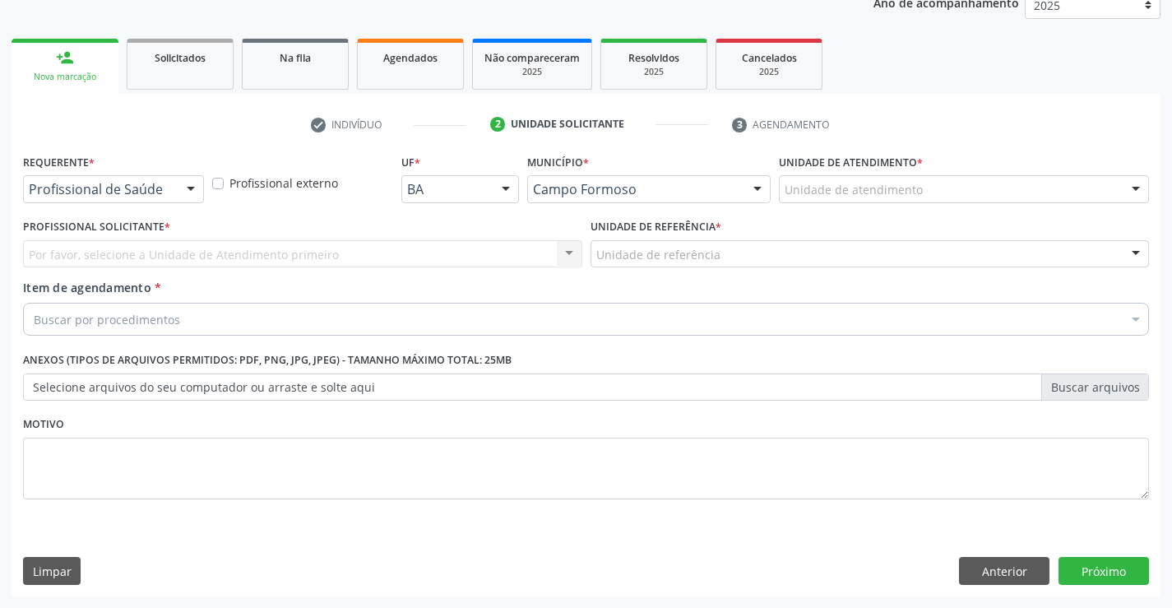
scroll to position [207, 0]
click at [29, 187] on input "text" at bounding box center [29, 197] width 0 height 33
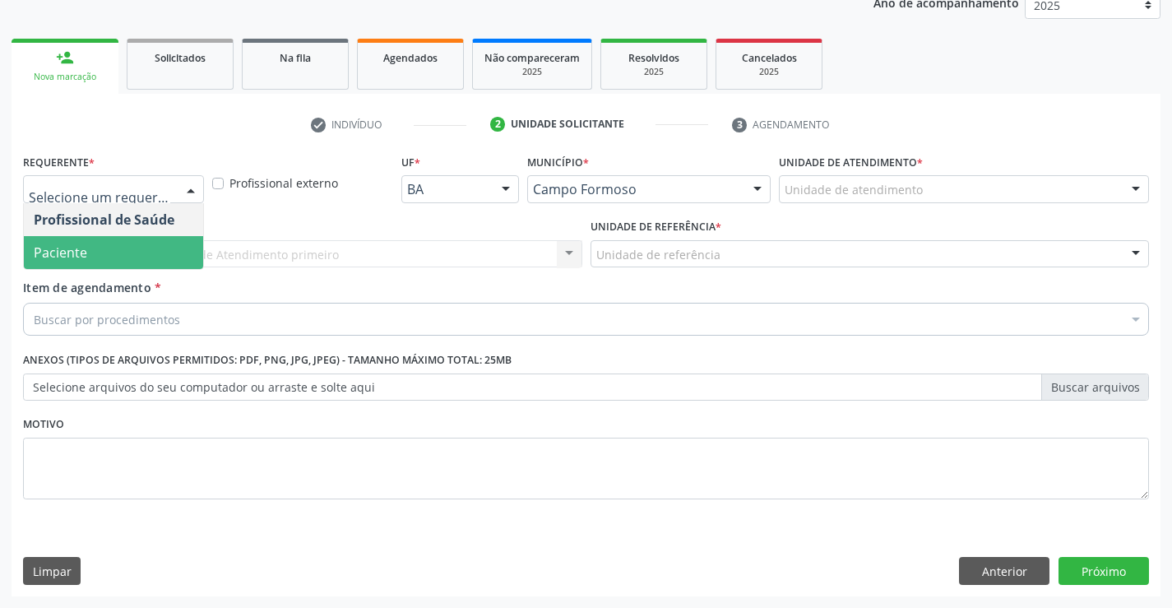
click at [100, 241] on span "Paciente" at bounding box center [113, 252] width 179 height 33
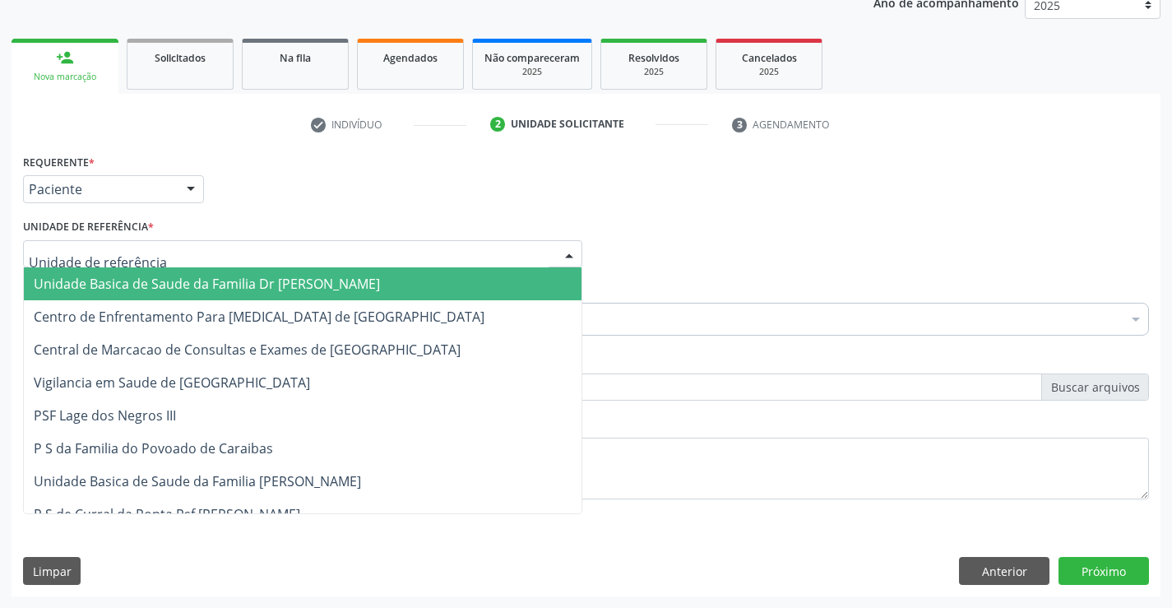
click at [118, 276] on span "Unidade Basica de Saude da Familia Dr [PERSON_NAME]" at bounding box center [207, 284] width 346 height 18
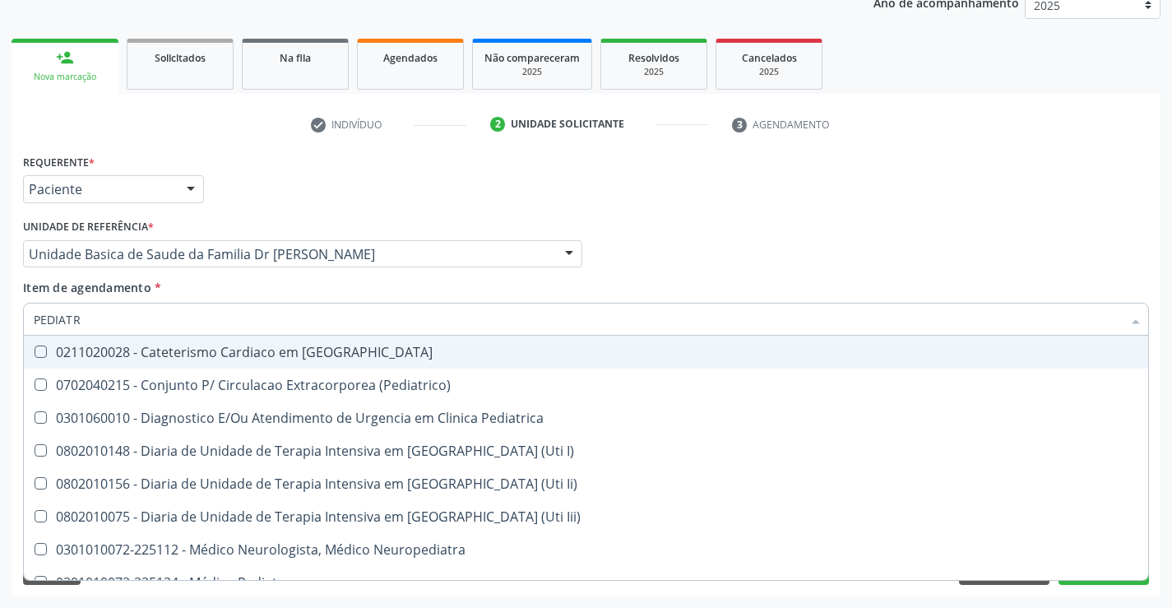
type input "PEDIATRA"
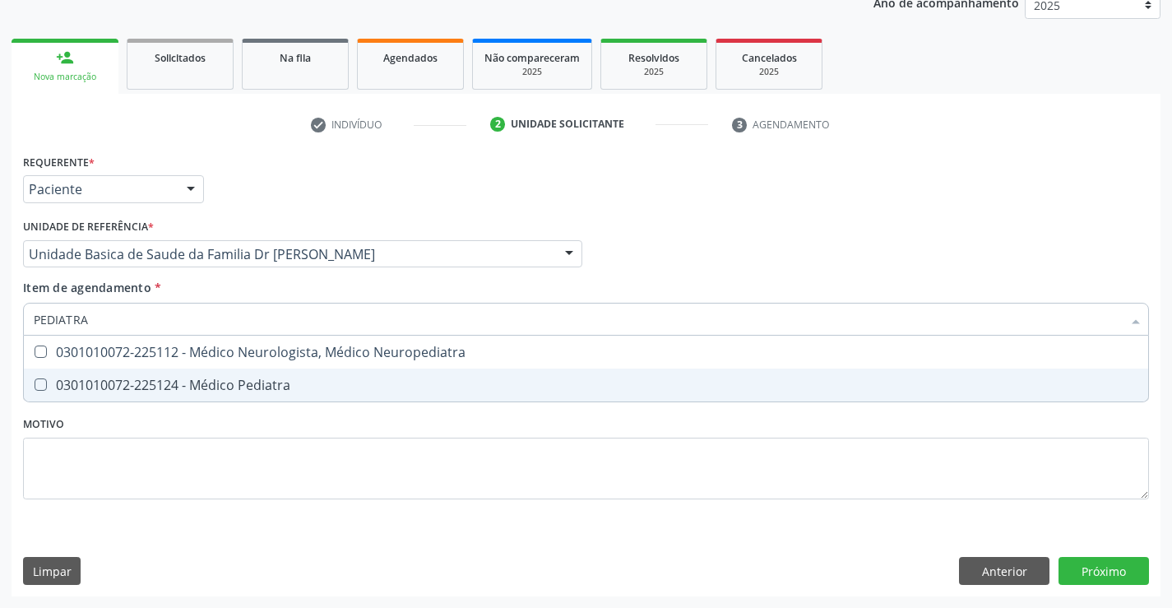
click at [238, 382] on div "0301010072-225124 - Médico Pediatra" at bounding box center [586, 384] width 1105 height 13
checkbox Pediatra "true"
click at [1101, 573] on div "Requerente * Paciente Profissional de Saúde Paciente Nenhum resultado encontrad…" at bounding box center [586, 373] width 1149 height 447
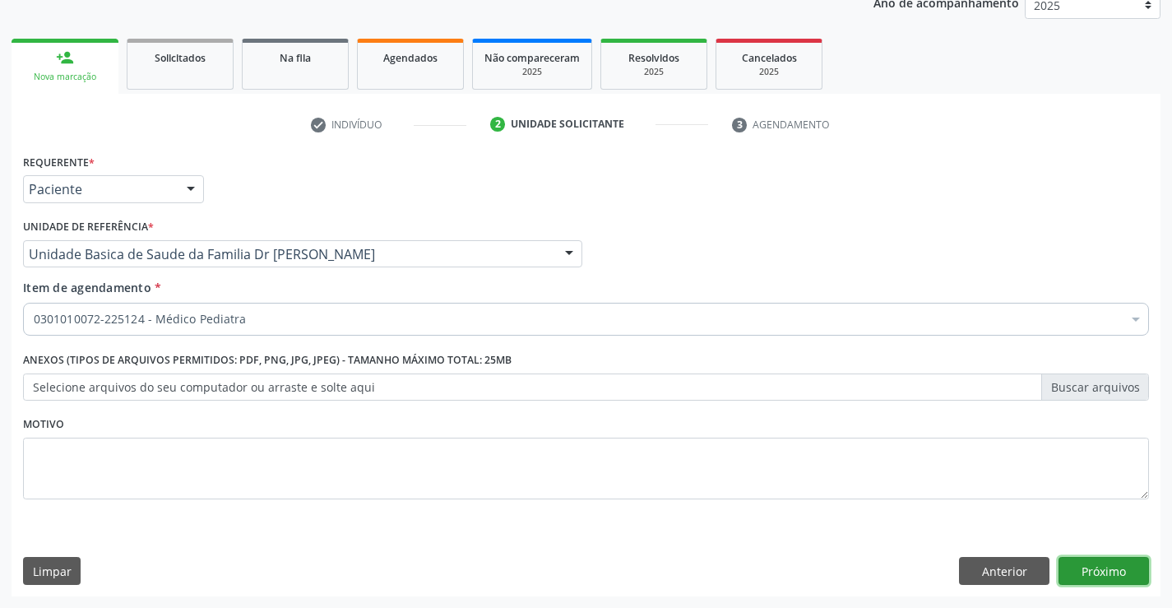
click at [1101, 573] on button "Próximo" at bounding box center [1104, 571] width 90 height 28
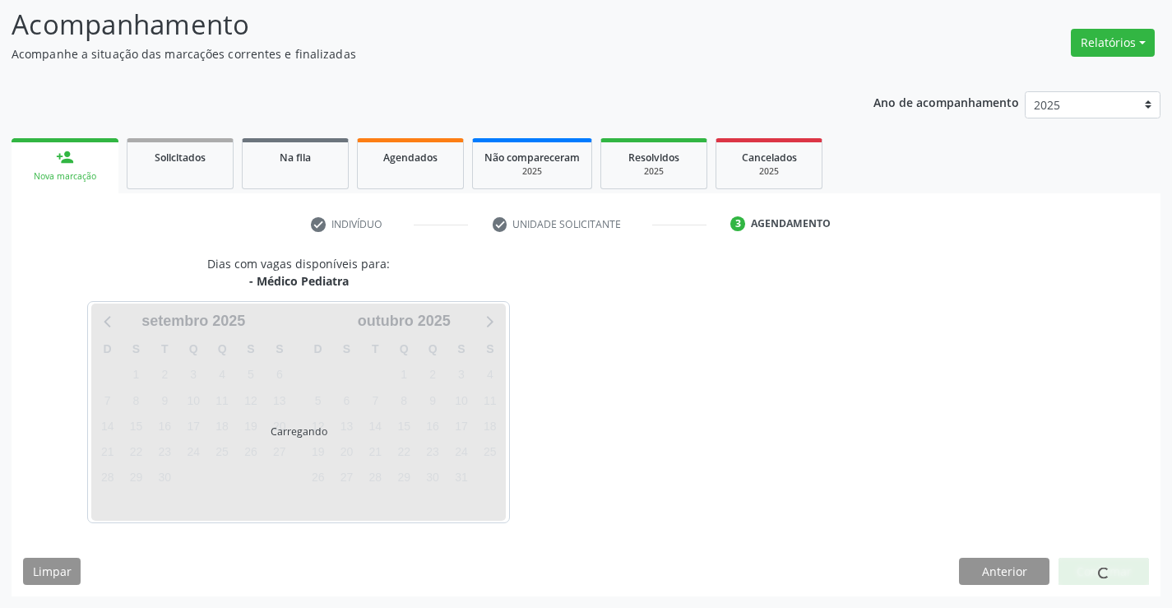
scroll to position [108, 0]
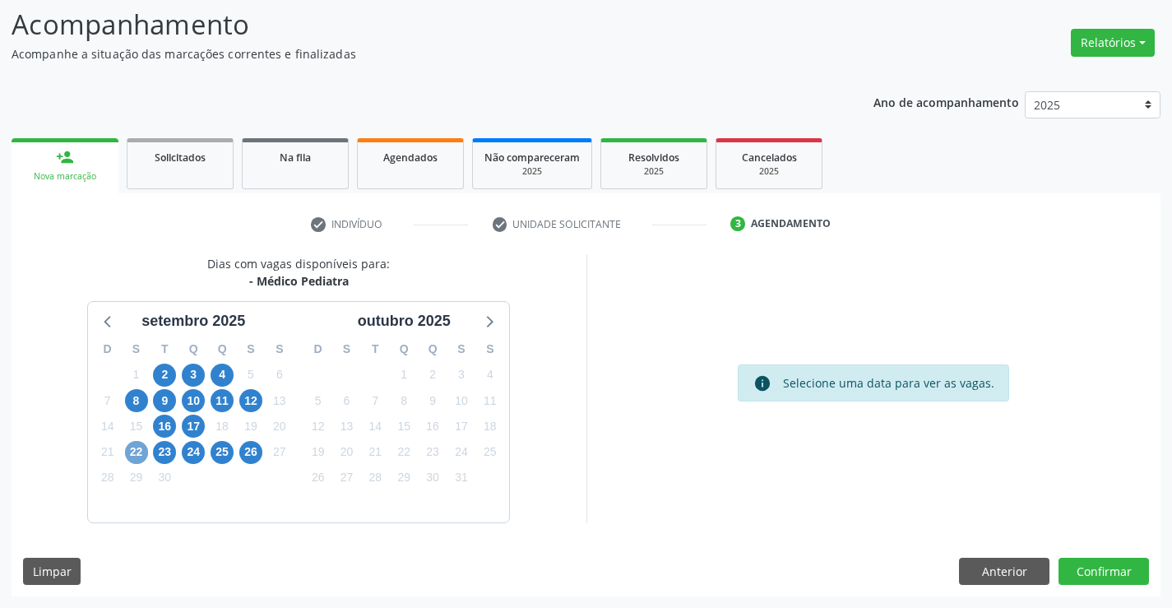
click at [141, 451] on span "22" at bounding box center [136, 452] width 23 height 23
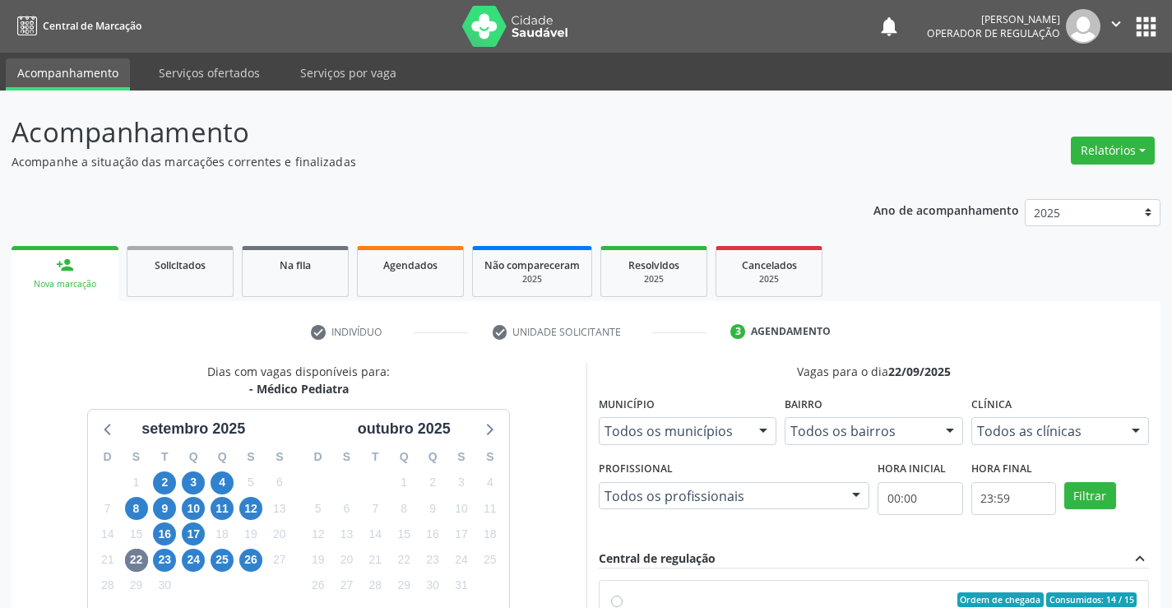
scroll to position [108, 0]
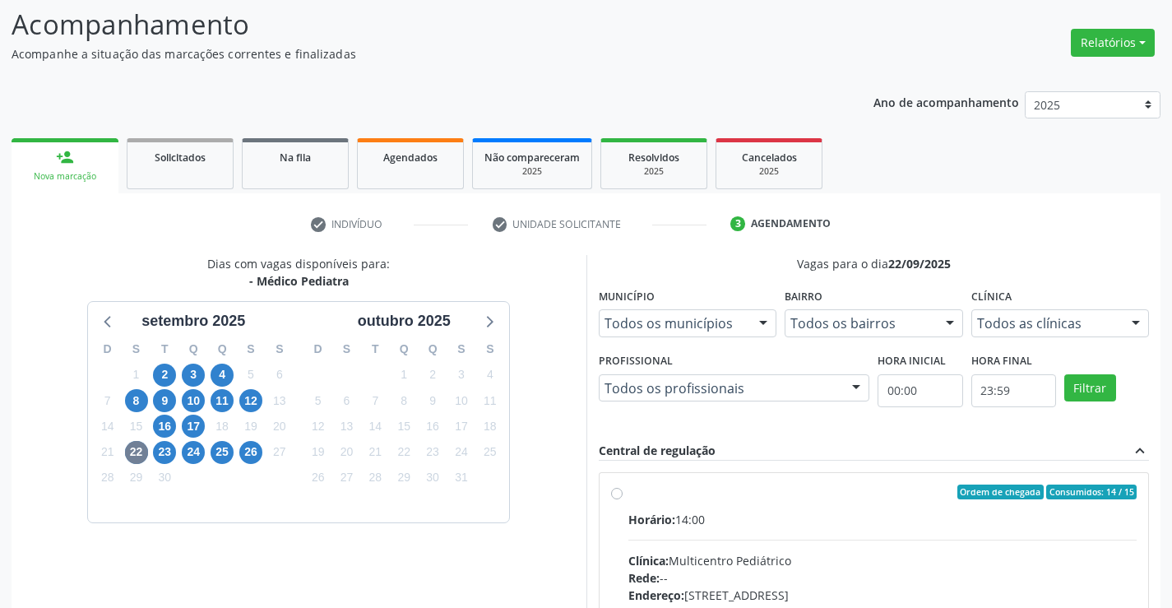
click at [628, 496] on label "Ordem de chegada Consumidos: 14 / 15 Horário: 14:00 Clínica: Multicentro Pediát…" at bounding box center [882, 610] width 509 height 253
click at [620, 496] on input "Ordem de chegada Consumidos: 14 / 15 Horário: 14:00 Clínica: Multicentro Pediát…" at bounding box center [617, 491] width 12 height 15
radio input "true"
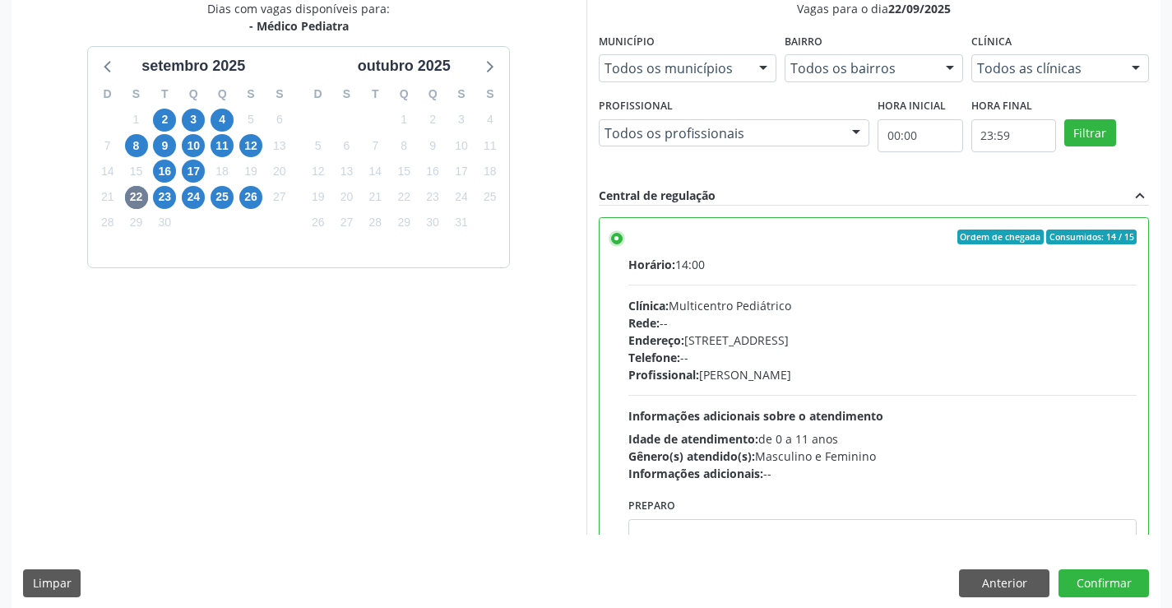
scroll to position [368, 0]
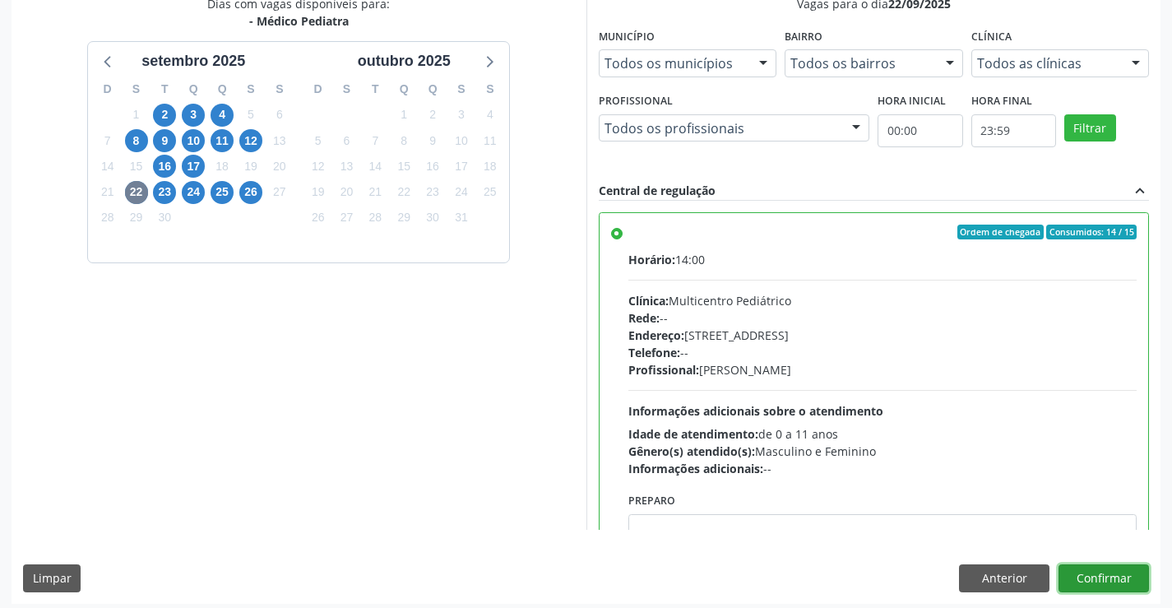
click at [1101, 577] on button "Confirmar" at bounding box center [1104, 578] width 90 height 28
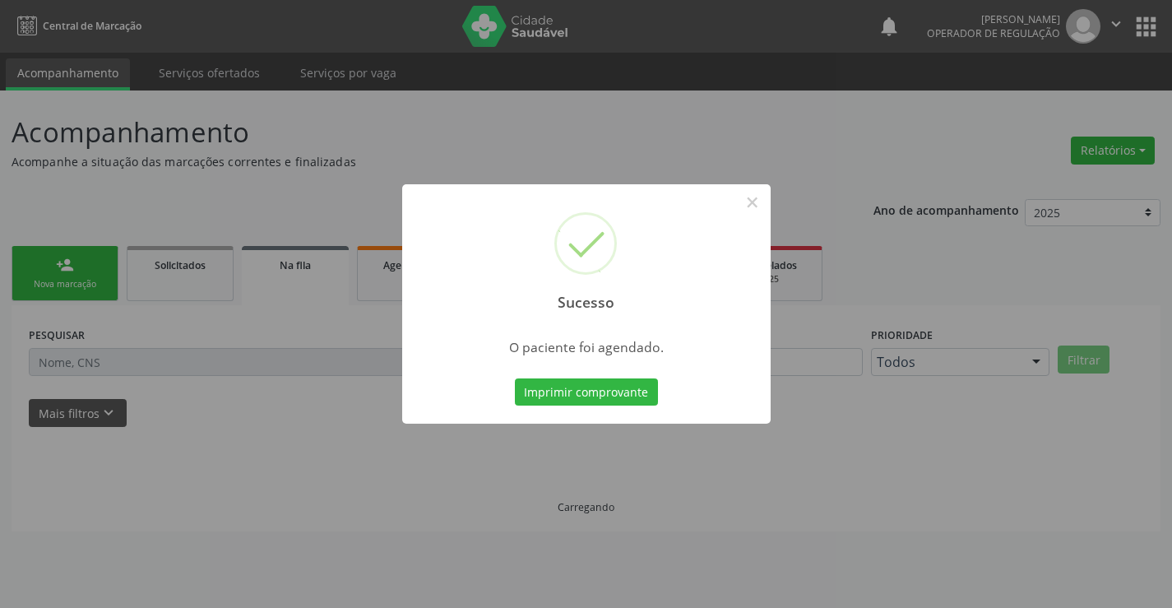
scroll to position [0, 0]
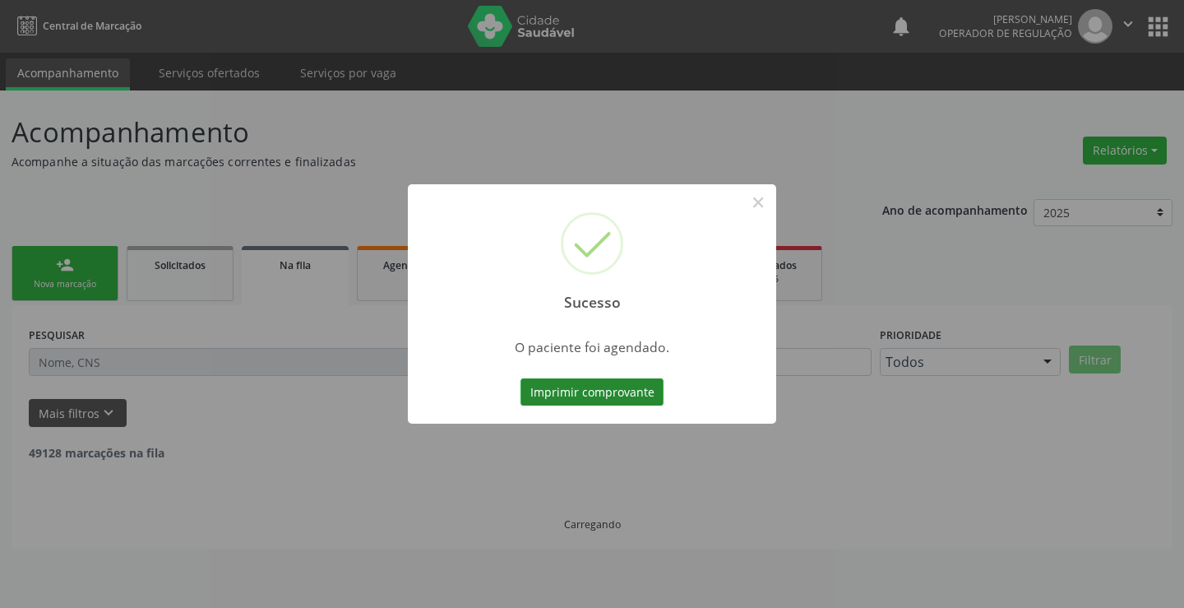
click at [620, 387] on button "Imprimir comprovante" at bounding box center [592, 392] width 143 height 28
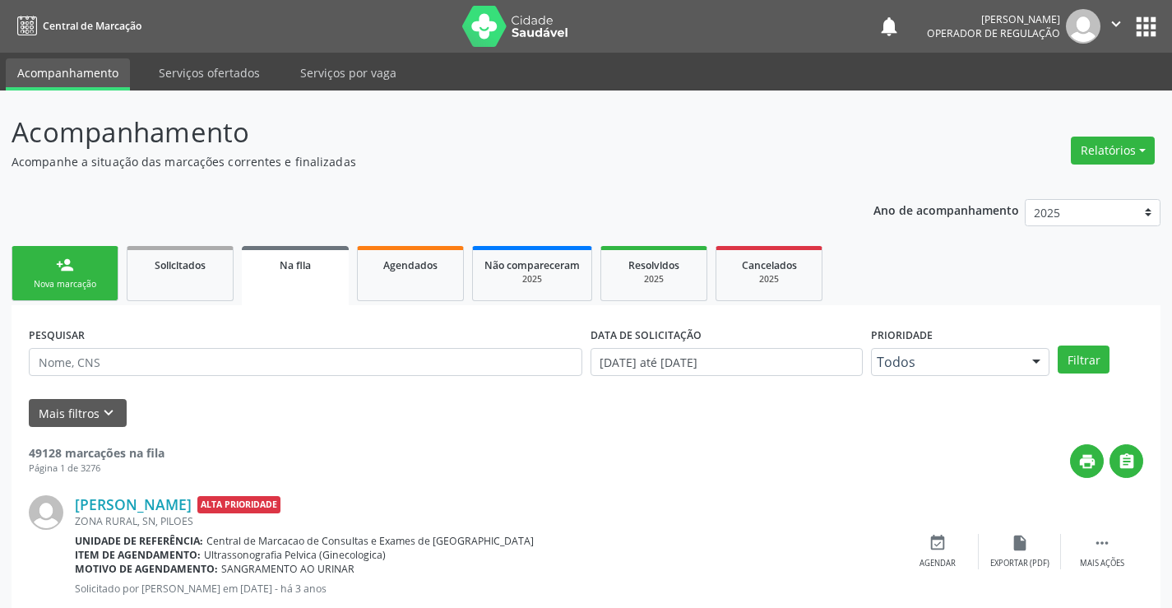
click at [110, 258] on link "person_add Nova marcação" at bounding box center [65, 273] width 107 height 55
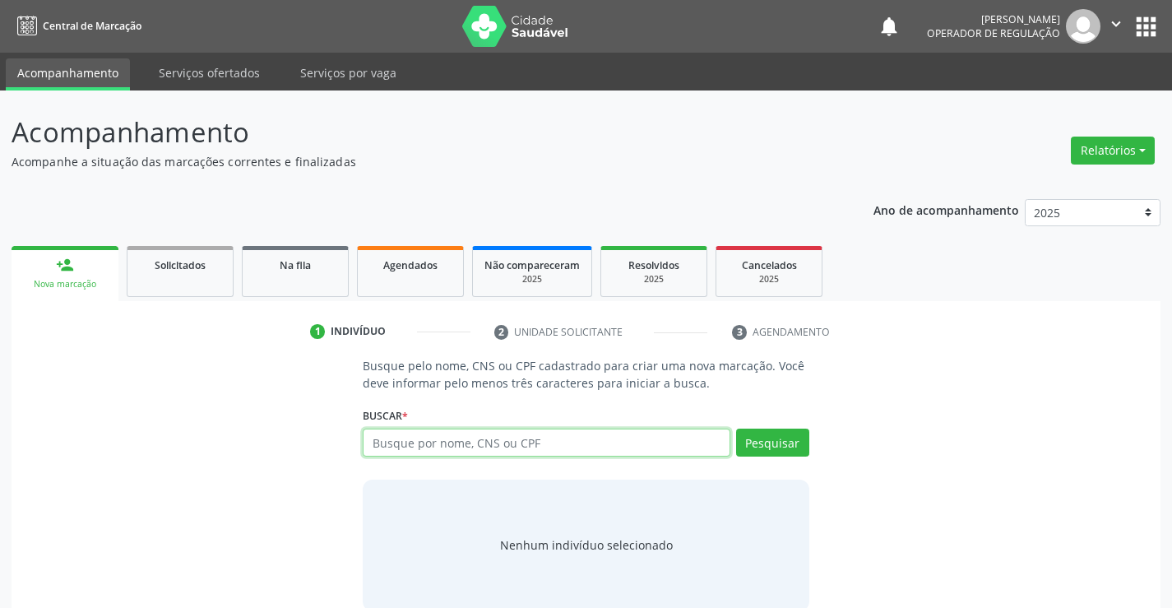
click at [424, 438] on input "text" at bounding box center [546, 443] width 367 height 28
type input "706007397814348"
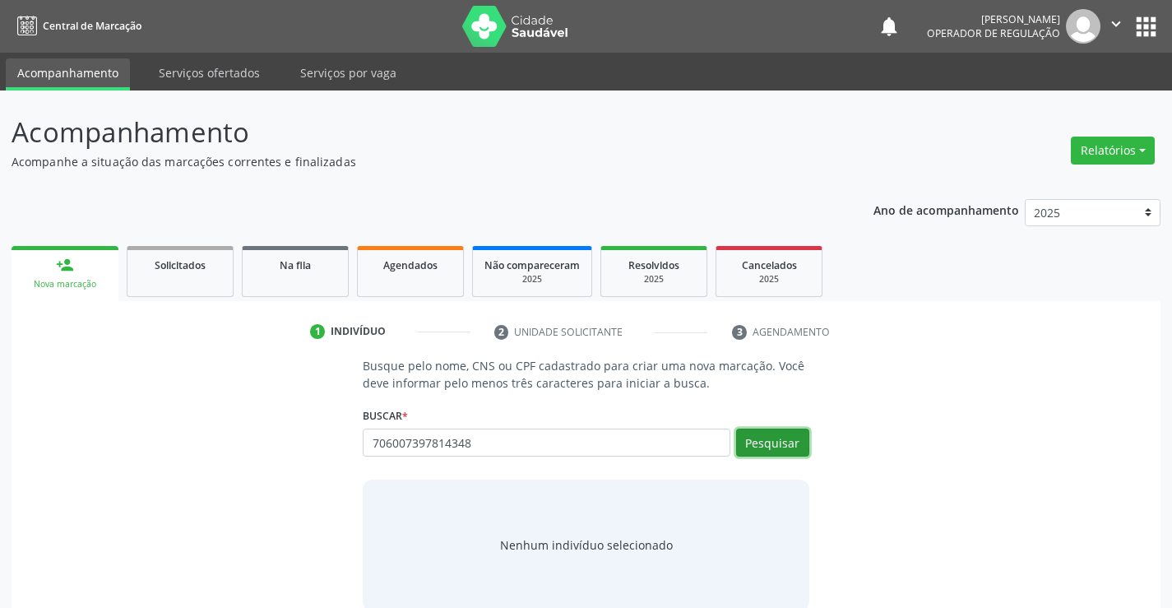
click at [781, 438] on button "Pesquisar" at bounding box center [772, 443] width 73 height 28
click at [783, 443] on div "706007397814348 Busque por nome, CNS ou CPF Gael Silva Dias CPF: -- CNS: 706 00…" at bounding box center [586, 448] width 446 height 39
click at [783, 443] on button "Pesquisar" at bounding box center [772, 443] width 73 height 28
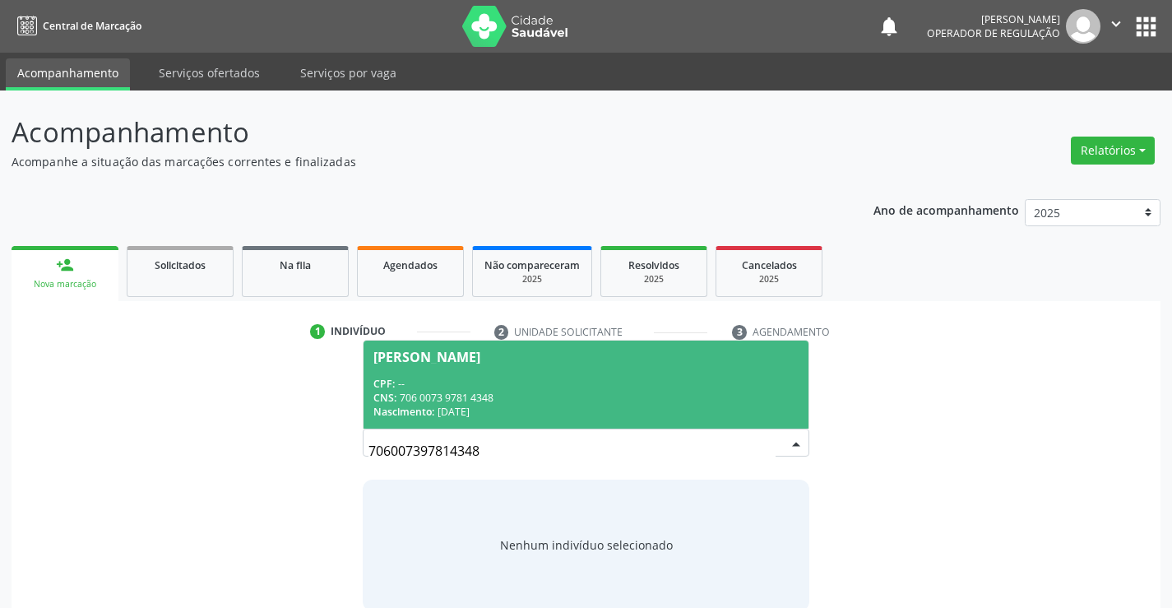
click at [508, 386] on div "CPF: --" at bounding box center [585, 384] width 424 height 14
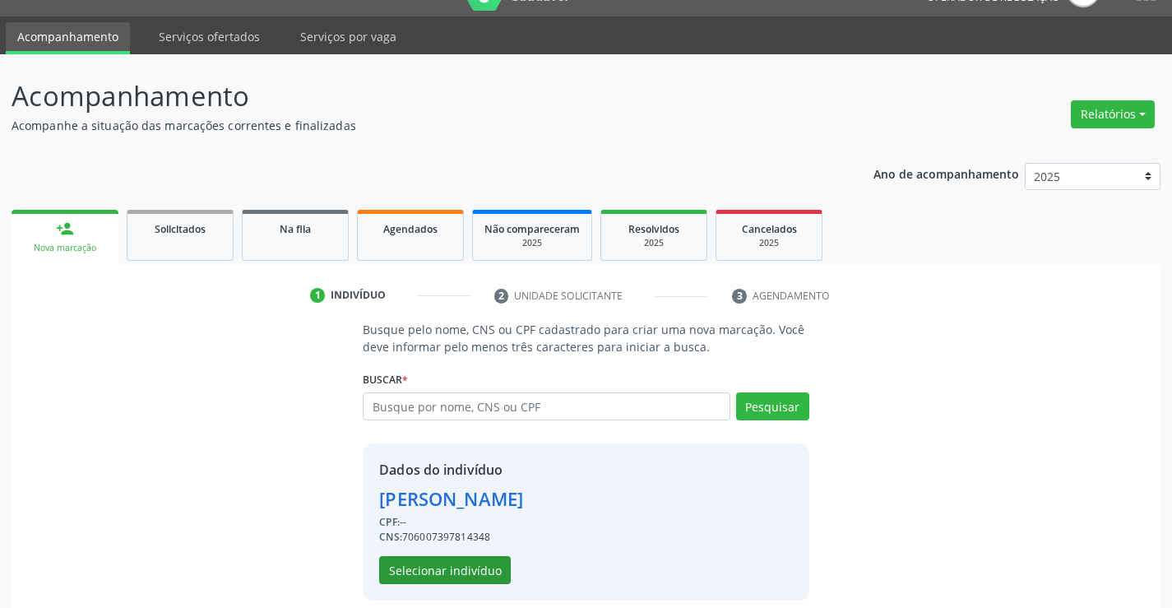
scroll to position [52, 0]
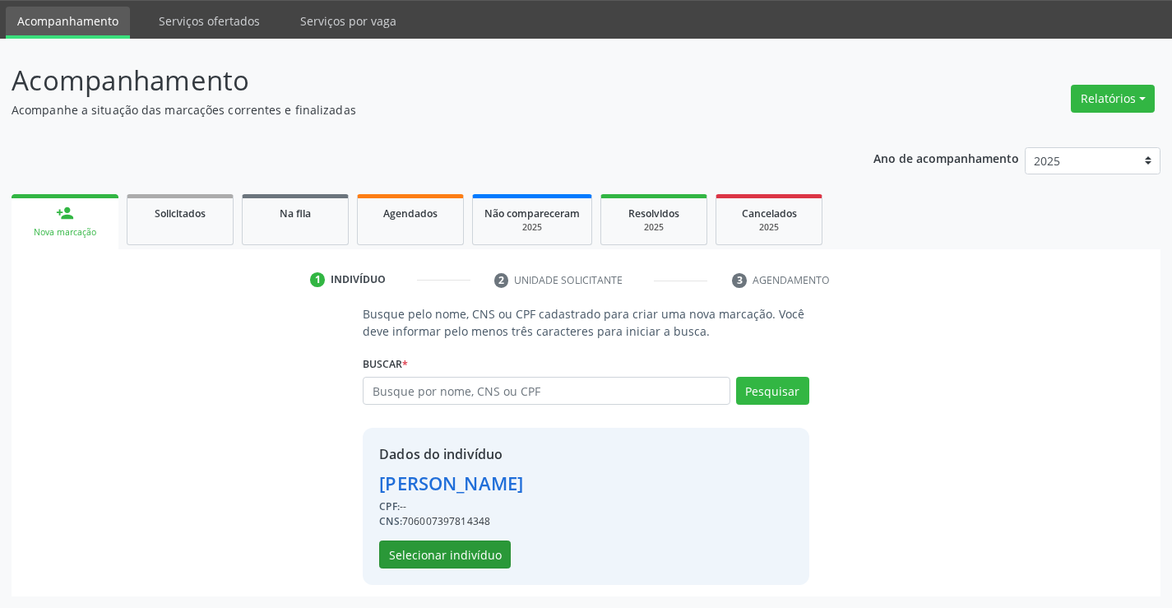
click at [440, 540] on div "Dados do indivíduo Gael Silva Dias CPF: -- CNS: 706007397814348 Selecionar indi…" at bounding box center [451, 506] width 144 height 124
click at [438, 548] on button "Selecionar indivíduo" at bounding box center [445, 554] width 132 height 28
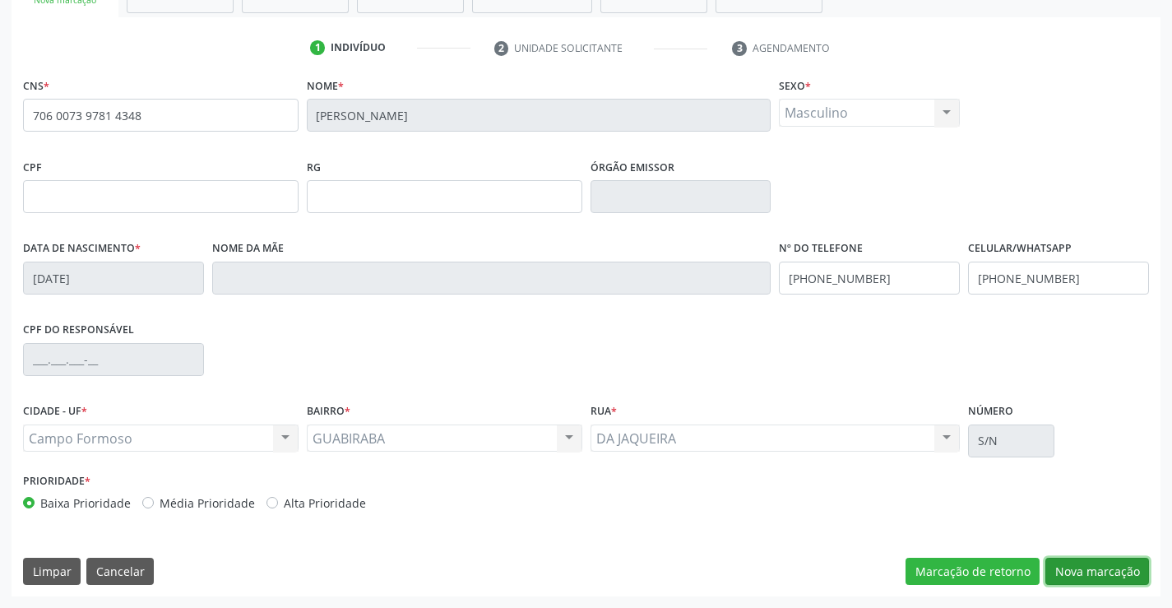
click at [1082, 573] on button "Nova marcação" at bounding box center [1097, 572] width 104 height 28
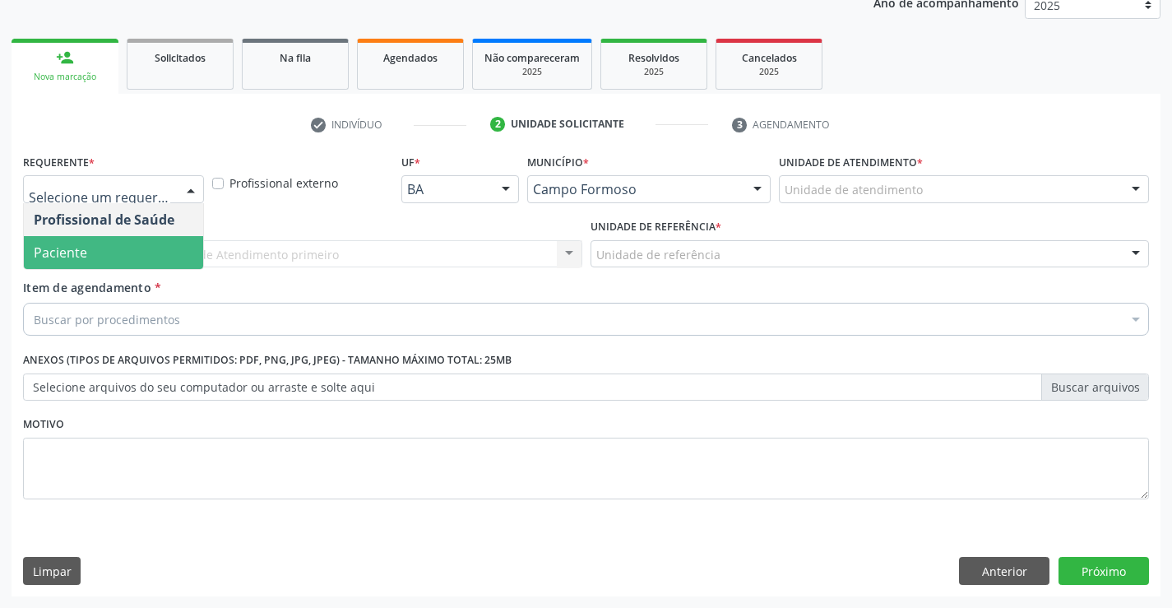
click at [95, 246] on span "Paciente" at bounding box center [113, 252] width 179 height 33
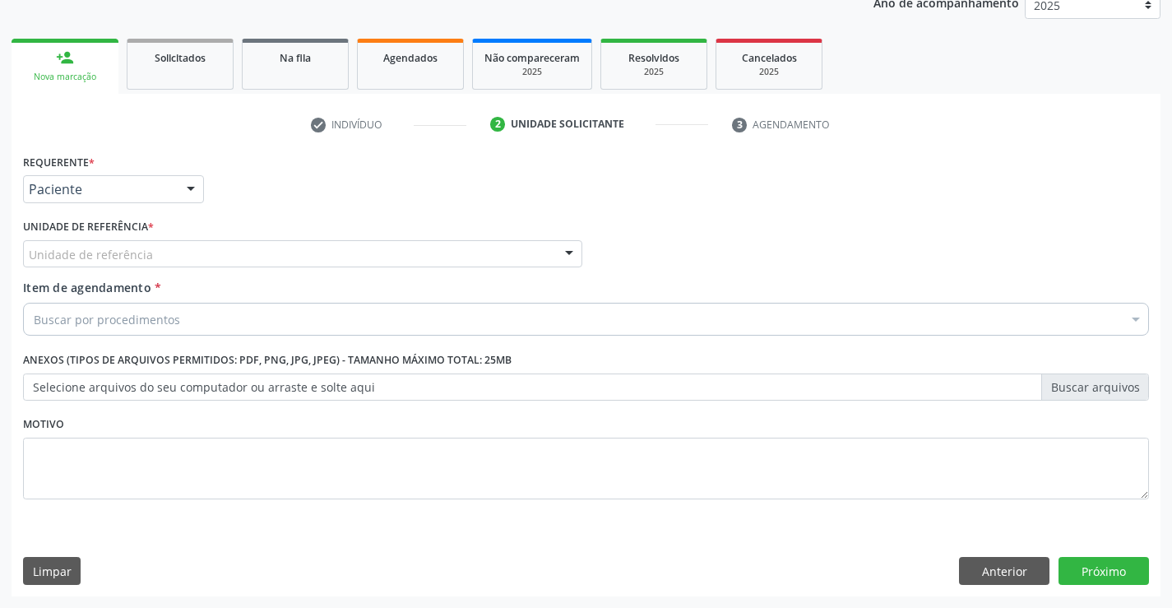
drag, startPoint x: 109, startPoint y: 252, endPoint x: 109, endPoint y: 275, distance: 23.0
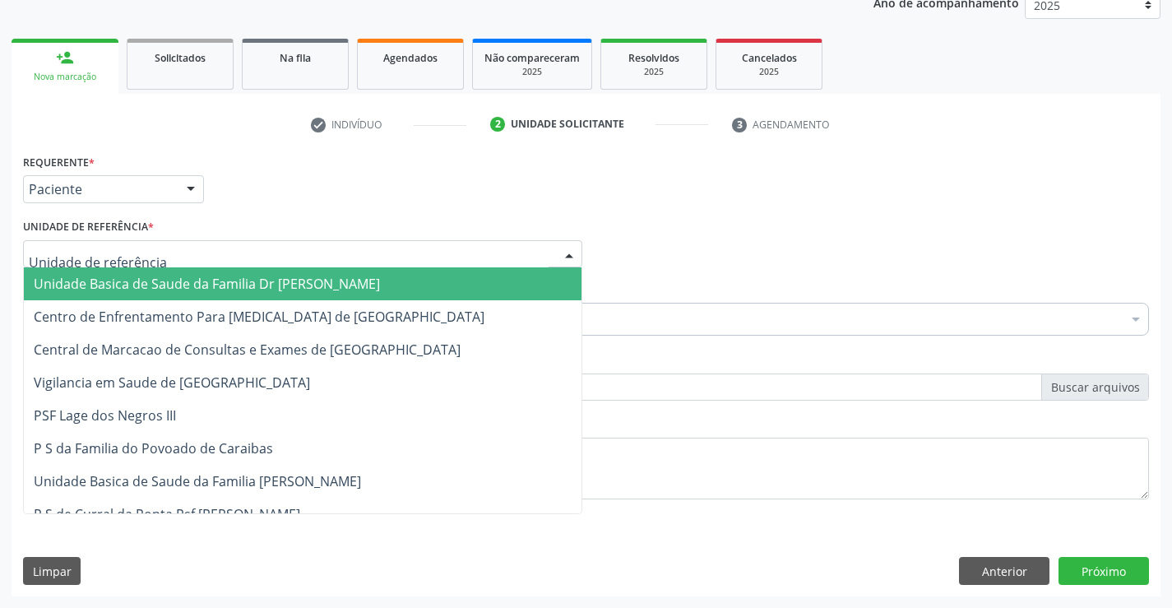
click at [109, 278] on span "Unidade Basica de Saude da Familia Dr [PERSON_NAME]" at bounding box center [207, 284] width 346 height 18
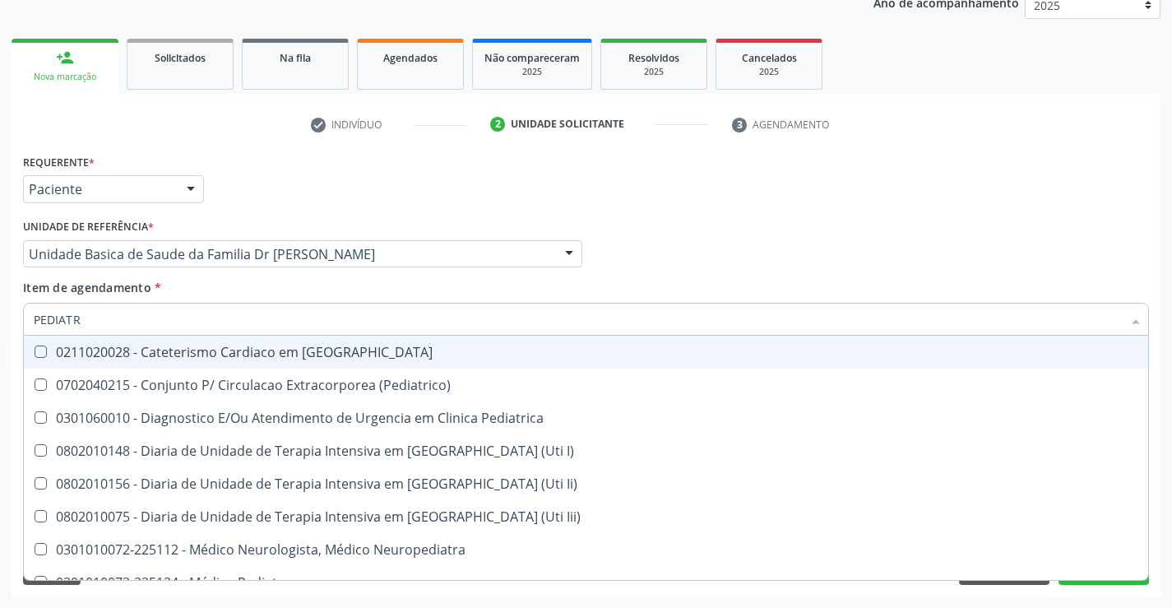
type input "PEDIATRA"
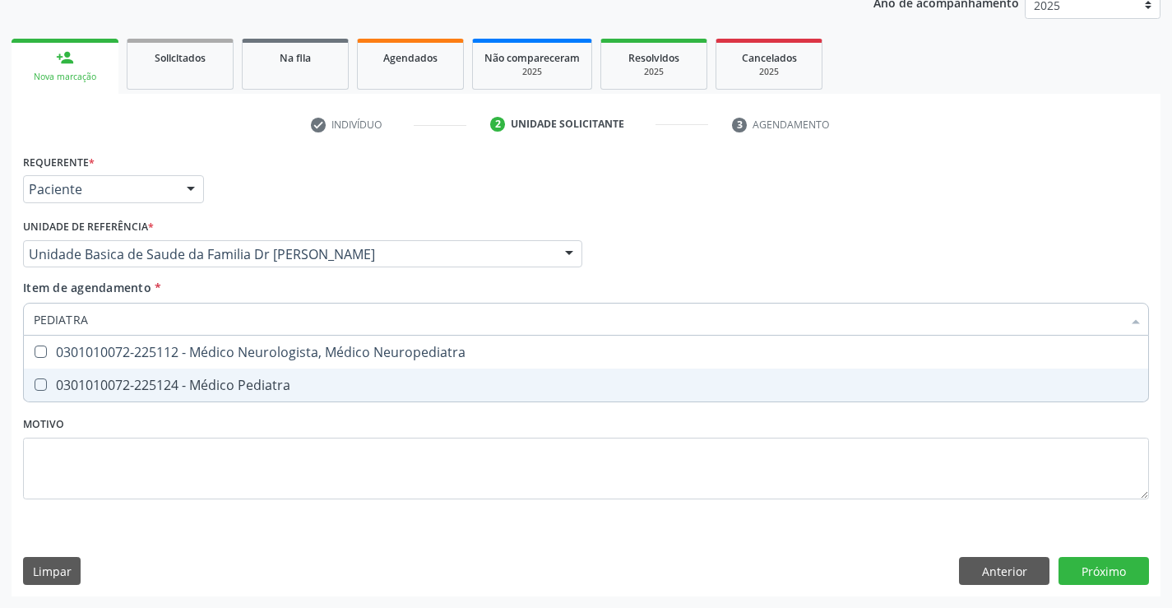
click at [211, 379] on div "0301010072-225124 - Médico Pediatra" at bounding box center [586, 384] width 1105 height 13
checkbox Pediatra "true"
click at [1083, 566] on div "Requerente * Paciente Profissional de Saúde Paciente Nenhum resultado encontrad…" at bounding box center [586, 373] width 1149 height 447
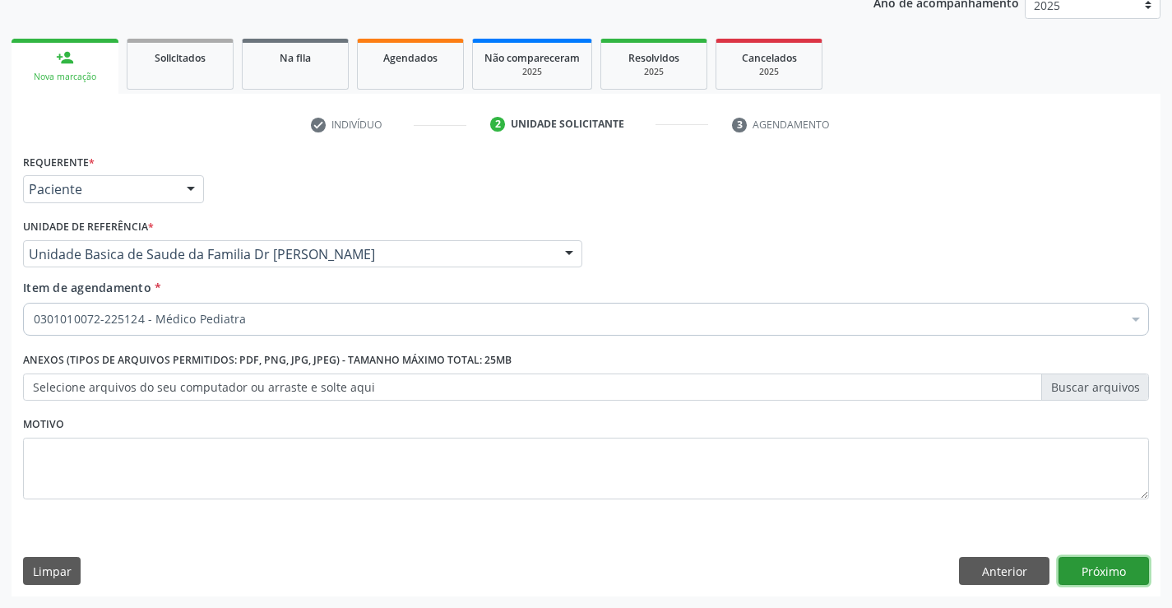
click at [1083, 566] on button "Próximo" at bounding box center [1104, 571] width 90 height 28
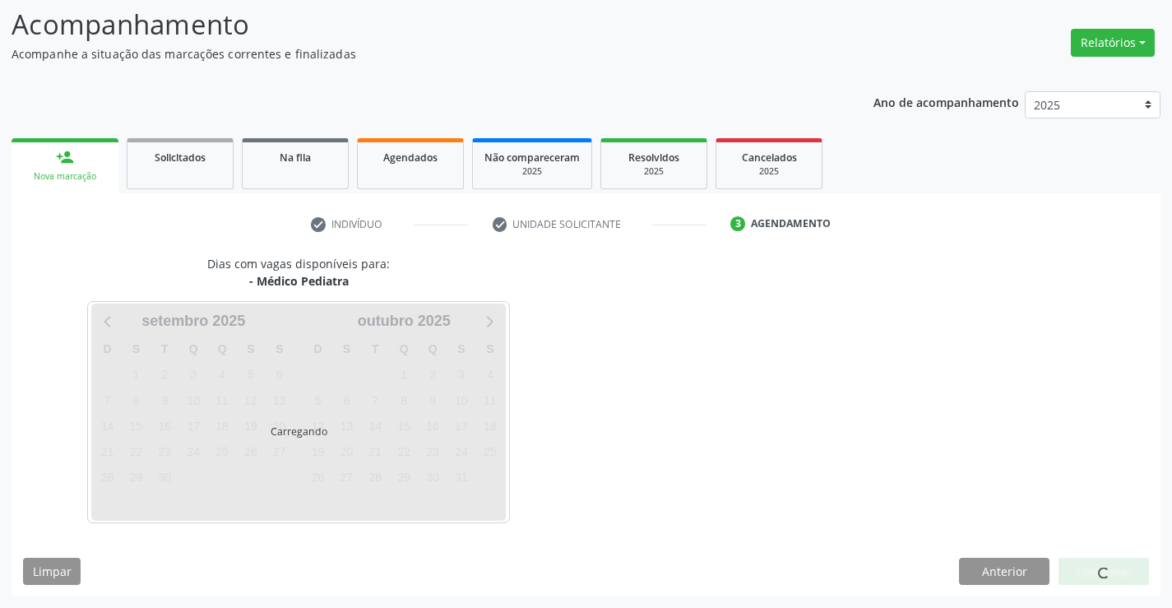
scroll to position [108, 0]
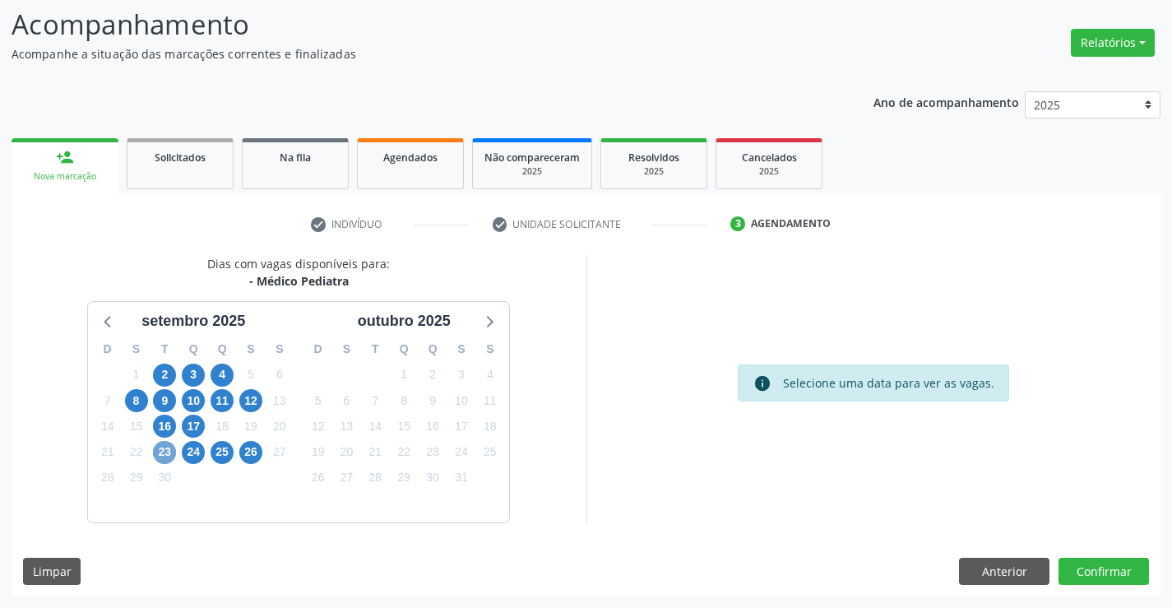
click at [170, 454] on span "23" at bounding box center [164, 452] width 23 height 23
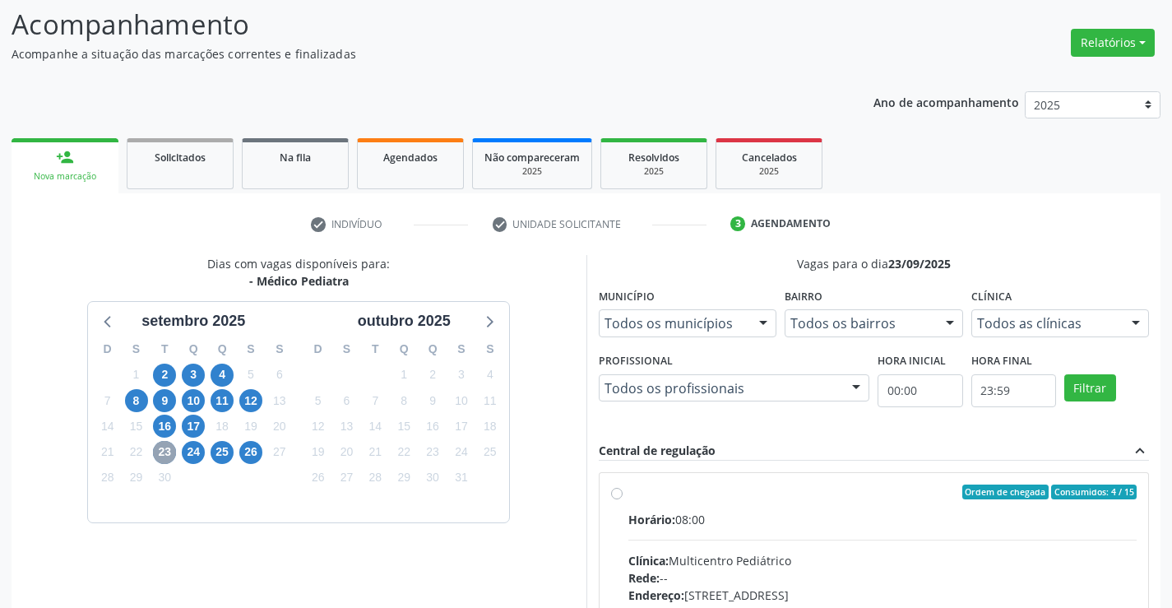
scroll to position [190, 0]
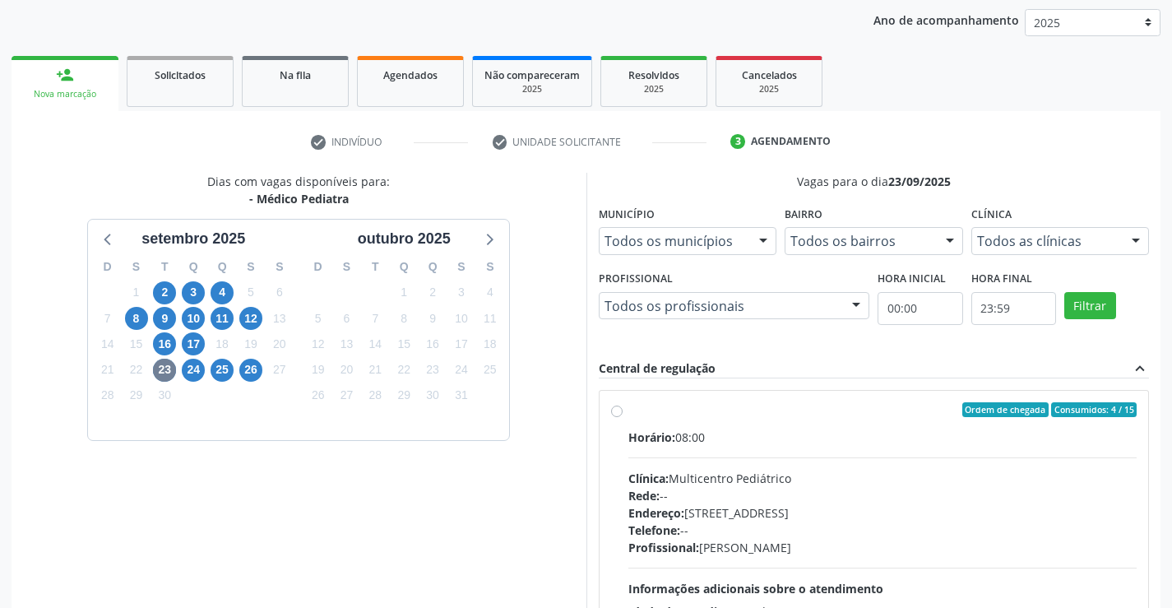
click at [628, 414] on label "Ordem de chegada Consumidos: 4 / 15 Horário: 08:00 Clínica: Multicentro Pediátr…" at bounding box center [882, 528] width 509 height 253
click at [614, 414] on input "Ordem de chegada Consumidos: 4 / 15 Horário: 08:00 Clínica: Multicentro Pediátr…" at bounding box center [617, 409] width 12 height 15
radio input "true"
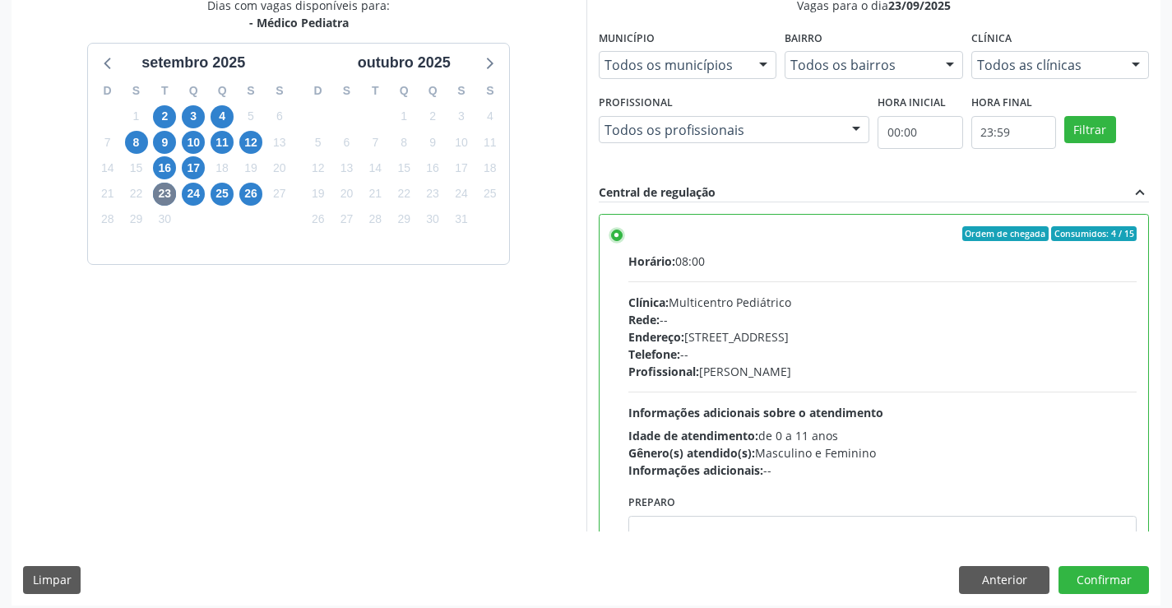
scroll to position [375, 0]
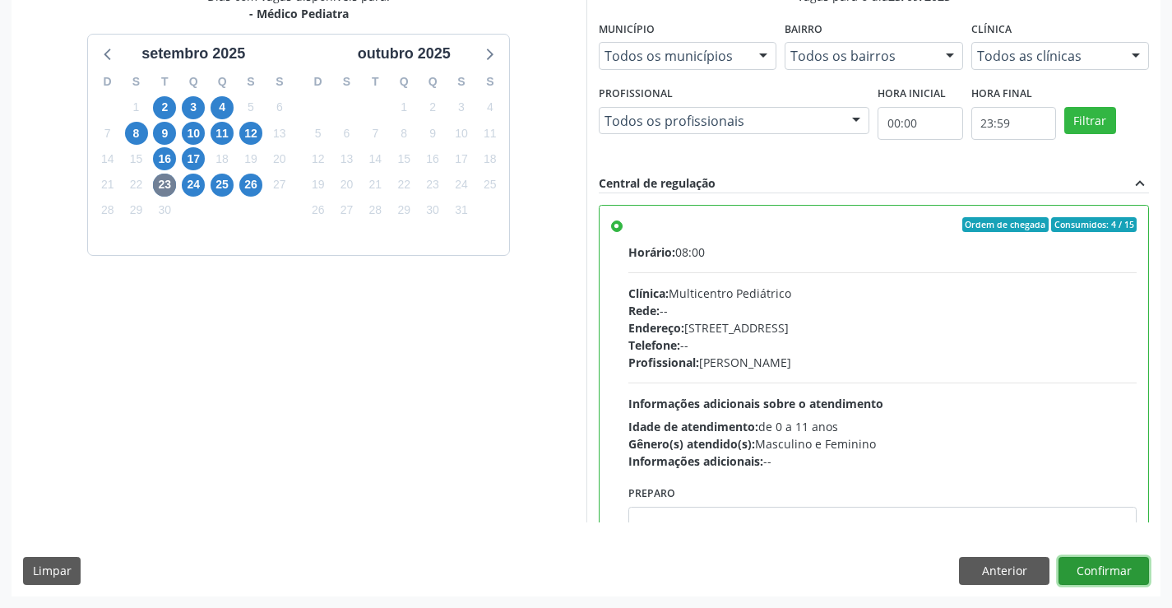
click at [1127, 573] on button "Confirmar" at bounding box center [1104, 571] width 90 height 28
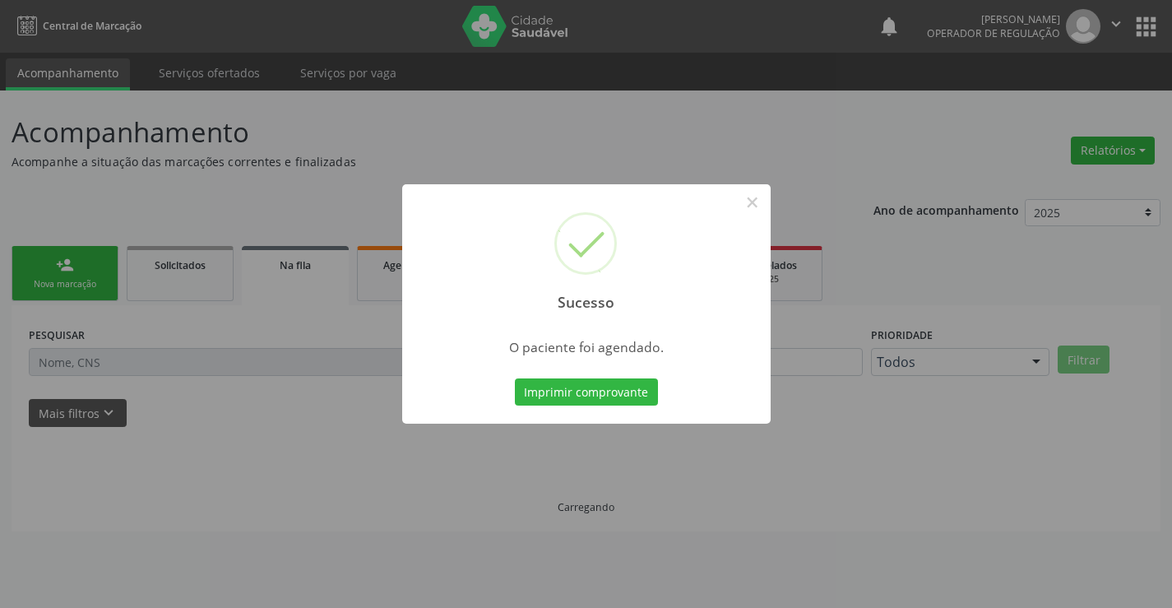
scroll to position [0, 0]
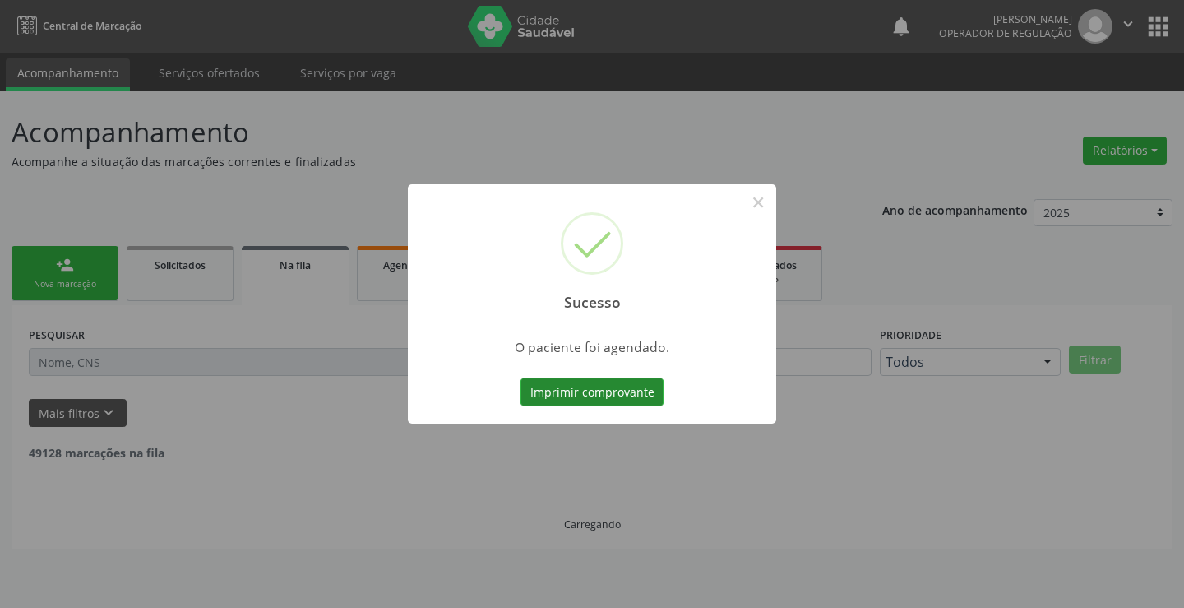
click at [591, 394] on button "Imprimir comprovante" at bounding box center [592, 392] width 143 height 28
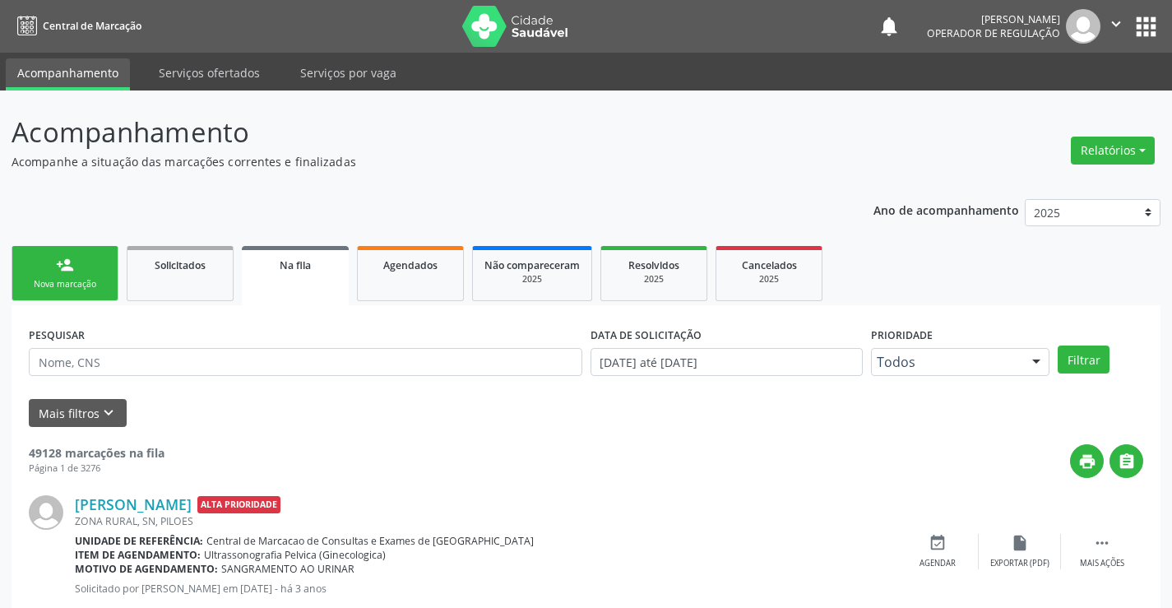
click at [76, 266] on link "person_add Nova marcação" at bounding box center [65, 273] width 107 height 55
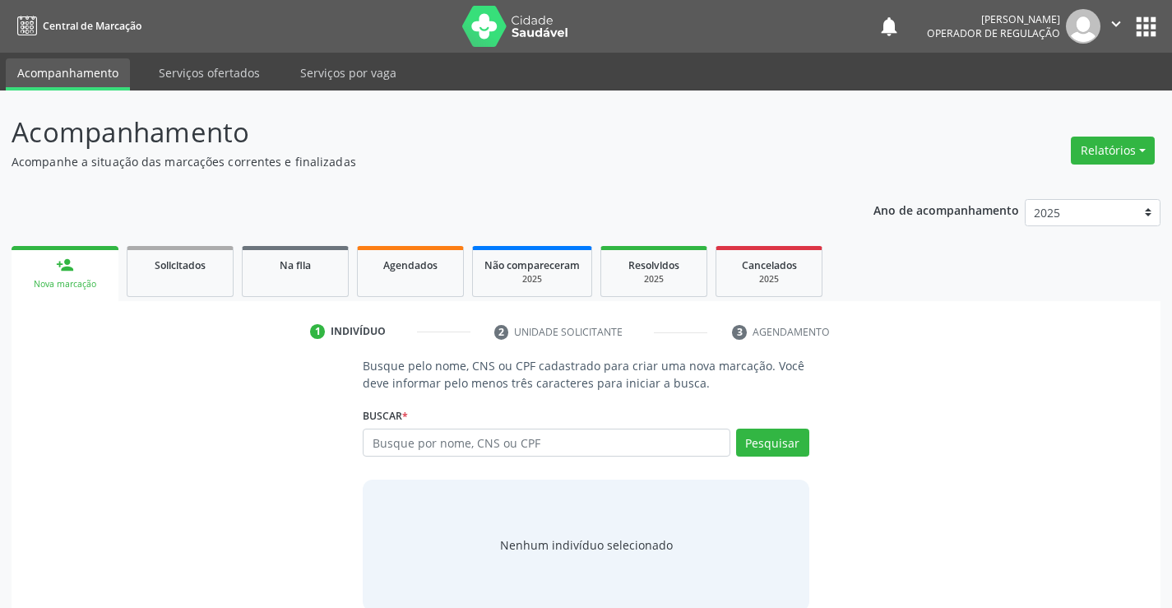
click at [611, 455] on div "Busque por nome, CNS ou CPF Nenhum resultado encontrado para: " " Digite nome, …" at bounding box center [586, 448] width 446 height 39
click at [636, 450] on input "text" at bounding box center [546, 443] width 367 height 28
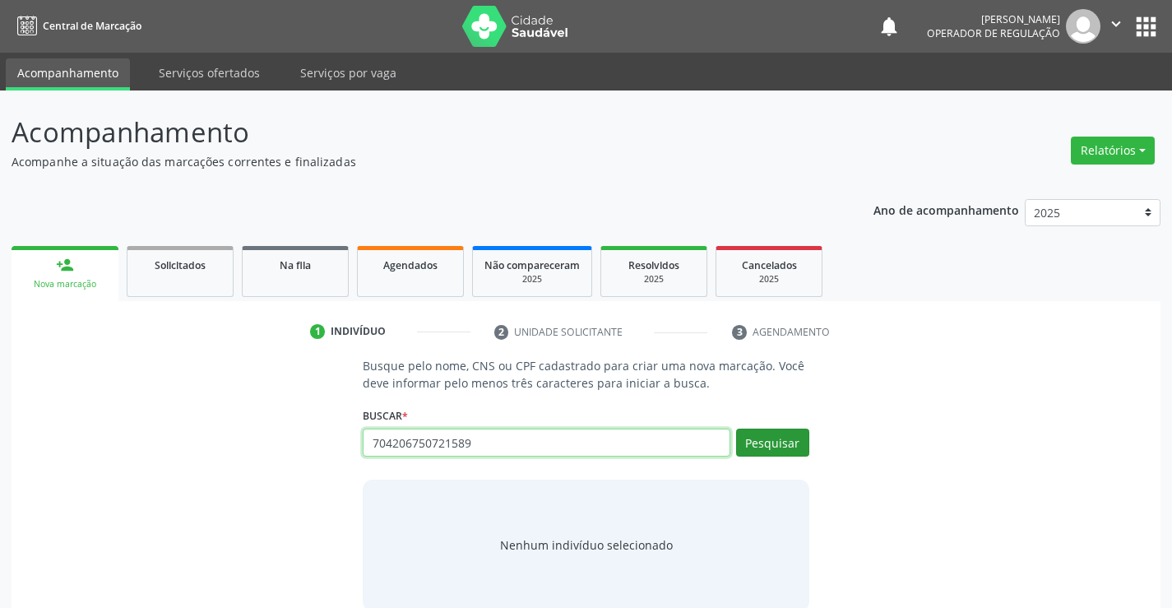
type input "704206750721589"
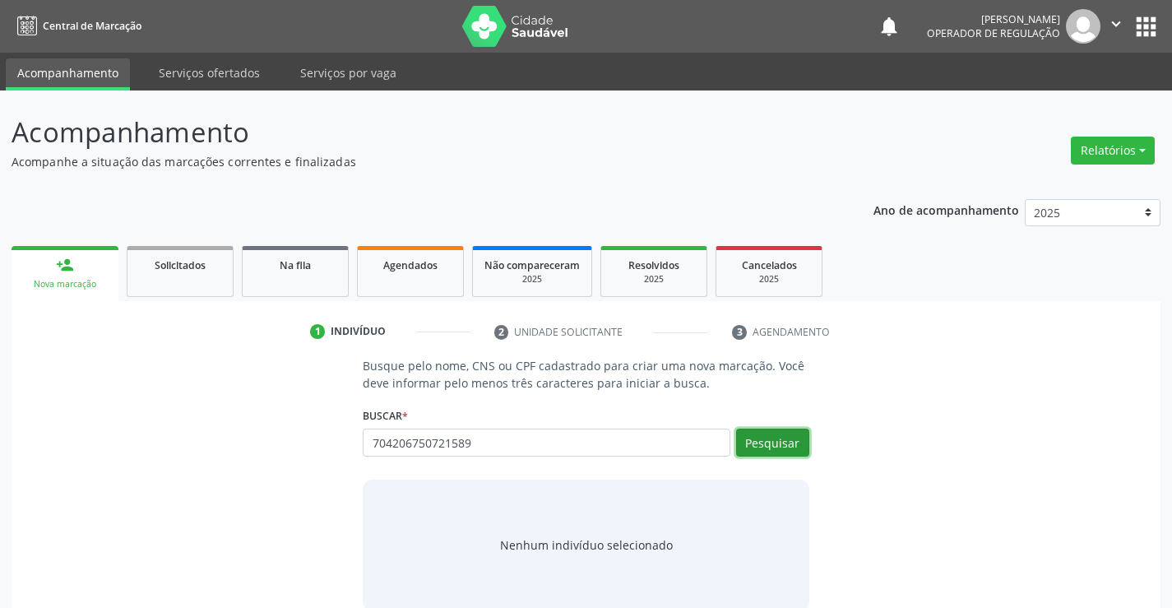
click at [790, 436] on button "Pesquisar" at bounding box center [772, 443] width 73 height 28
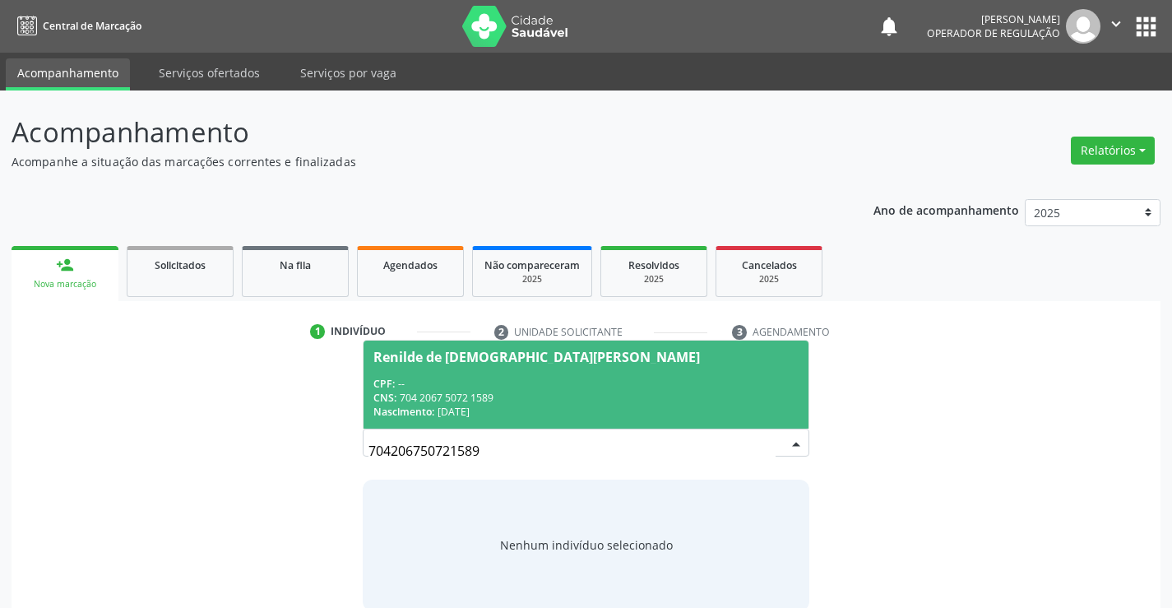
click at [606, 392] on div "CNS: 704 2067 5072 1589" at bounding box center [585, 398] width 424 height 14
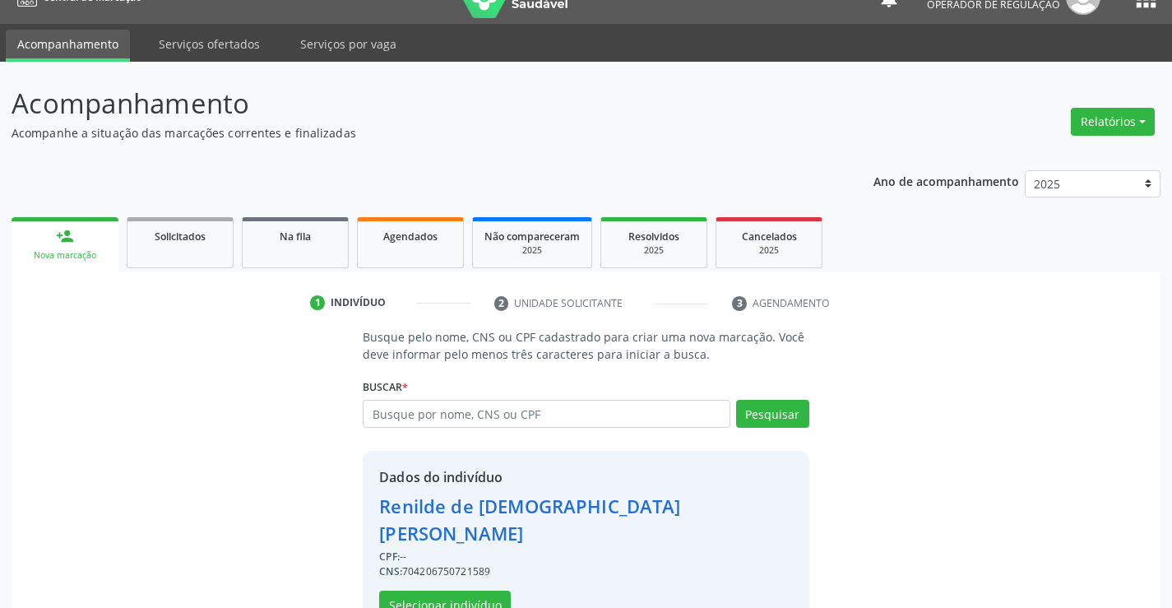
scroll to position [52, 0]
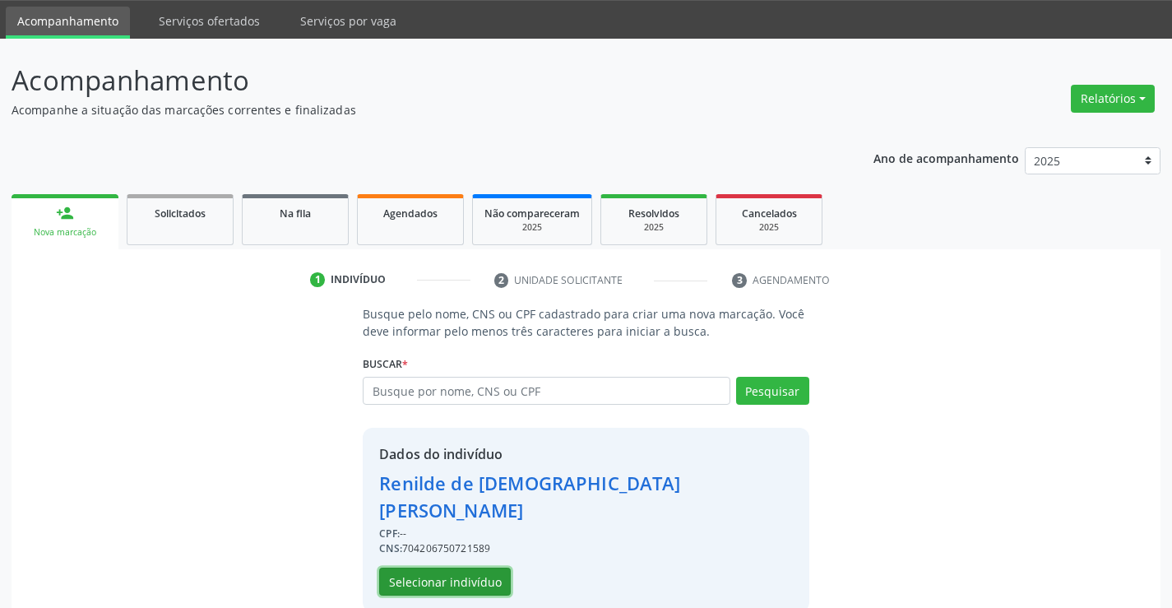
click at [465, 568] on button "Selecionar indivíduo" at bounding box center [445, 582] width 132 height 28
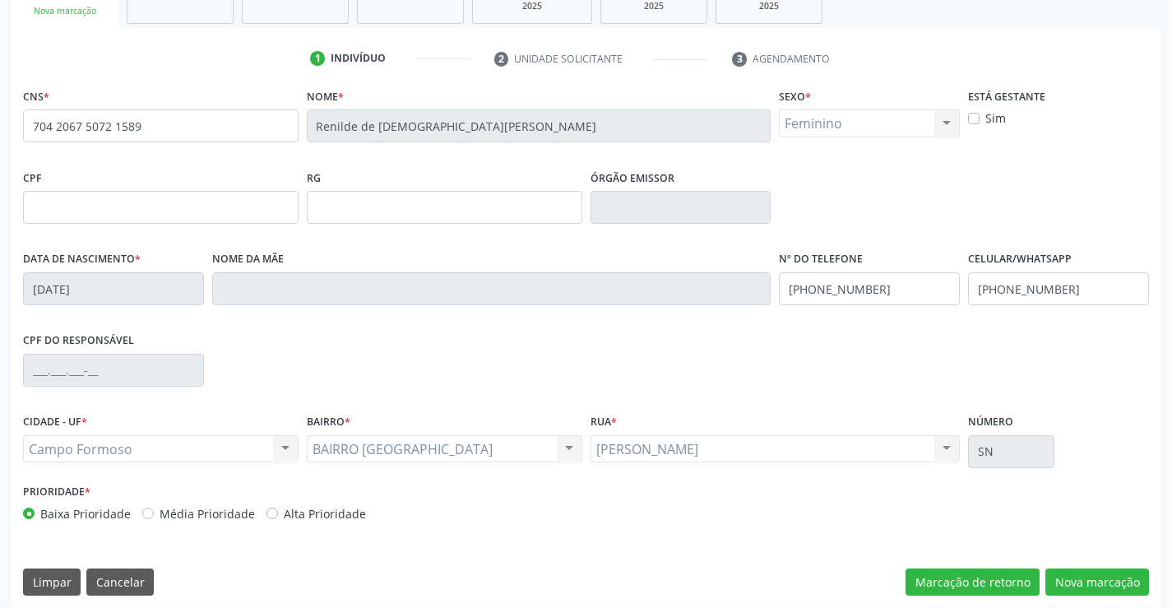
scroll to position [284, 0]
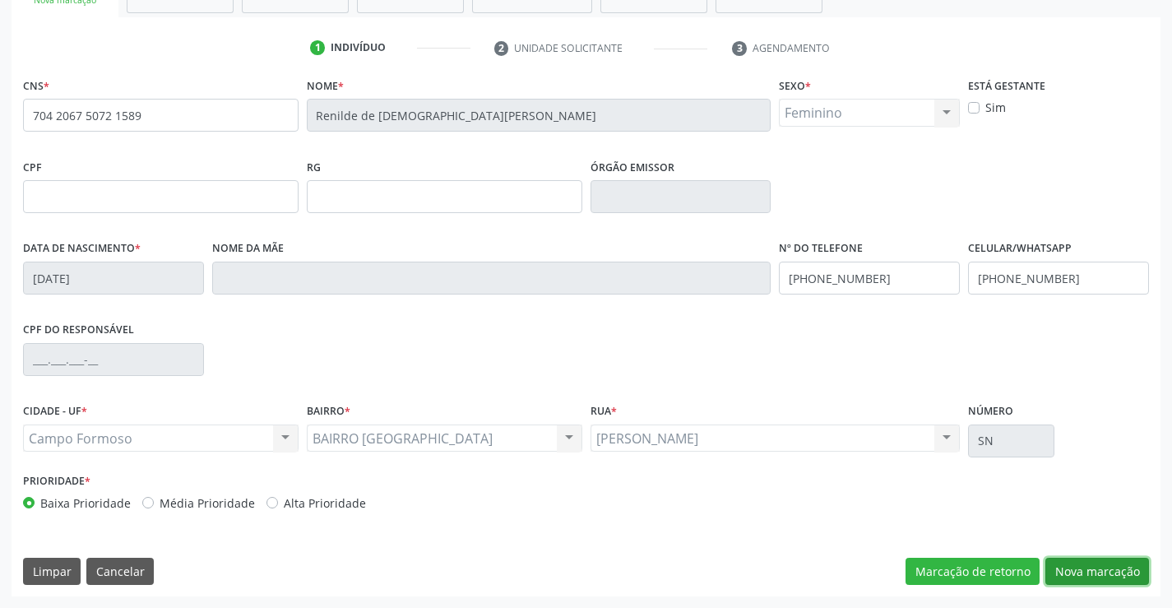
drag, startPoint x: 1109, startPoint y: 569, endPoint x: 1101, endPoint y: 564, distance: 9.6
click at [1108, 570] on button "Nova marcação" at bounding box center [1097, 572] width 104 height 28
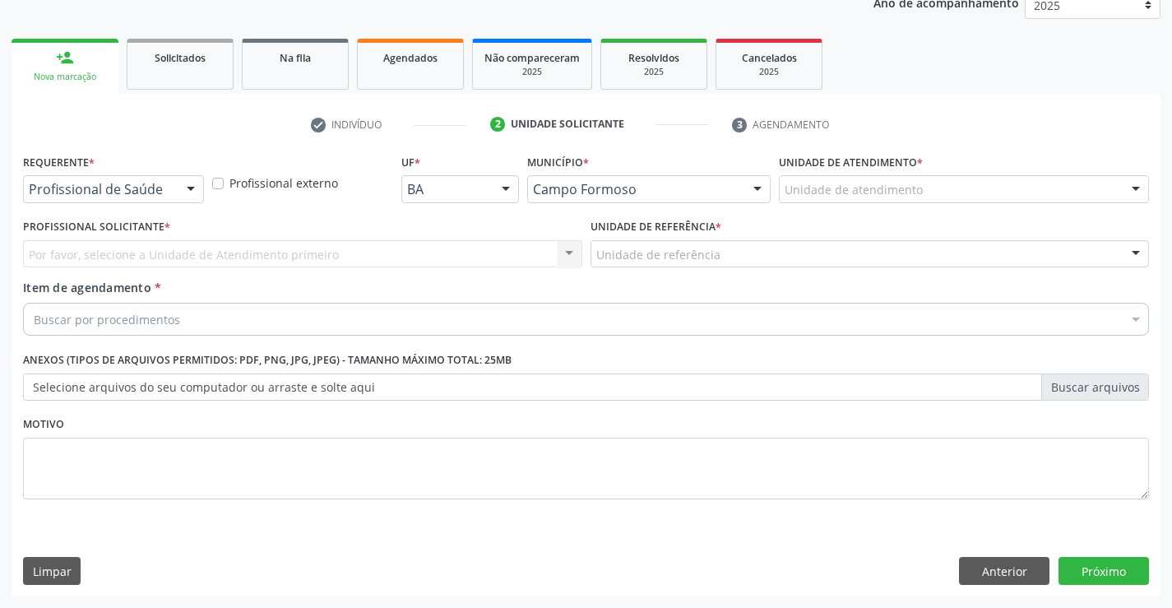
scroll to position [207, 0]
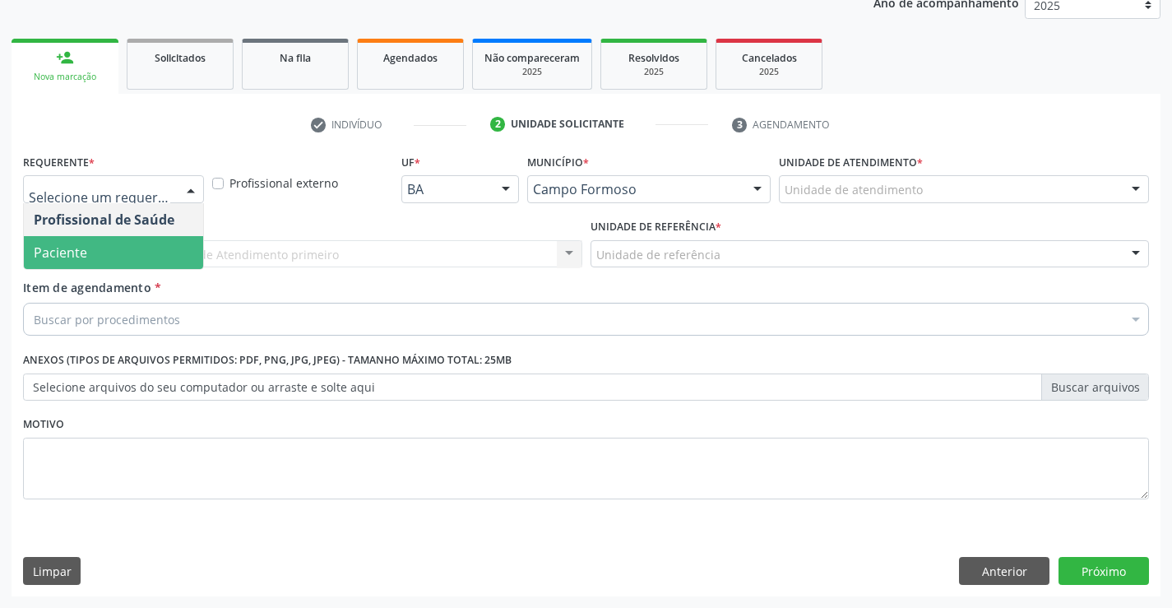
click at [136, 248] on span "Paciente" at bounding box center [113, 252] width 179 height 33
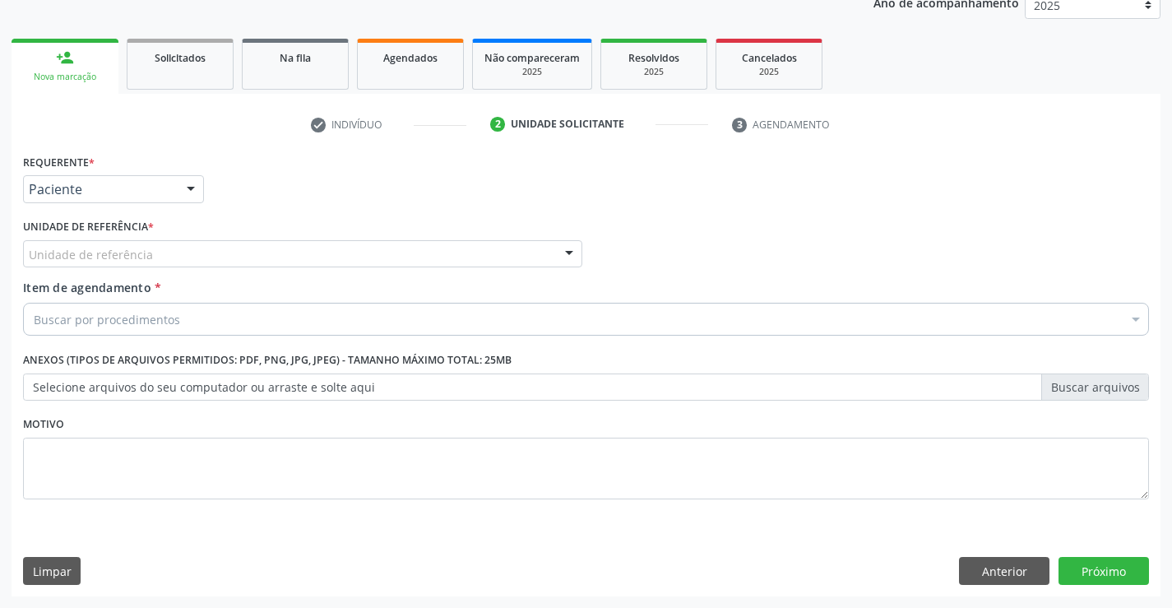
click at [156, 248] on div "Unidade de referência" at bounding box center [302, 254] width 559 height 28
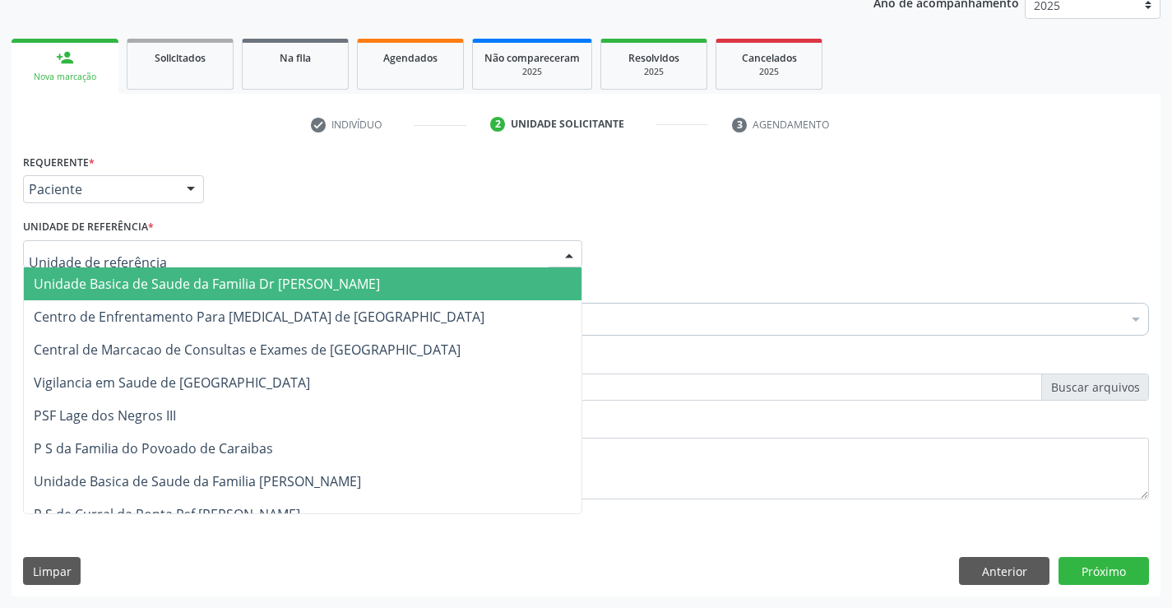
click at [160, 277] on span "Unidade Basica de Saude da Familia Dr [PERSON_NAME]" at bounding box center [207, 284] width 346 height 18
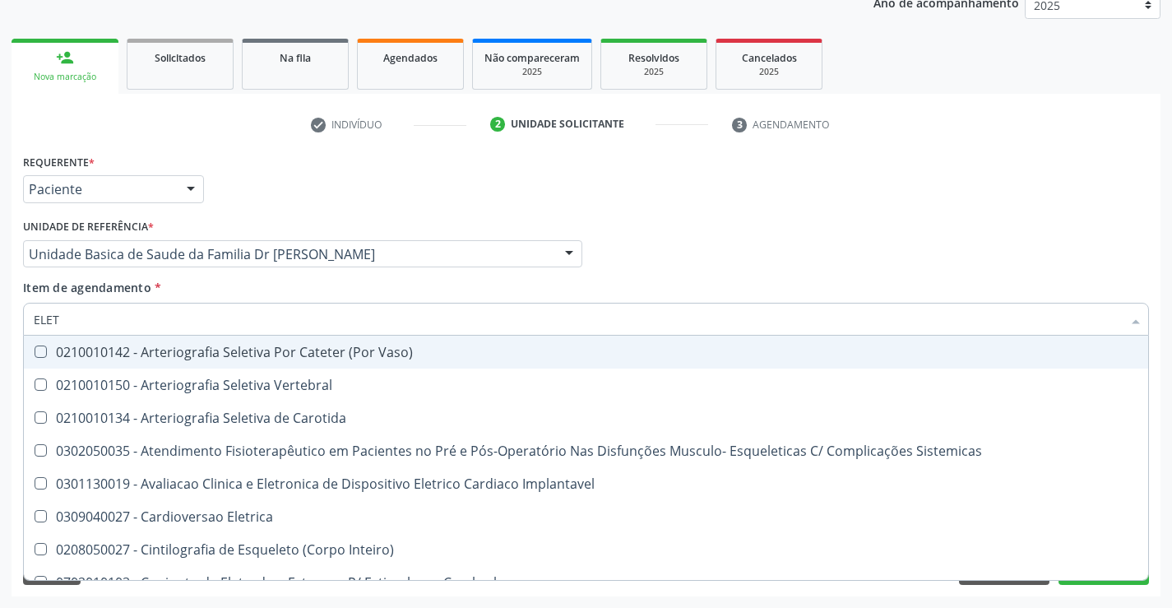
type input "ELETR"
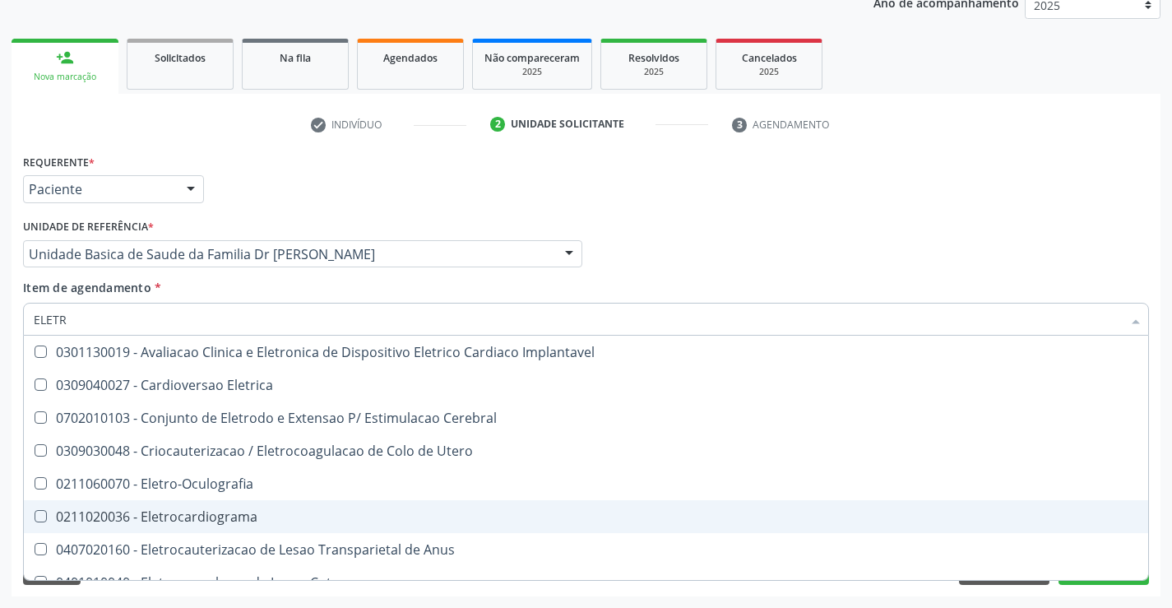
click at [221, 516] on div "0211020036 - Eletrocardiograma" at bounding box center [586, 516] width 1105 height 13
checkbox Eletrocardiograma "true"
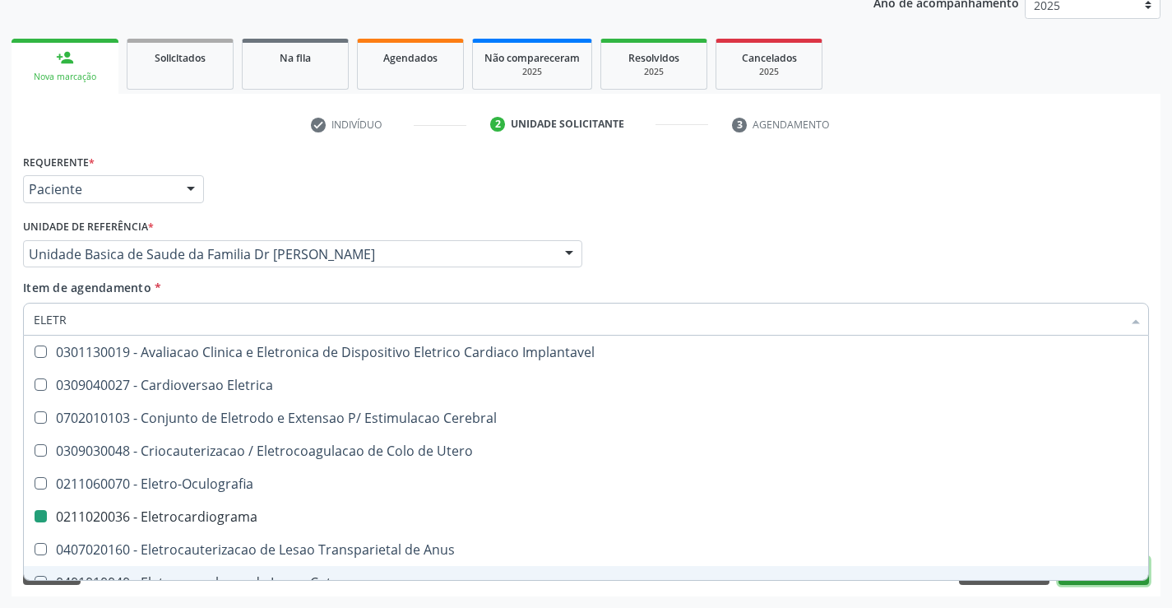
click at [1102, 582] on button "Próximo" at bounding box center [1104, 571] width 90 height 28
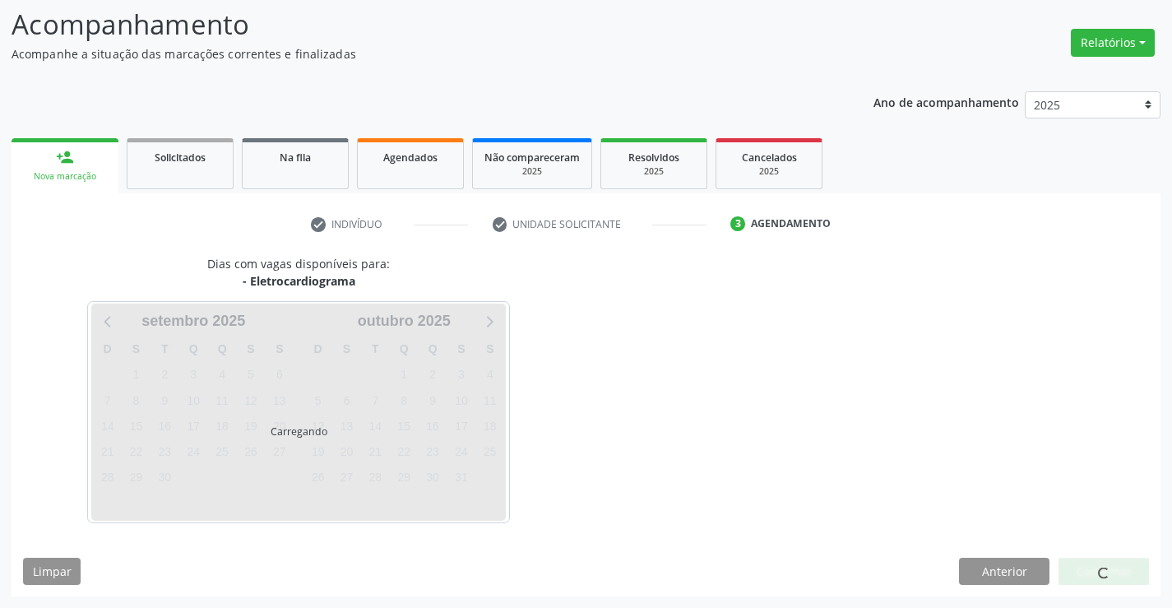
scroll to position [156, 0]
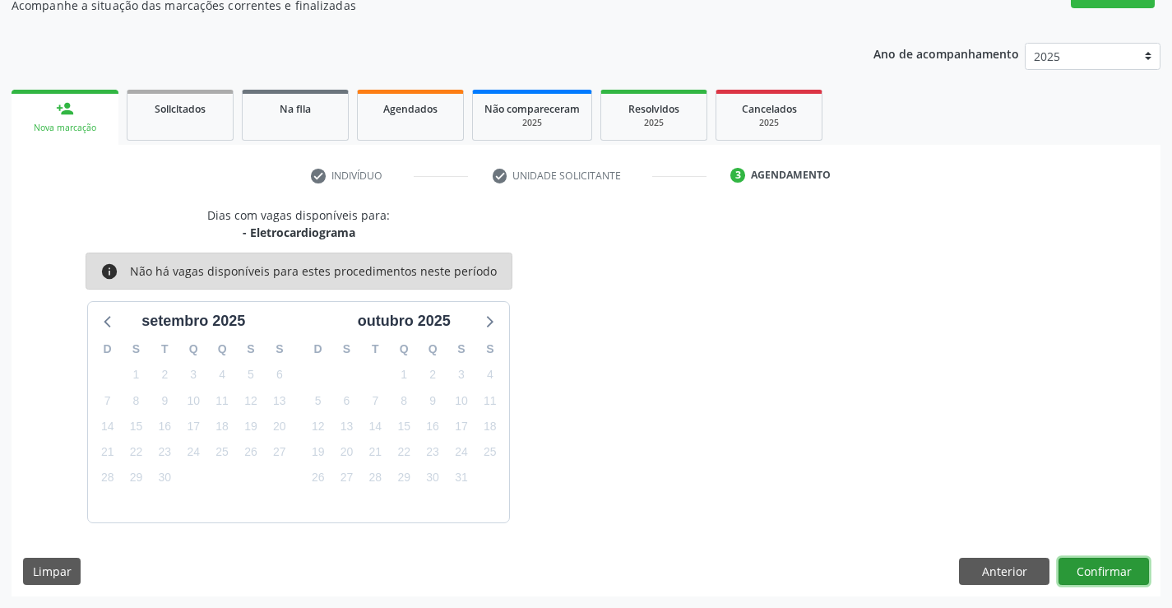
click at [1106, 564] on button "Confirmar" at bounding box center [1104, 572] width 90 height 28
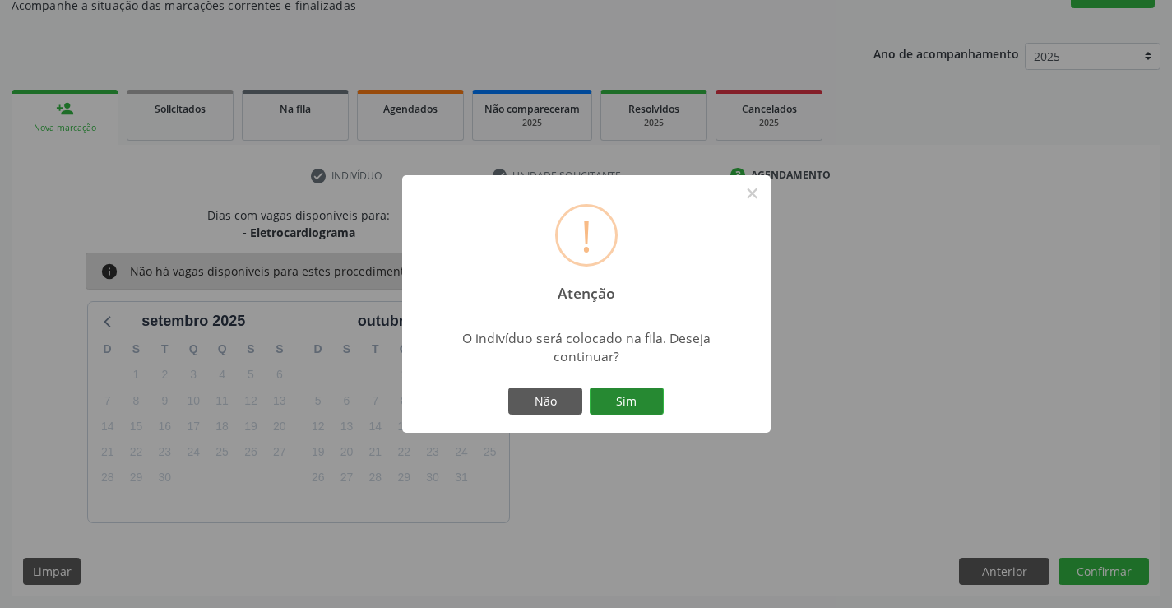
click at [630, 392] on button "Sim" at bounding box center [627, 401] width 74 height 28
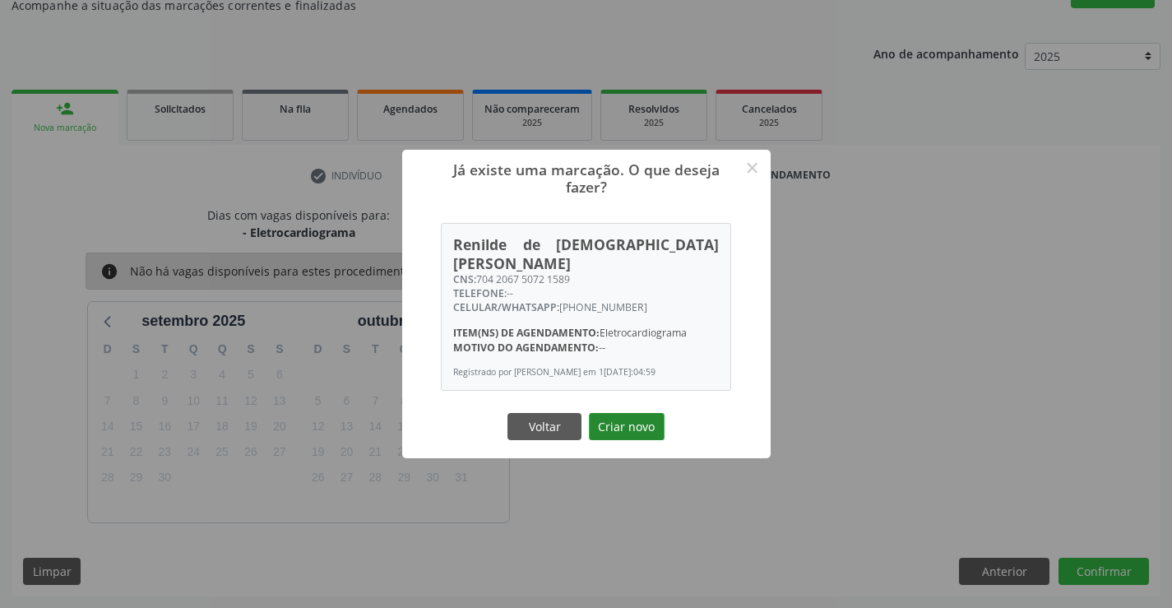
click at [626, 420] on button "Criar novo" at bounding box center [627, 427] width 76 height 28
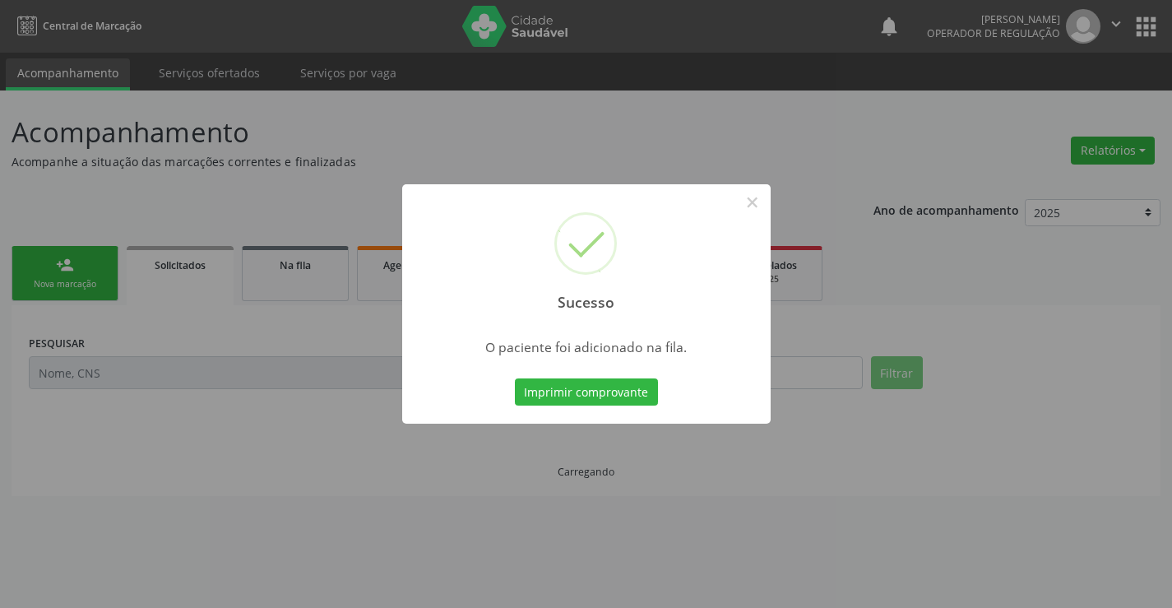
scroll to position [0, 0]
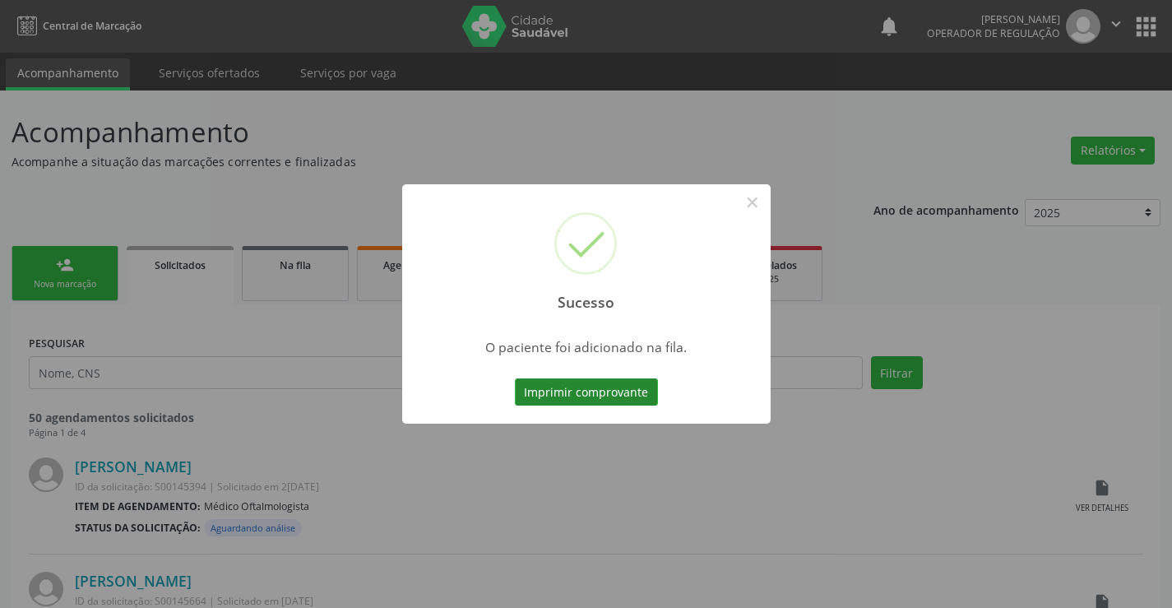
click at [616, 389] on button "Imprimir comprovante" at bounding box center [586, 392] width 143 height 28
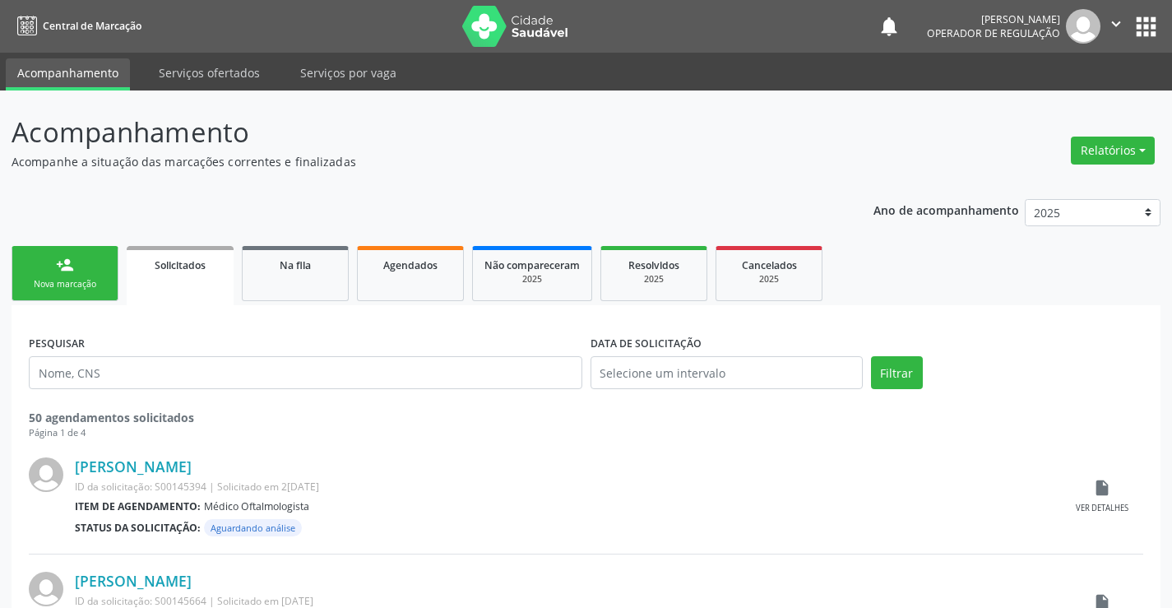
click at [55, 273] on link "person_add Nova marcação" at bounding box center [65, 273] width 107 height 55
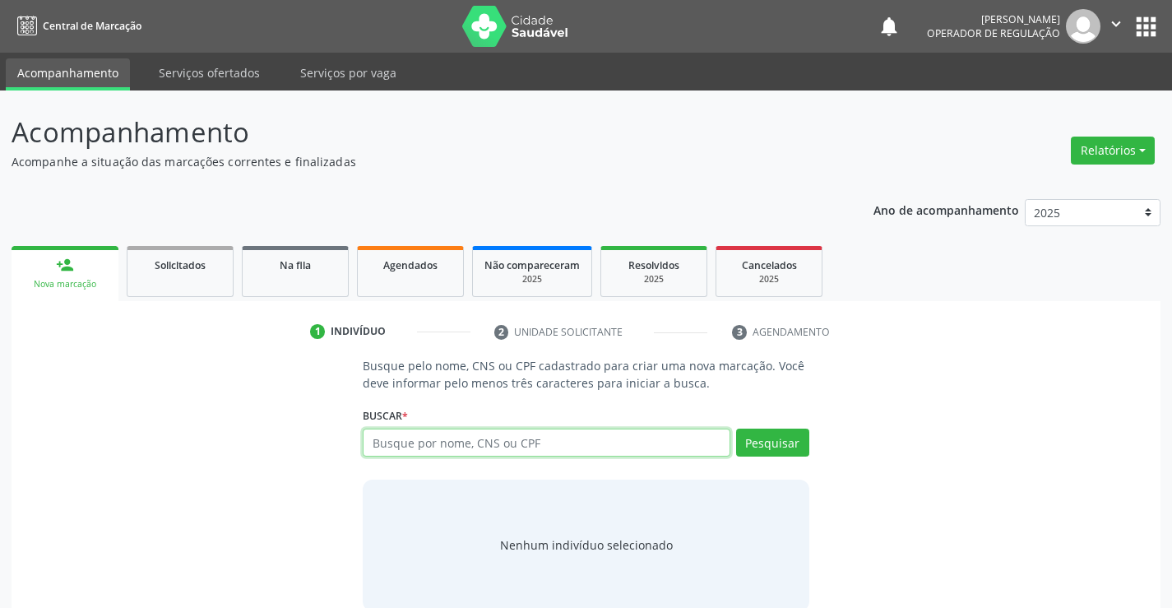
click at [447, 446] on input "text" at bounding box center [546, 443] width 367 height 28
type input "702107740744093"
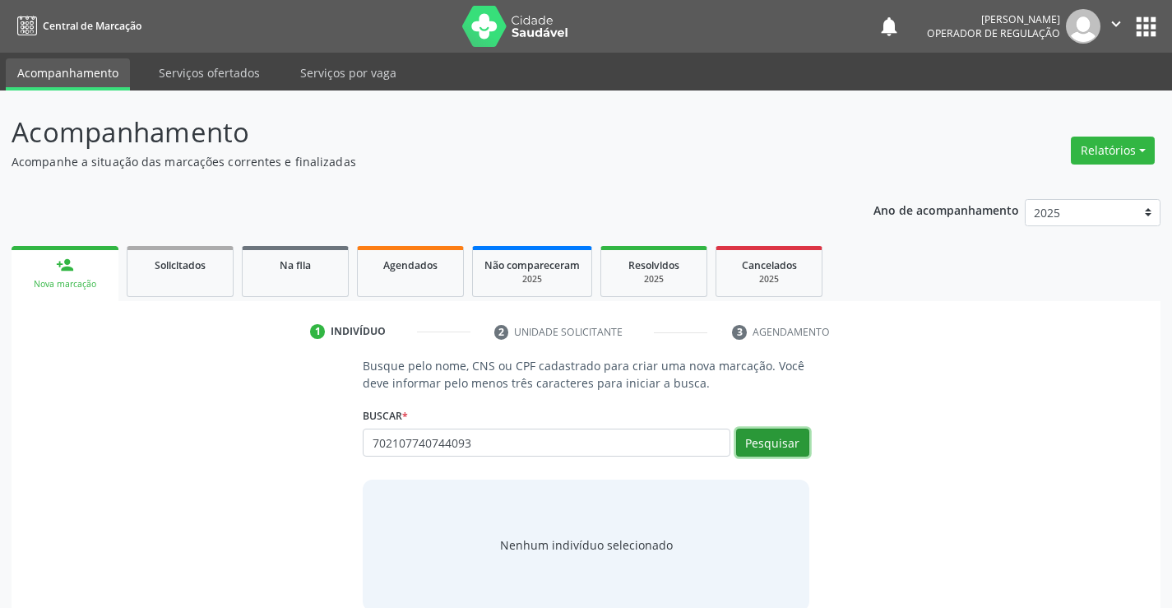
click at [788, 446] on button "Pesquisar" at bounding box center [772, 443] width 73 height 28
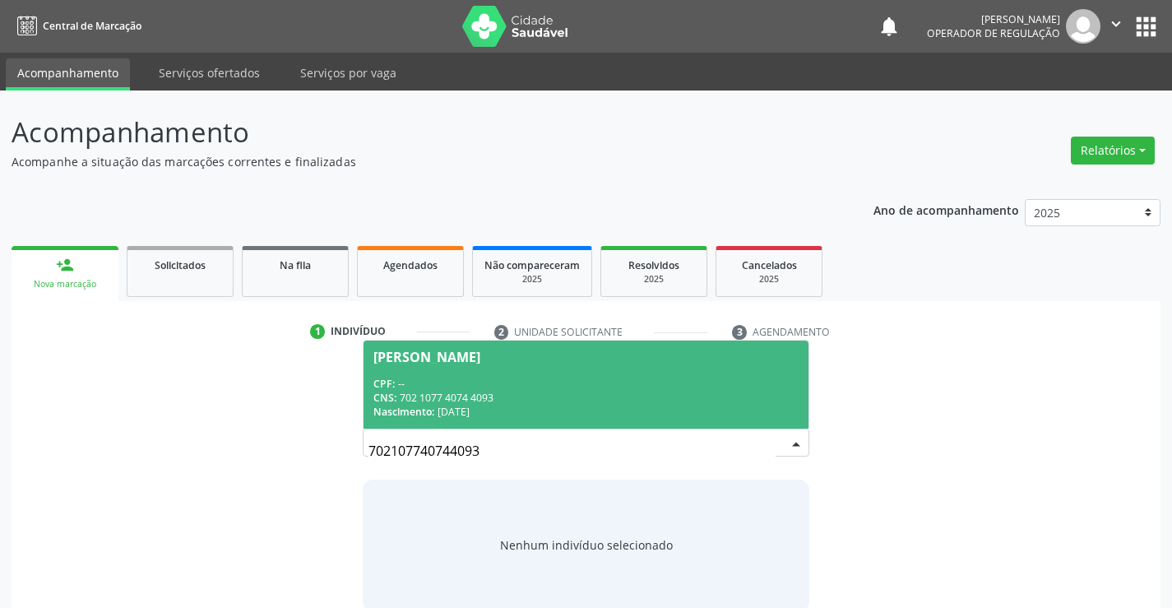
click at [624, 381] on div "CPF: --" at bounding box center [585, 384] width 424 height 14
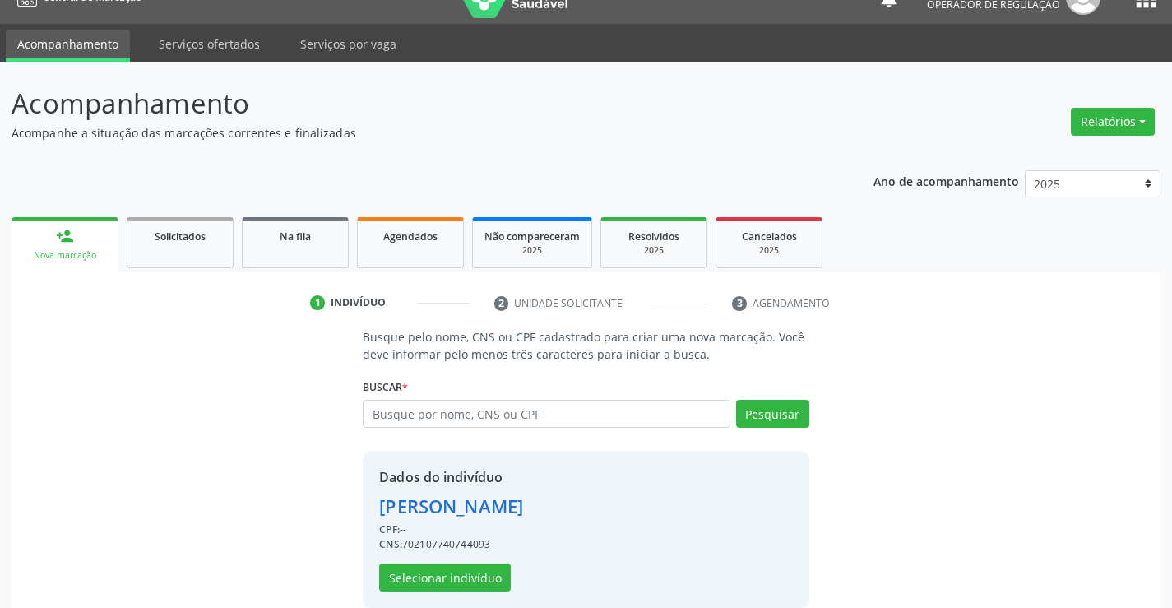
scroll to position [52, 0]
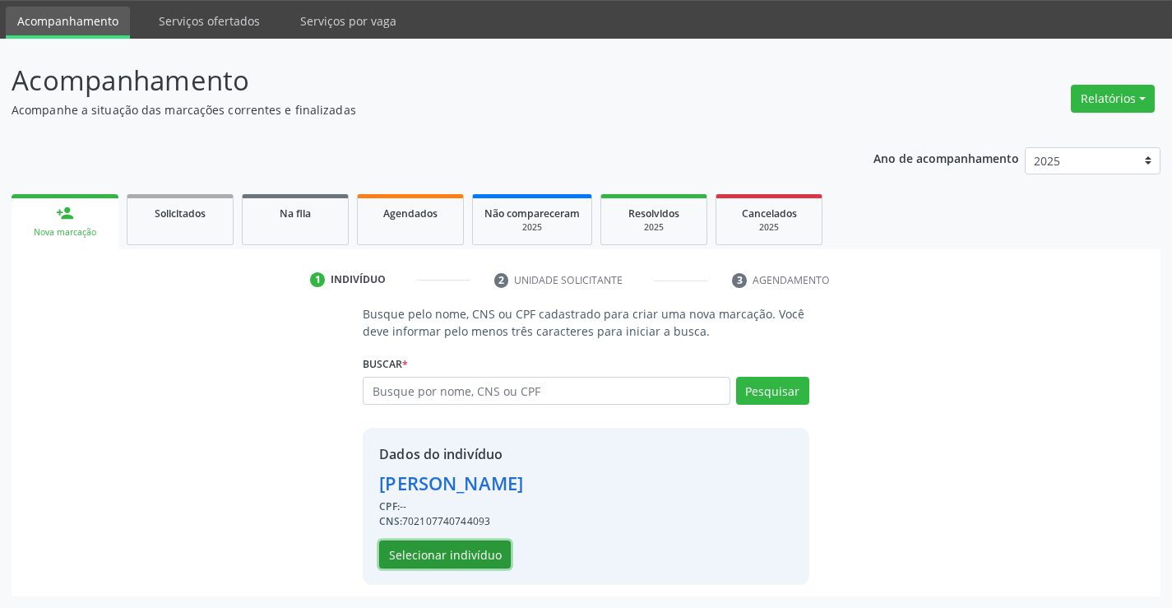
click at [427, 549] on button "Selecionar indivíduo" at bounding box center [445, 554] width 132 height 28
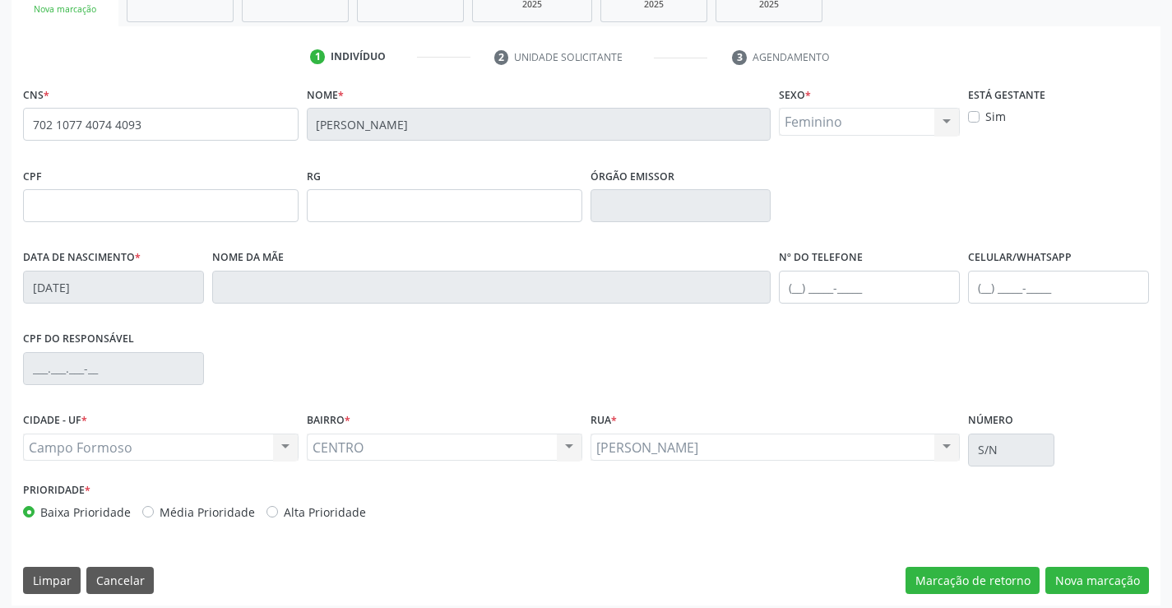
scroll to position [284, 0]
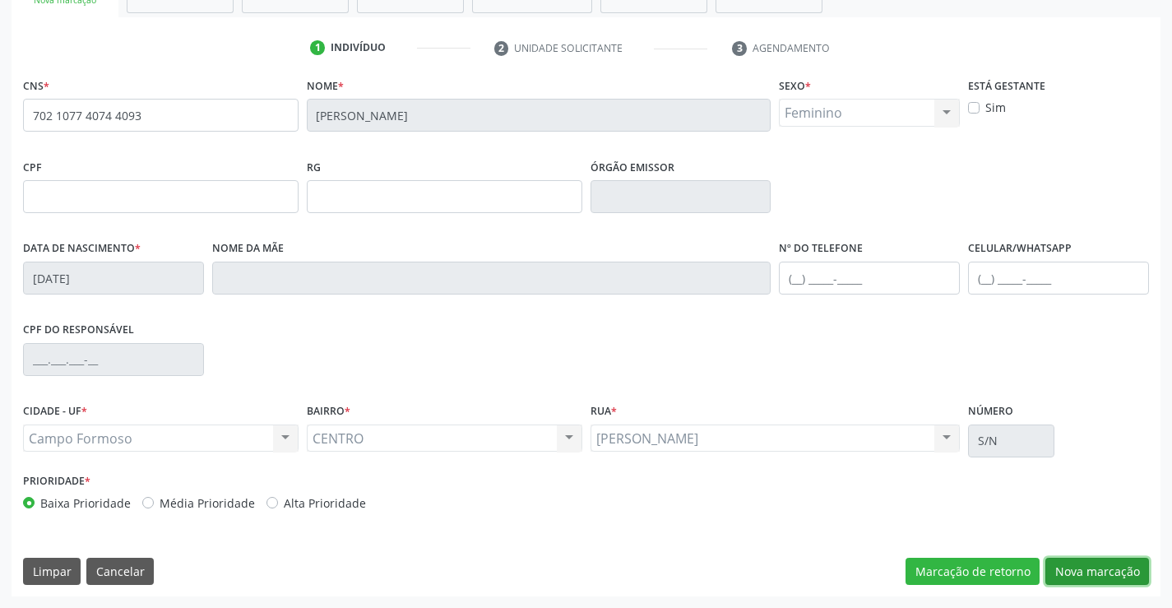
click at [1068, 563] on button "Nova marcação" at bounding box center [1097, 572] width 104 height 28
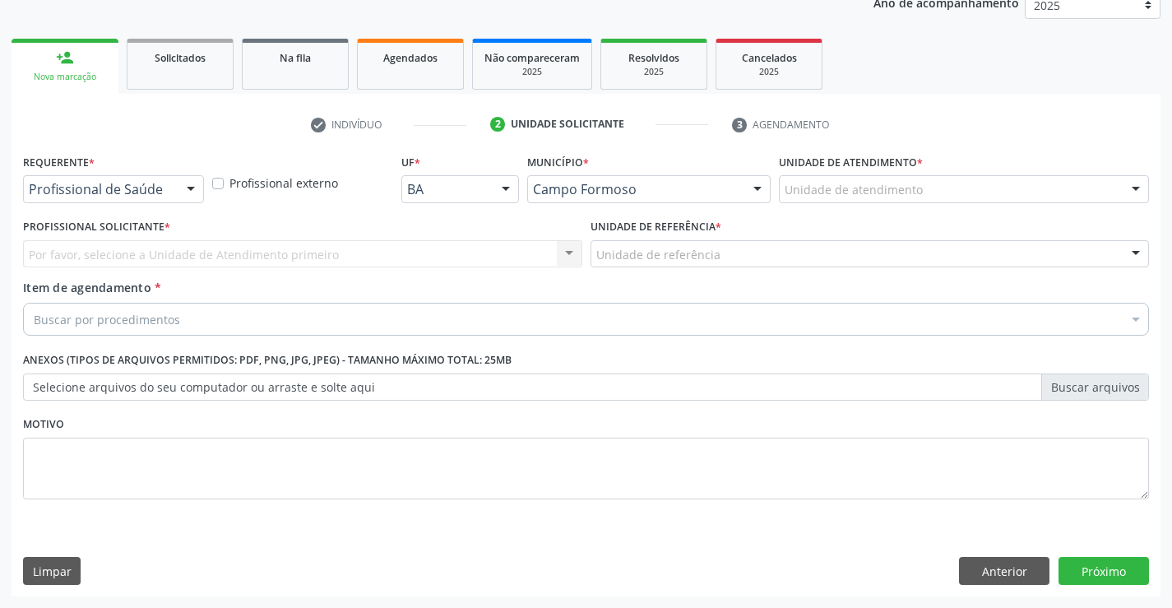
scroll to position [207, 0]
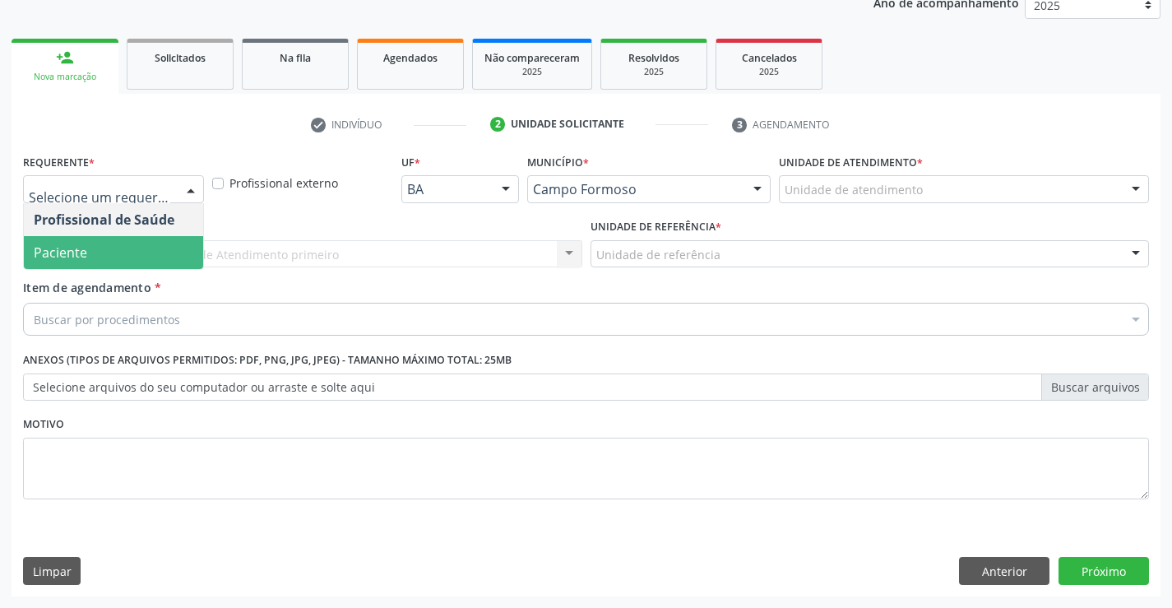
click at [108, 237] on span "Paciente" at bounding box center [113, 252] width 179 height 33
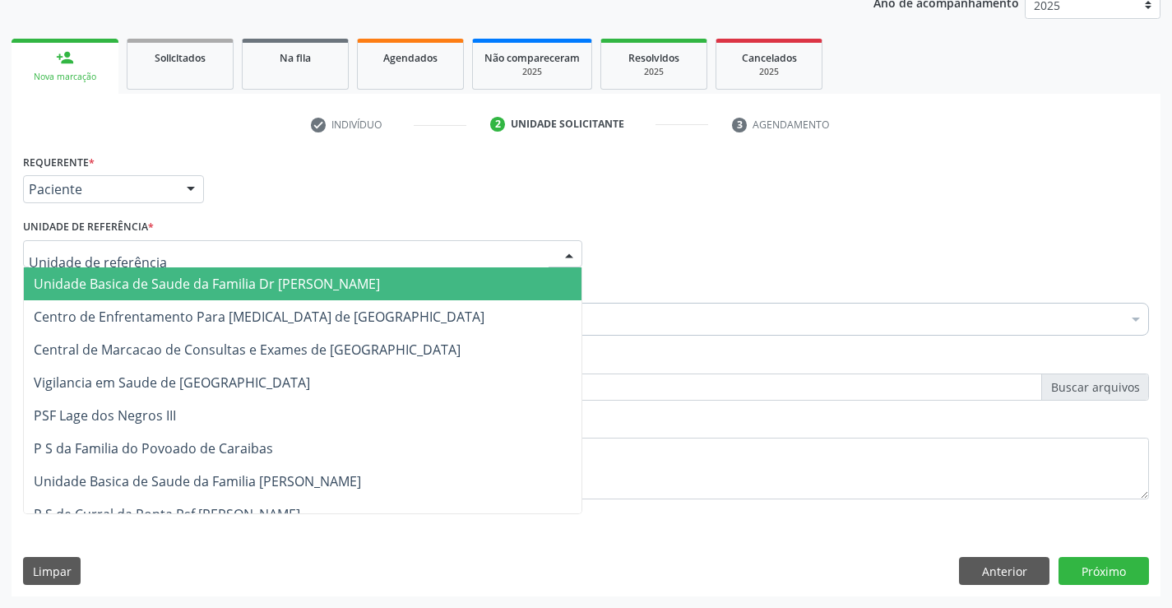
click at [133, 271] on span "Unidade Basica de Saude da Familia Dr [PERSON_NAME]" at bounding box center [303, 283] width 558 height 33
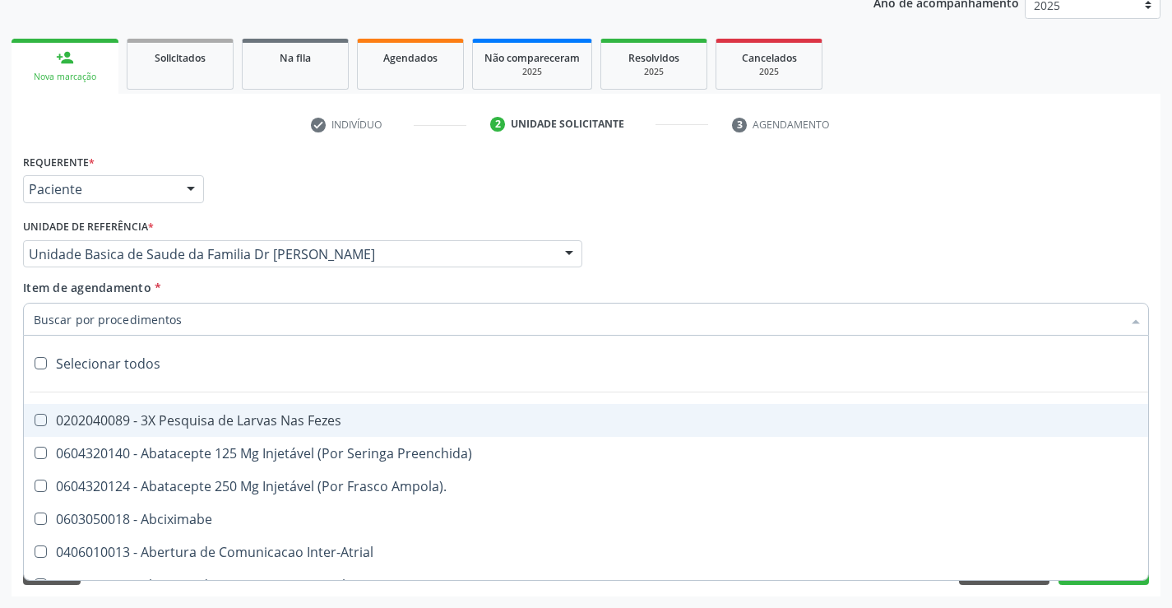
click at [126, 309] on div at bounding box center [586, 319] width 1126 height 33
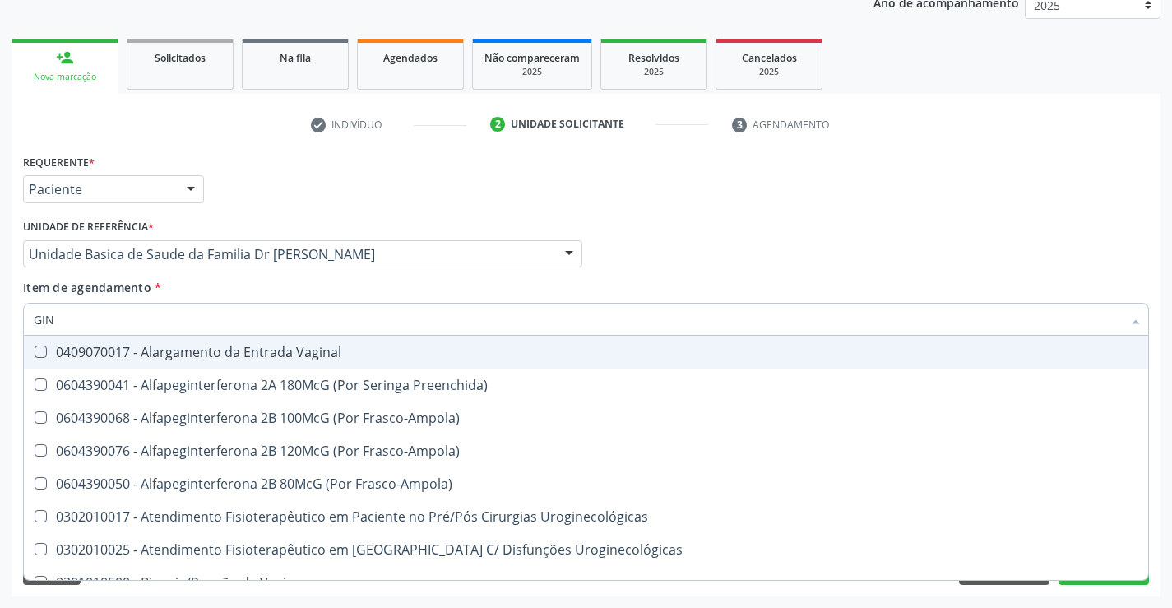
type input "GINE"
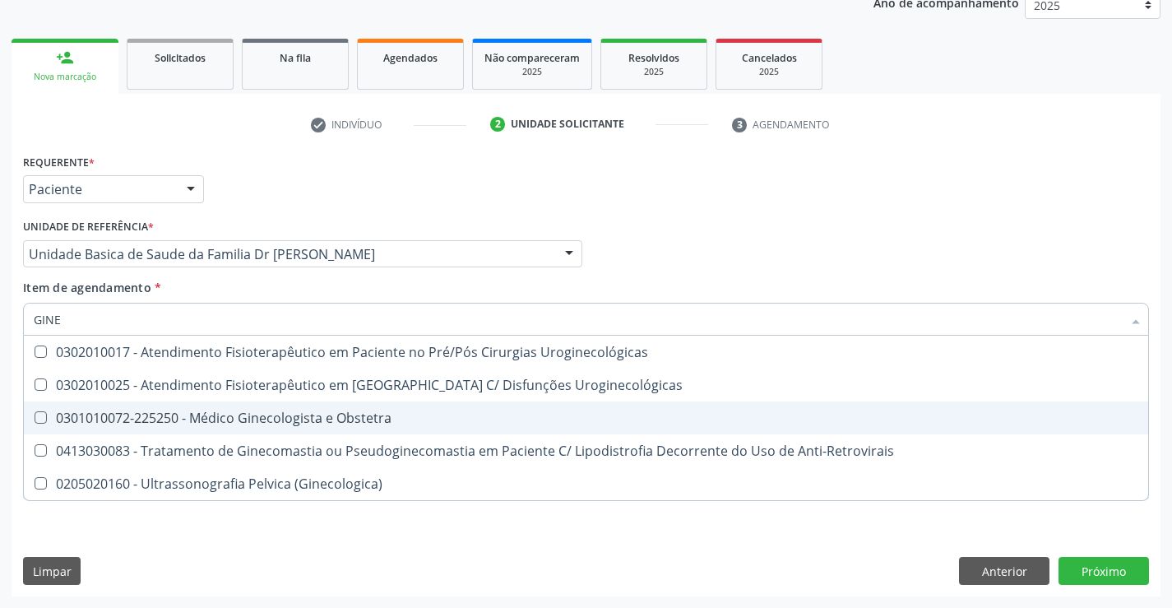
click at [253, 411] on div "0301010072-225250 - Médico Ginecologista e Obstetra" at bounding box center [586, 417] width 1105 height 13
checkbox Obstetra "true"
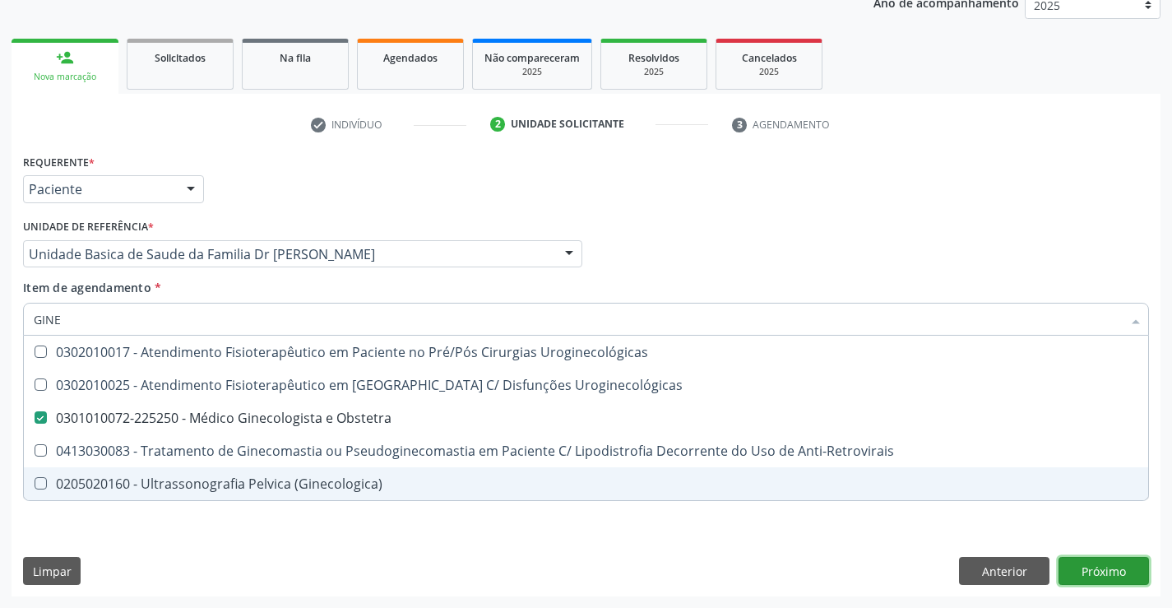
click at [1092, 572] on div "Requerente * Paciente Profissional de Saúde Paciente Nenhum resultado encontrad…" at bounding box center [586, 373] width 1149 height 447
checkbox Uroginecológicas "true"
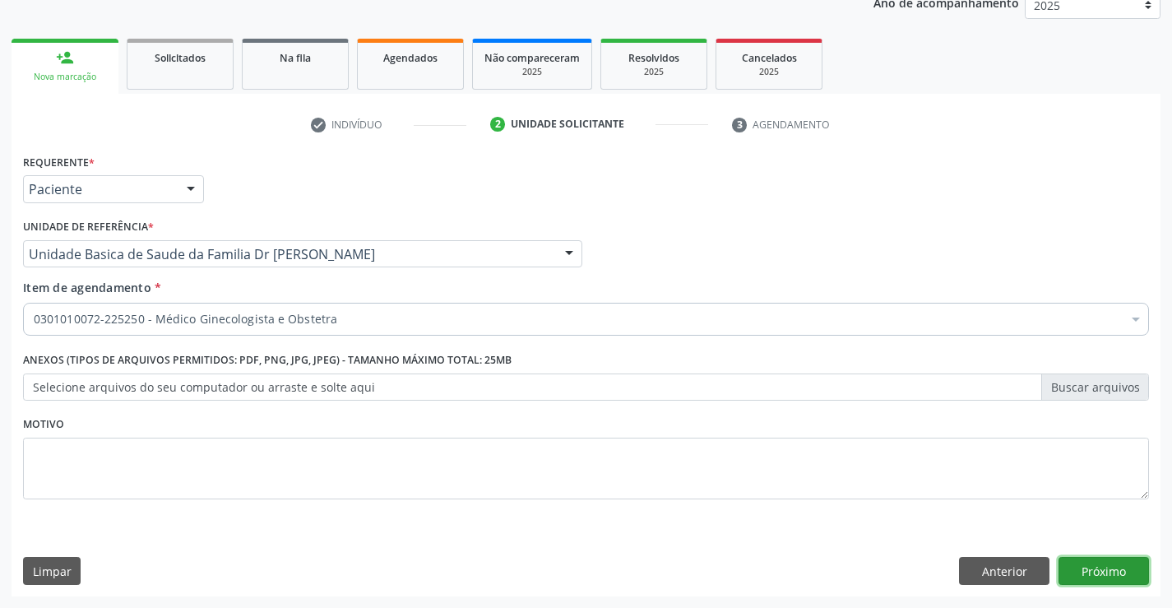
click at [1097, 566] on button "Próximo" at bounding box center [1104, 571] width 90 height 28
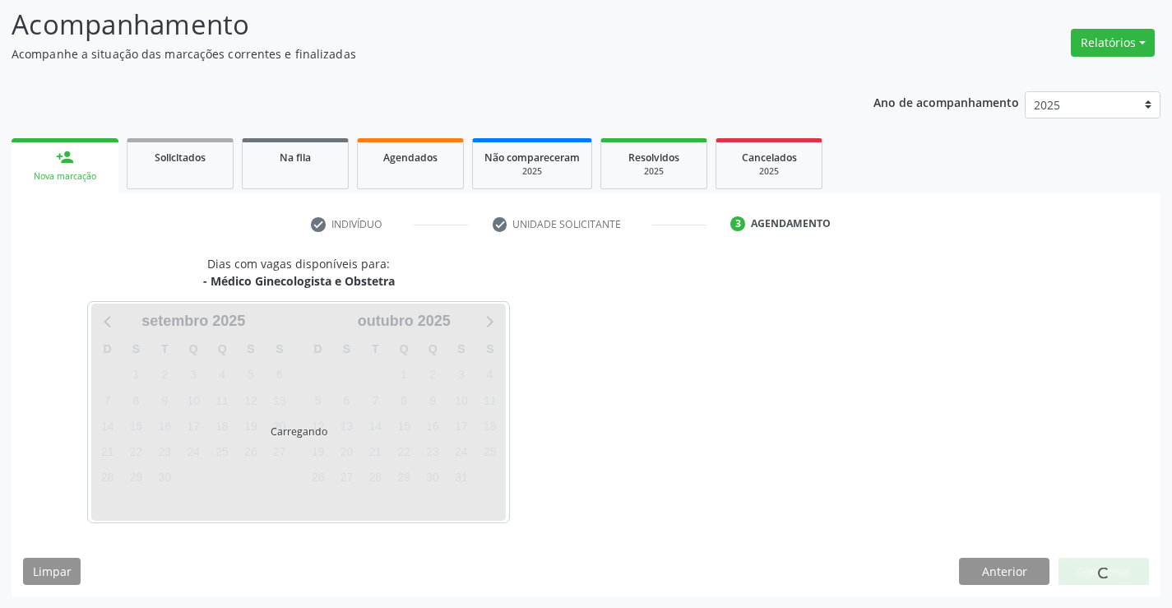
scroll to position [108, 0]
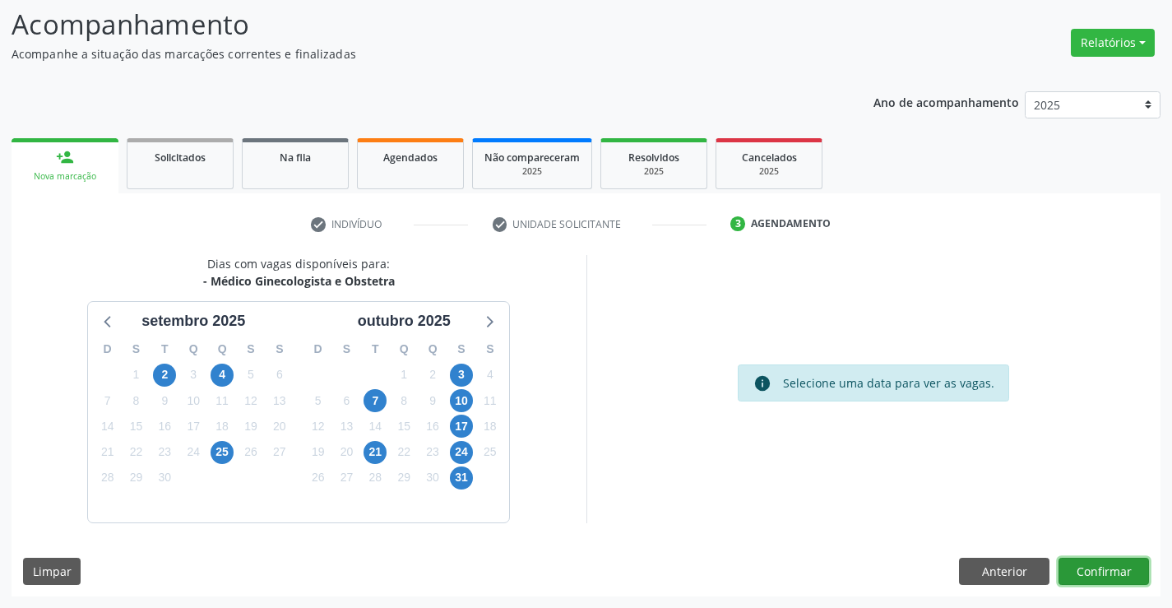
click at [1094, 570] on button "Confirmar" at bounding box center [1104, 572] width 90 height 28
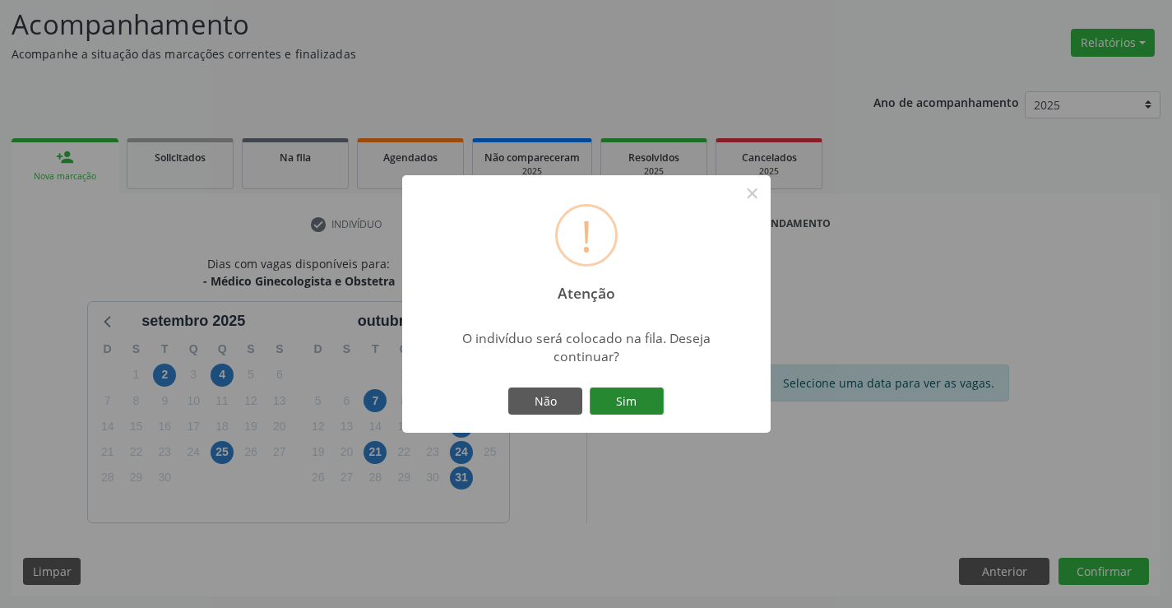
click at [615, 403] on button "Sim" at bounding box center [627, 401] width 74 height 28
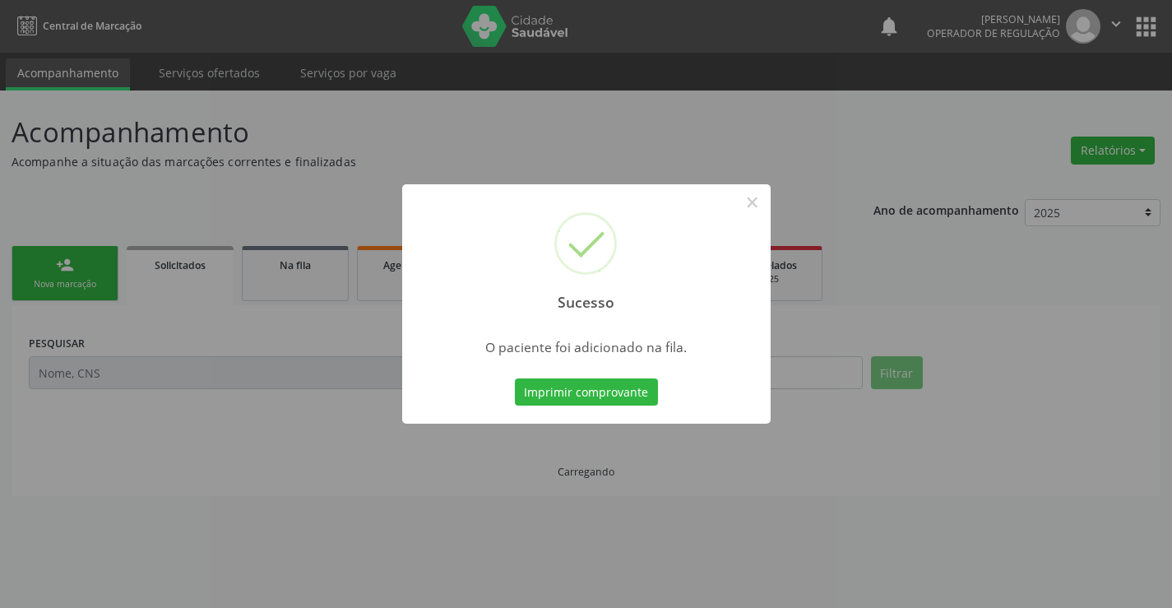
scroll to position [0, 0]
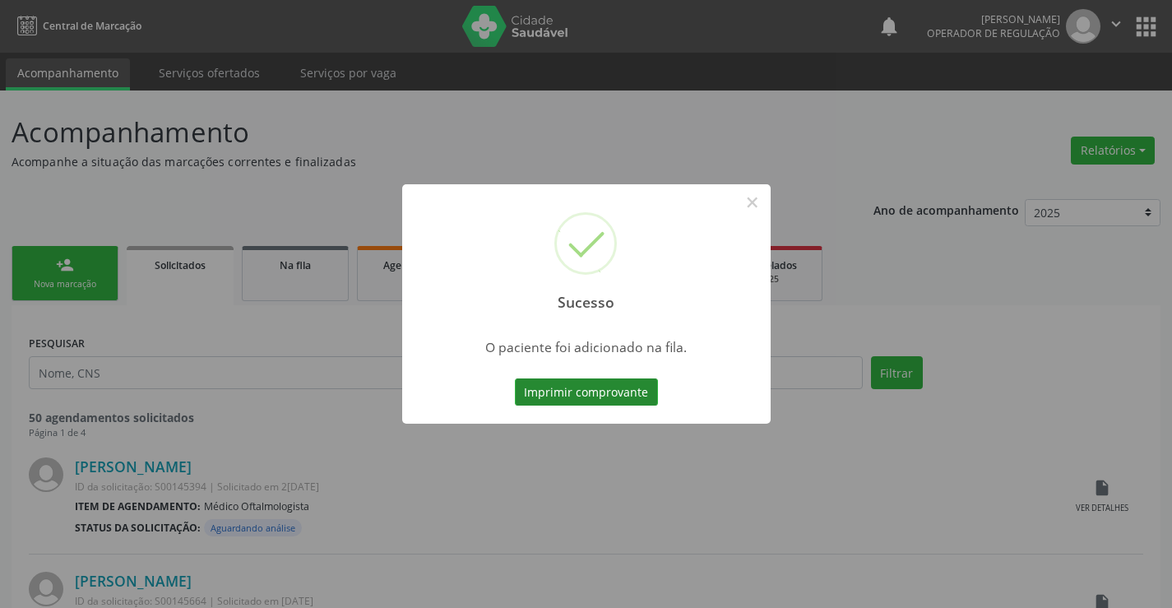
click at [619, 391] on button "Imprimir comprovante" at bounding box center [586, 392] width 143 height 28
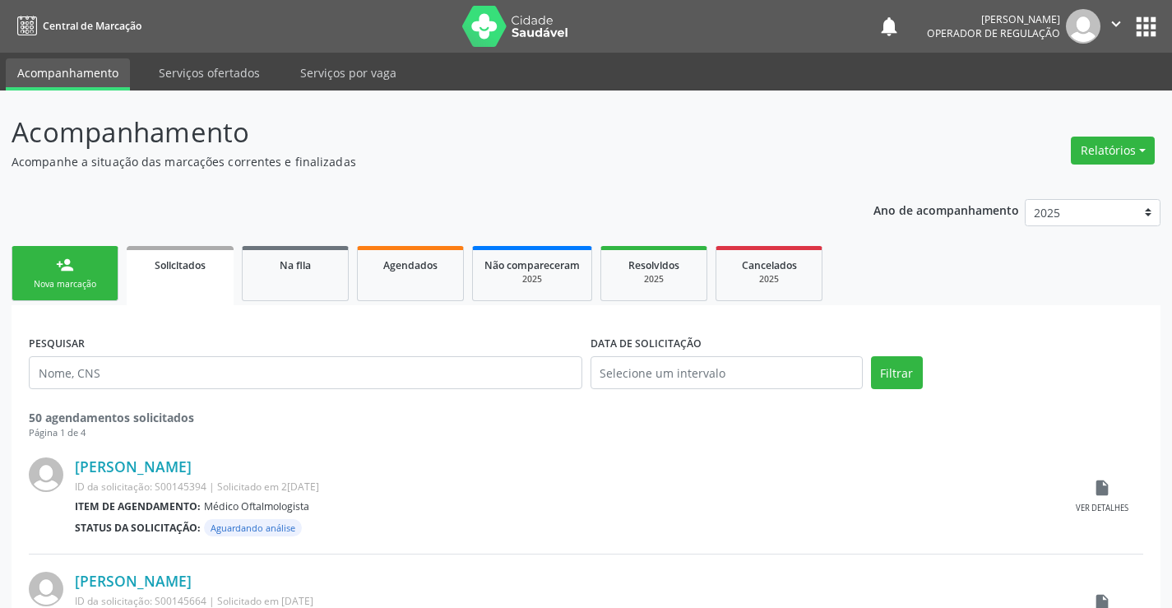
click at [85, 256] on link "person_add Nova marcação" at bounding box center [65, 273] width 107 height 55
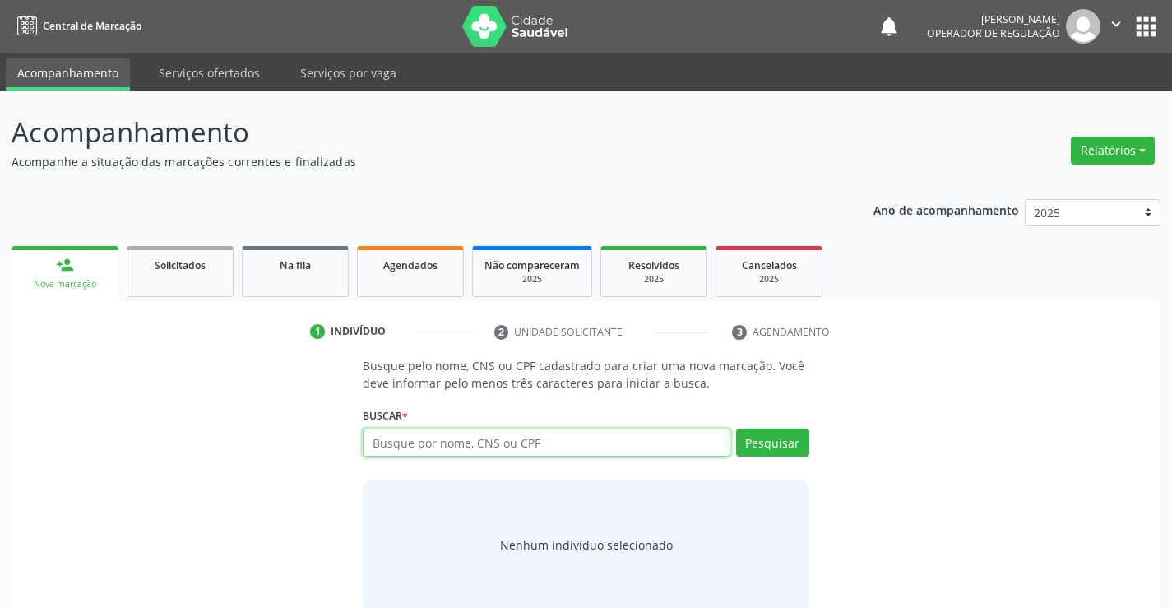
click at [460, 438] on input "text" at bounding box center [546, 443] width 367 height 28
type input "708500367164774"
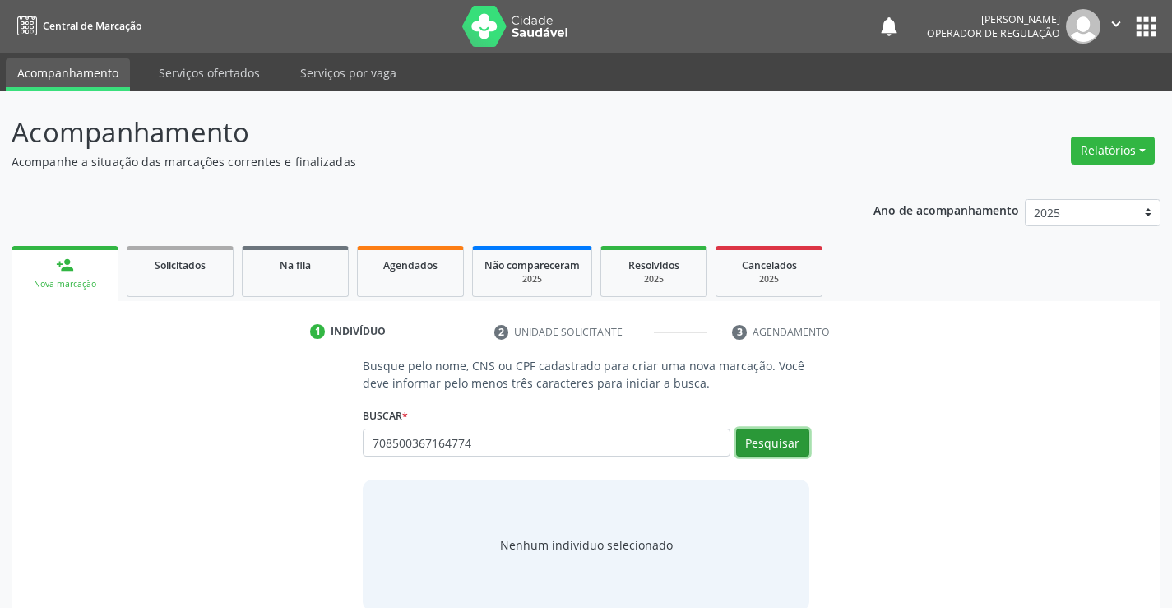
click at [767, 445] on button "Pesquisar" at bounding box center [772, 443] width 73 height 28
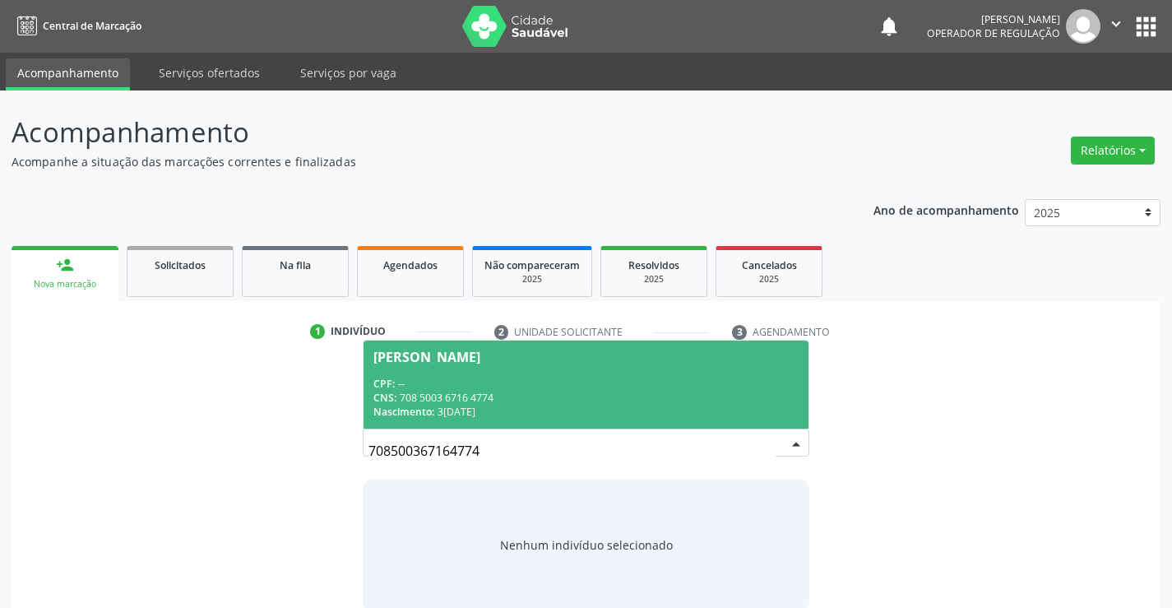
click at [702, 391] on div "CNS: 708 5003 6716 4774" at bounding box center [585, 398] width 424 height 14
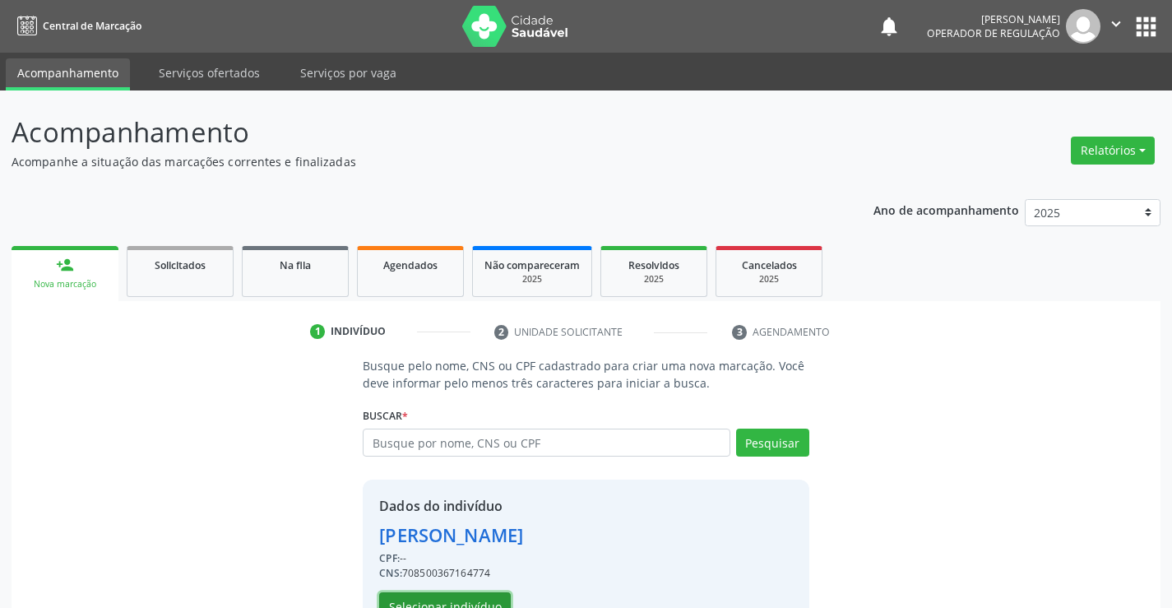
click at [467, 600] on button "Selecionar indivíduo" at bounding box center [445, 606] width 132 height 28
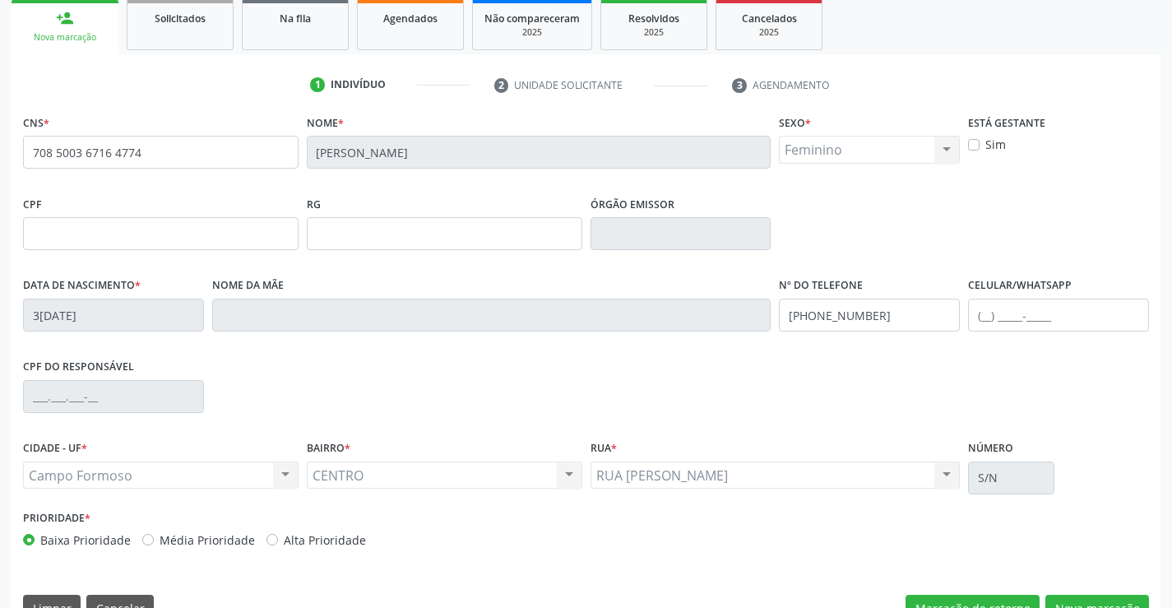
scroll to position [284, 0]
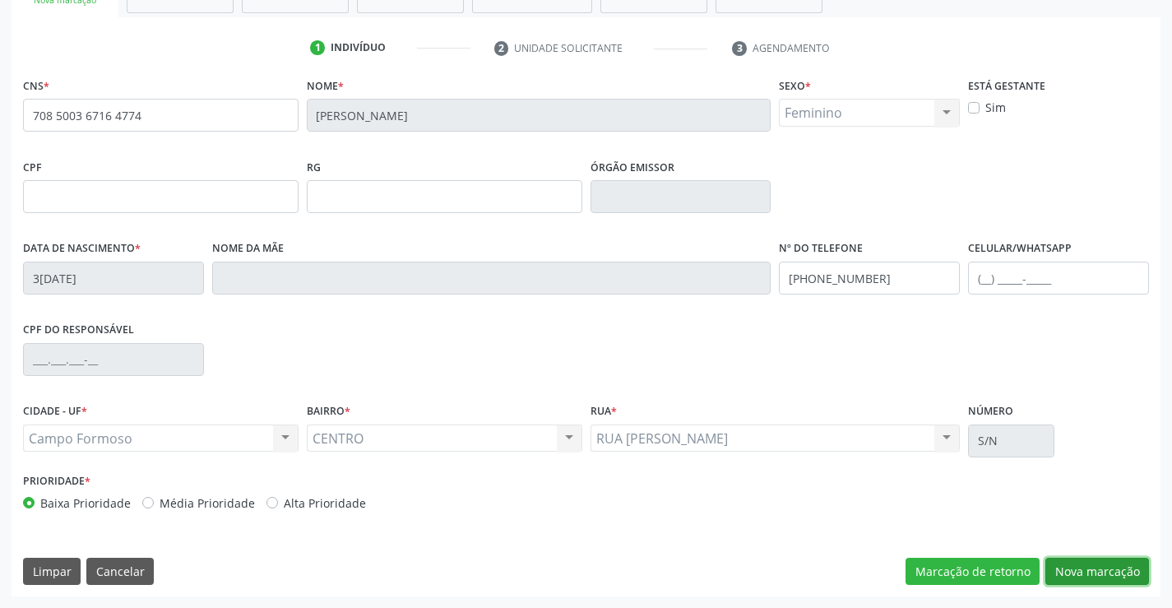
click at [1078, 571] on button "Nova marcação" at bounding box center [1097, 572] width 104 height 28
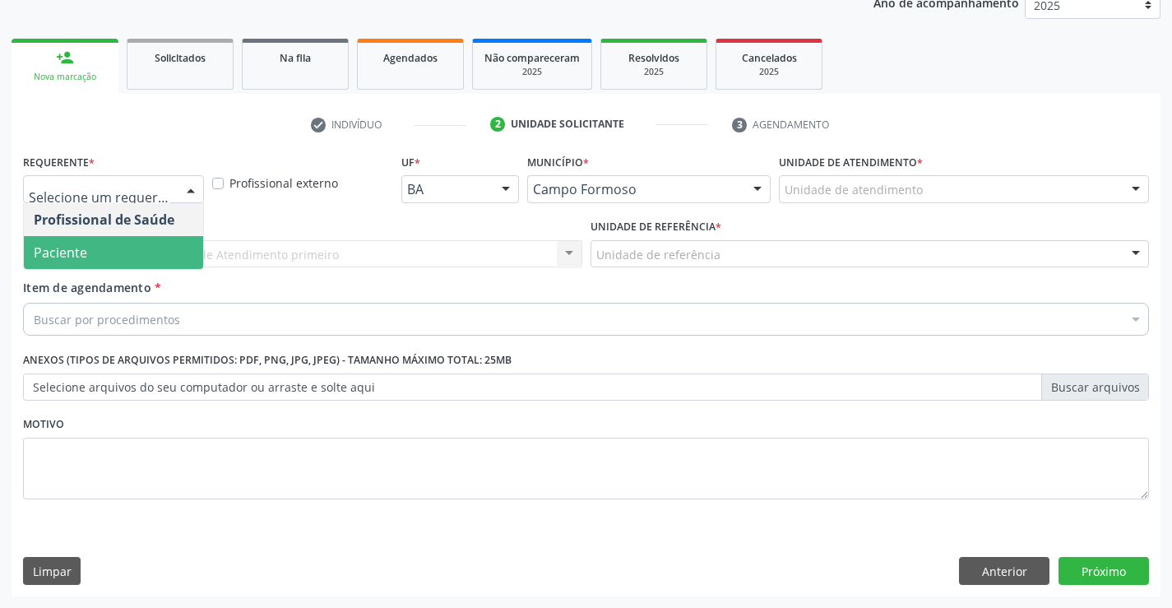
click at [129, 262] on span "Paciente" at bounding box center [113, 252] width 179 height 33
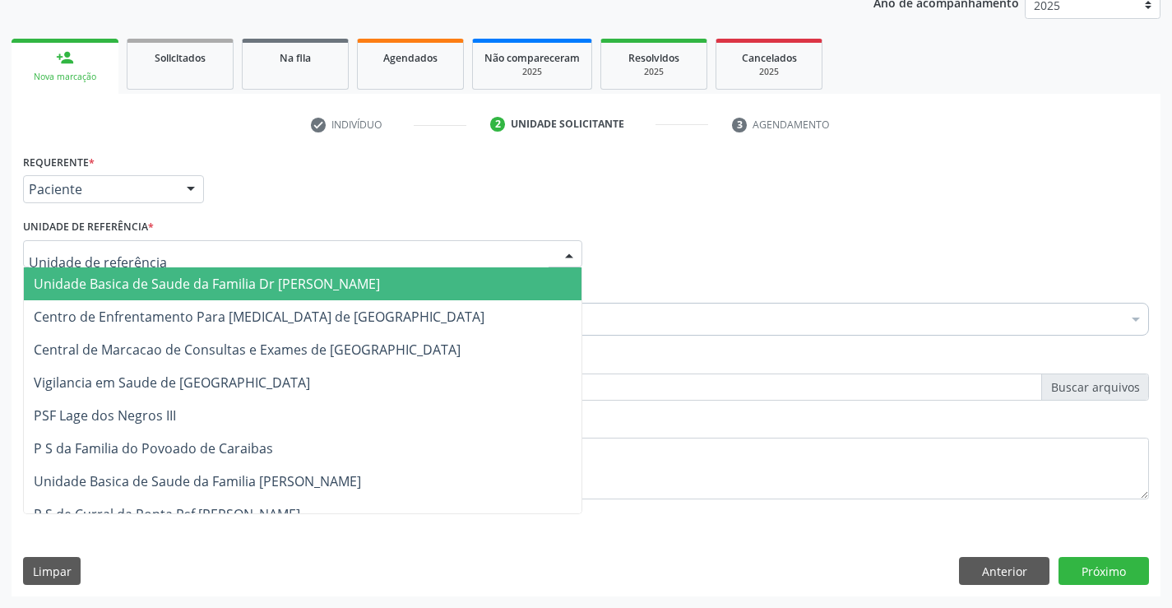
click at [160, 255] on div at bounding box center [302, 254] width 559 height 28
click at [159, 284] on span "Unidade Basica de Saude da Familia Dr [PERSON_NAME]" at bounding box center [207, 284] width 346 height 18
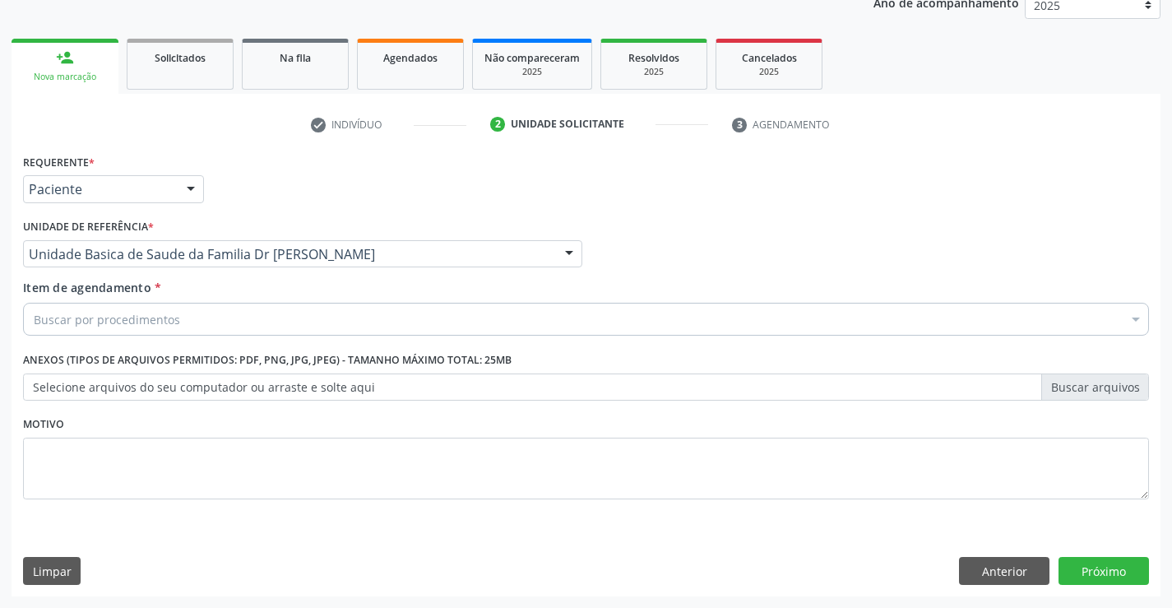
click at [34, 314] on input "Item de agendamento *" at bounding box center [34, 319] width 0 height 33
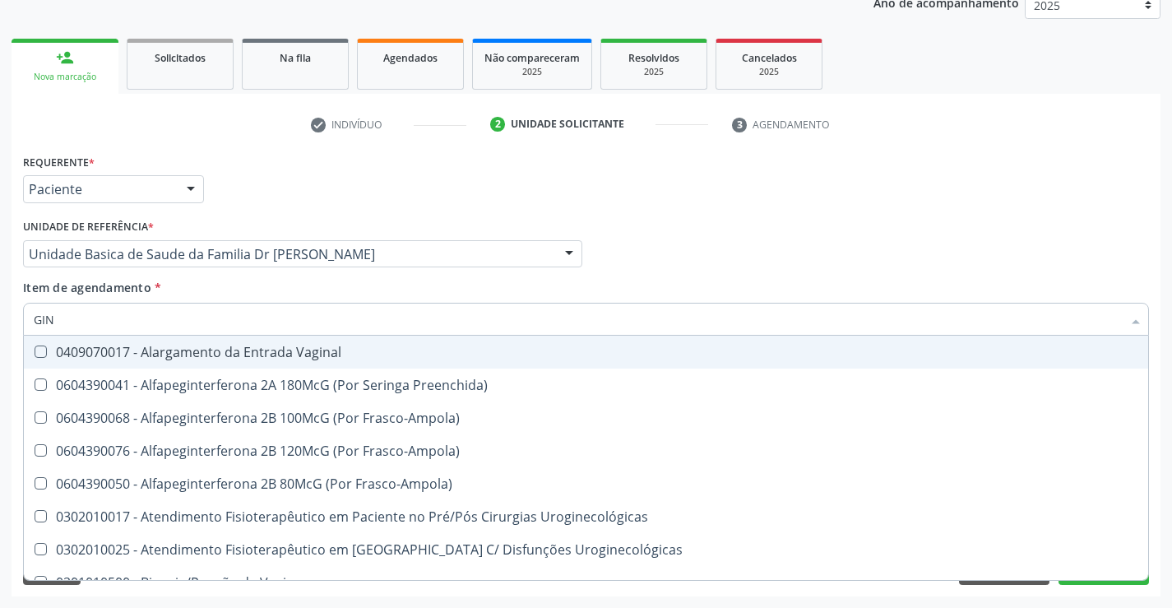
type input "GINE"
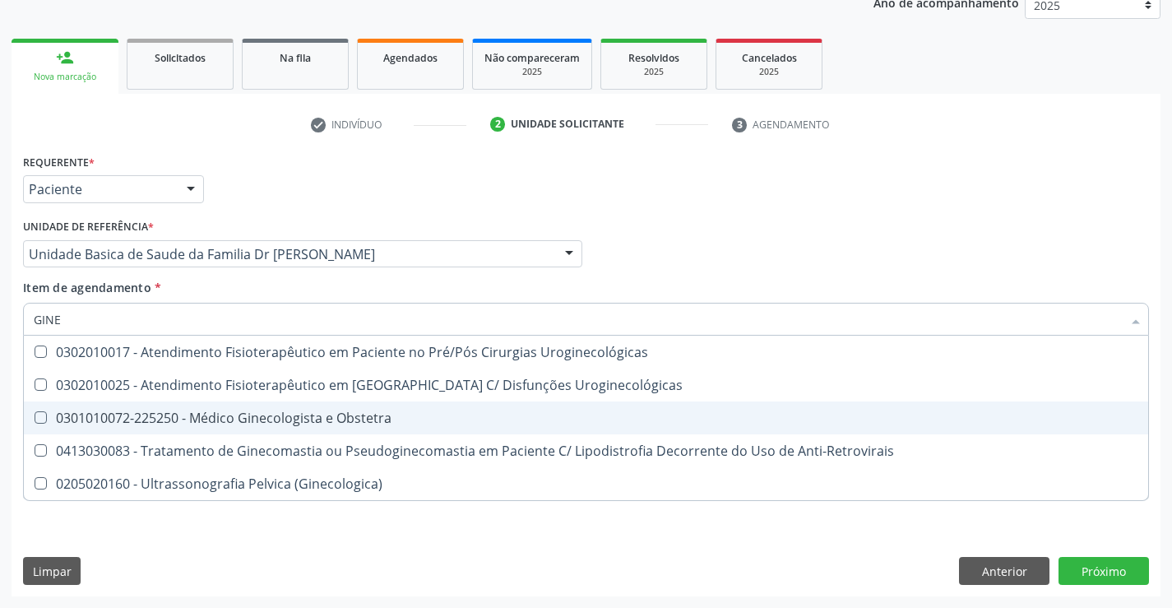
click at [331, 427] on span "0301010072-225250 - Médico Ginecologista e Obstetra" at bounding box center [586, 417] width 1124 height 33
checkbox Obstetra "true"
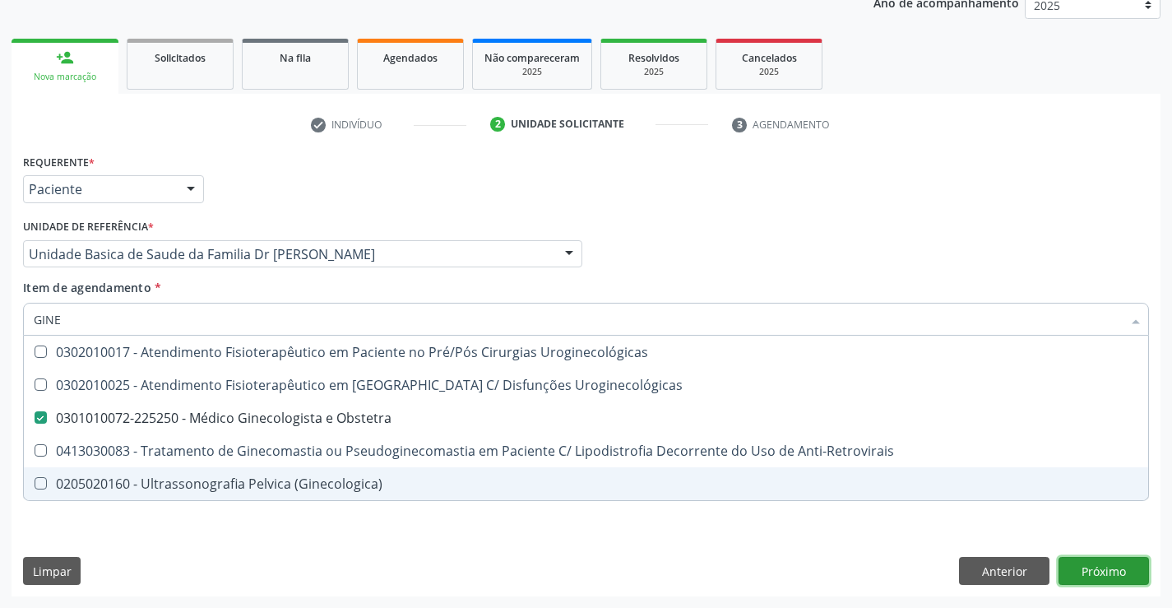
click at [1103, 568] on div "Requerente * Paciente Profissional de Saúde Paciente Nenhum resultado encontrad…" at bounding box center [586, 373] width 1149 height 447
checkbox Uroginecológicas "true"
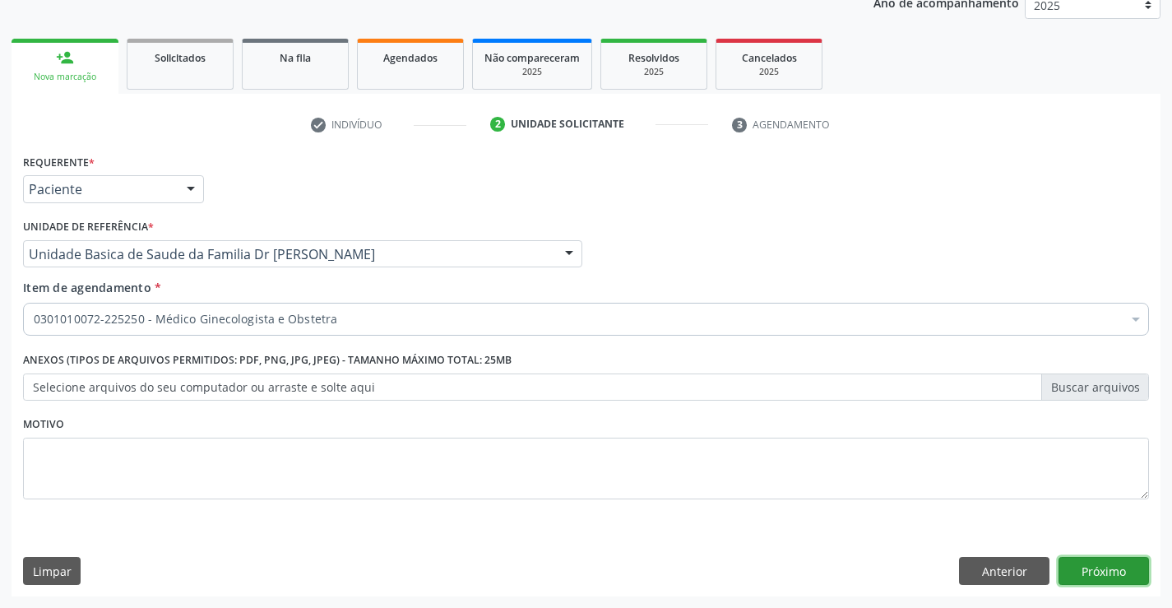
click at [1096, 571] on button "Próximo" at bounding box center [1104, 571] width 90 height 28
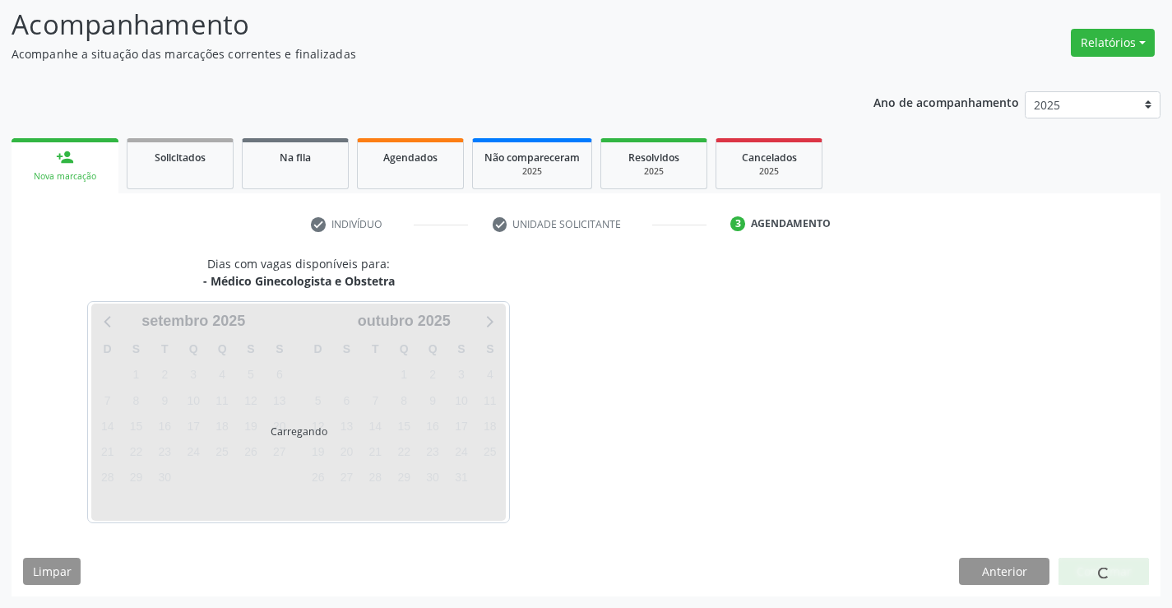
scroll to position [108, 0]
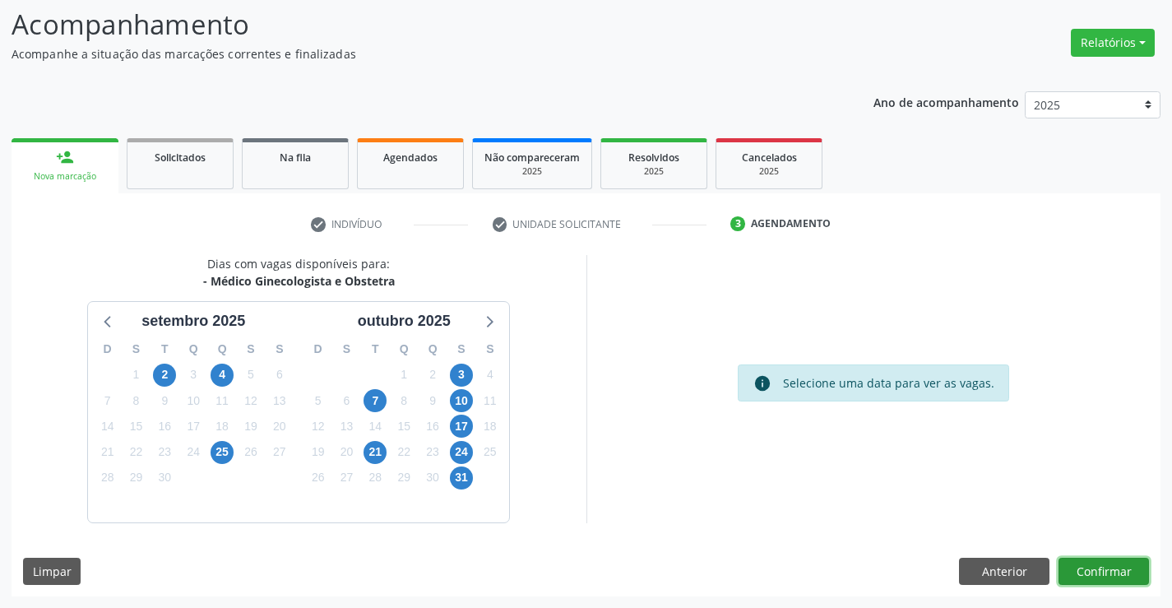
click at [1093, 571] on button "Confirmar" at bounding box center [1104, 572] width 90 height 28
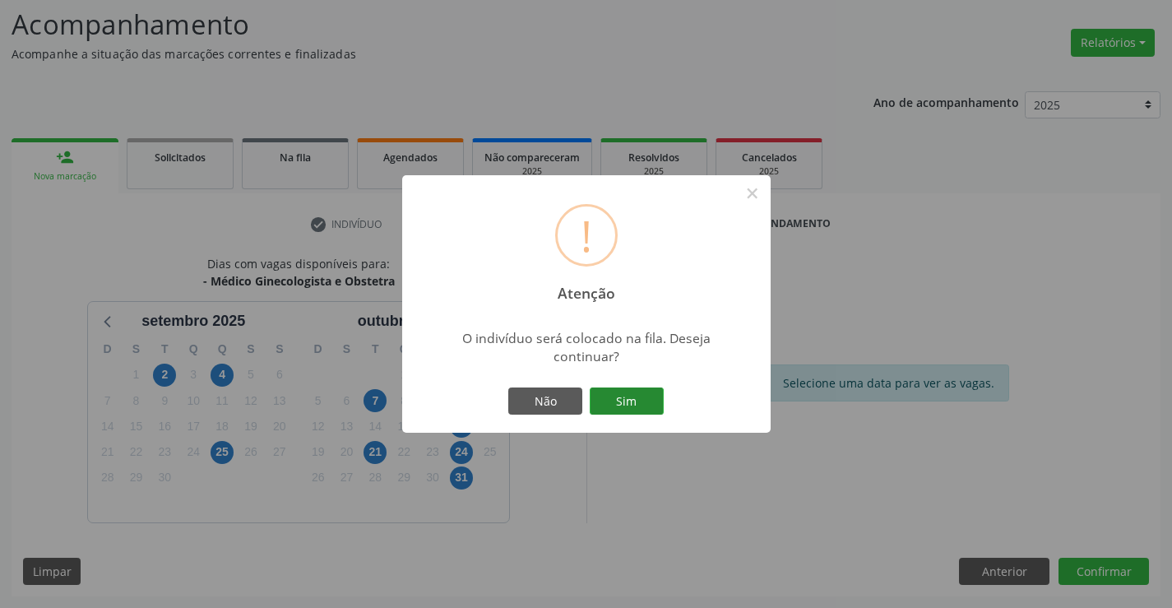
click at [625, 390] on button "Sim" at bounding box center [627, 401] width 74 height 28
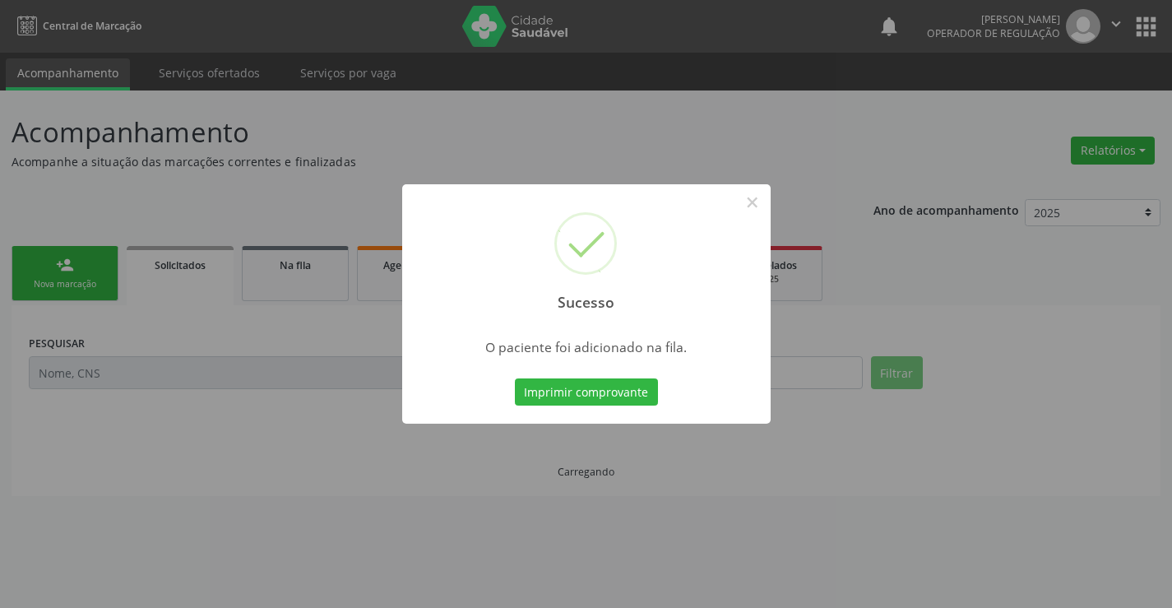
scroll to position [0, 0]
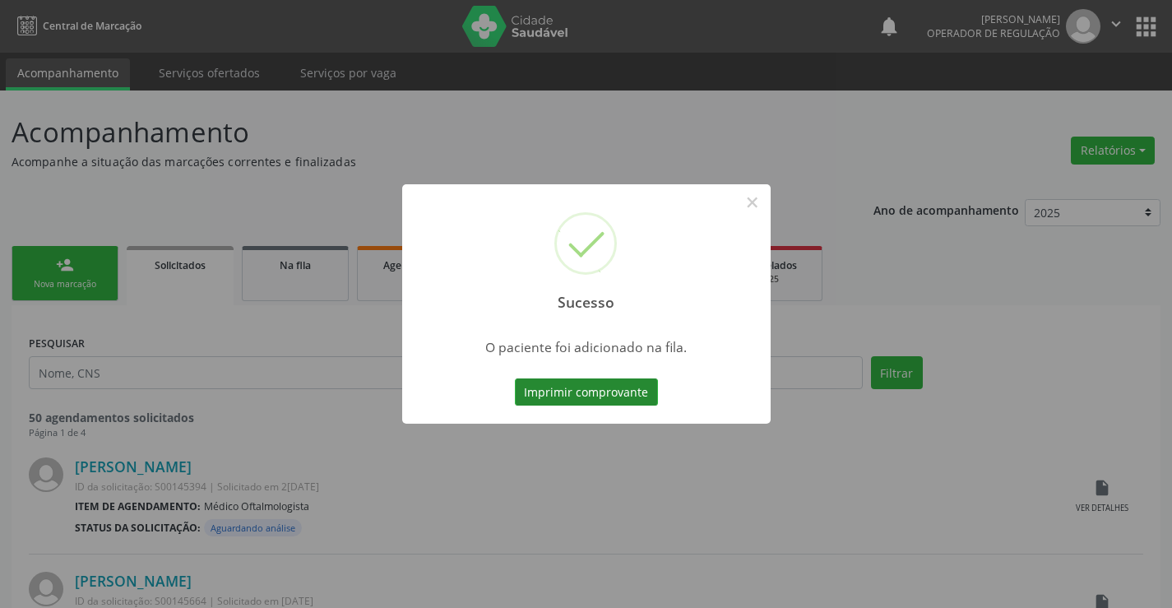
click at [610, 390] on button "Imprimir comprovante" at bounding box center [586, 392] width 143 height 28
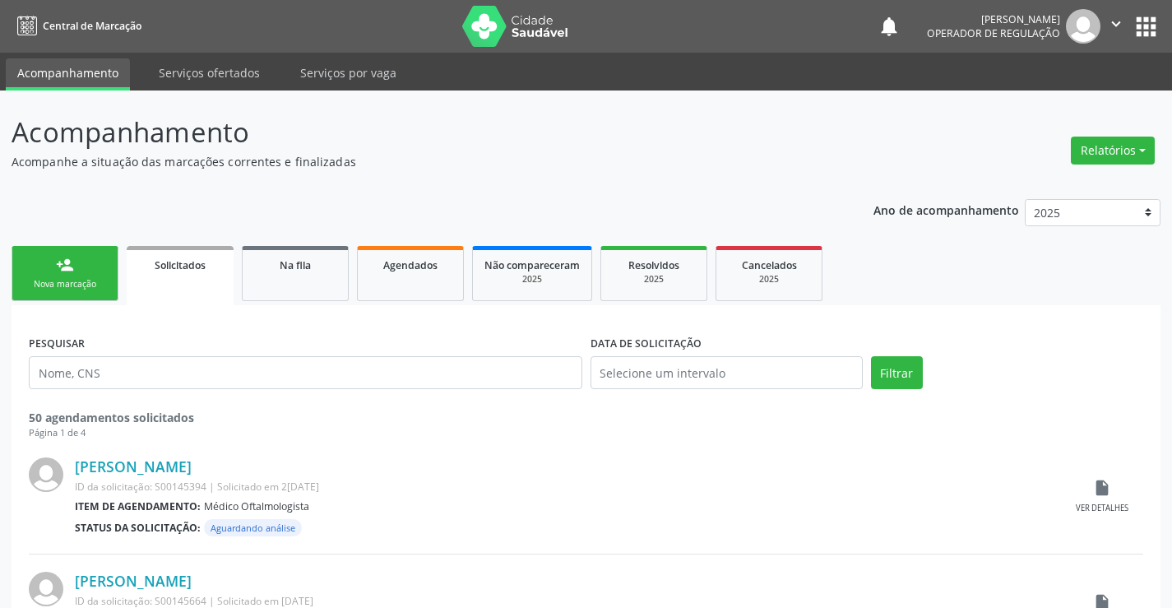
click at [1119, 19] on icon "" at bounding box center [1116, 24] width 18 height 18
click at [1074, 102] on link "Sair" at bounding box center [1075, 100] width 114 height 23
